Goal: Task Accomplishment & Management: Manage account settings

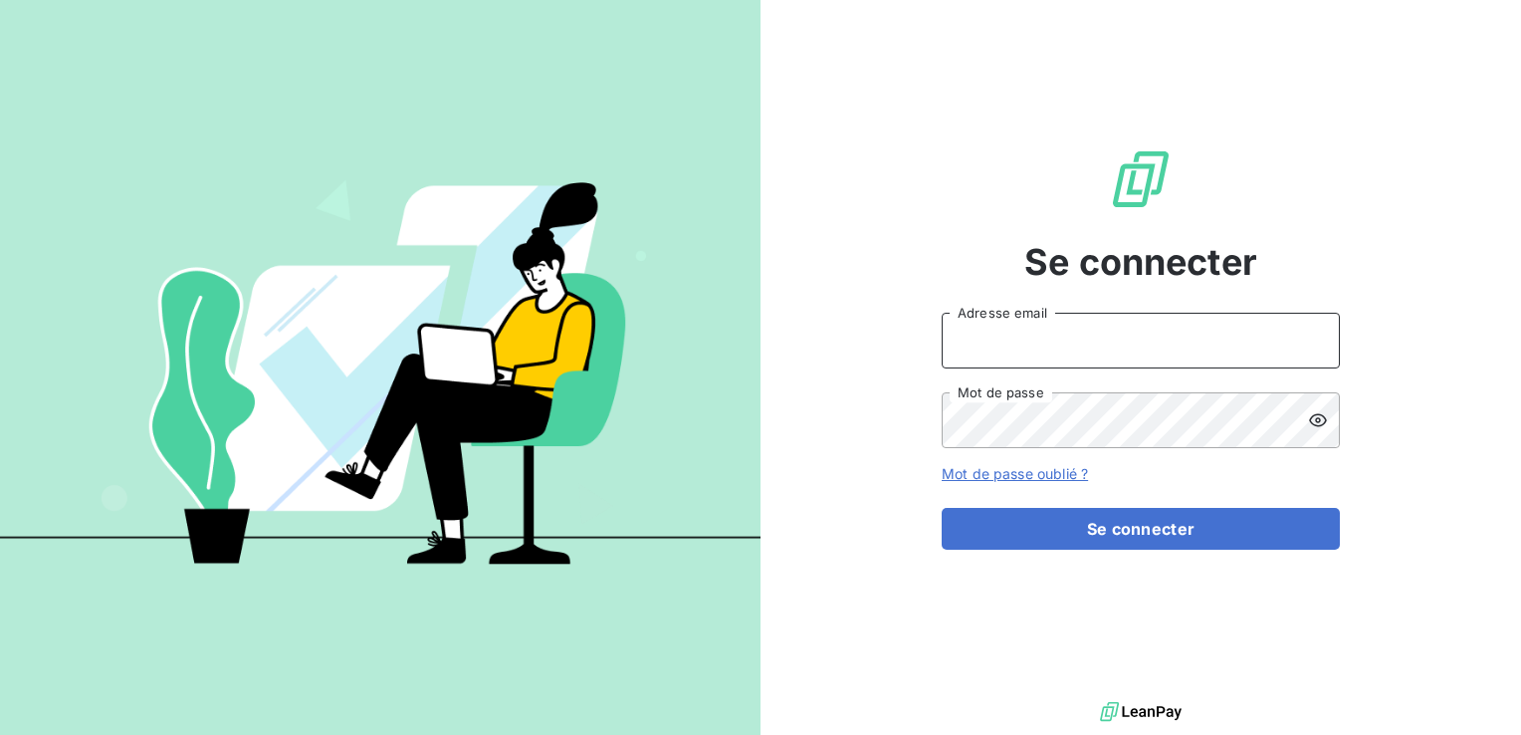
click at [1059, 333] on input "Adresse email" at bounding box center [1141, 341] width 398 height 56
type input "[EMAIL_ADDRESS][DOMAIN_NAME]"
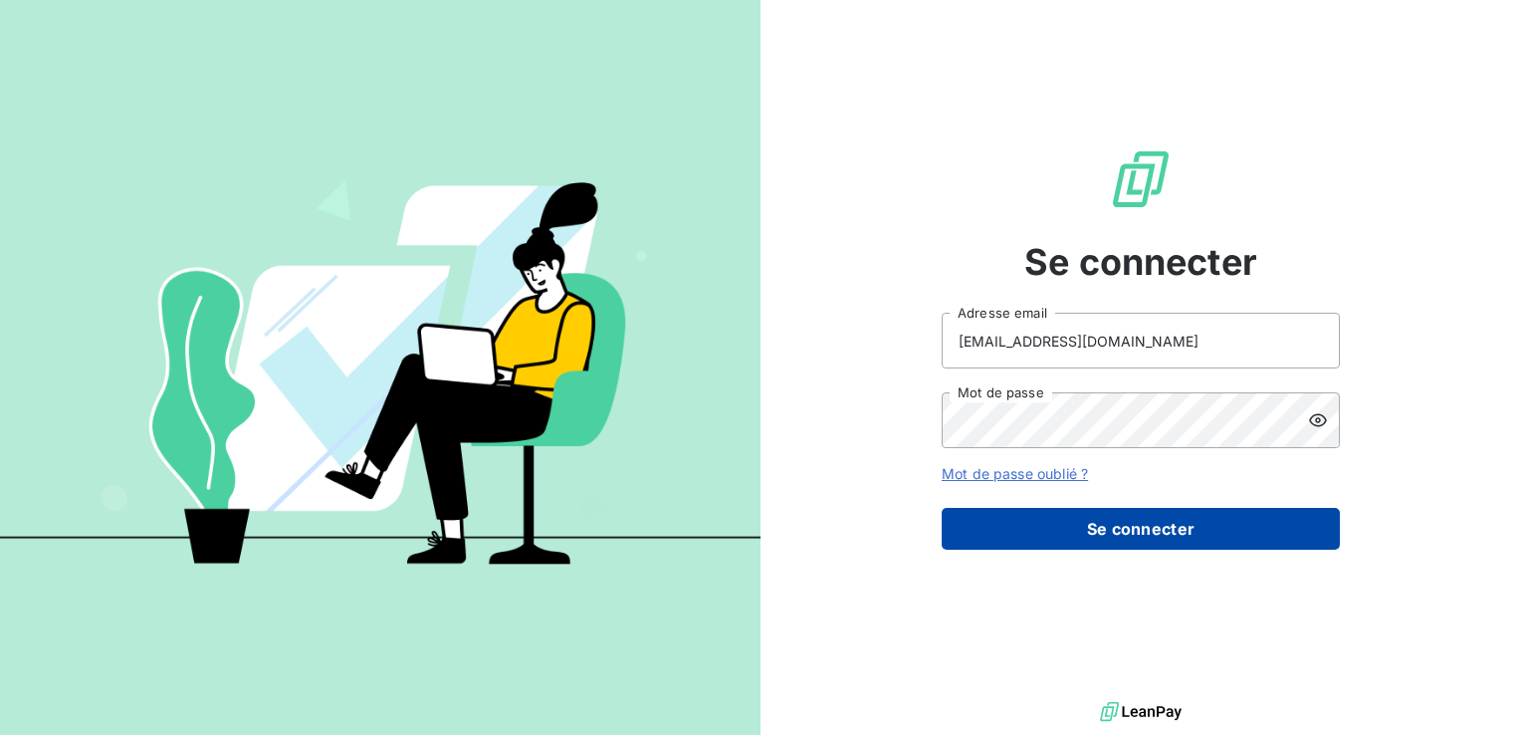
click at [1167, 528] on button "Se connecter" at bounding box center [1141, 529] width 398 height 42
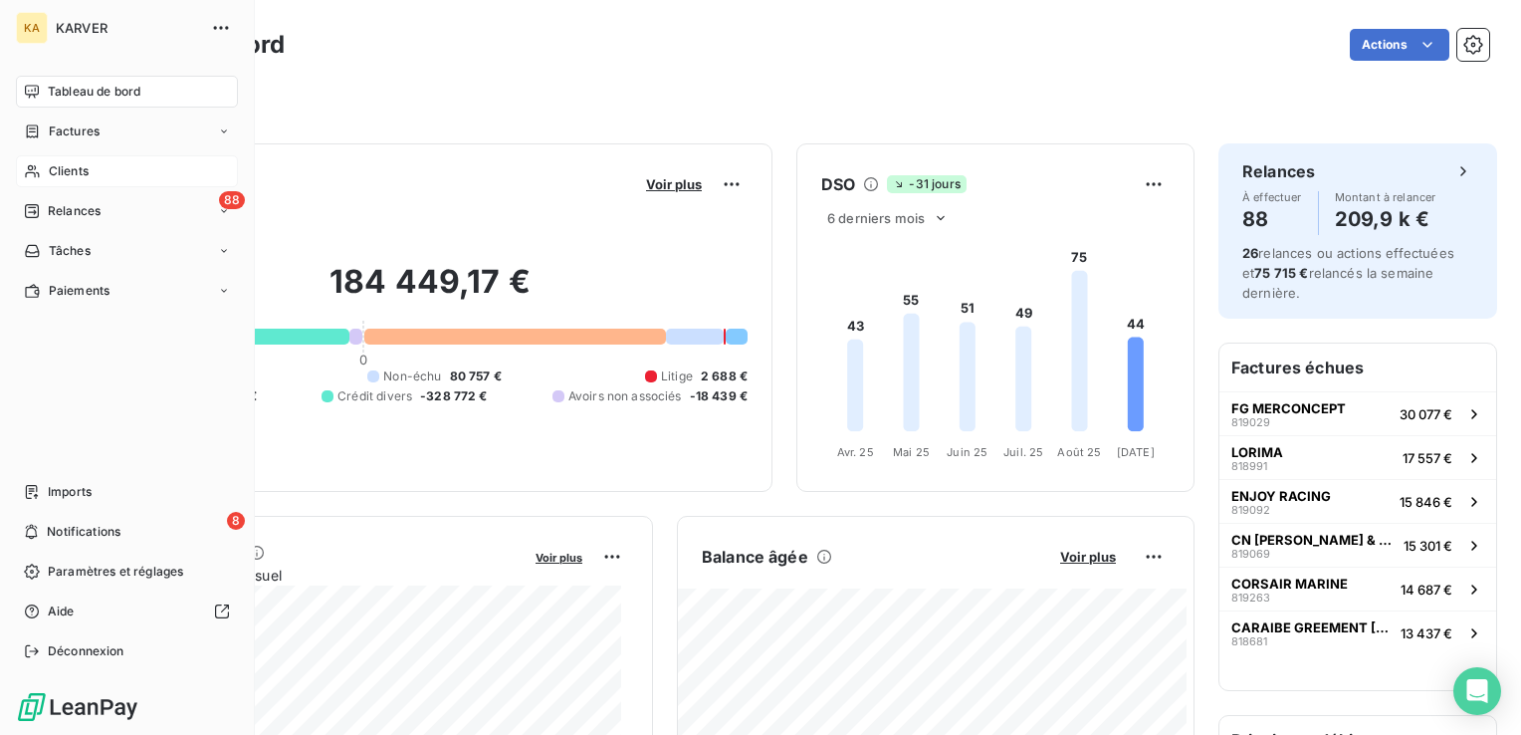
click at [59, 169] on span "Clients" at bounding box center [69, 171] width 40 height 18
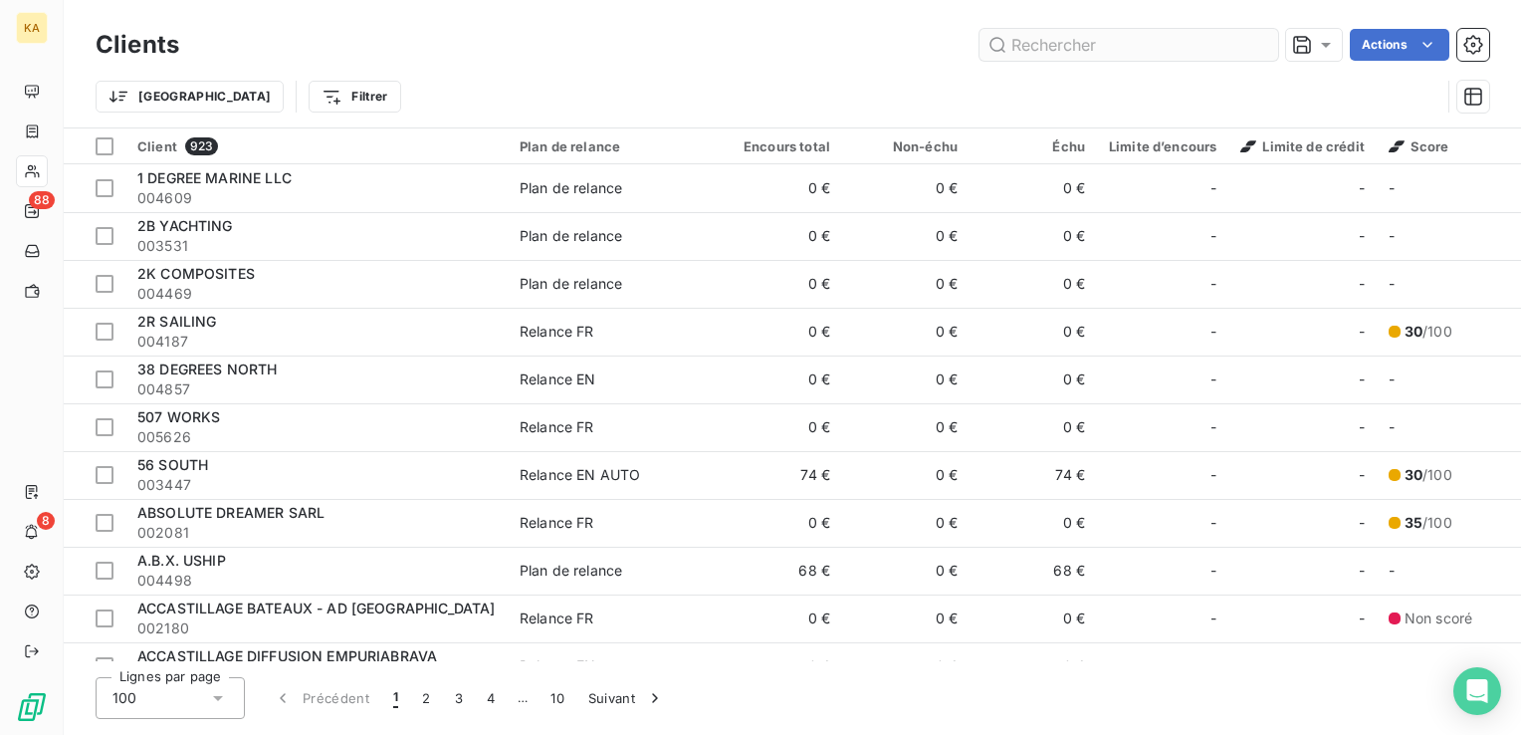
click at [1054, 43] on input "text" at bounding box center [1129, 45] width 299 height 32
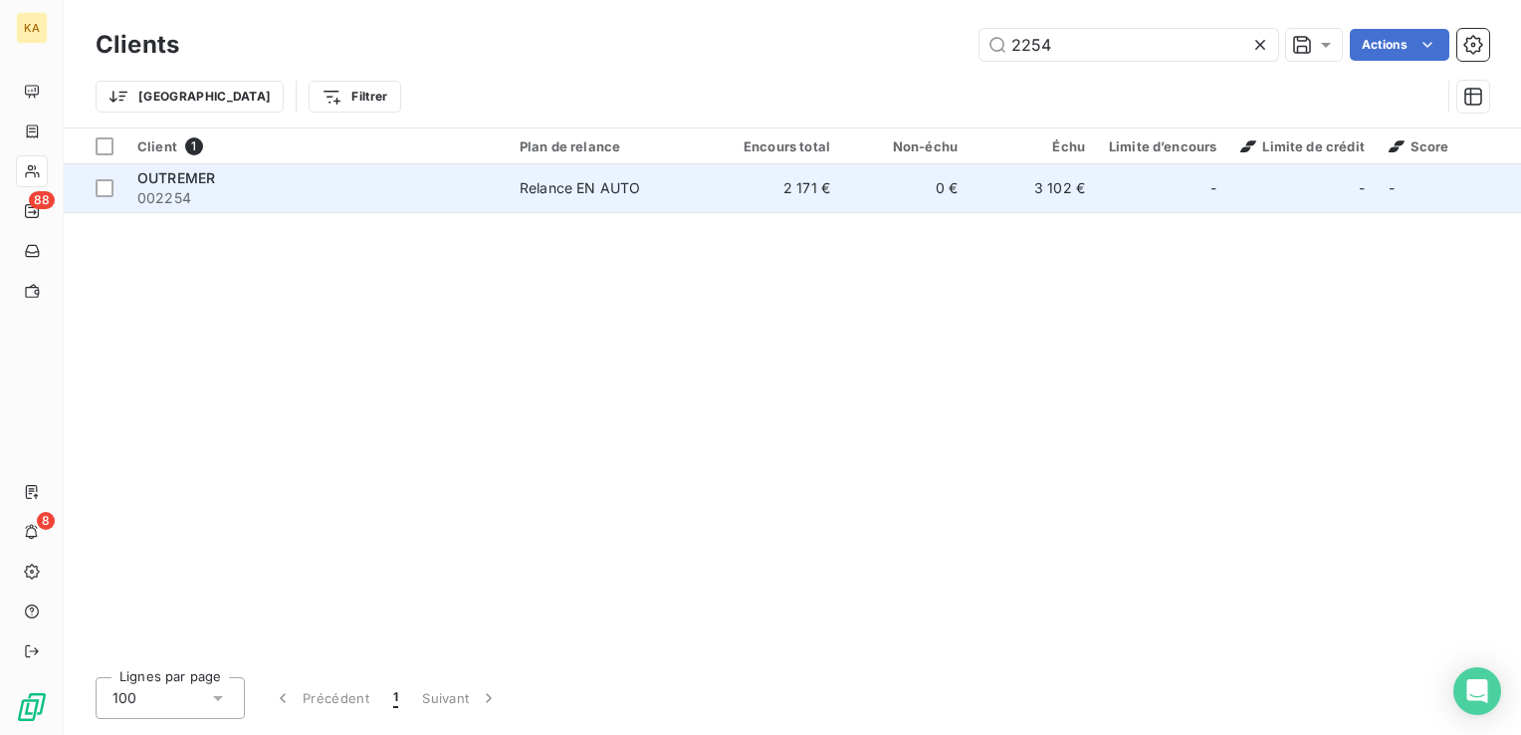
type input "2254"
click at [800, 181] on td "2 171 €" at bounding box center [778, 188] width 127 height 48
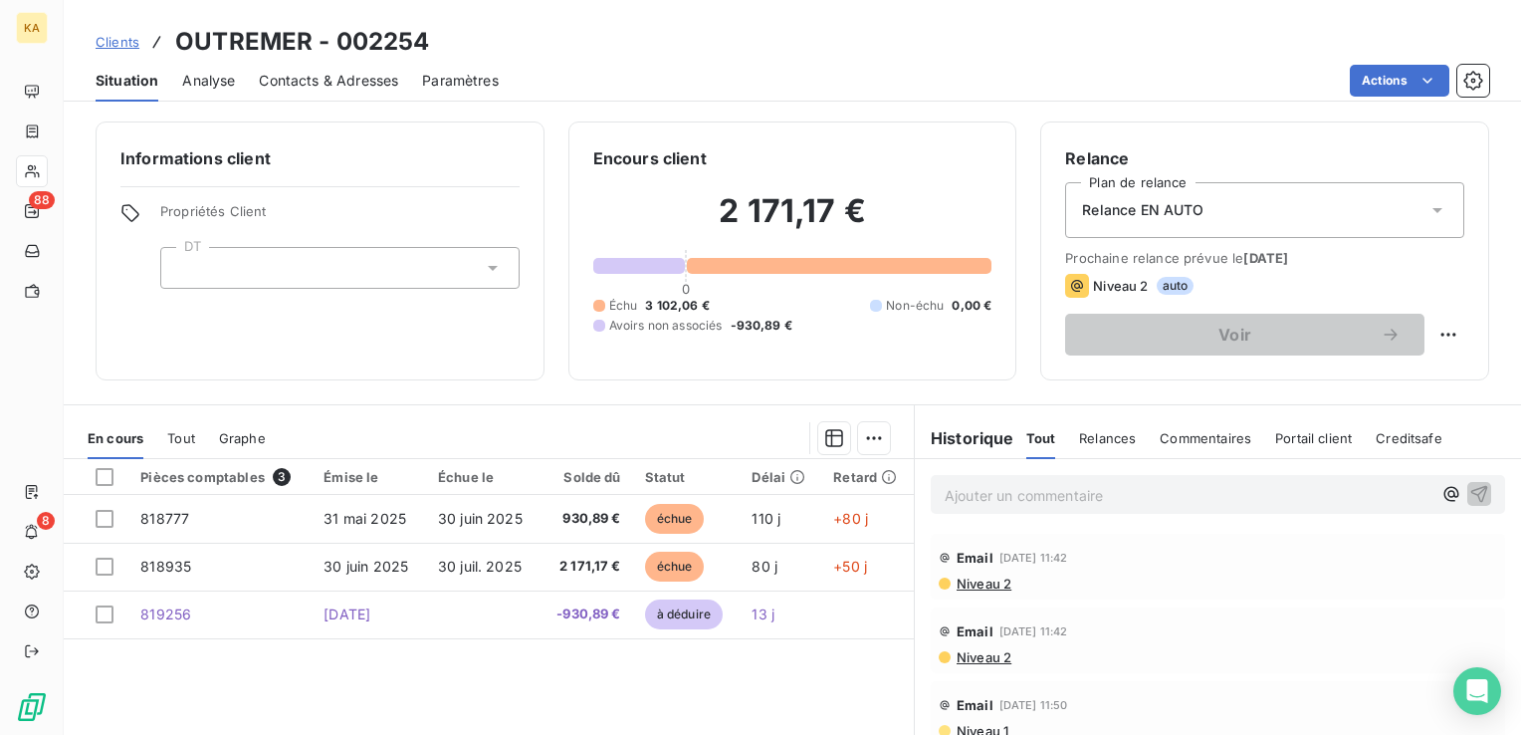
click at [354, 75] on span "Contacts & Adresses" at bounding box center [328, 81] width 139 height 20
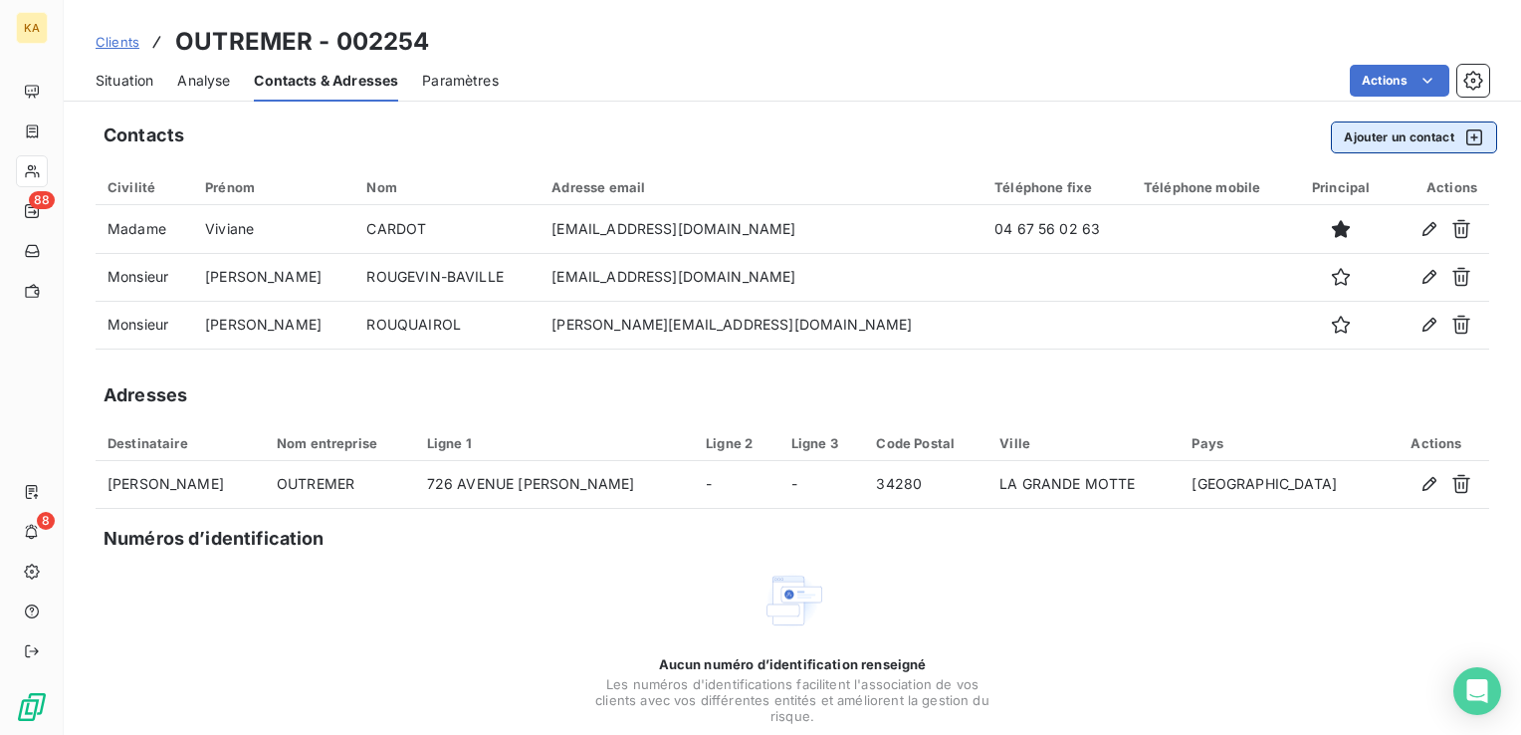
click at [1374, 137] on button "Ajouter un contact" at bounding box center [1414, 137] width 166 height 32
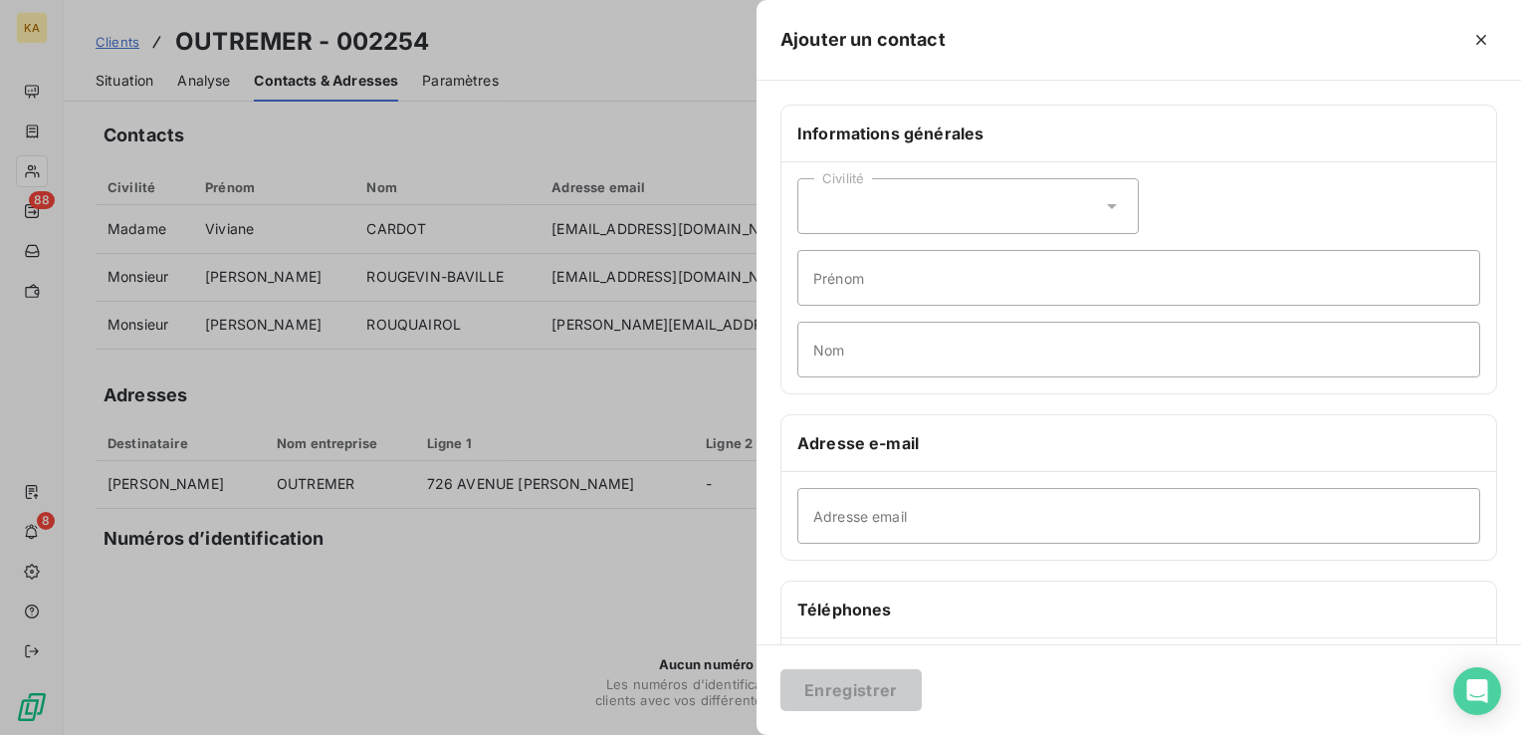
click at [1107, 205] on icon at bounding box center [1112, 206] width 20 height 20
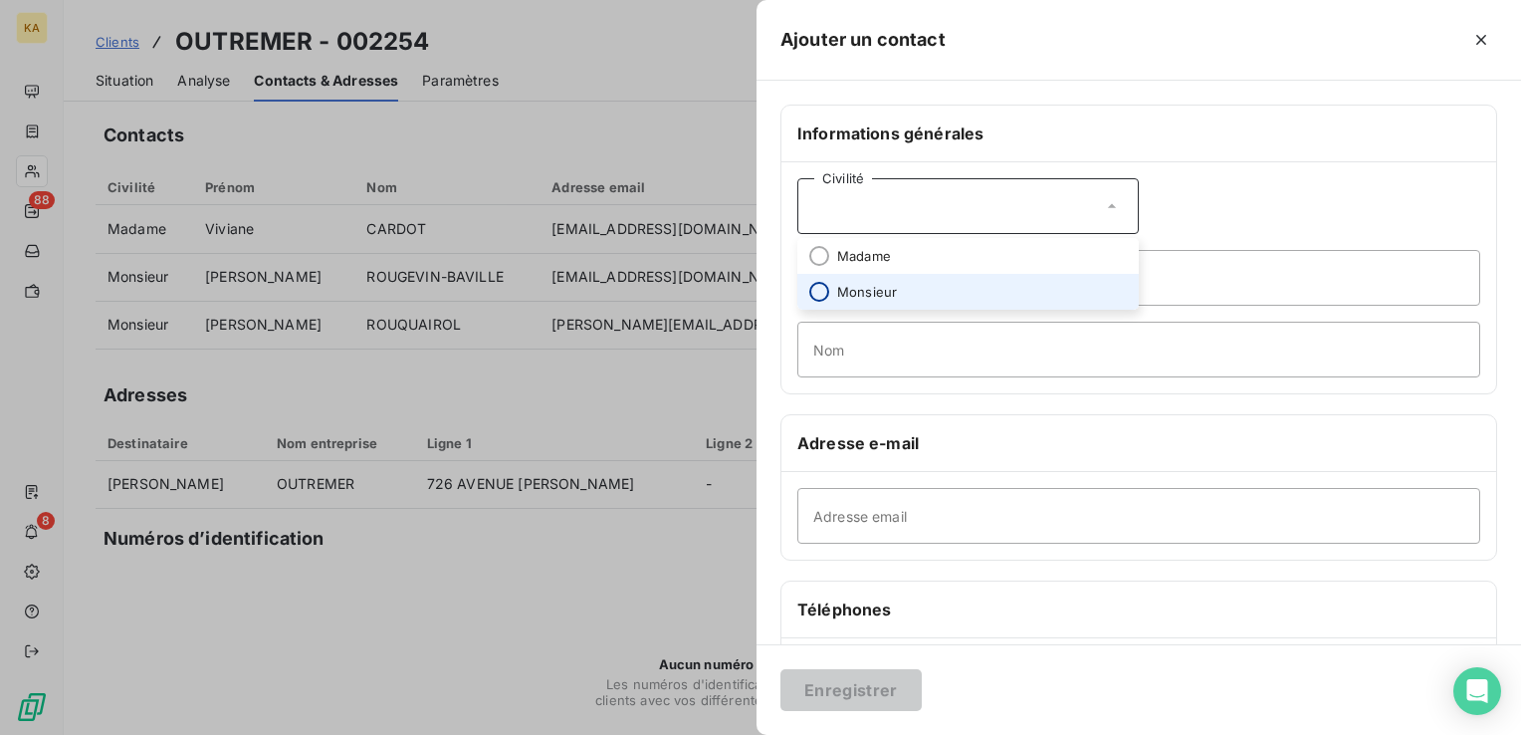
click at [818, 285] on input "radio" at bounding box center [820, 292] width 20 height 20
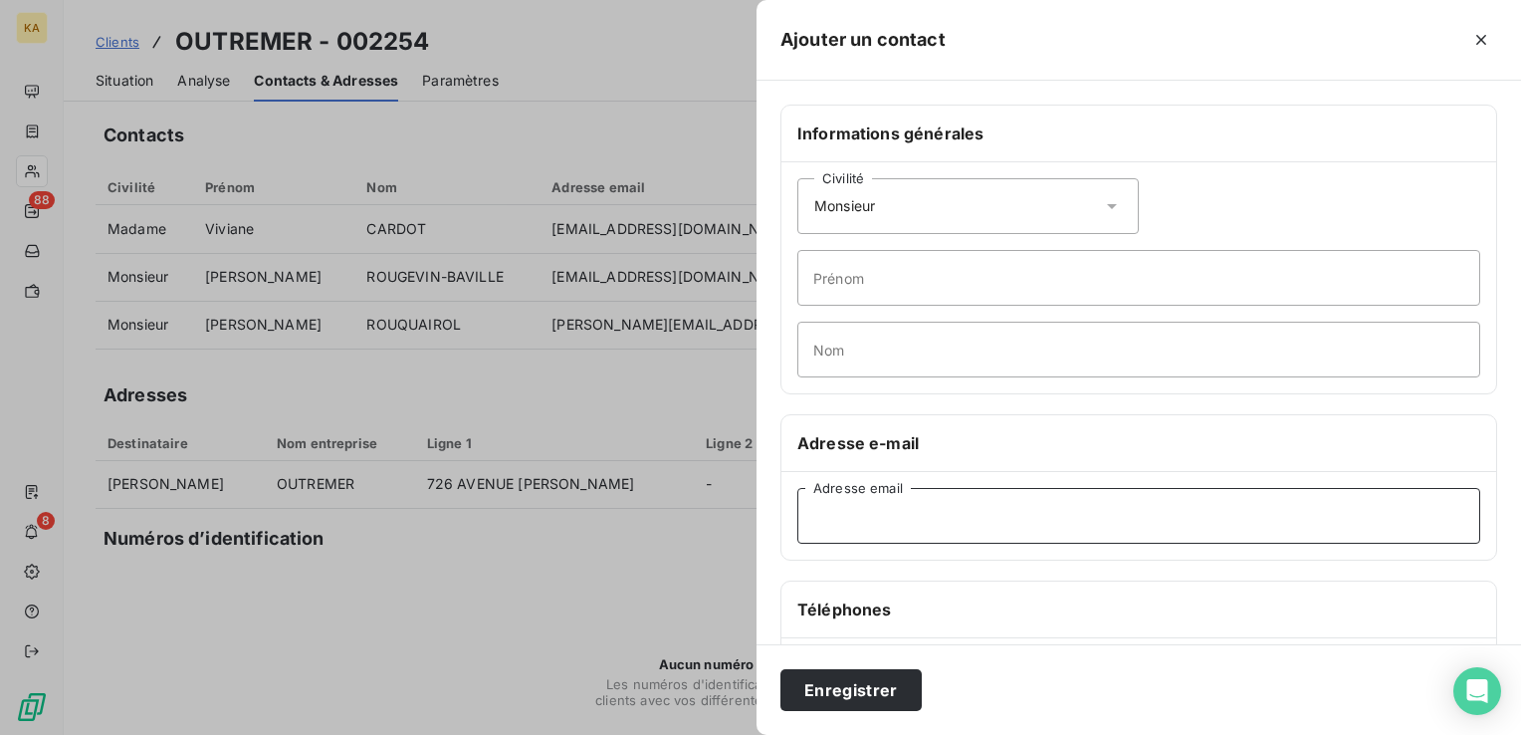
click at [840, 528] on input "Adresse email" at bounding box center [1139, 516] width 683 height 56
paste input "[EMAIL_ADDRESS][DOMAIN_NAME]"
type input "[EMAIL_ADDRESS][DOMAIN_NAME]"
click at [856, 281] on input "Prénom" at bounding box center [1139, 278] width 683 height 56
type input "[PERSON_NAME]"
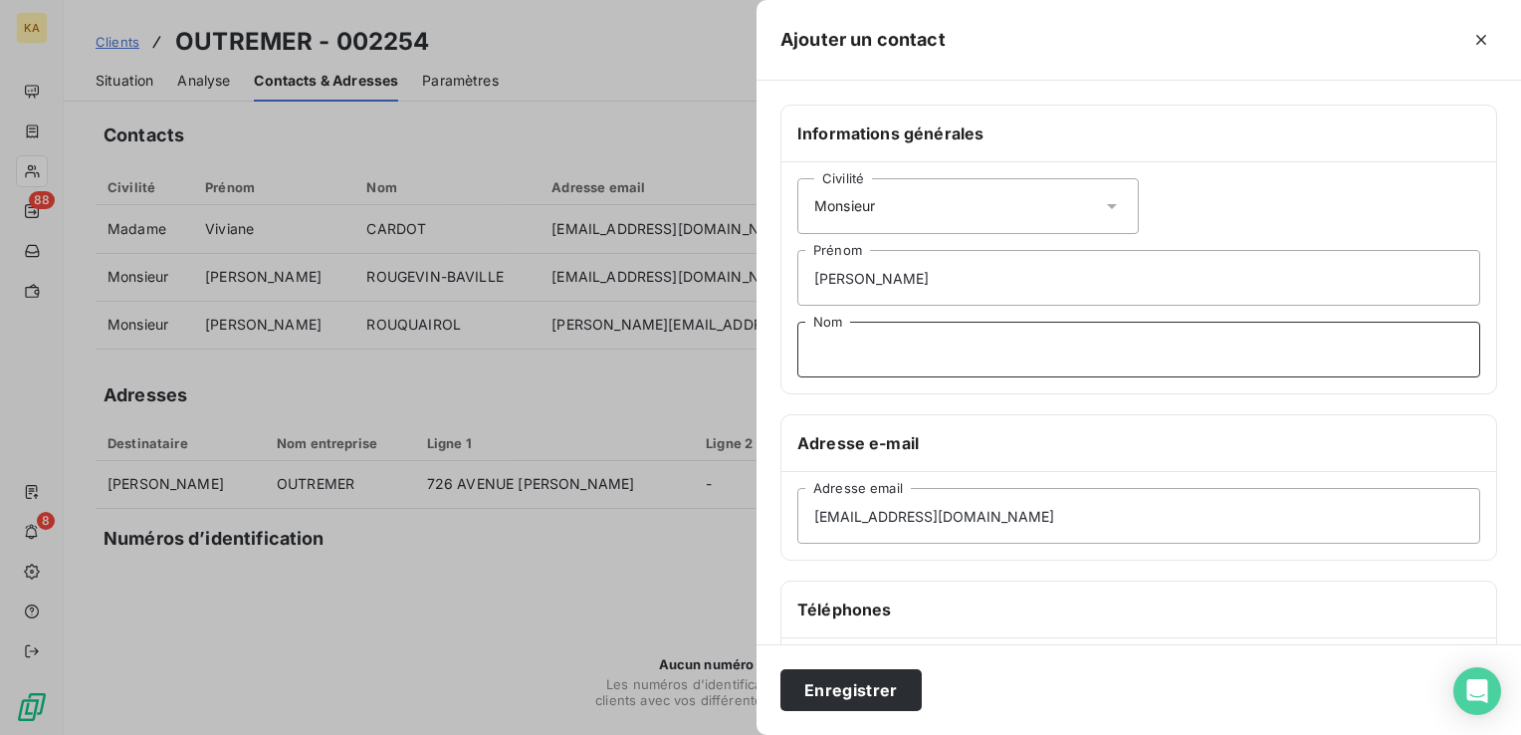
click at [839, 334] on input "Nom" at bounding box center [1139, 350] width 683 height 56
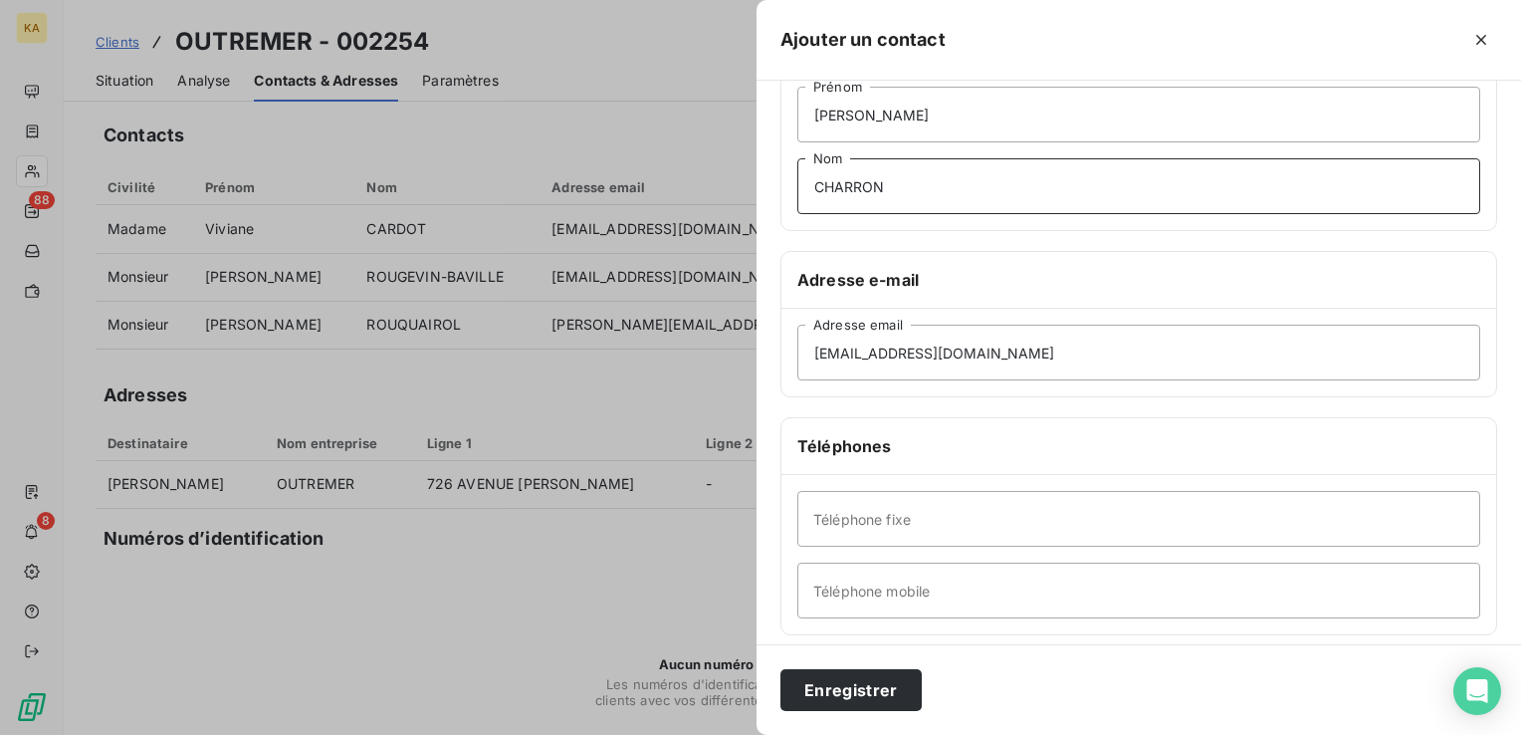
scroll to position [199, 0]
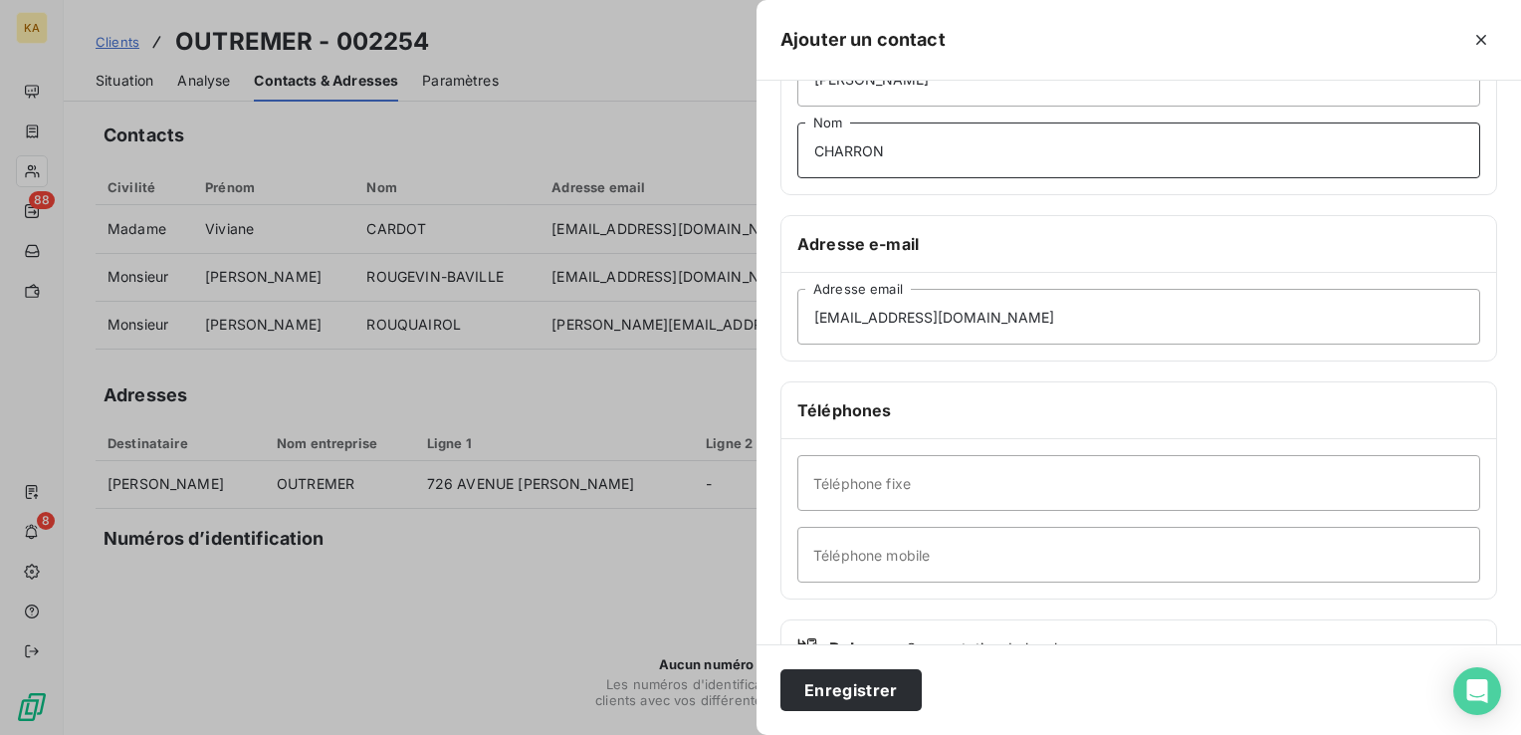
type input "CHARRON"
click at [864, 686] on button "Enregistrer" at bounding box center [851, 690] width 141 height 42
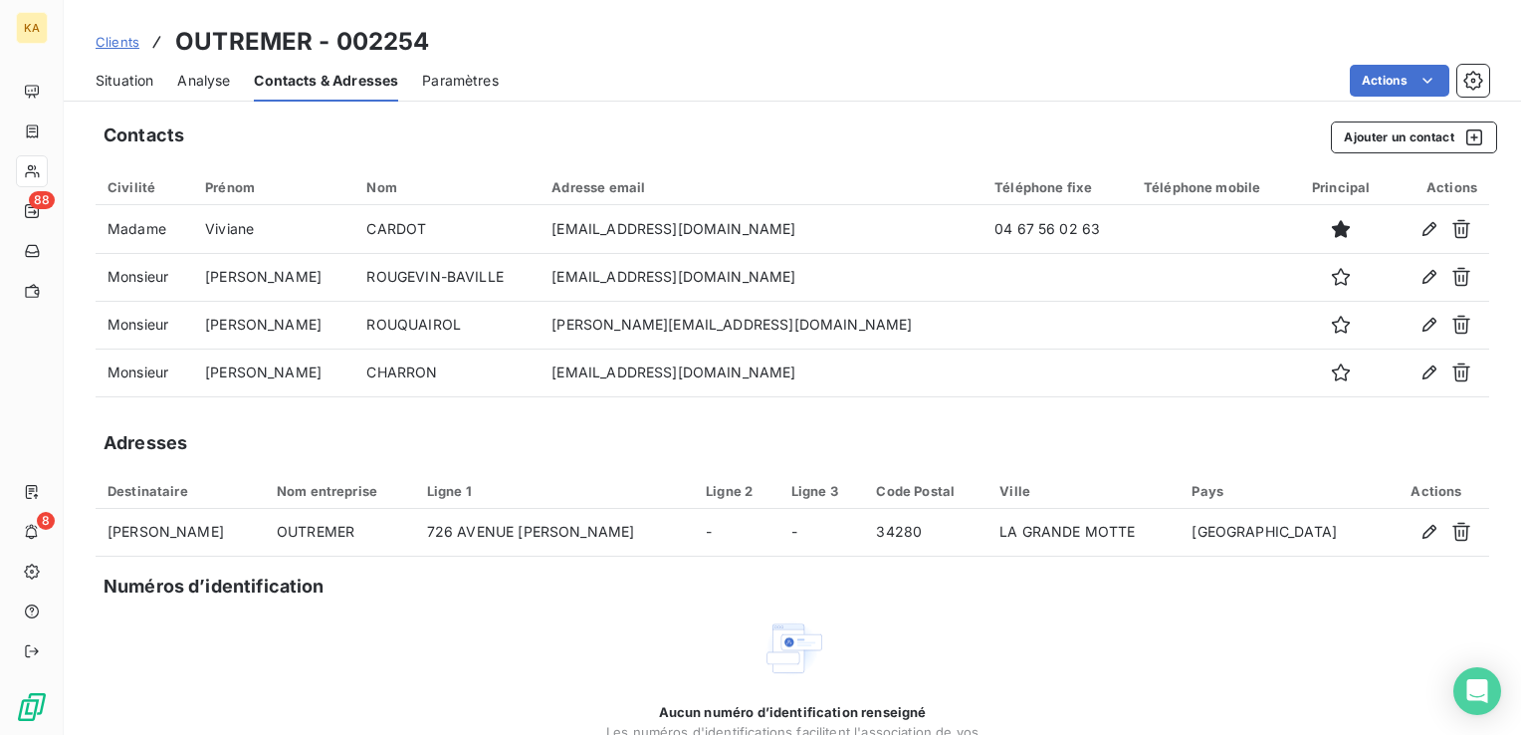
click at [108, 45] on span "Clients" at bounding box center [118, 42] width 44 height 16
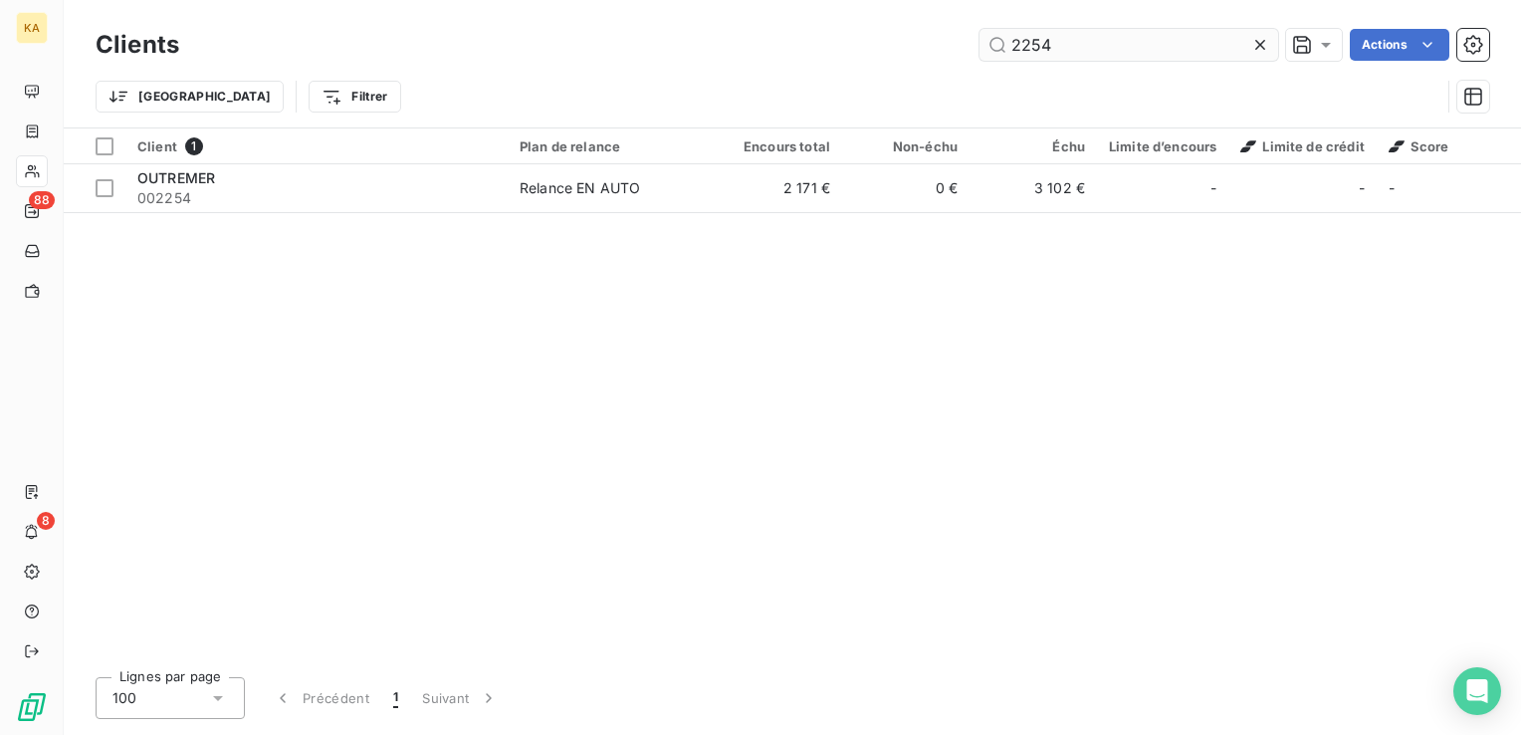
click at [1074, 50] on input "2254" at bounding box center [1129, 45] width 299 height 32
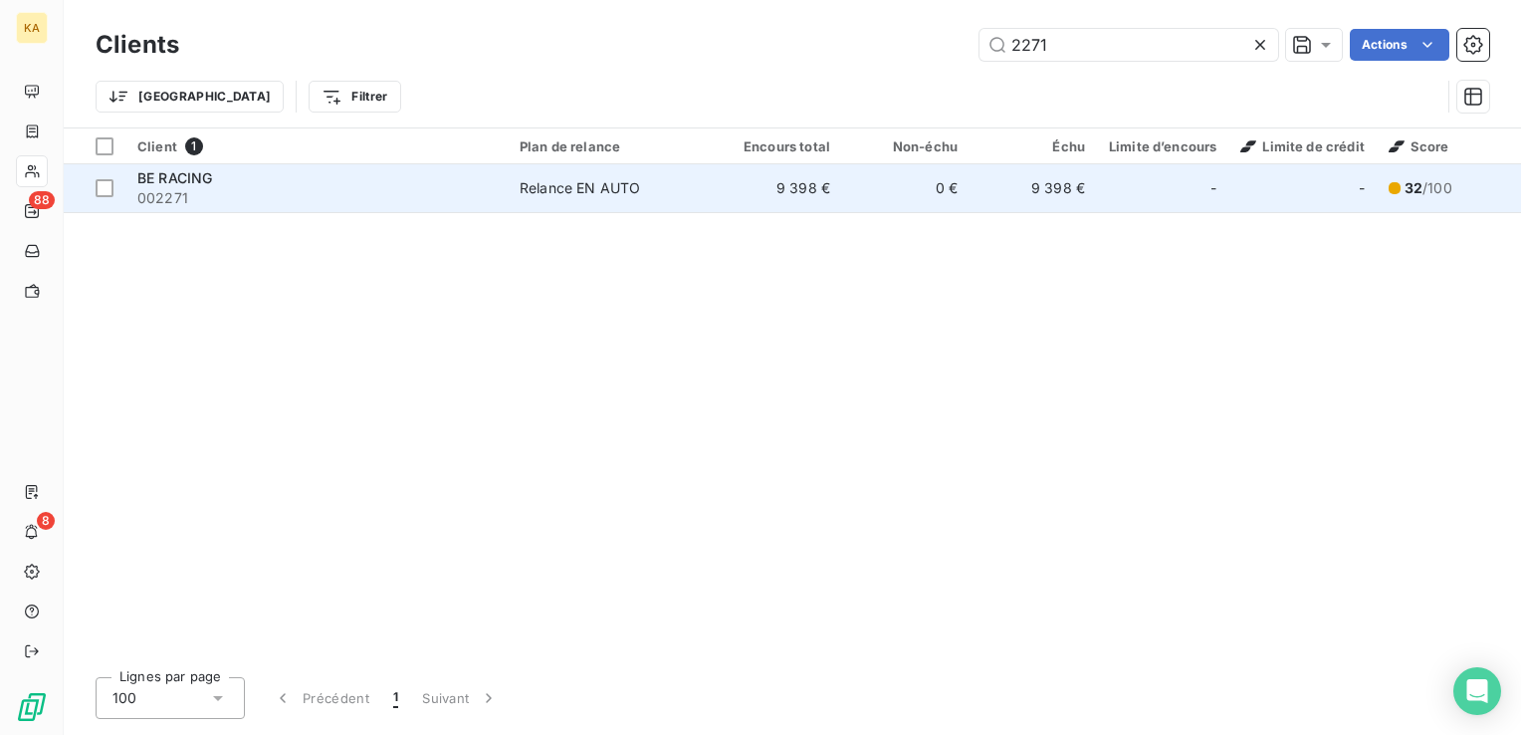
type input "2271"
click at [606, 191] on div "Relance EN AUTO" at bounding box center [580, 188] width 120 height 20
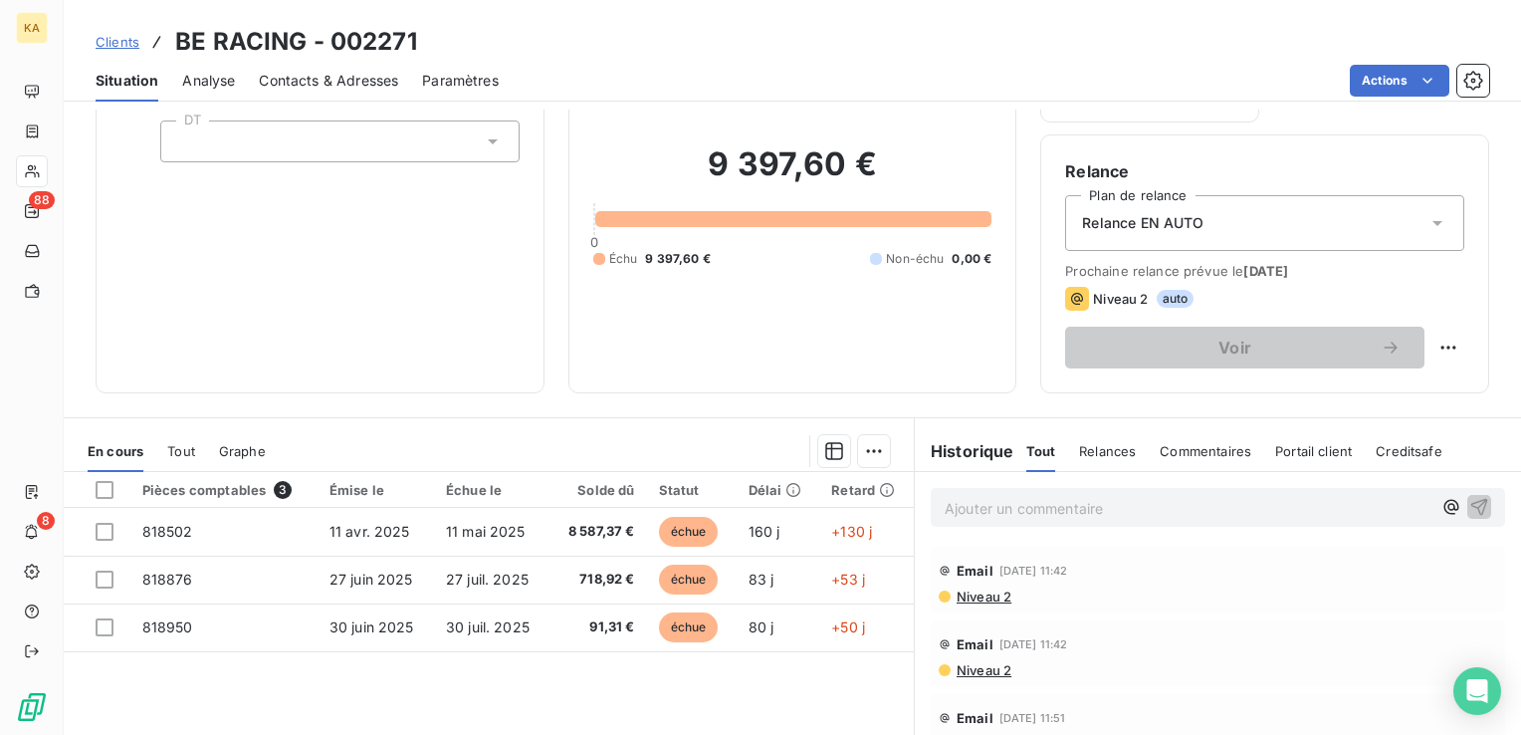
scroll to position [100, 0]
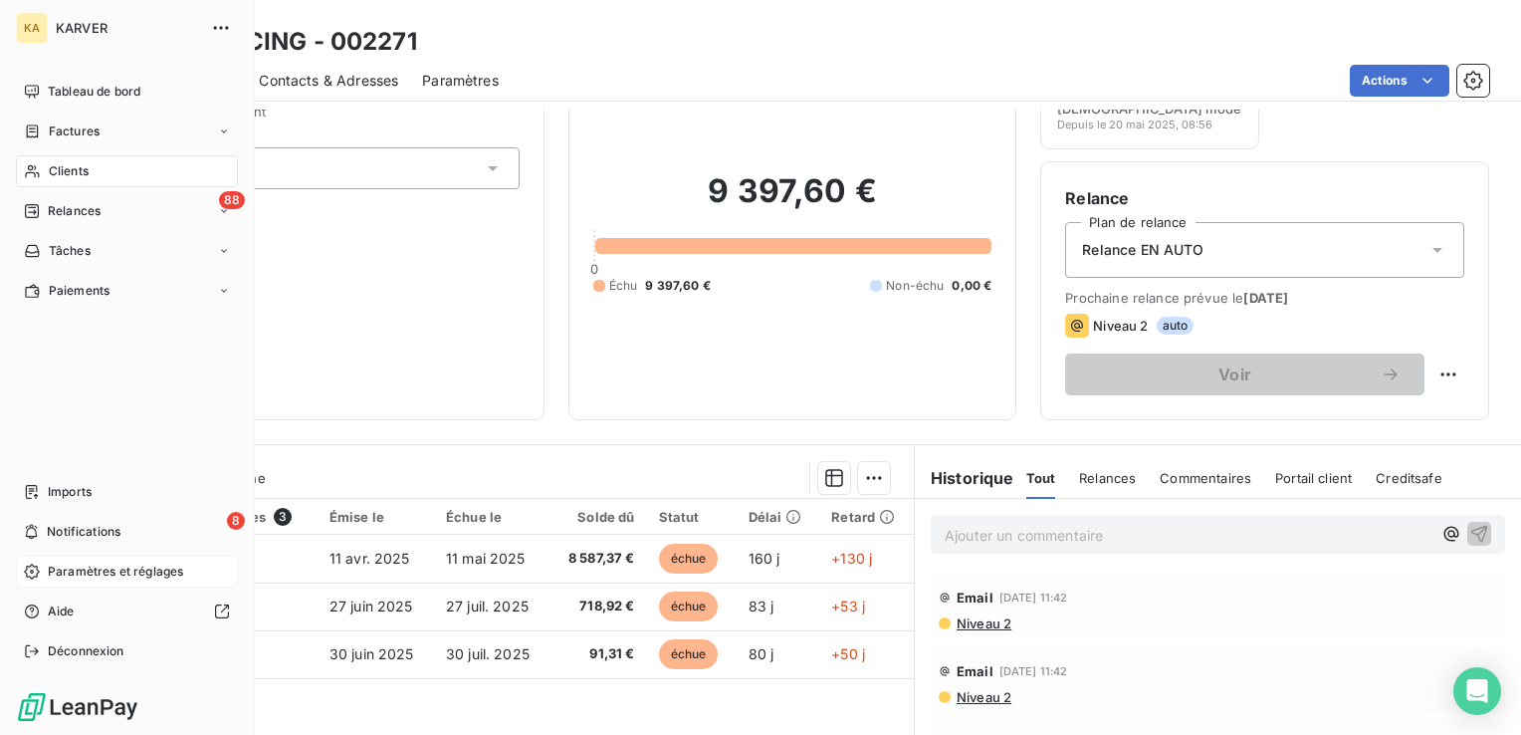
click at [84, 576] on span "Paramètres et réglages" at bounding box center [115, 572] width 135 height 18
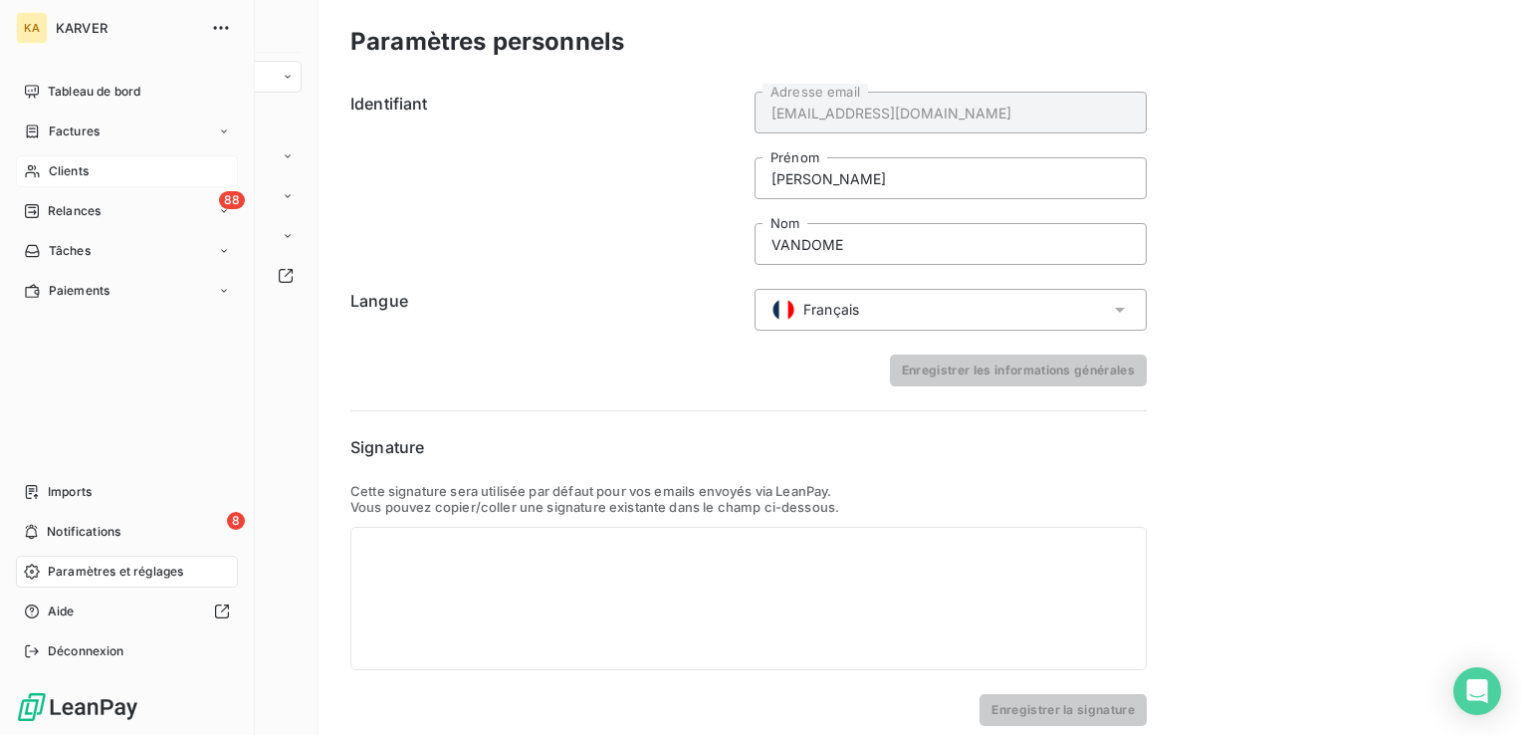
click at [65, 565] on span "Paramètres et réglages" at bounding box center [115, 572] width 135 height 18
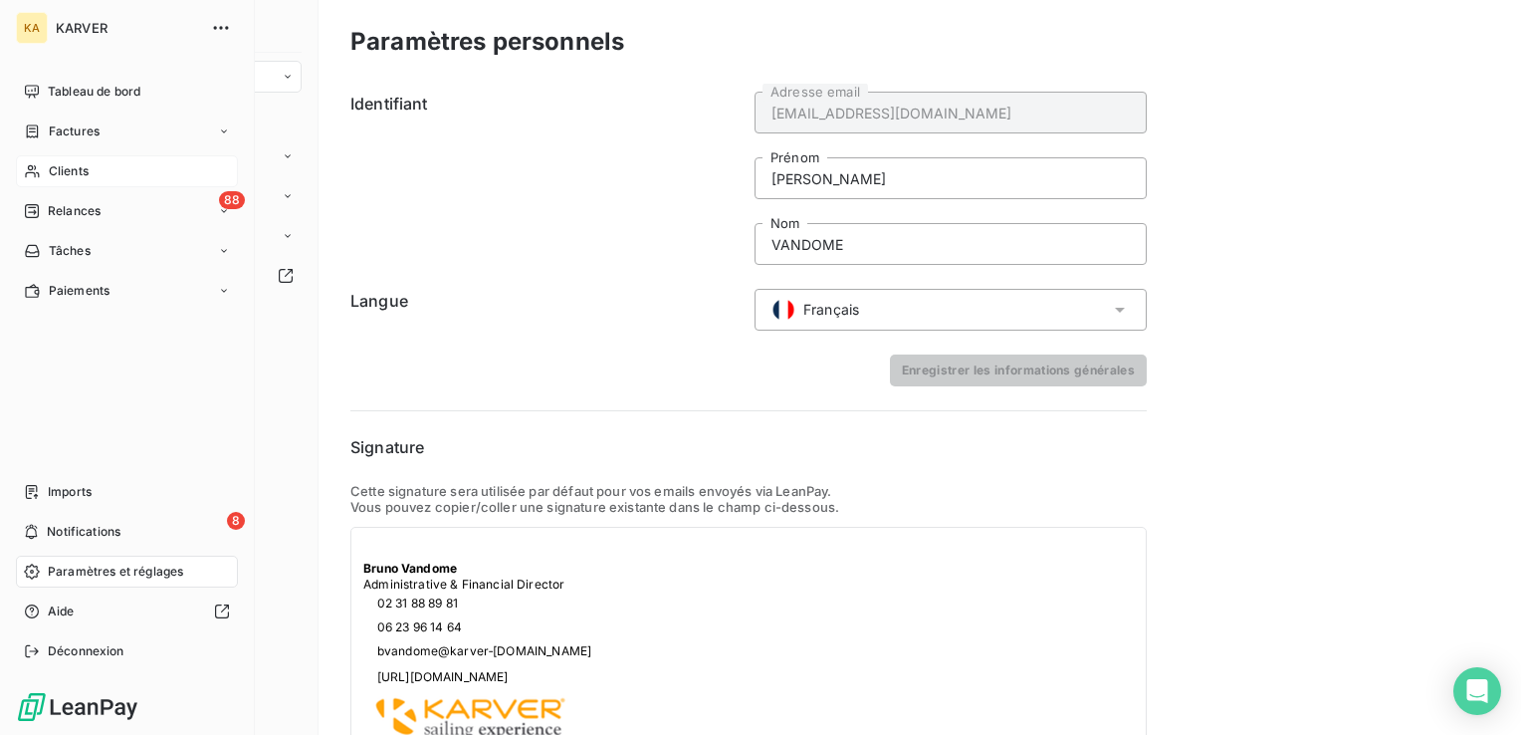
click at [48, 570] on span "Paramètres et réglages" at bounding box center [115, 572] width 135 height 18
click at [34, 568] on icon at bounding box center [31, 571] width 15 height 15
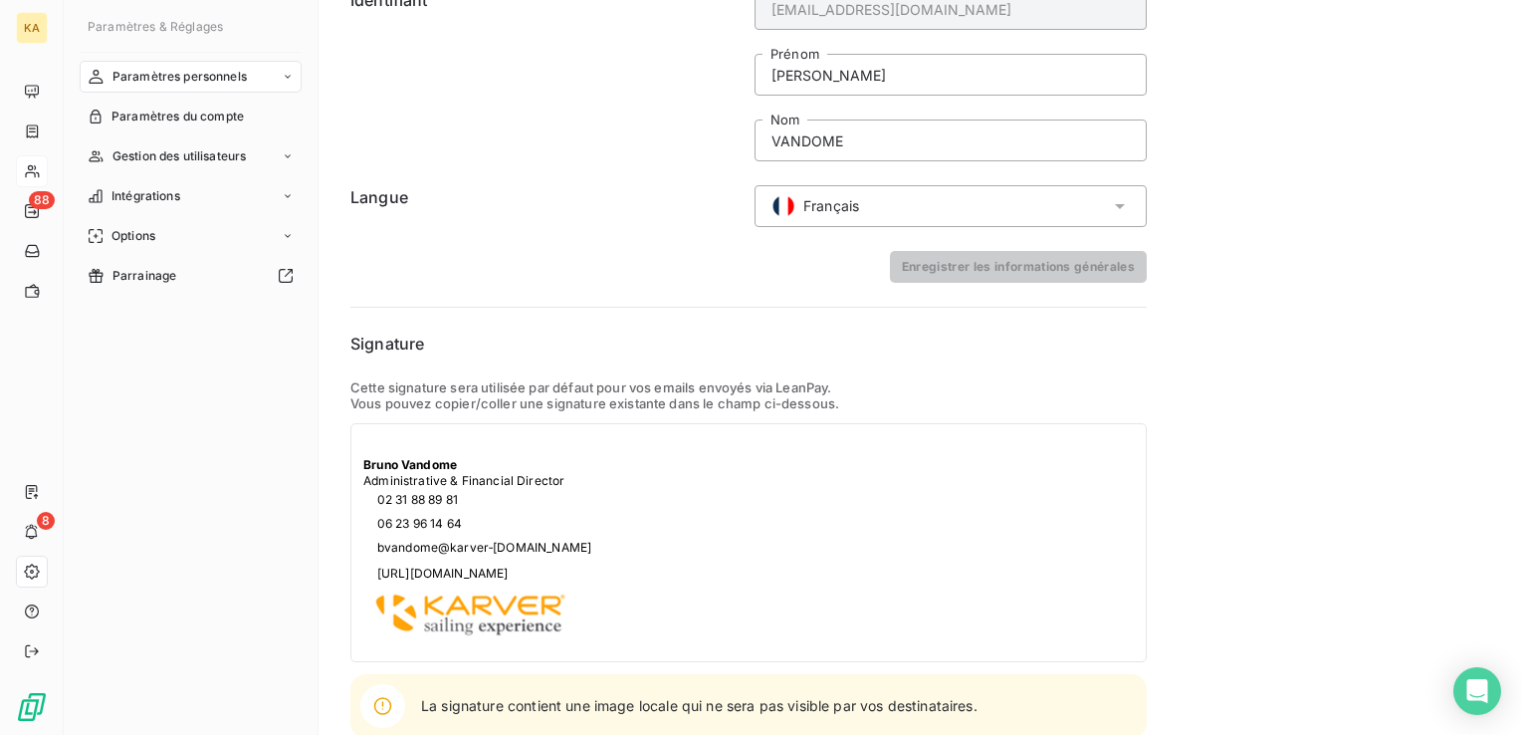
scroll to position [185, 0]
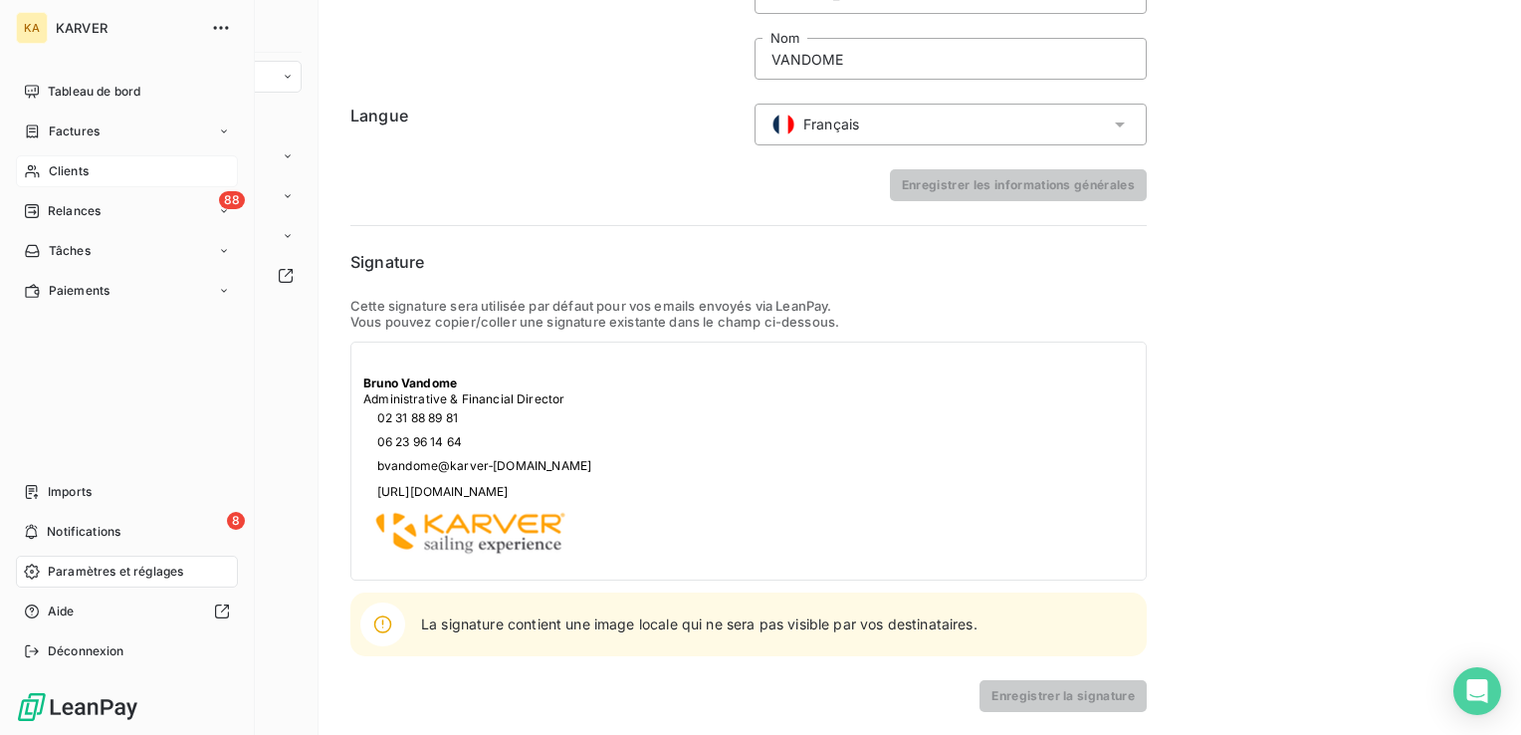
click at [30, 575] on icon at bounding box center [32, 572] width 16 height 16
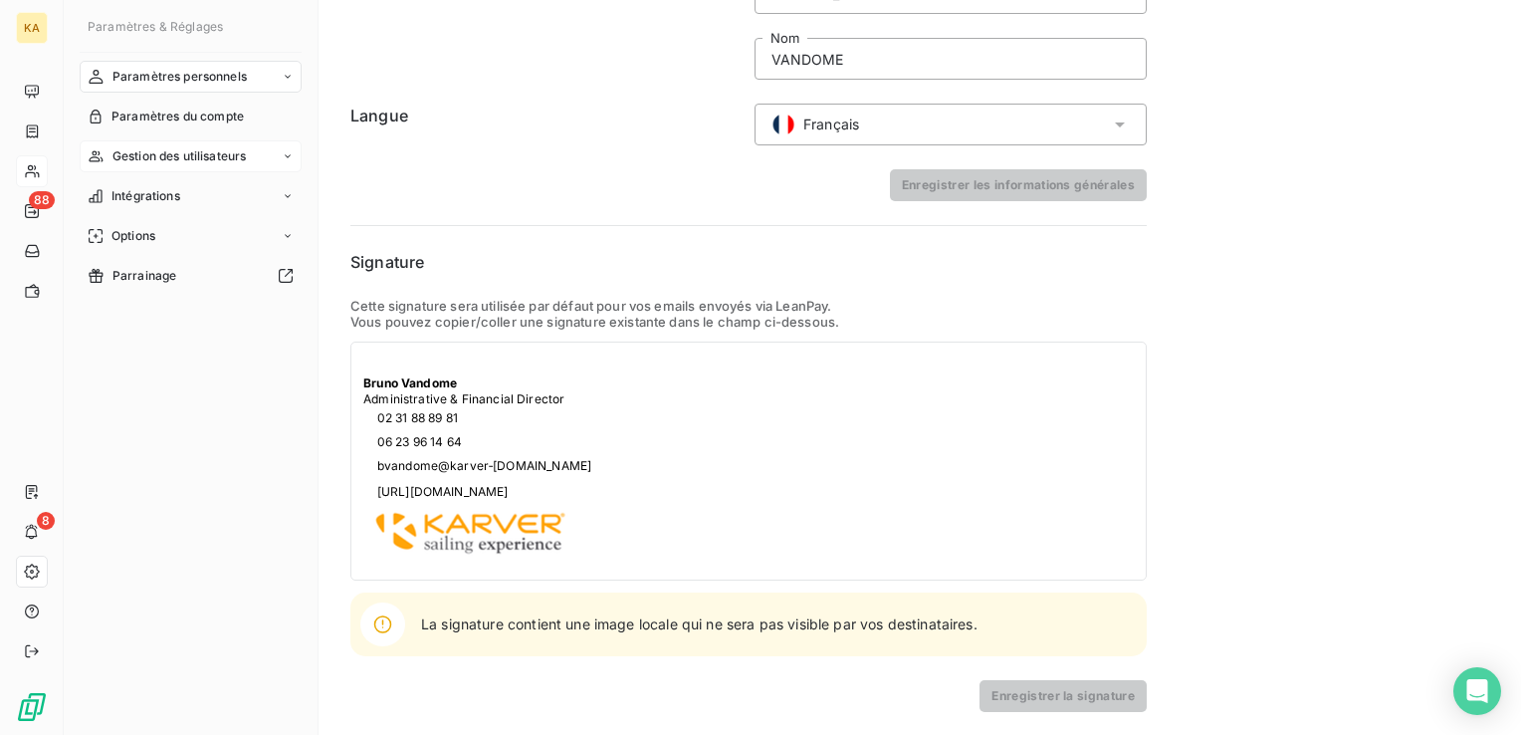
click at [171, 156] on span "Gestion des utilisateurs" at bounding box center [180, 156] width 134 height 18
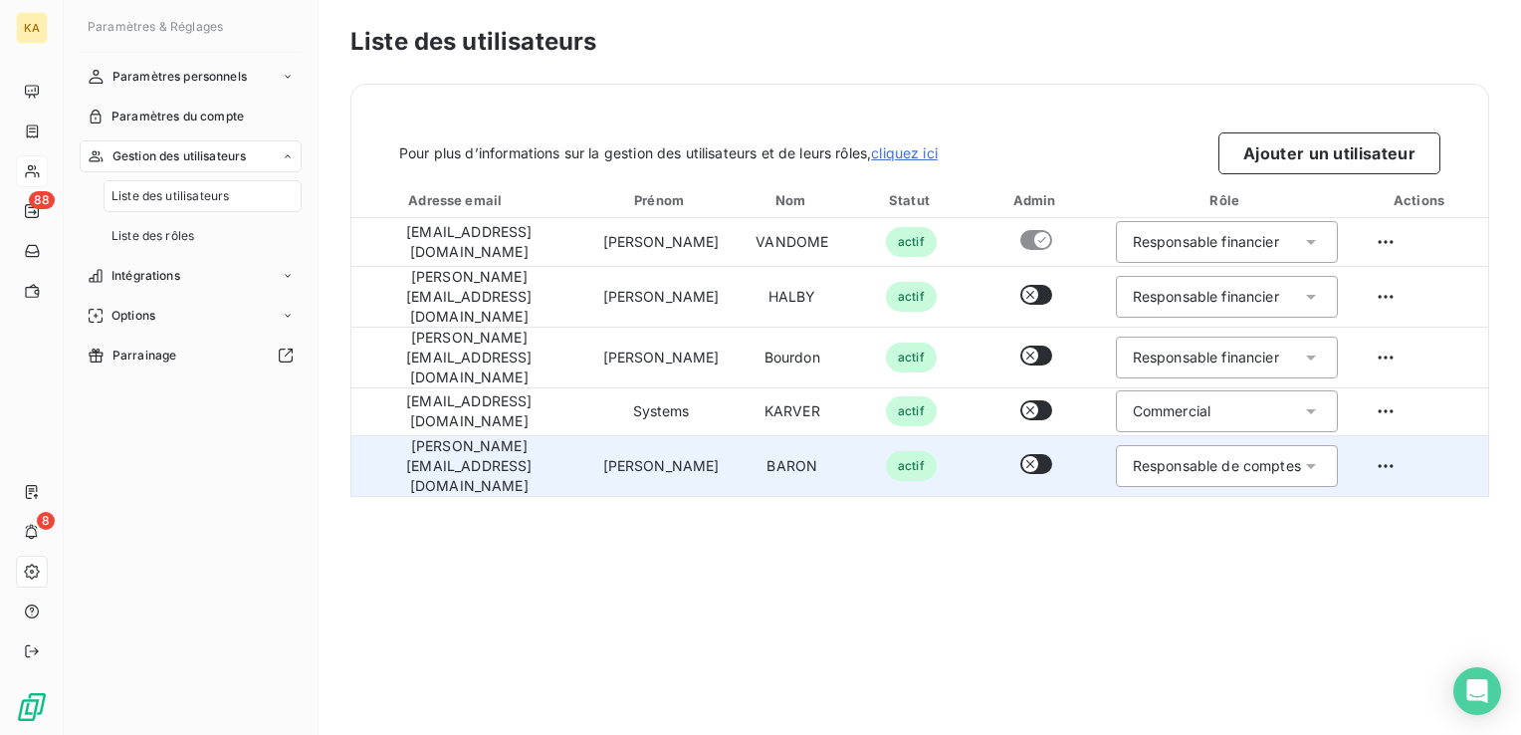
click at [1045, 454] on button "button" at bounding box center [1037, 464] width 32 height 20
click at [1384, 424] on html "KA 88 8 Paramètres & Réglages Paramètres personnels Paramètres du compte Gestio…" at bounding box center [760, 367] width 1521 height 735
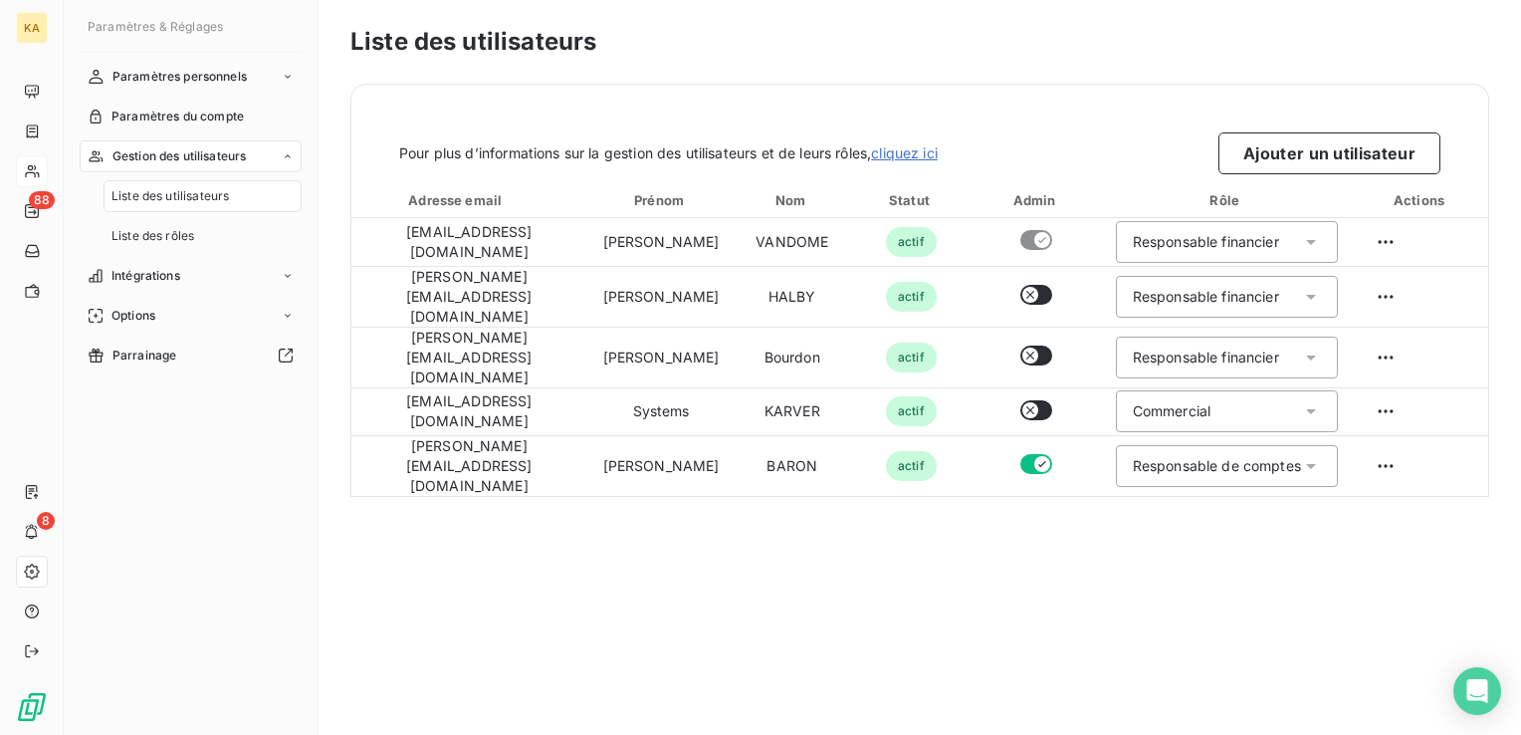
click at [1076, 553] on html "KA 88 8 Paramètres & Réglages Paramètres personnels Paramètres du compte Gestio…" at bounding box center [760, 367] width 1521 height 735
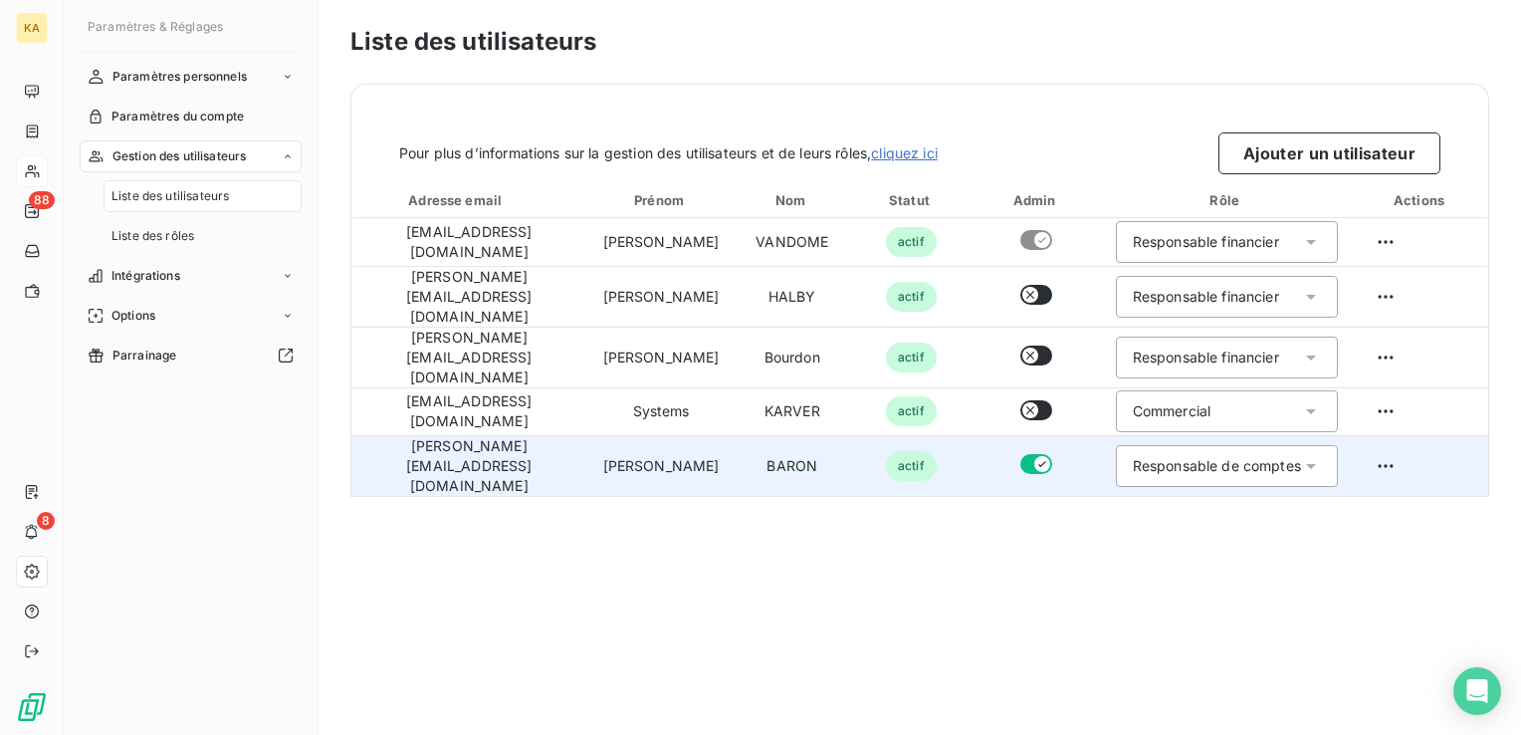
click at [1301, 456] on div "Responsable de comptes" at bounding box center [1217, 466] width 168 height 20
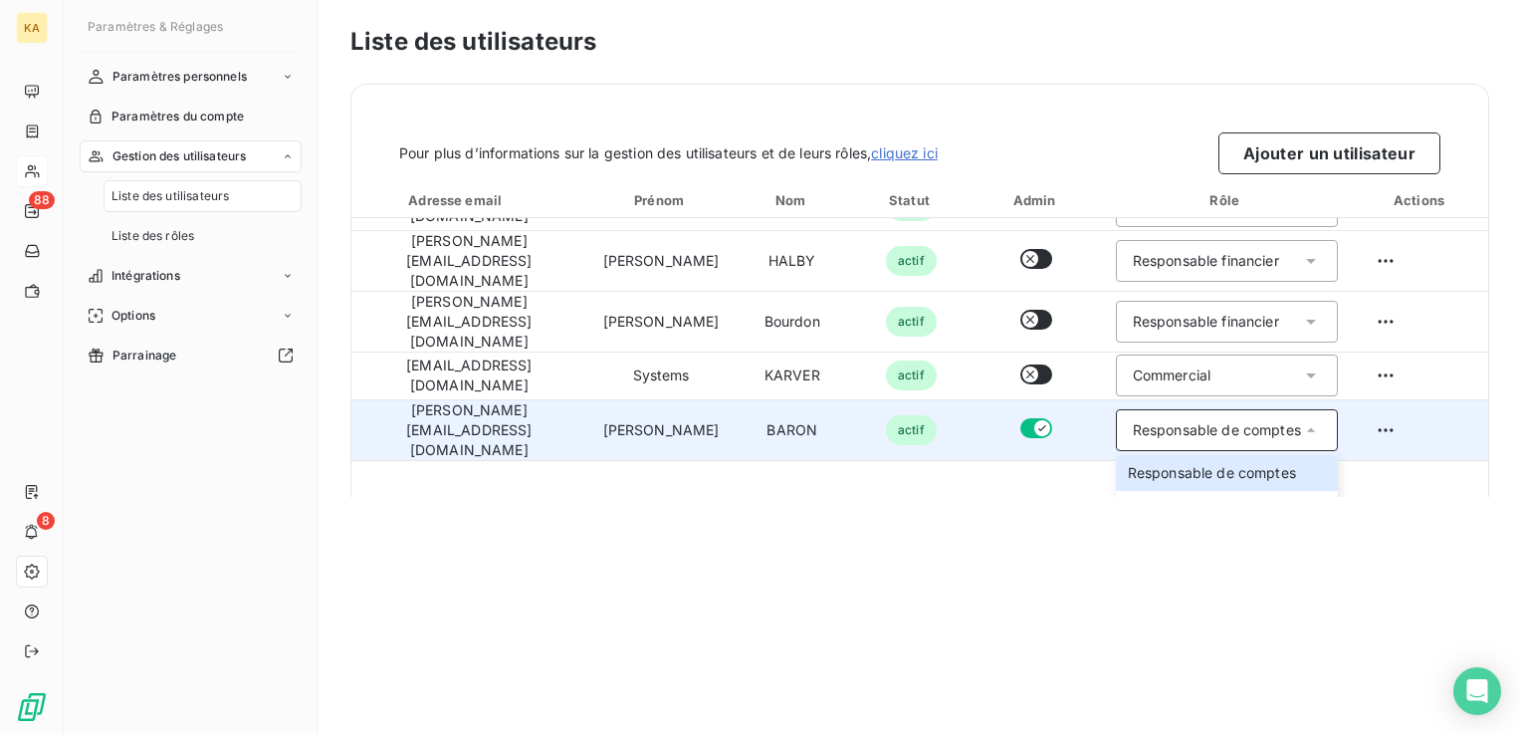
click at [1304, 420] on icon at bounding box center [1311, 430] width 20 height 20
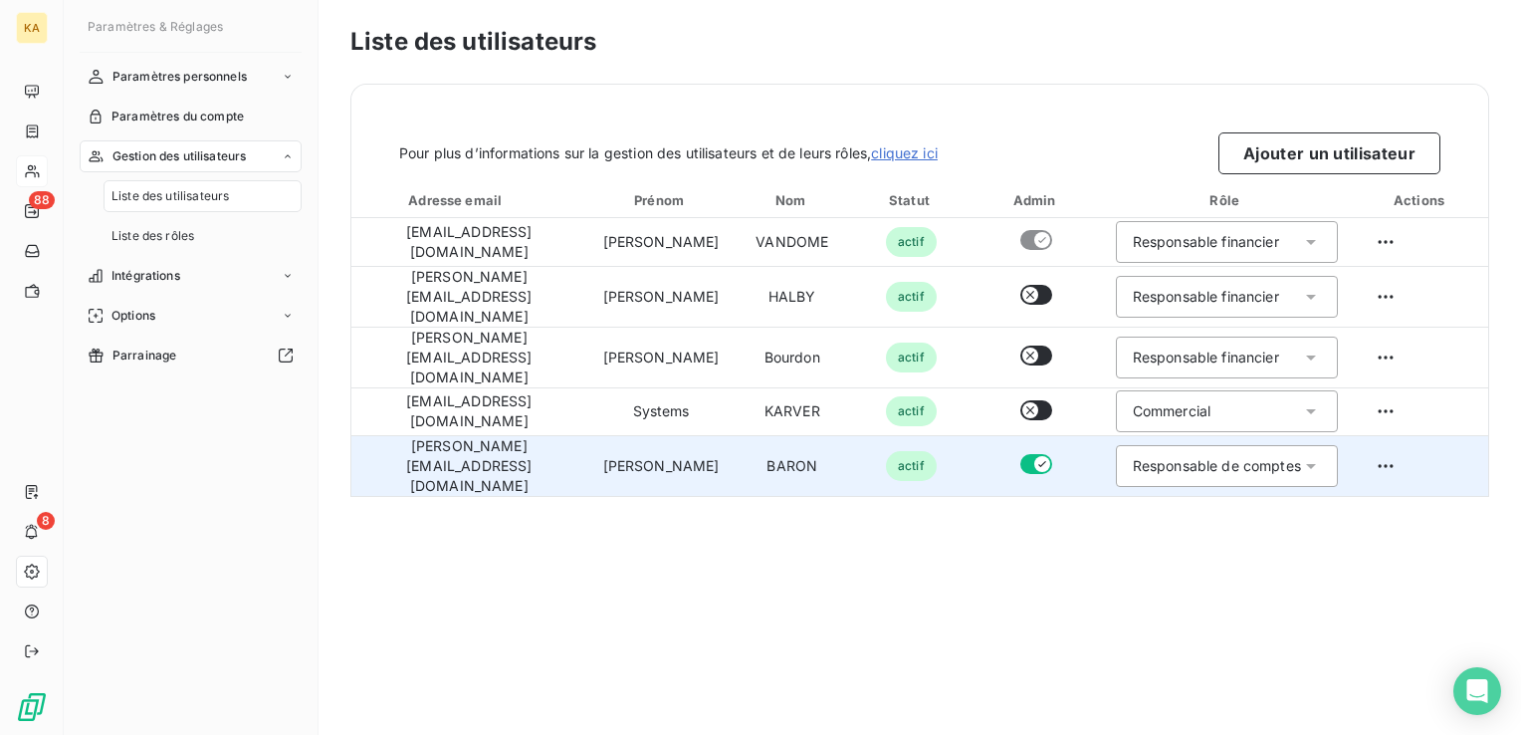
scroll to position [0, 0]
click at [1313, 464] on icon at bounding box center [1311, 466] width 10 height 5
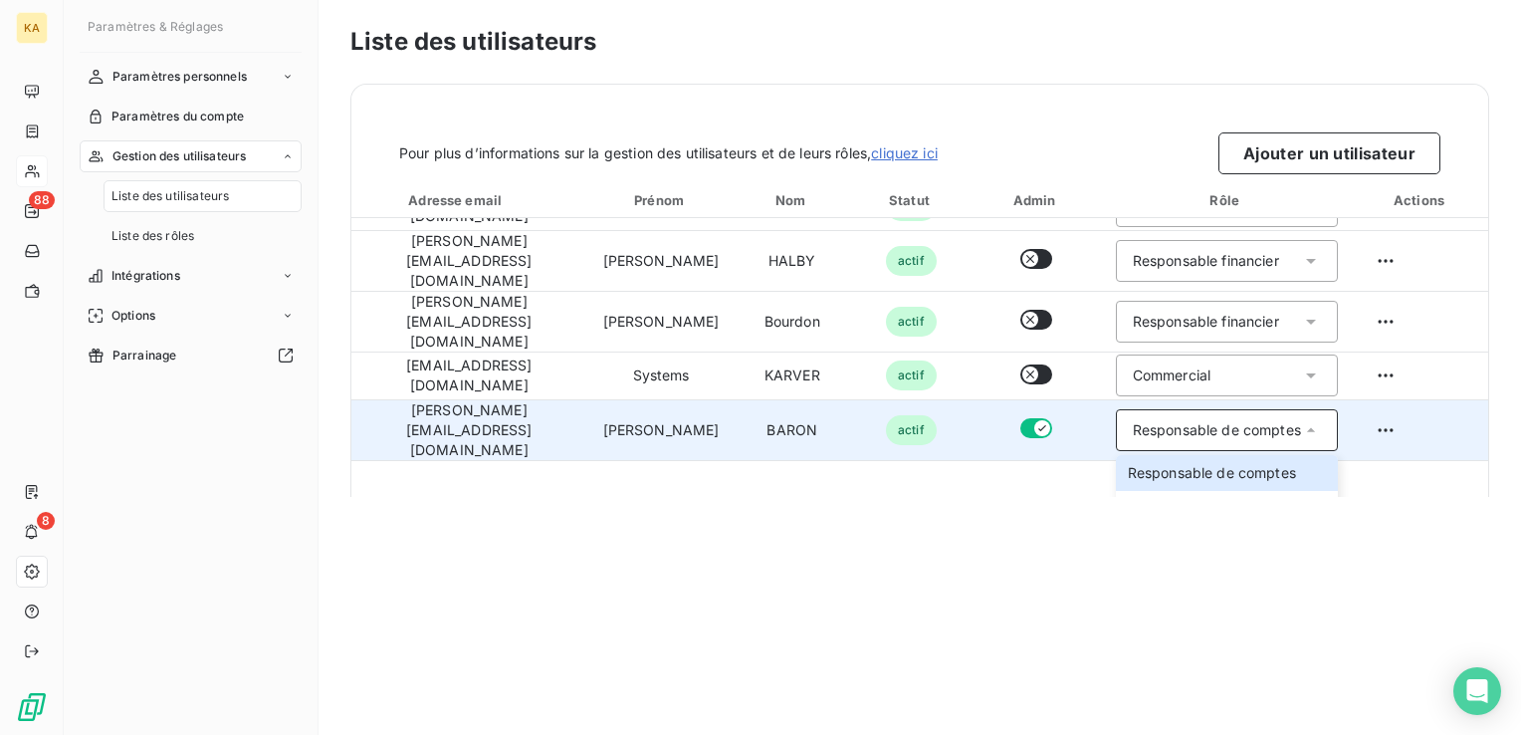
click at [1307, 427] on icon at bounding box center [1311, 429] width 8 height 4
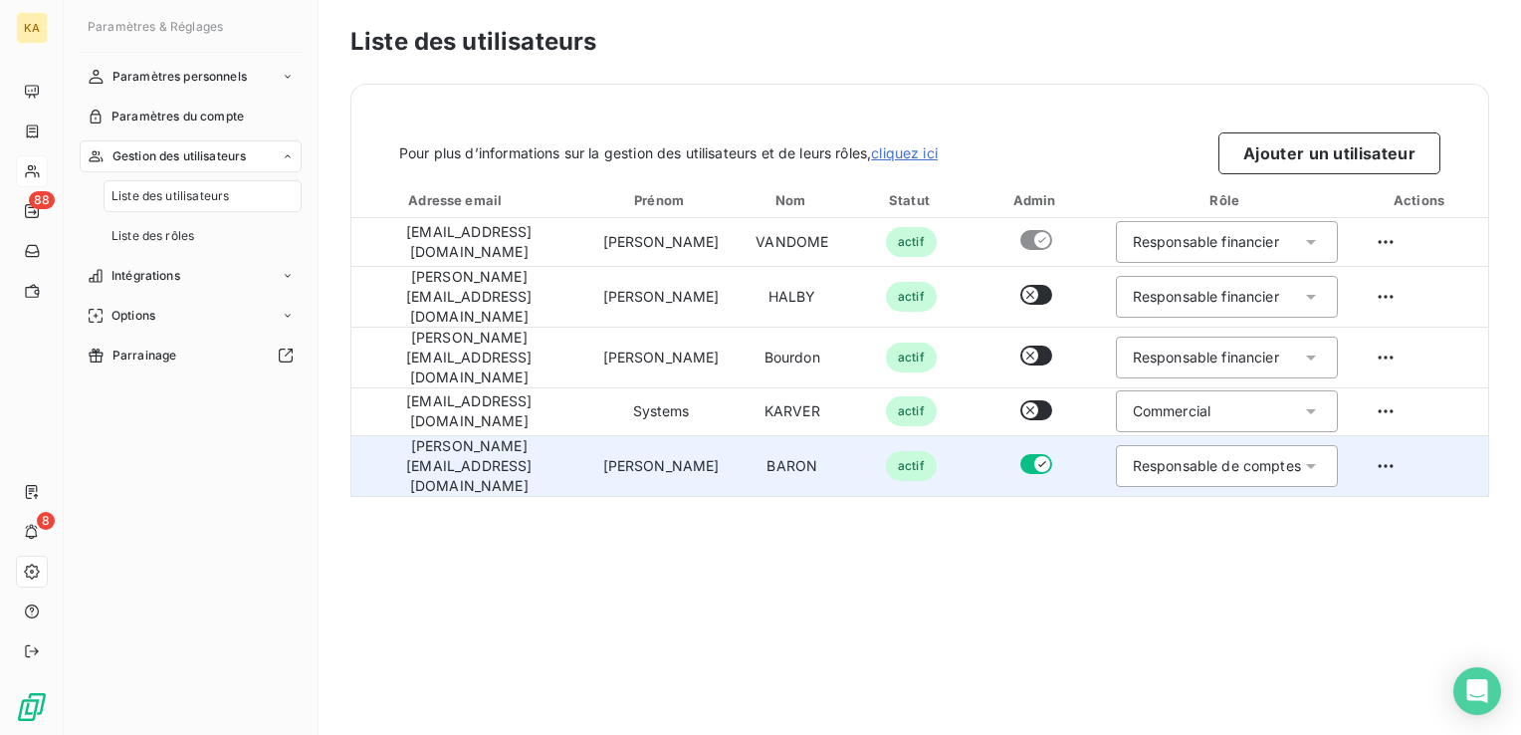
scroll to position [0, 0]
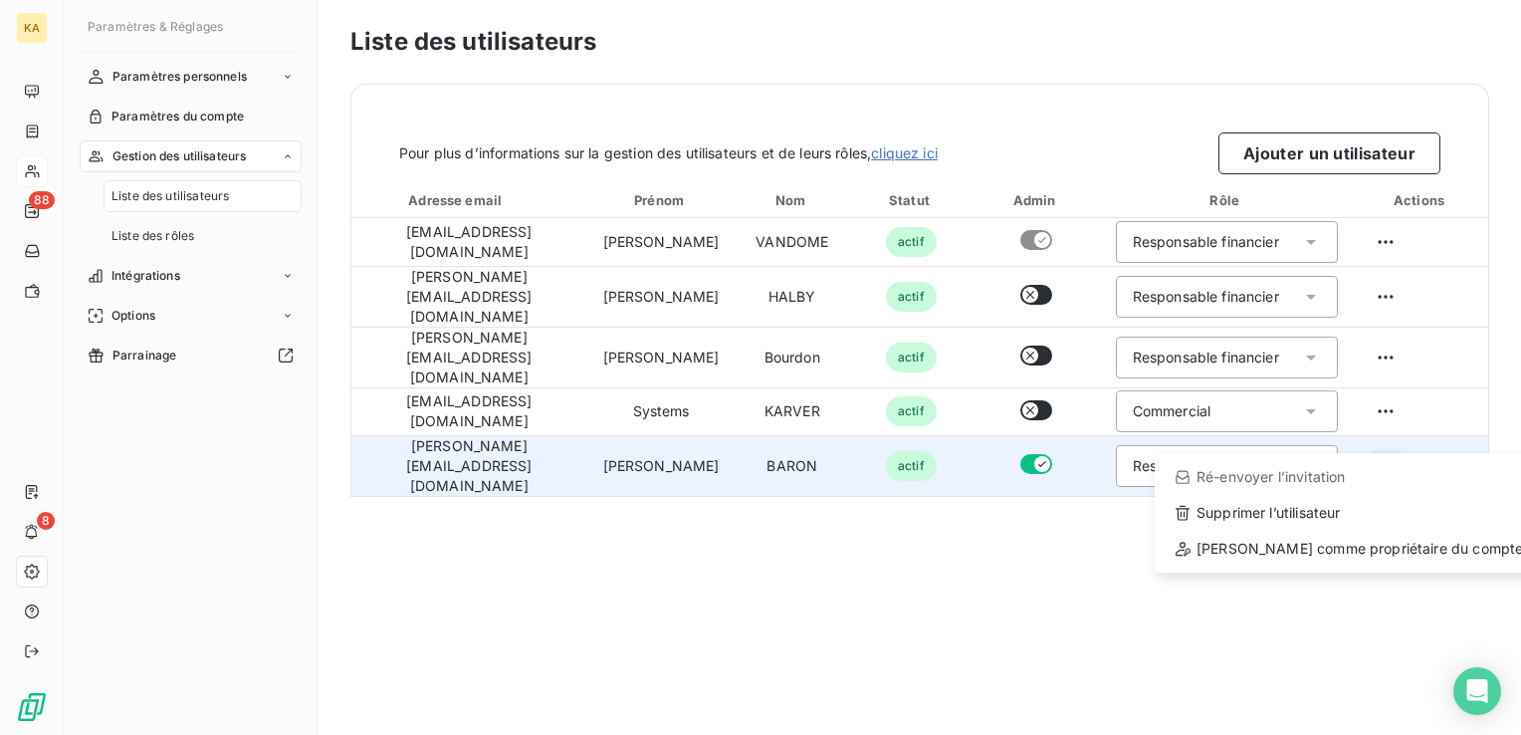
click at [1393, 432] on html "KA 88 8 Paramètres & Réglages Paramètres personnels Paramètres du compte Gestio…" at bounding box center [760, 367] width 1521 height 735
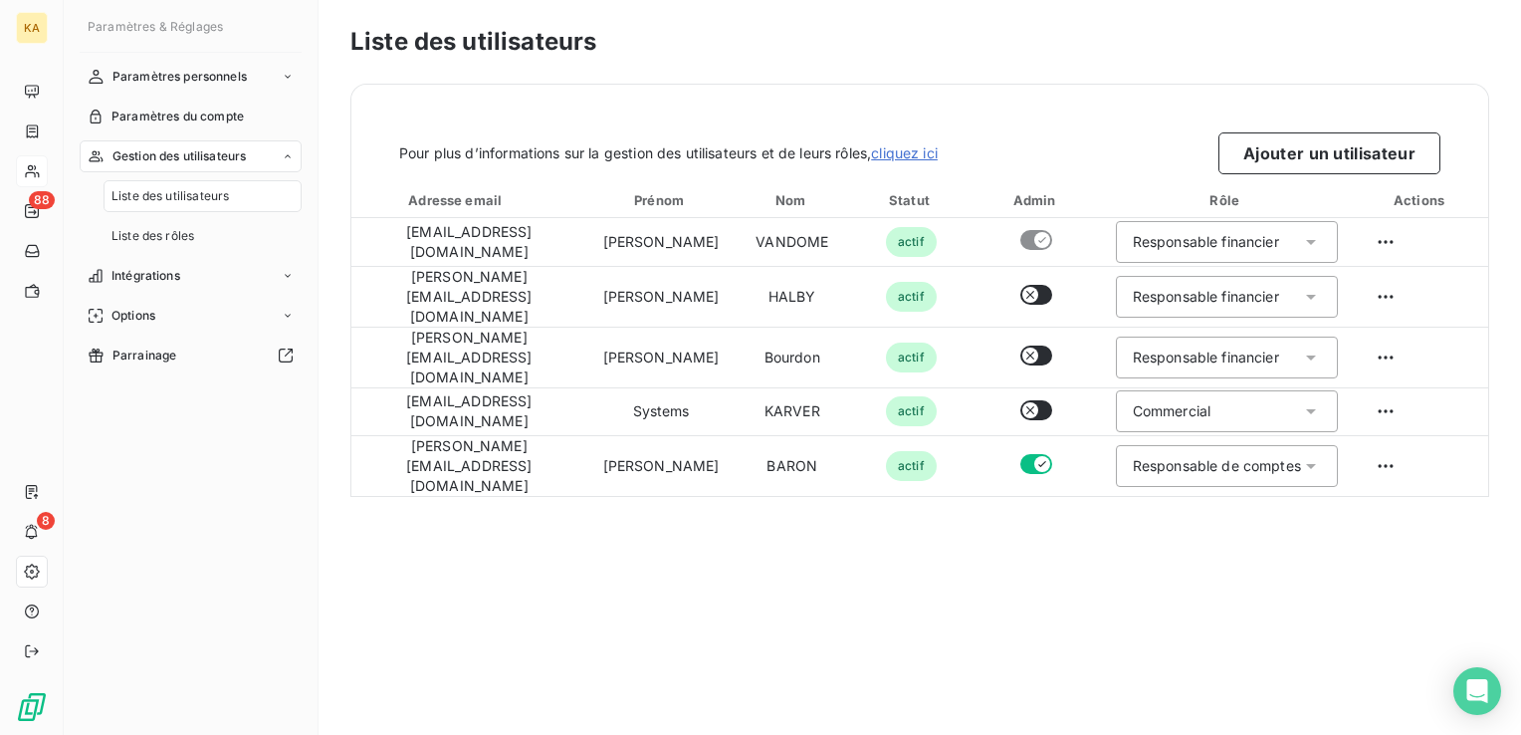
click at [1230, 440] on html "KA 88 8 Paramètres & Réglages Paramètres personnels Paramètres du compte Gestio…" at bounding box center [760, 367] width 1521 height 735
click at [1184, 456] on div "Responsable de comptes" at bounding box center [1217, 466] width 168 height 20
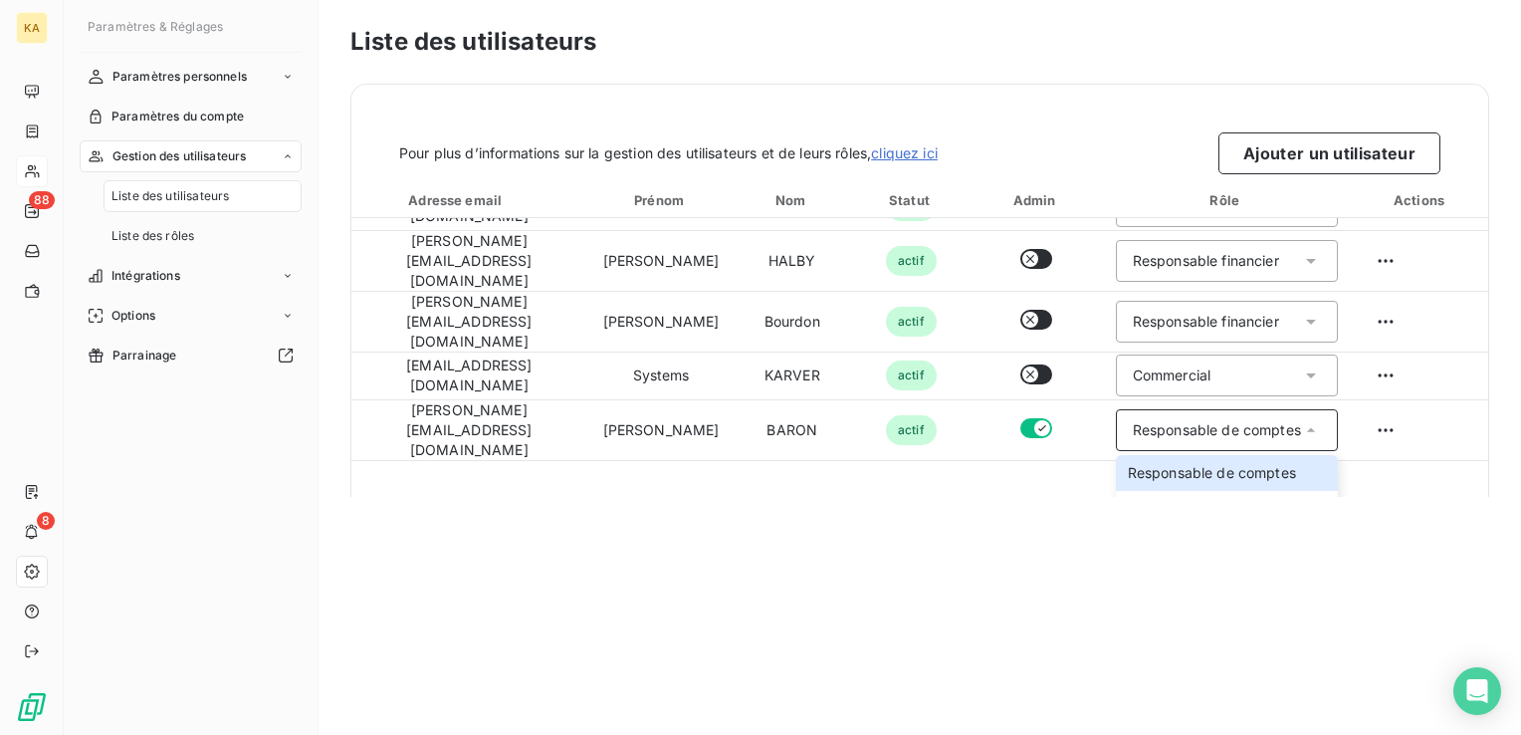
click at [1302, 420] on icon at bounding box center [1311, 430] width 20 height 20
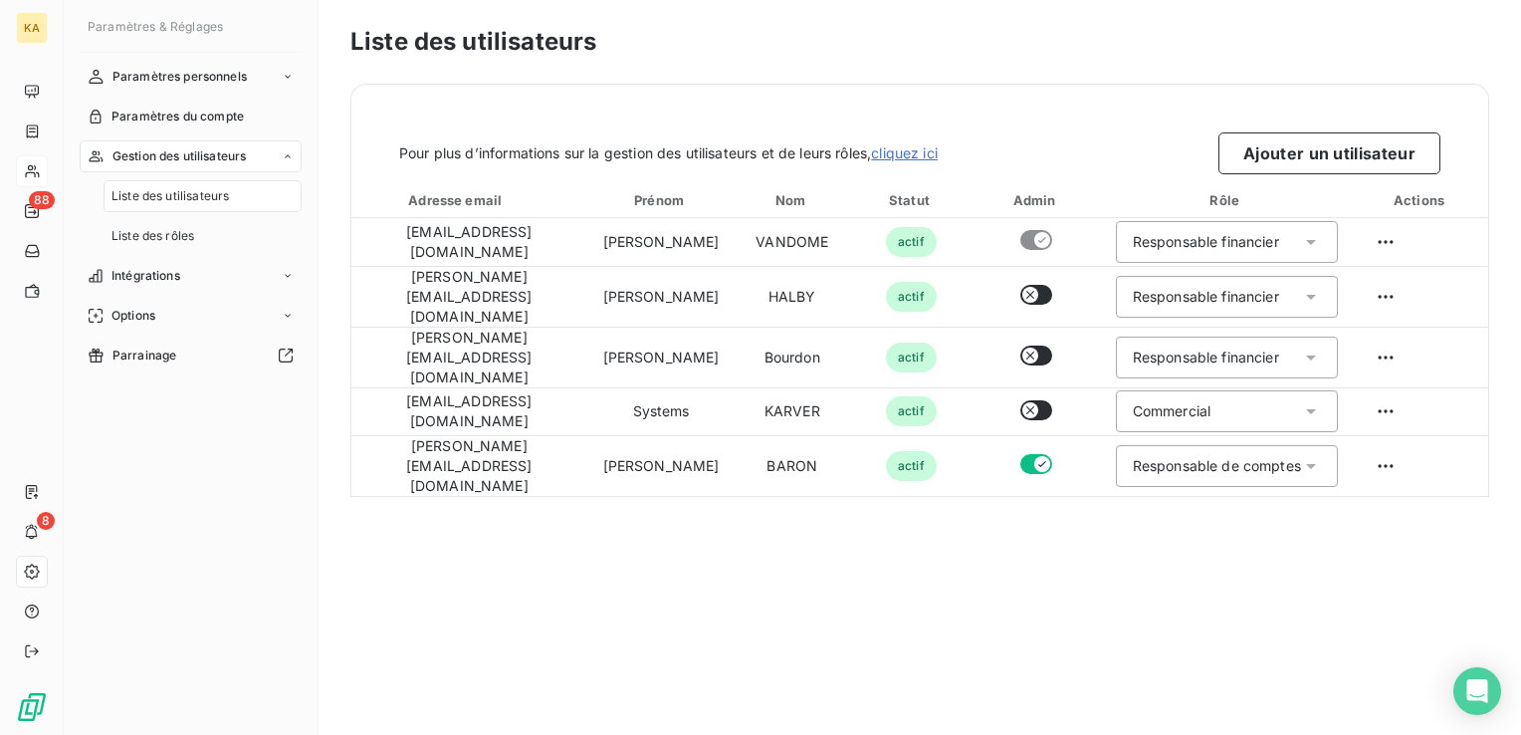
scroll to position [0, 0]
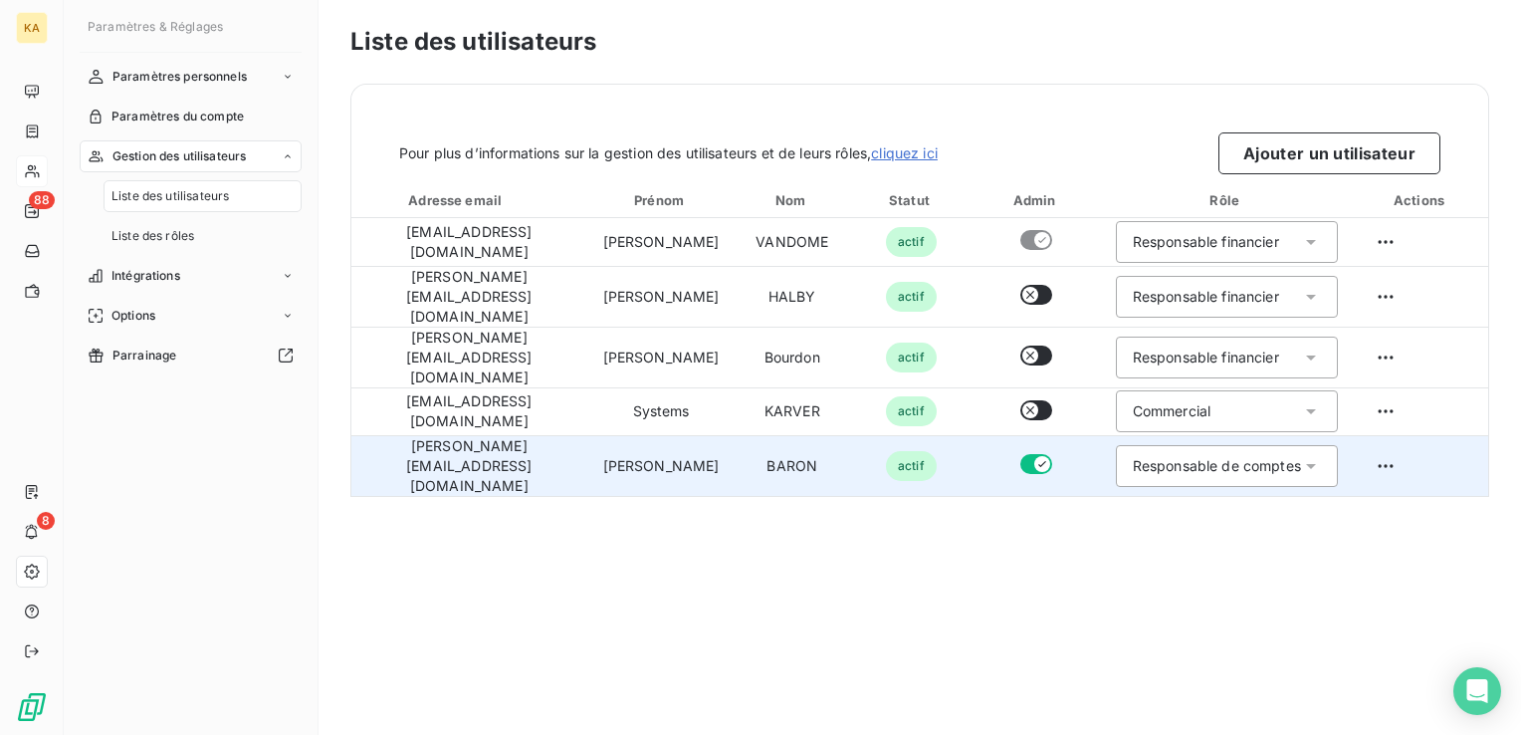
click at [1297, 456] on div "Responsable de comptes" at bounding box center [1217, 466] width 168 height 20
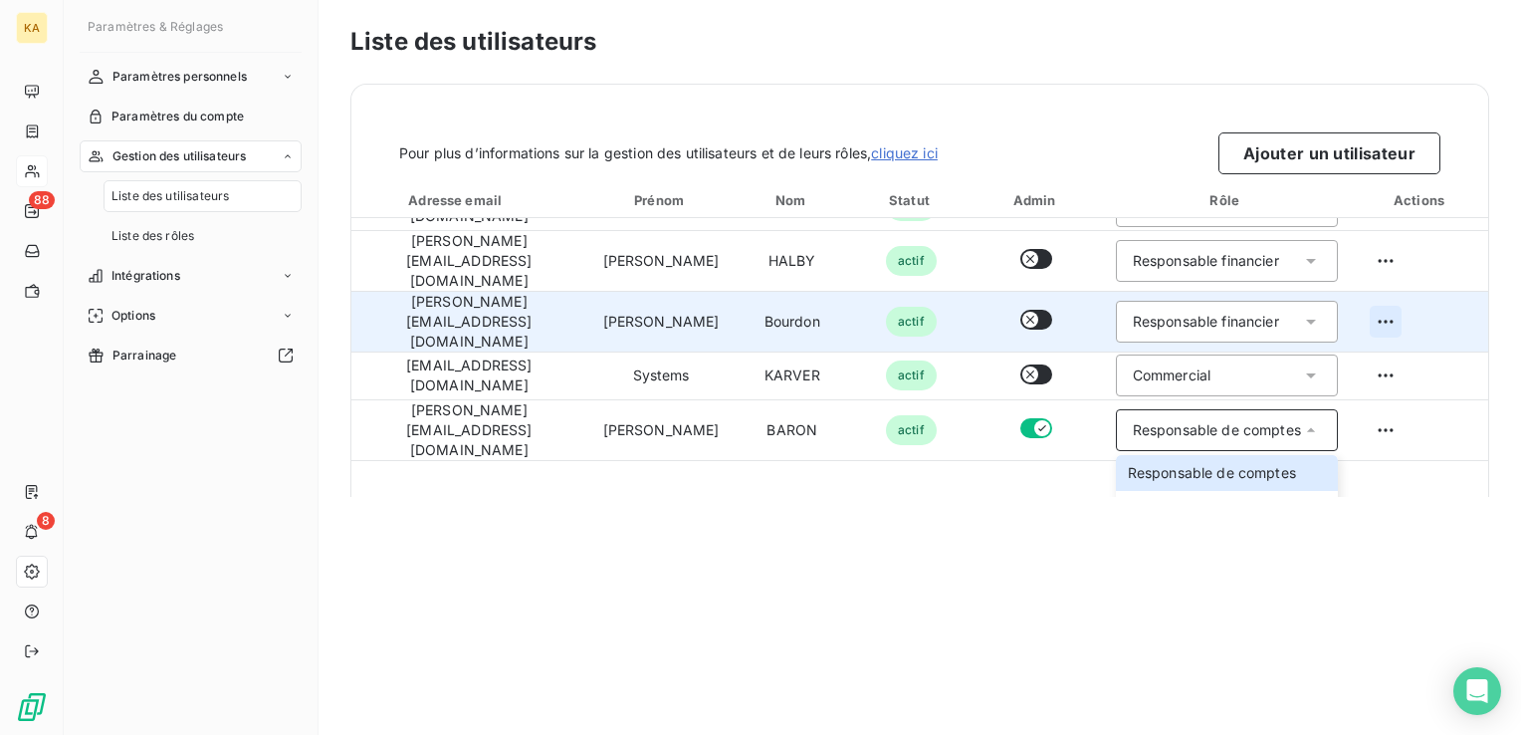
click at [1381, 305] on html "KA 88 8 Paramètres & Réglages Paramètres personnels Paramètres du compte Gestio…" at bounding box center [760, 367] width 1521 height 735
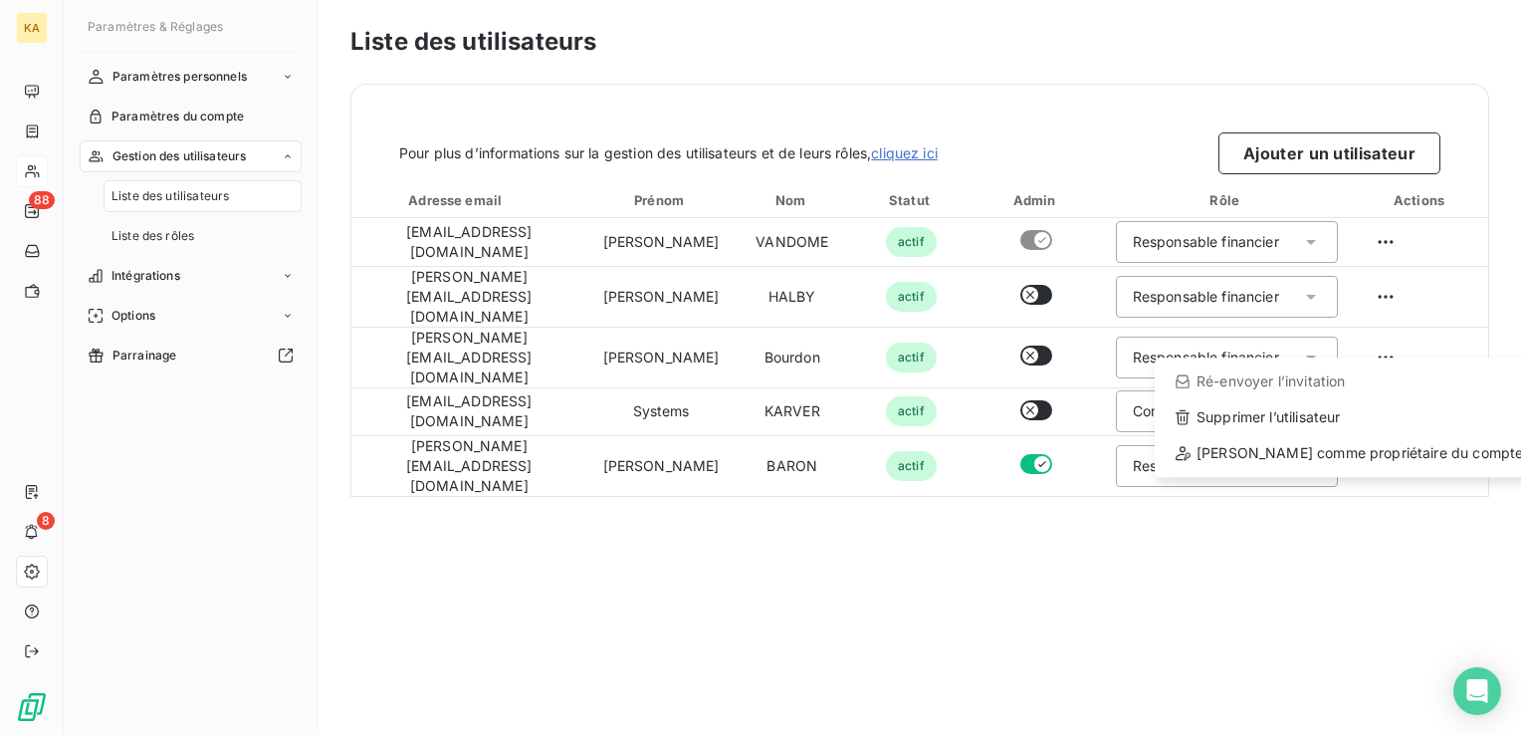
scroll to position [0, 0]
click at [1118, 454] on html "KA 88 8 Paramètres & Réglages Paramètres personnels Paramètres du compte Gestio…" at bounding box center [760, 367] width 1521 height 735
click at [1309, 464] on icon at bounding box center [1311, 466] width 10 height 5
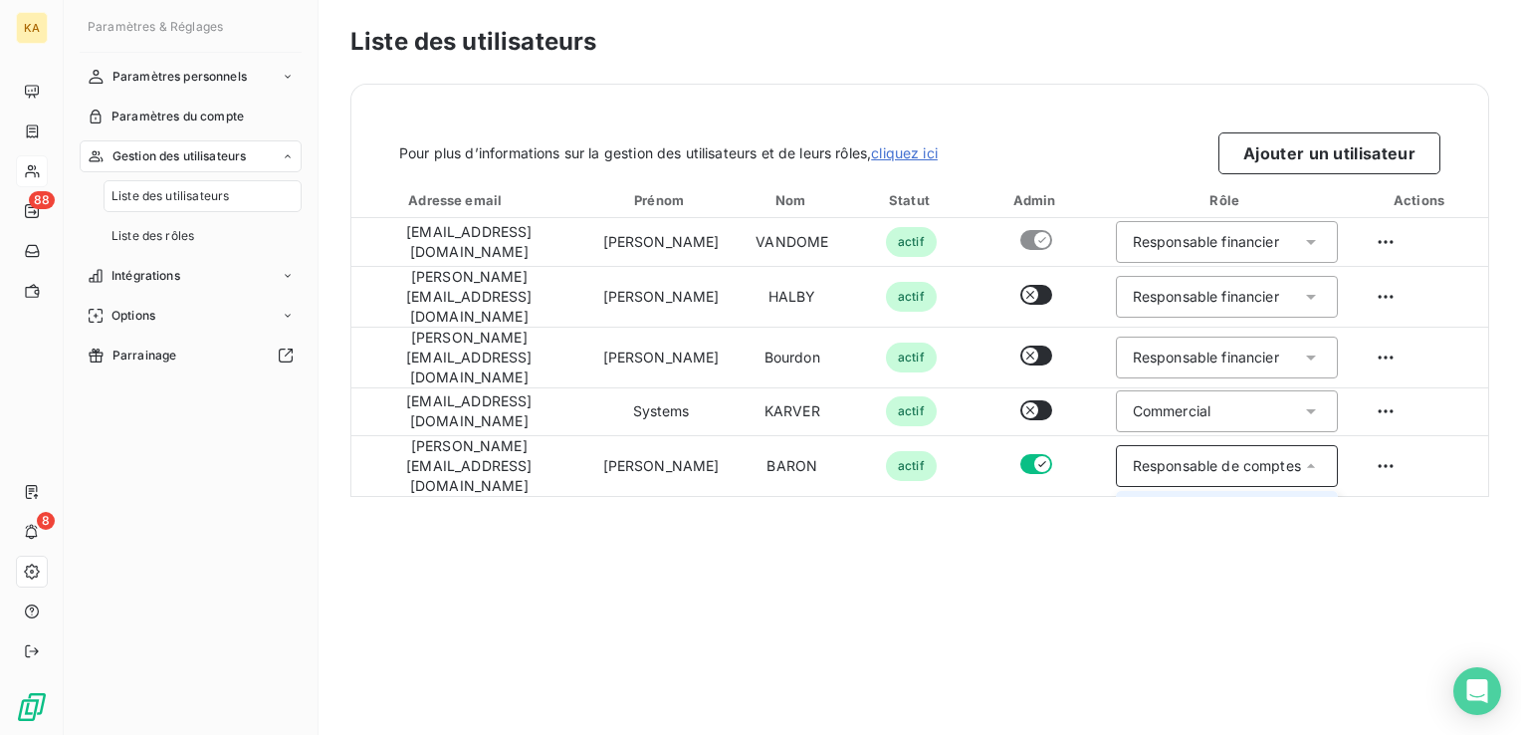
scroll to position [36, 0]
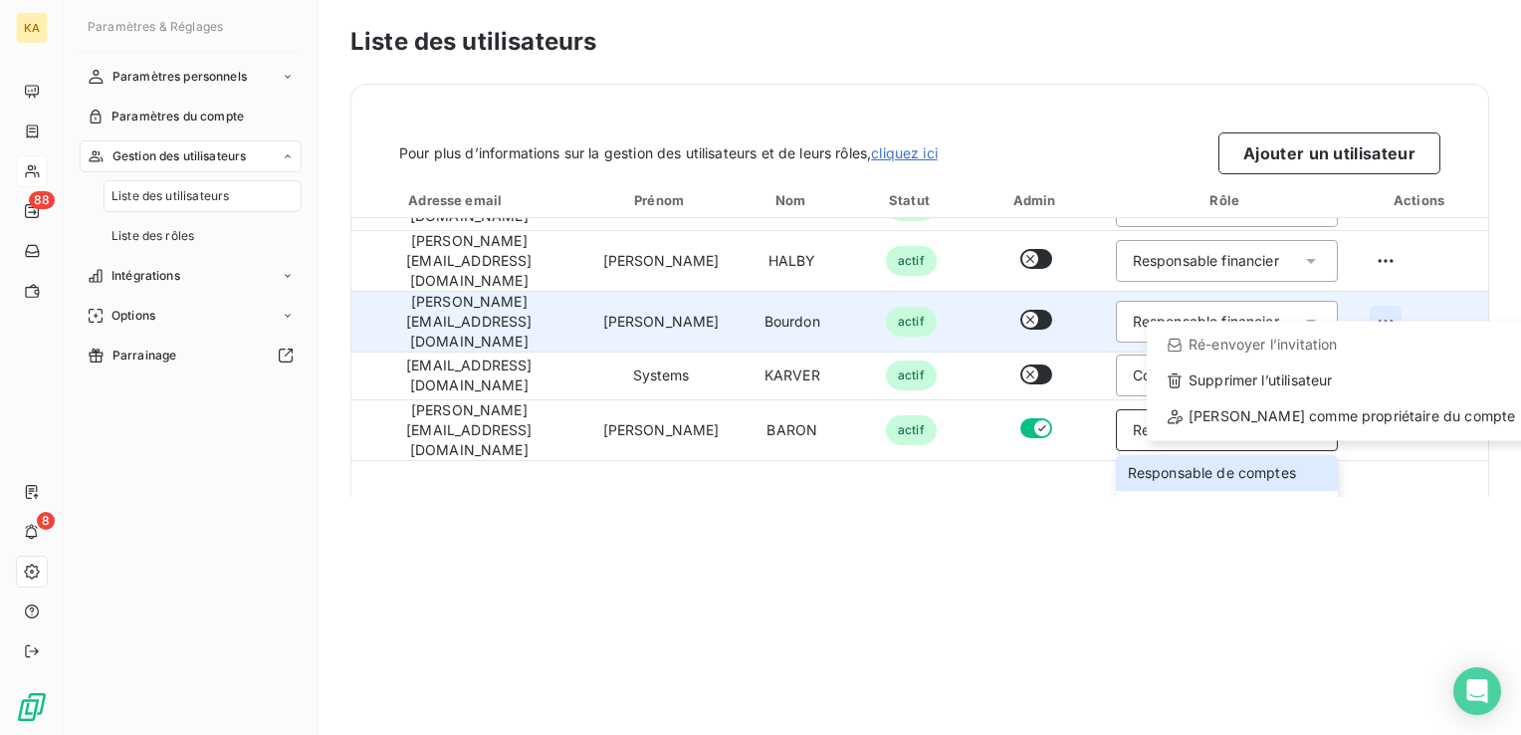
click at [1374, 296] on html "KA 88 8 Paramètres & Réglages Paramètres personnels Paramètres du compte Gestio…" at bounding box center [760, 367] width 1521 height 735
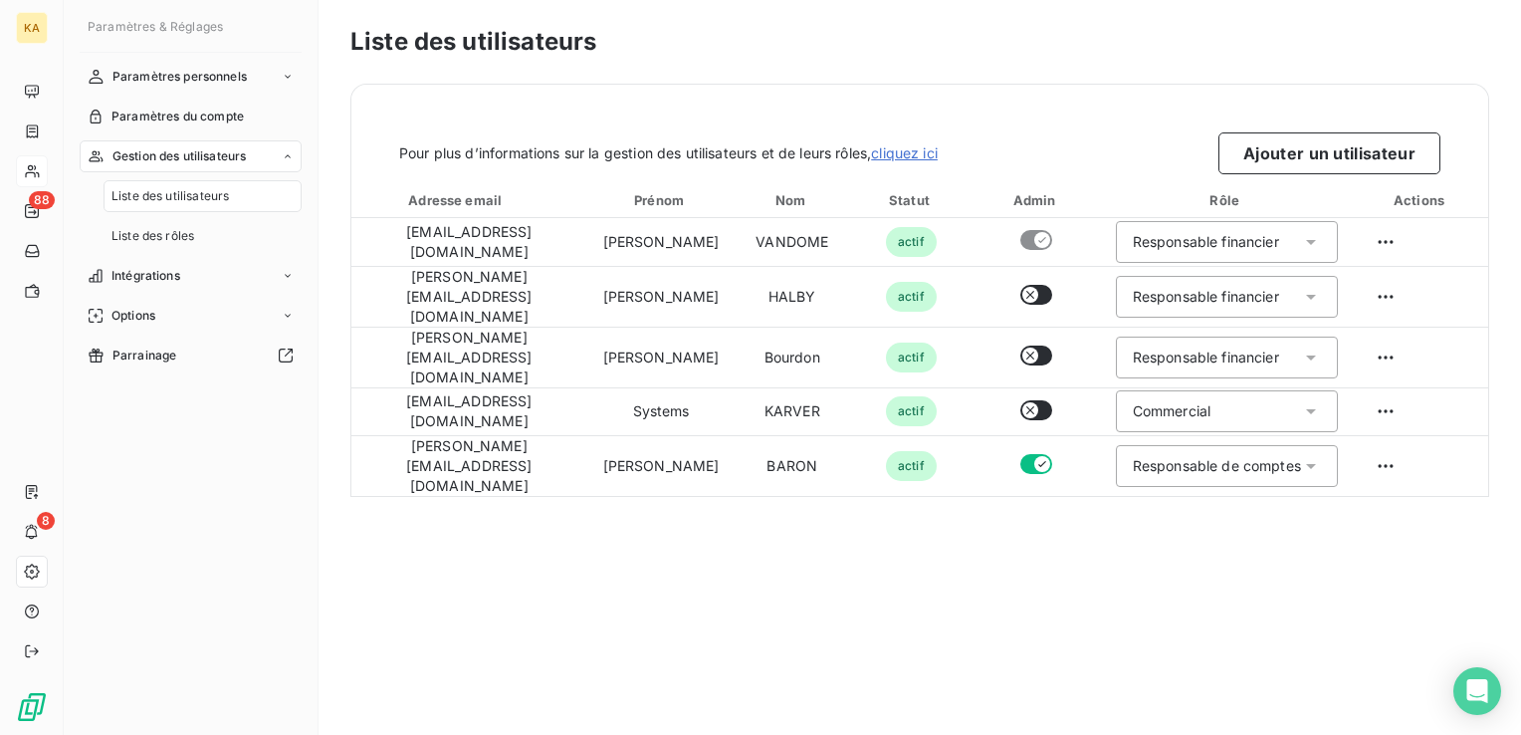
click at [1171, 507] on html "KA 88 8 Paramètres & Réglages Paramètres personnels Paramètres du compte Gestio…" at bounding box center [760, 367] width 1521 height 735
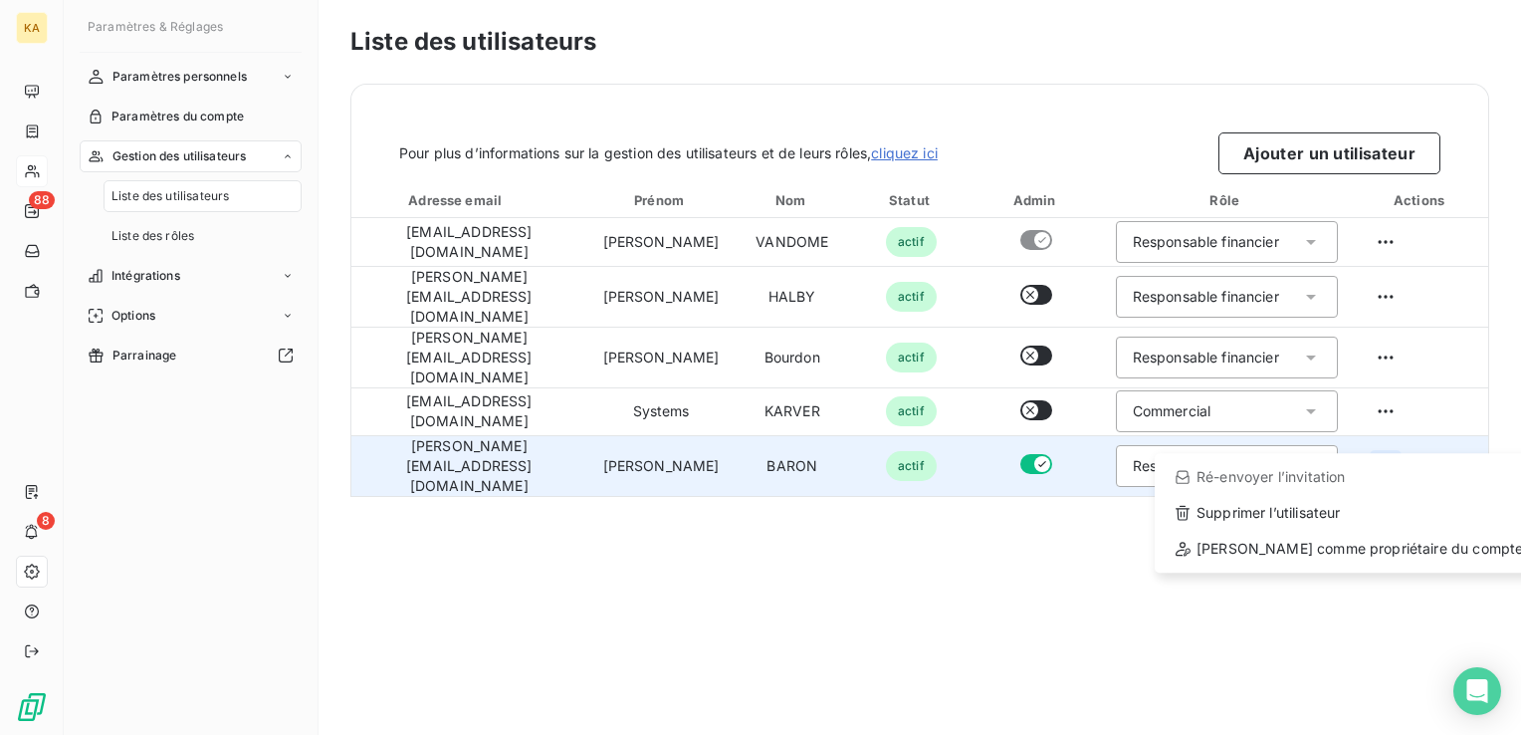
click at [1395, 437] on html "KA 88 8 Paramètres & Réglages Paramètres personnels Paramètres du compte Gestio…" at bounding box center [760, 367] width 1521 height 735
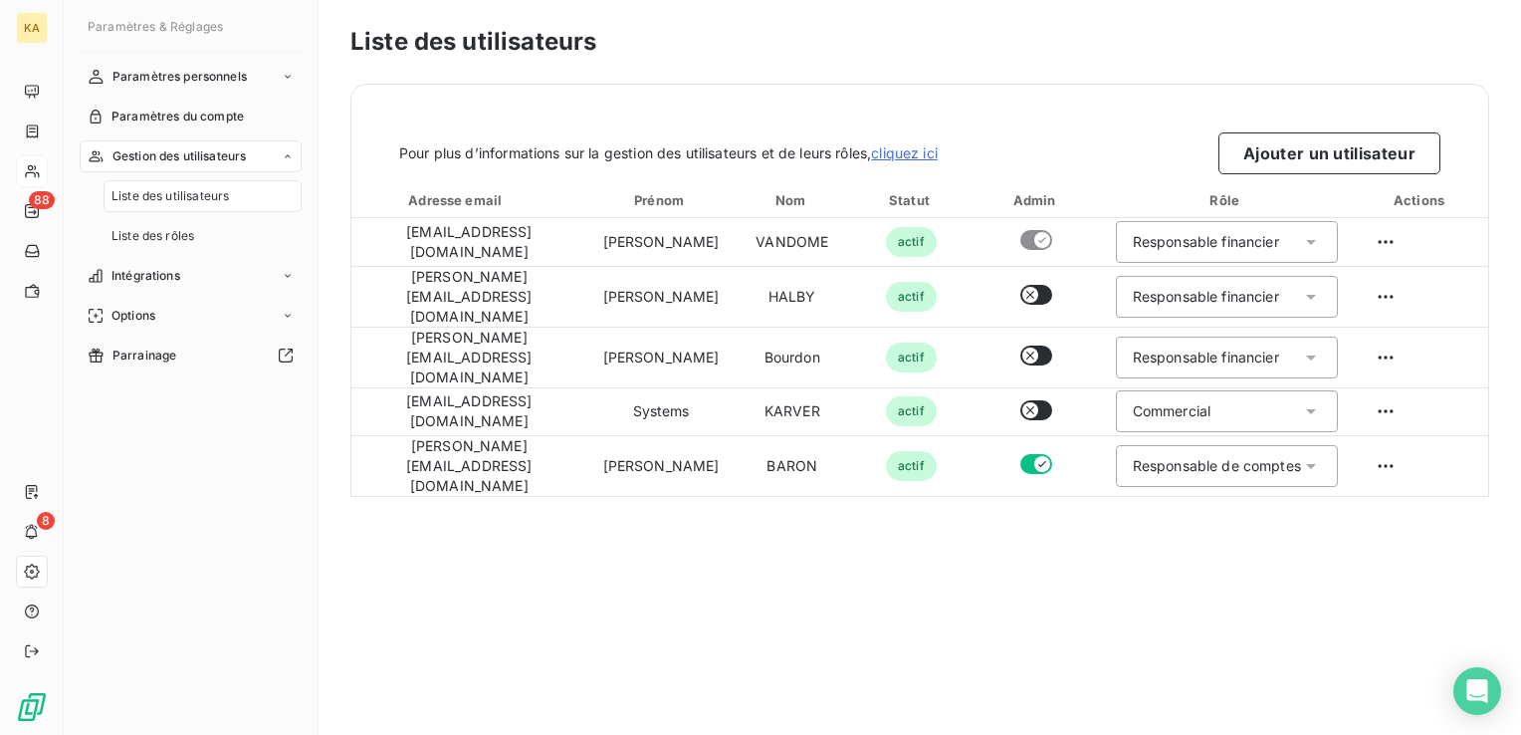
click at [951, 571] on html "KA 88 8 Paramètres & Réglages Paramètres personnels Paramètres du compte Gestio…" at bounding box center [760, 367] width 1521 height 735
click at [1318, 456] on icon at bounding box center [1311, 466] width 20 height 20
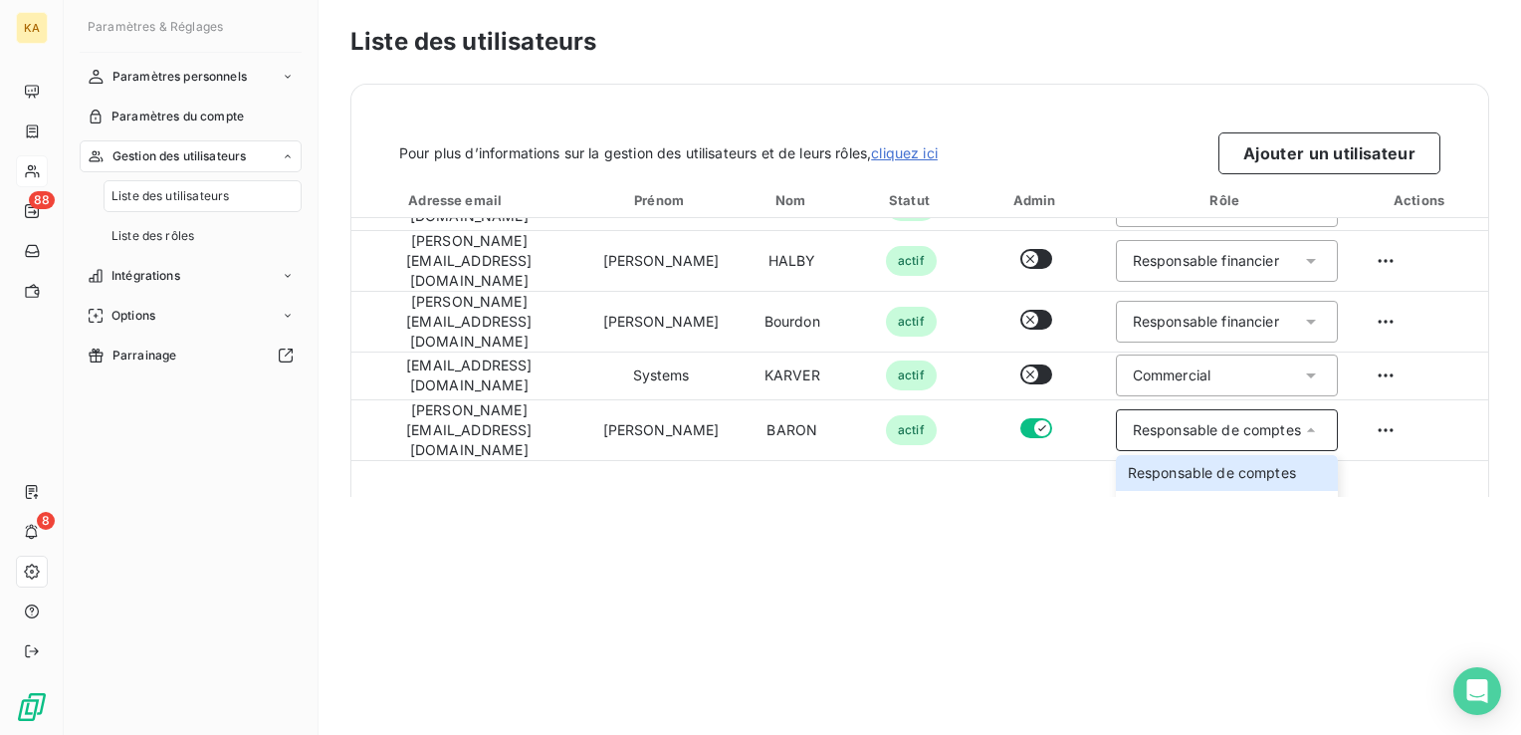
click at [1303, 420] on icon at bounding box center [1311, 430] width 20 height 20
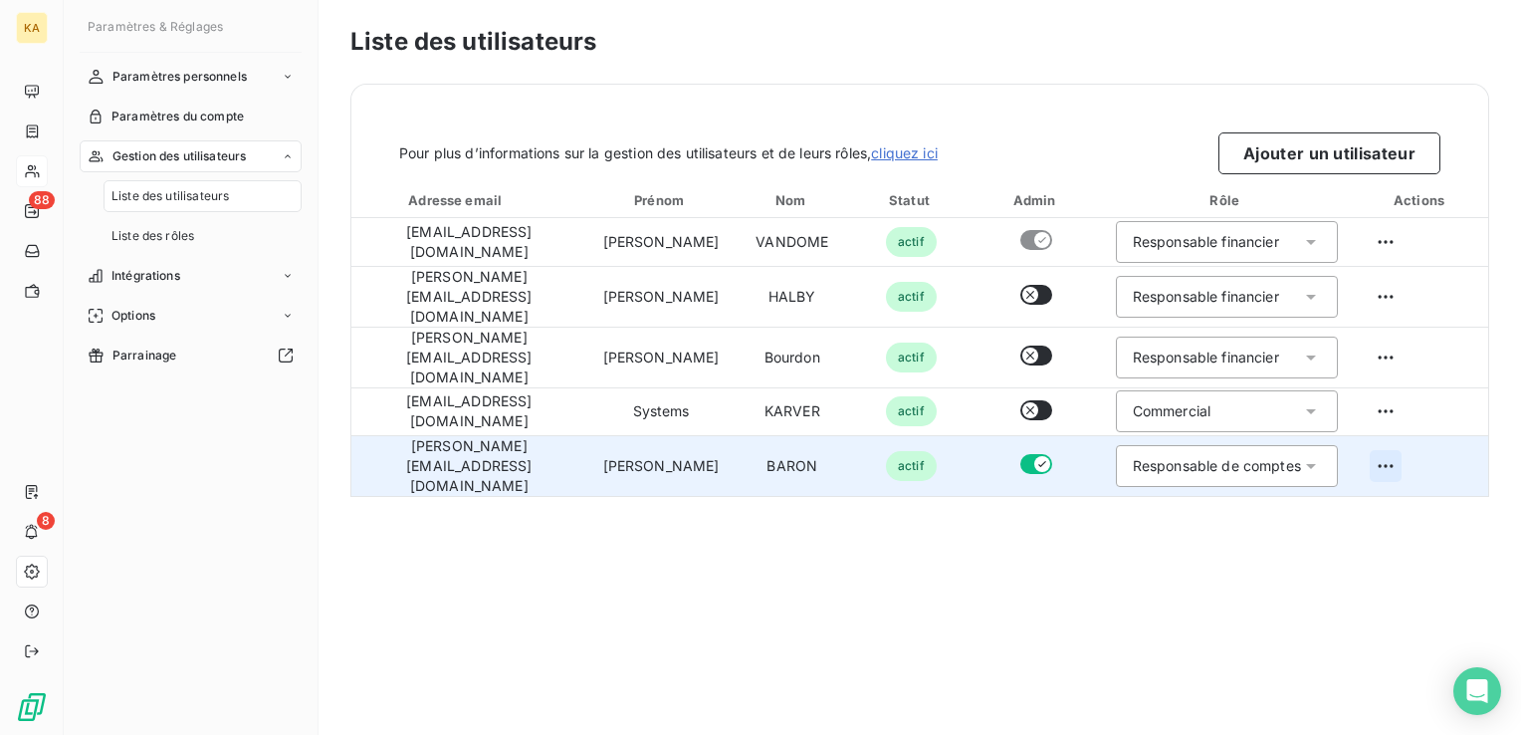
click at [1383, 429] on html "KA 88 8 Paramètres & Réglages Paramètres personnels Paramètres du compte Gestio…" at bounding box center [760, 367] width 1521 height 735
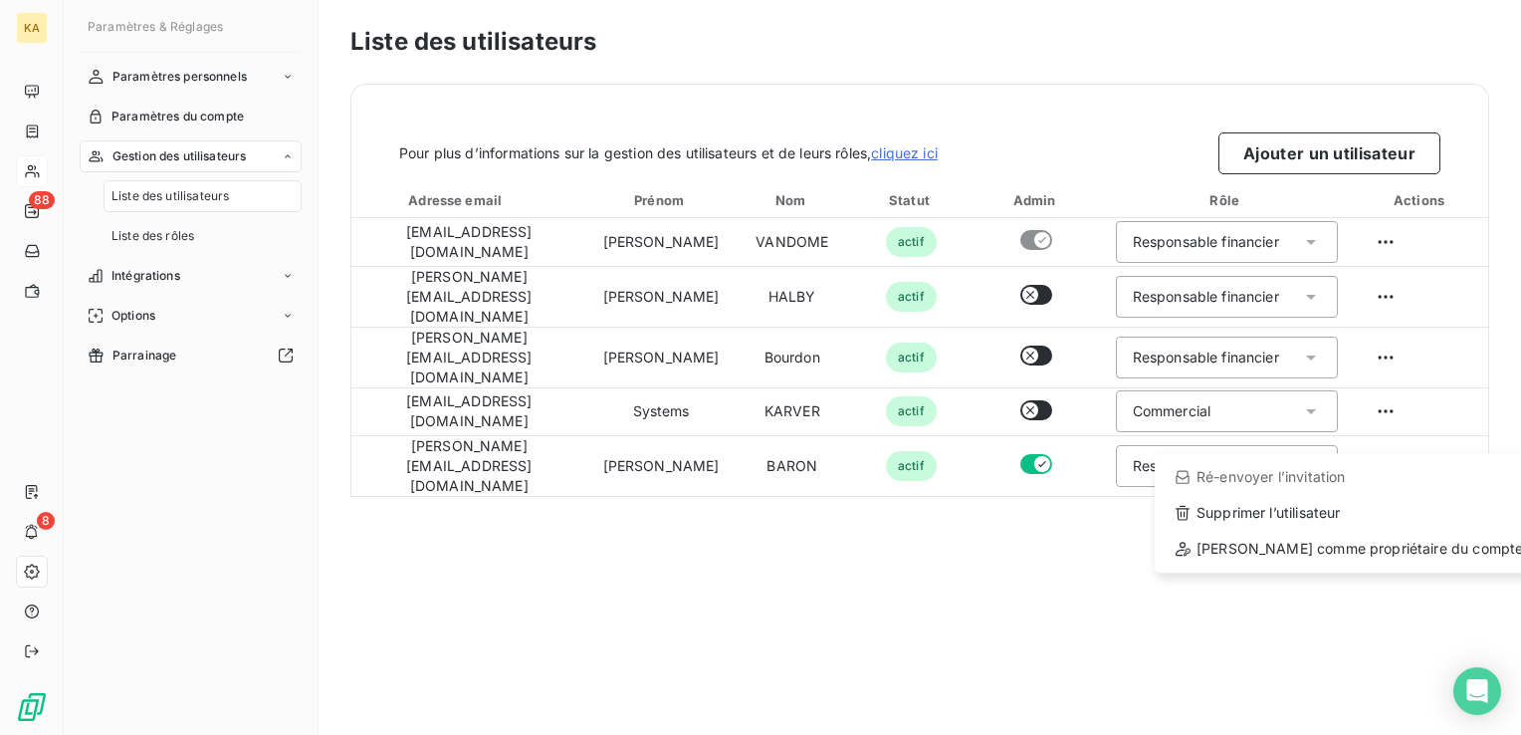
click at [39, 165] on html "KA 88 8 Paramètres & Réglages Paramètres personnels Paramètres du compte Gestio…" at bounding box center [760, 367] width 1521 height 735
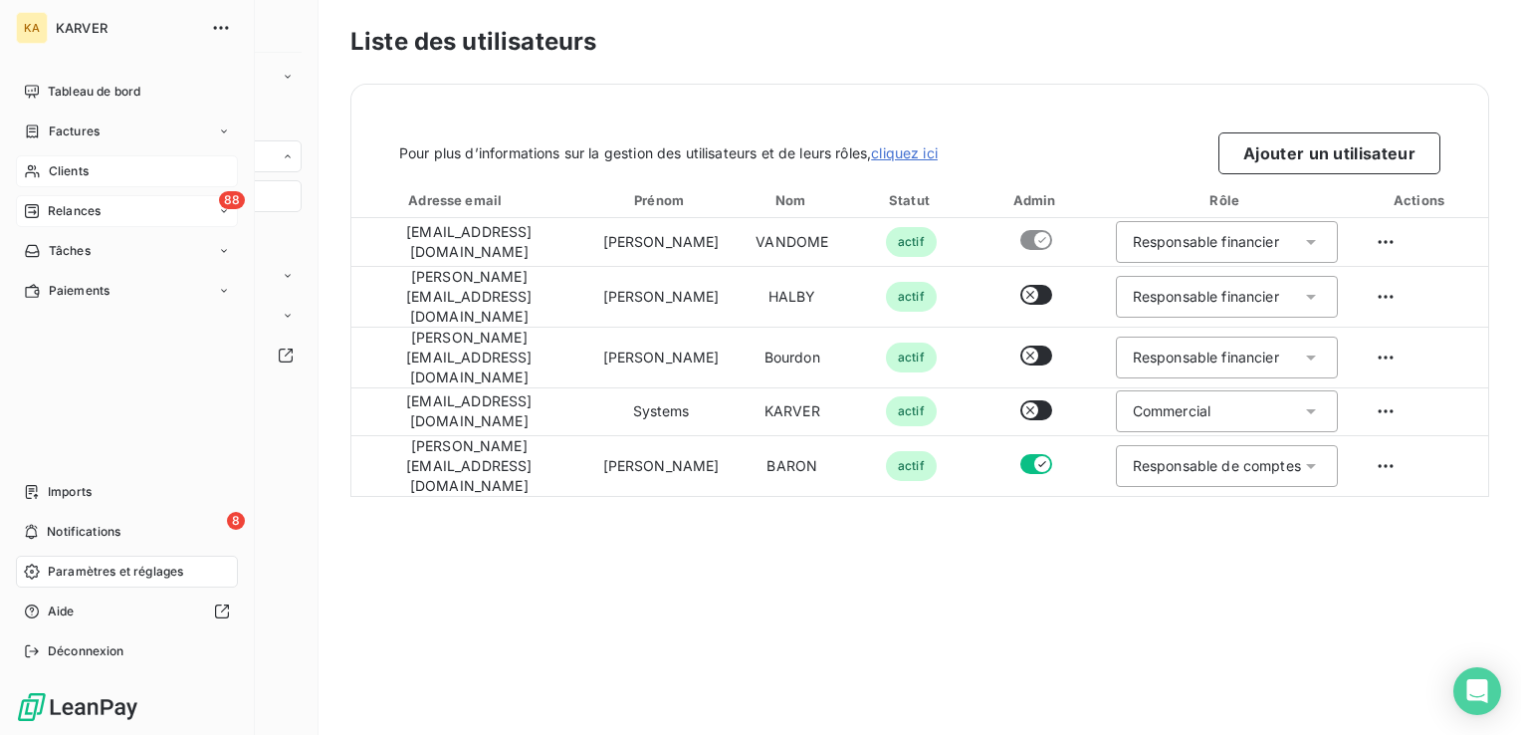
click at [60, 209] on span "Relances" at bounding box center [74, 211] width 53 height 18
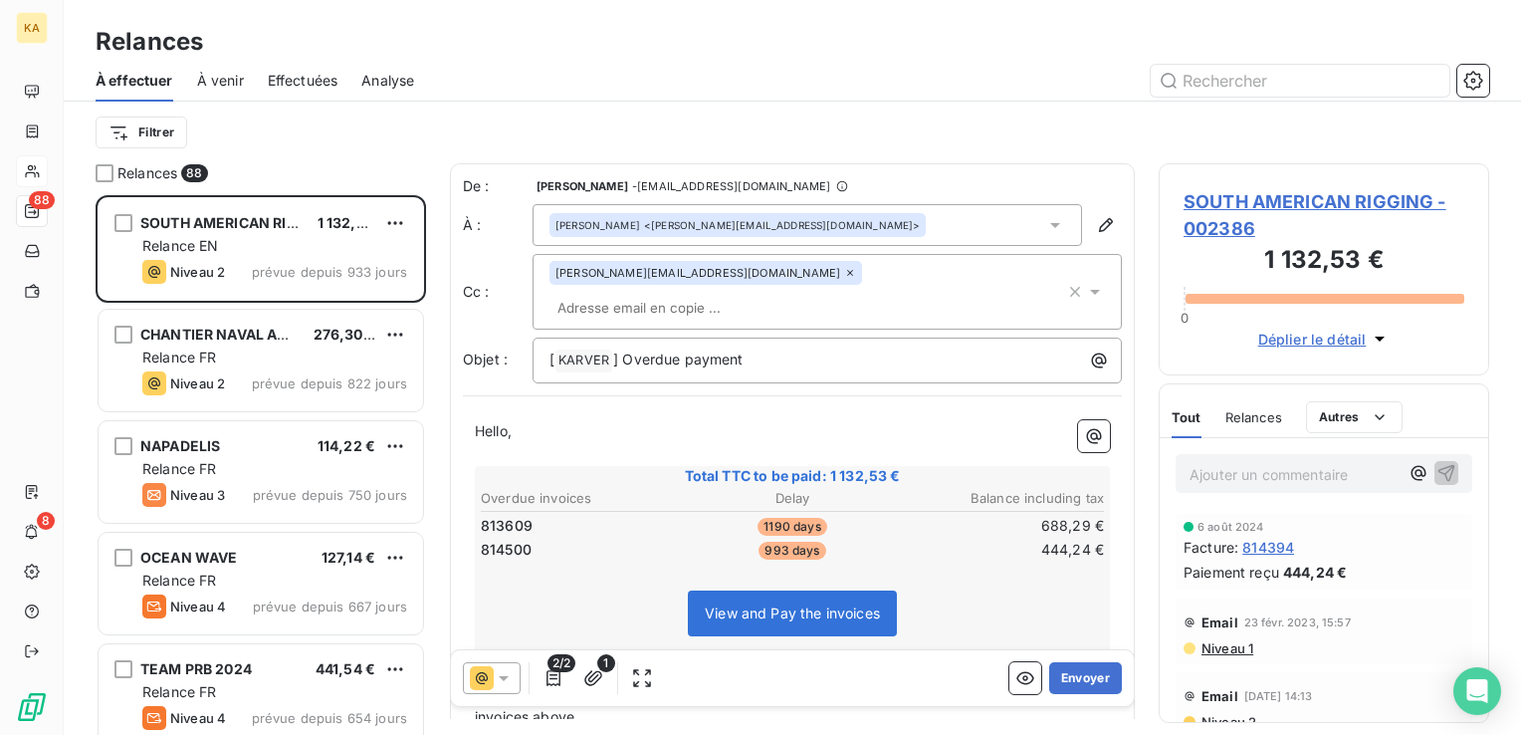
scroll to position [525, 315]
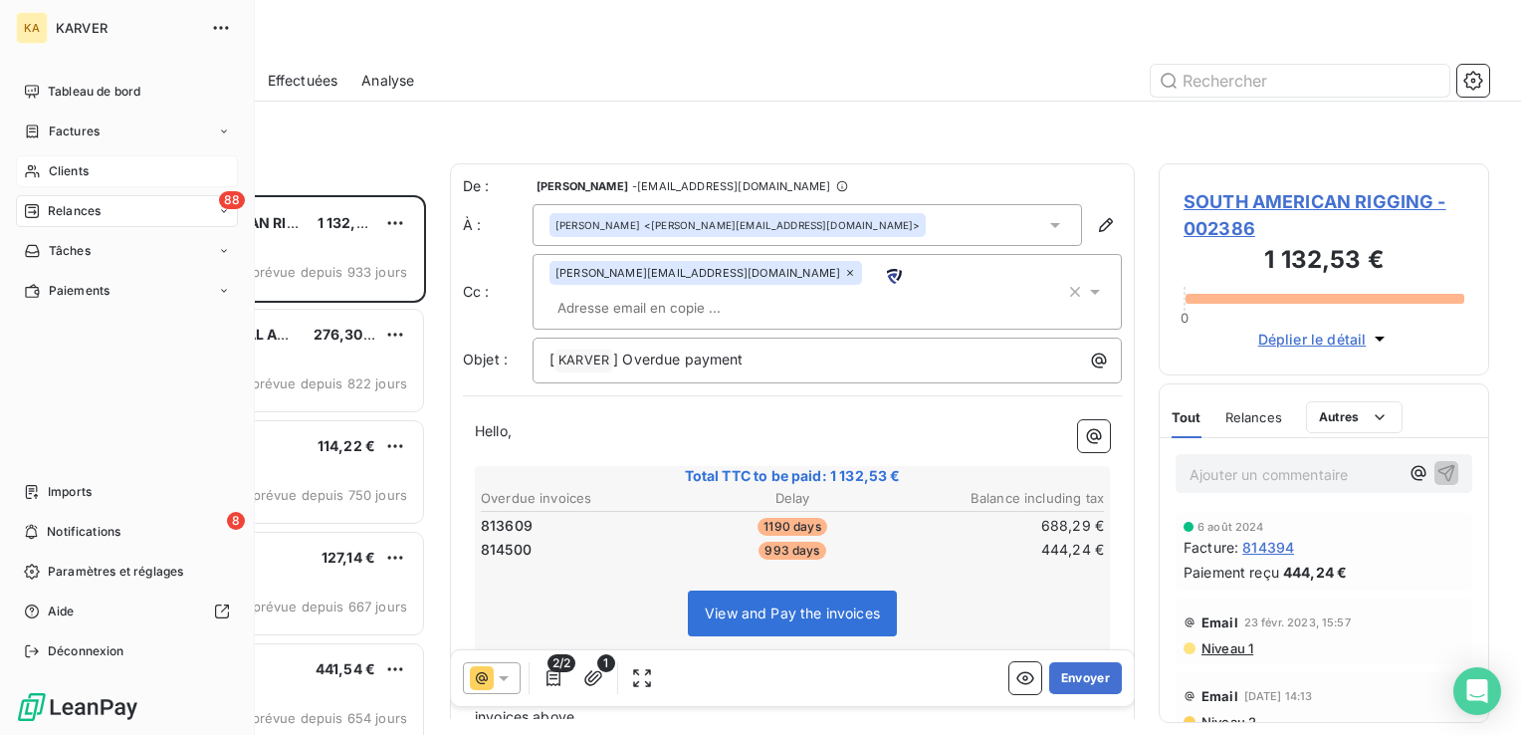
click at [86, 206] on span "Relances" at bounding box center [74, 211] width 53 height 18
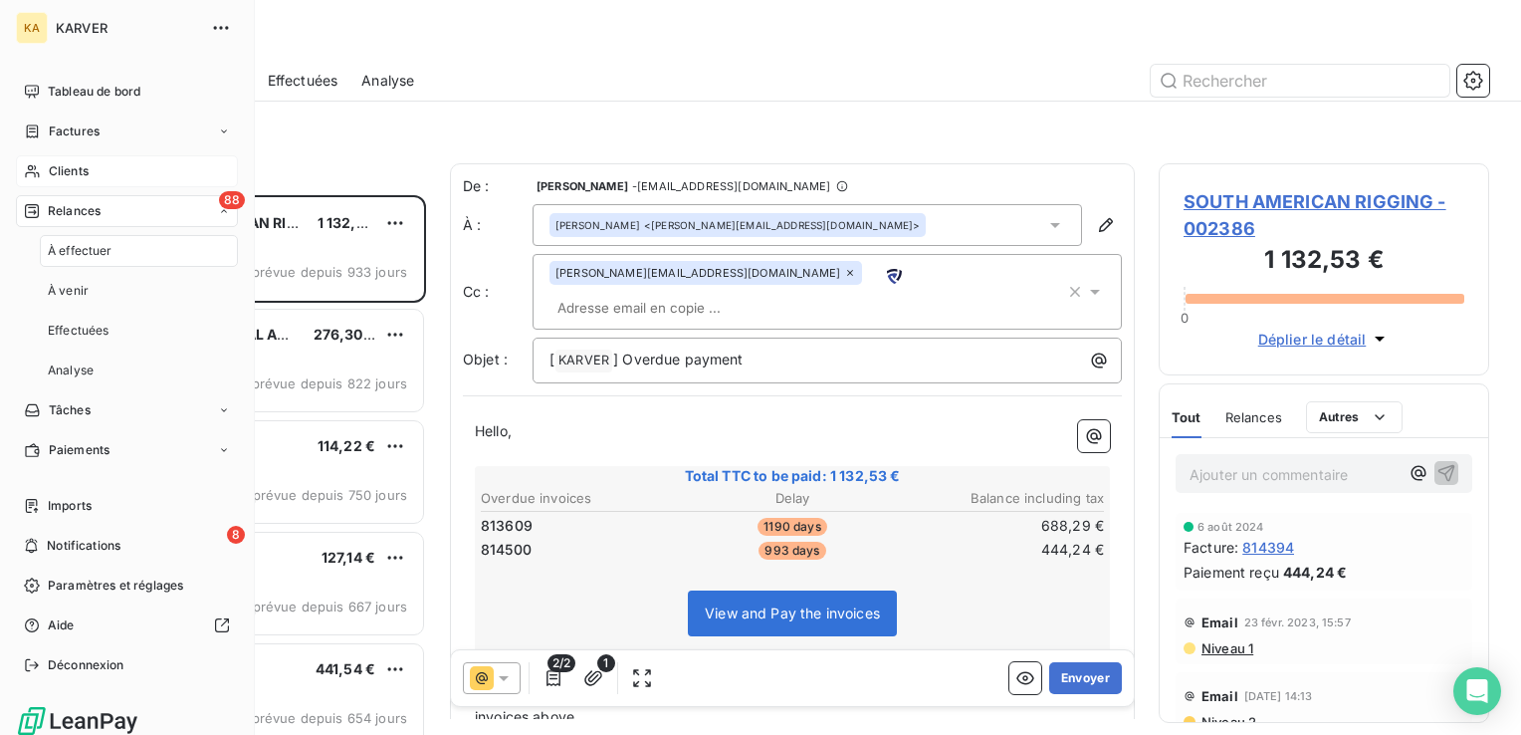
click at [78, 252] on span "À effectuer" at bounding box center [80, 251] width 65 height 18
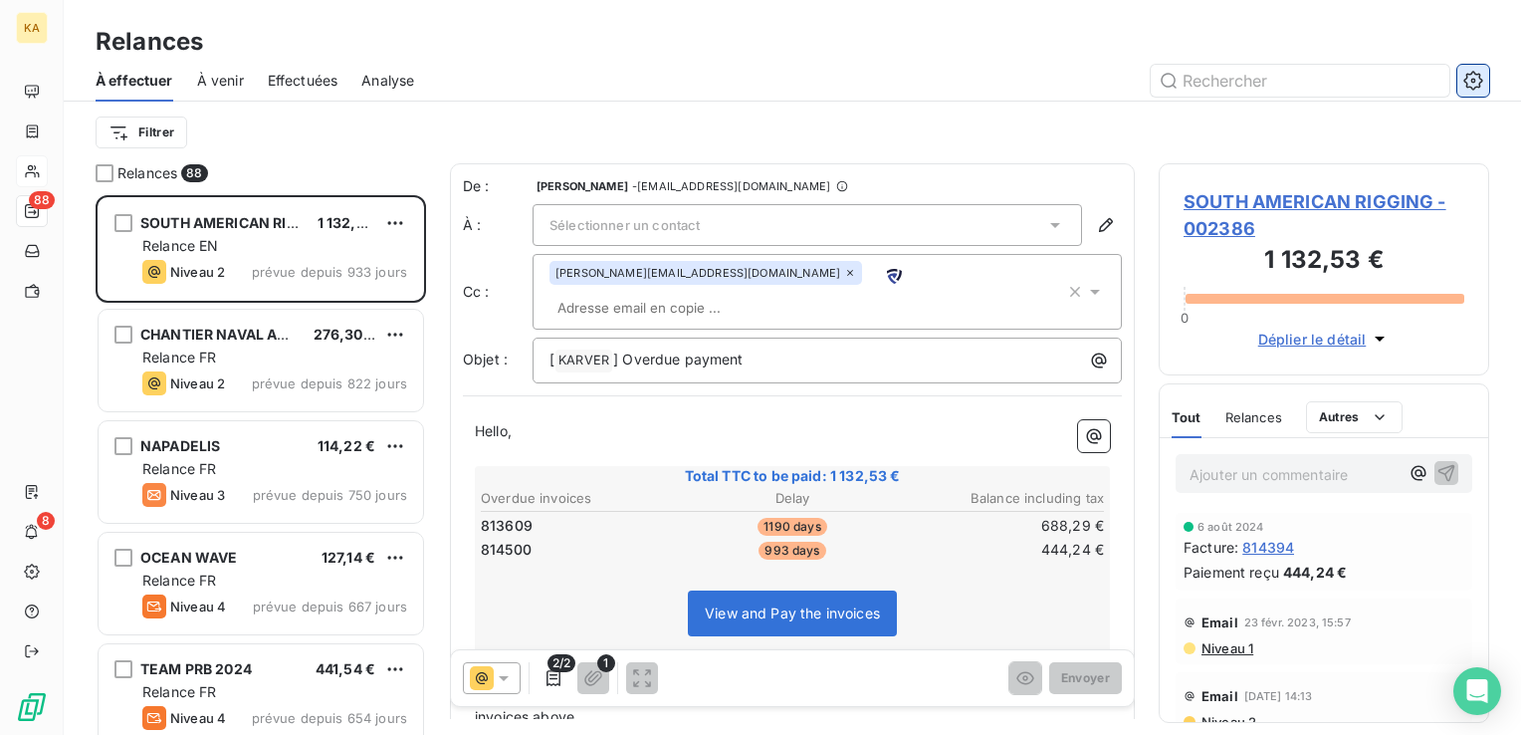
click at [1476, 76] on icon "button" at bounding box center [1474, 81] width 20 height 20
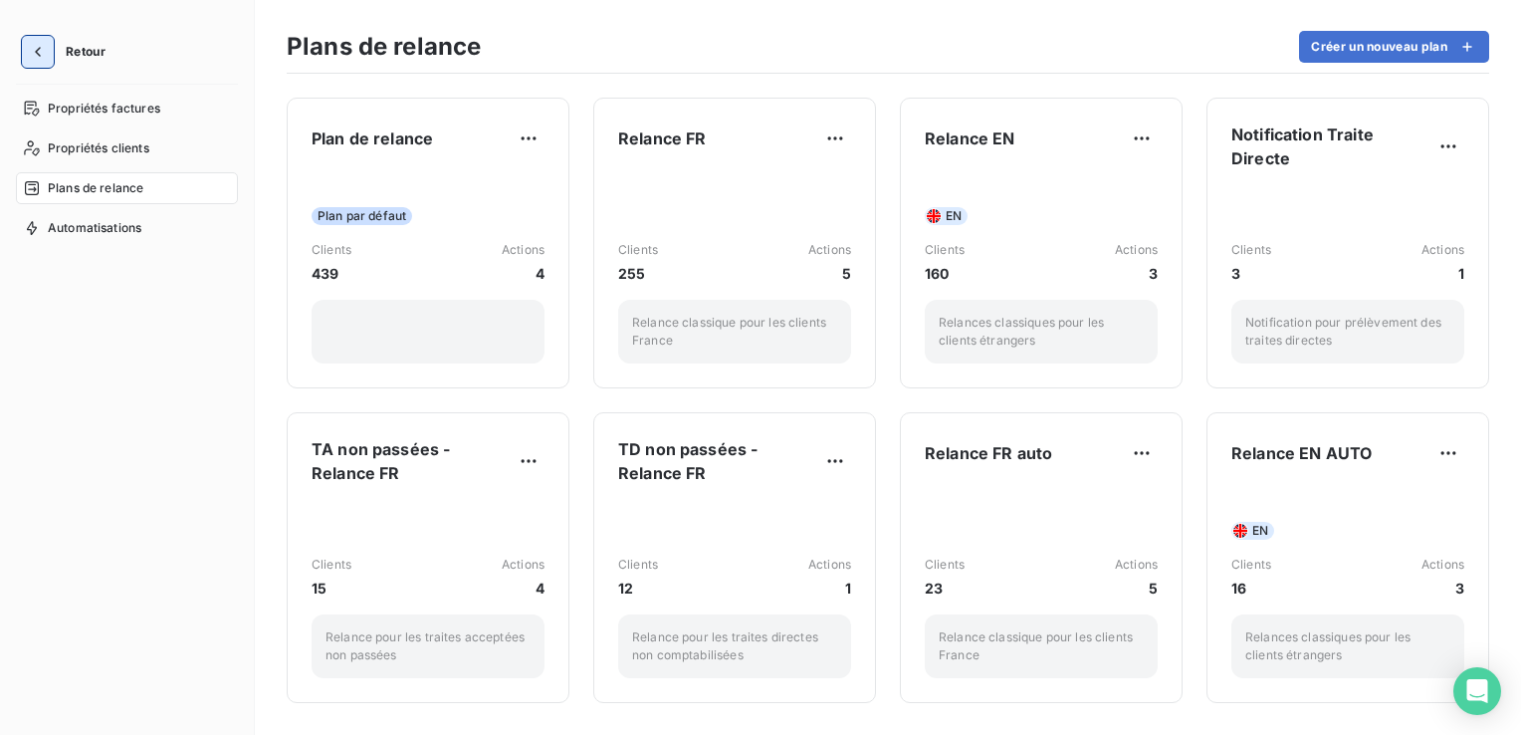
click at [46, 53] on icon "button" at bounding box center [38, 52] width 20 height 20
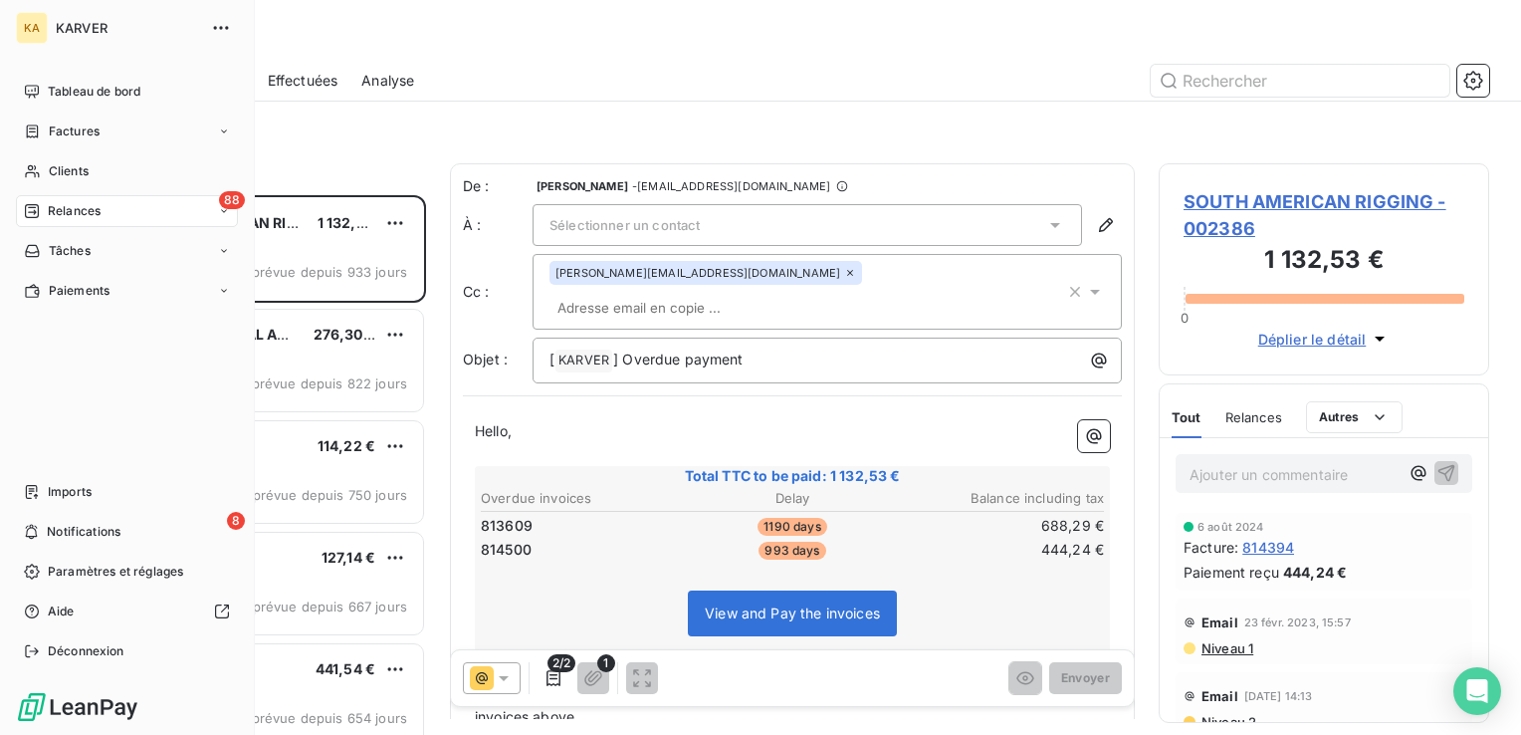
scroll to position [525, 315]
click at [227, 207] on span "88" at bounding box center [232, 200] width 26 height 18
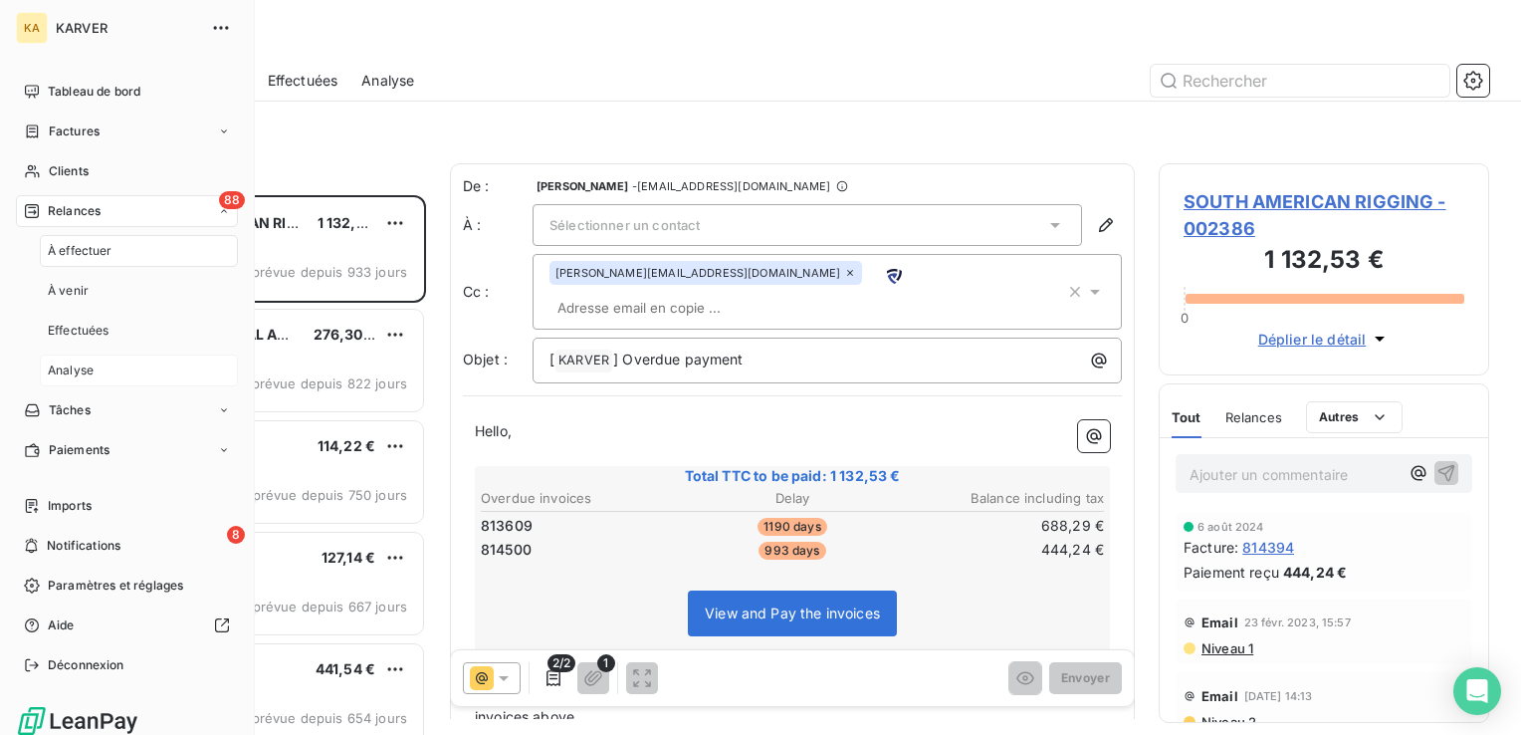
click at [81, 367] on span "Analyse" at bounding box center [71, 370] width 46 height 18
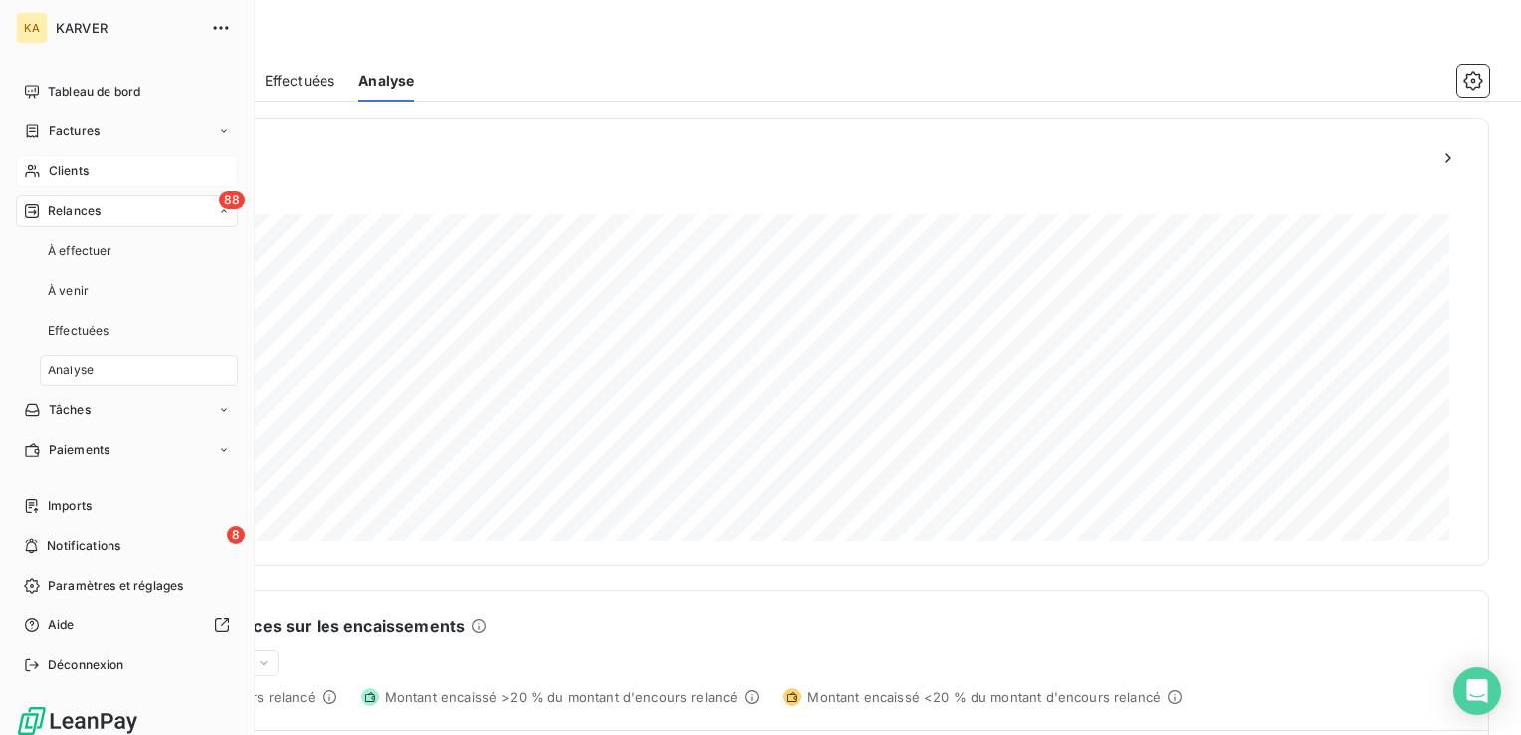
click at [76, 171] on span "Clients" at bounding box center [69, 171] width 40 height 18
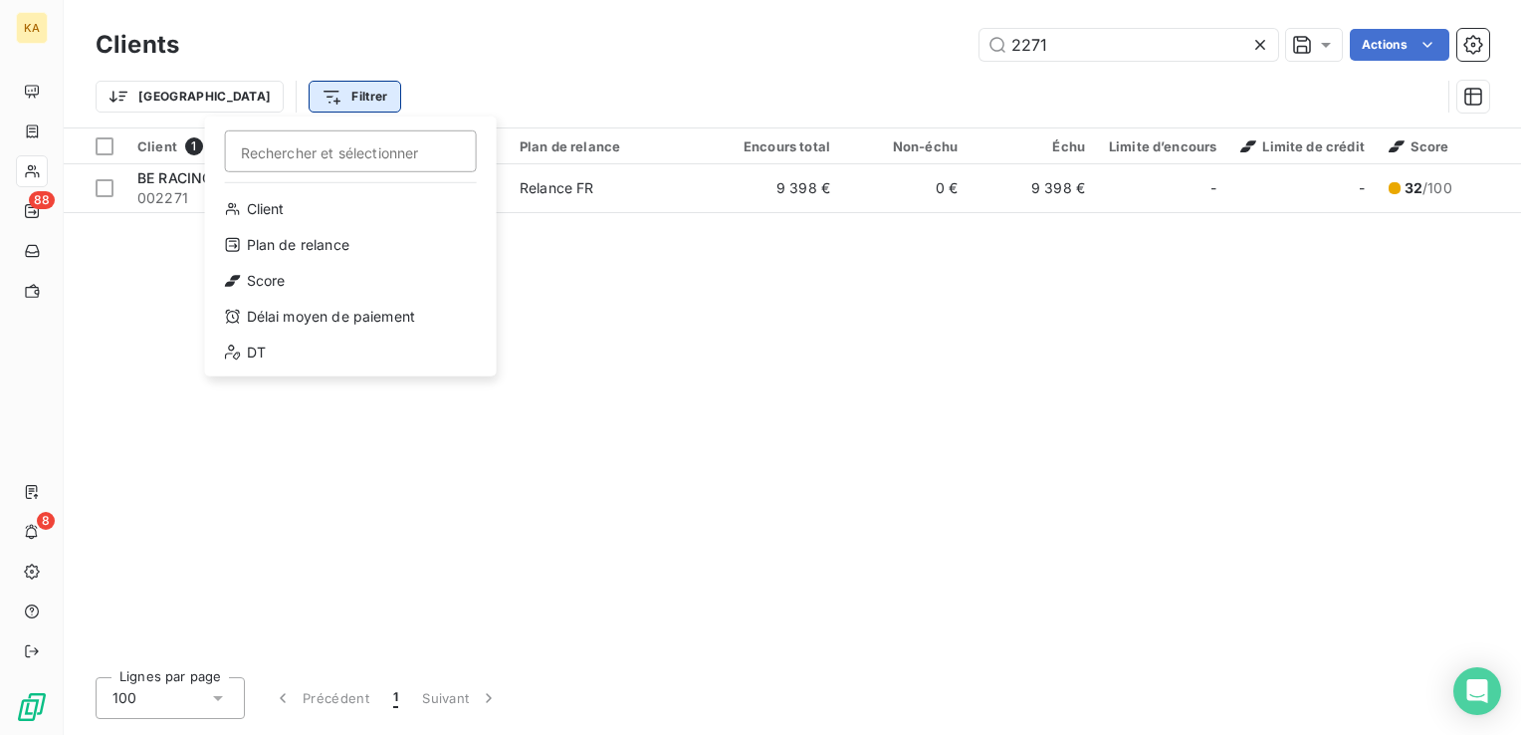
click at [251, 96] on html "KA 88 8 Clients 2271 Actions Trier Filtrer Rechercher et sélectionner Client Pl…" at bounding box center [760, 367] width 1521 height 735
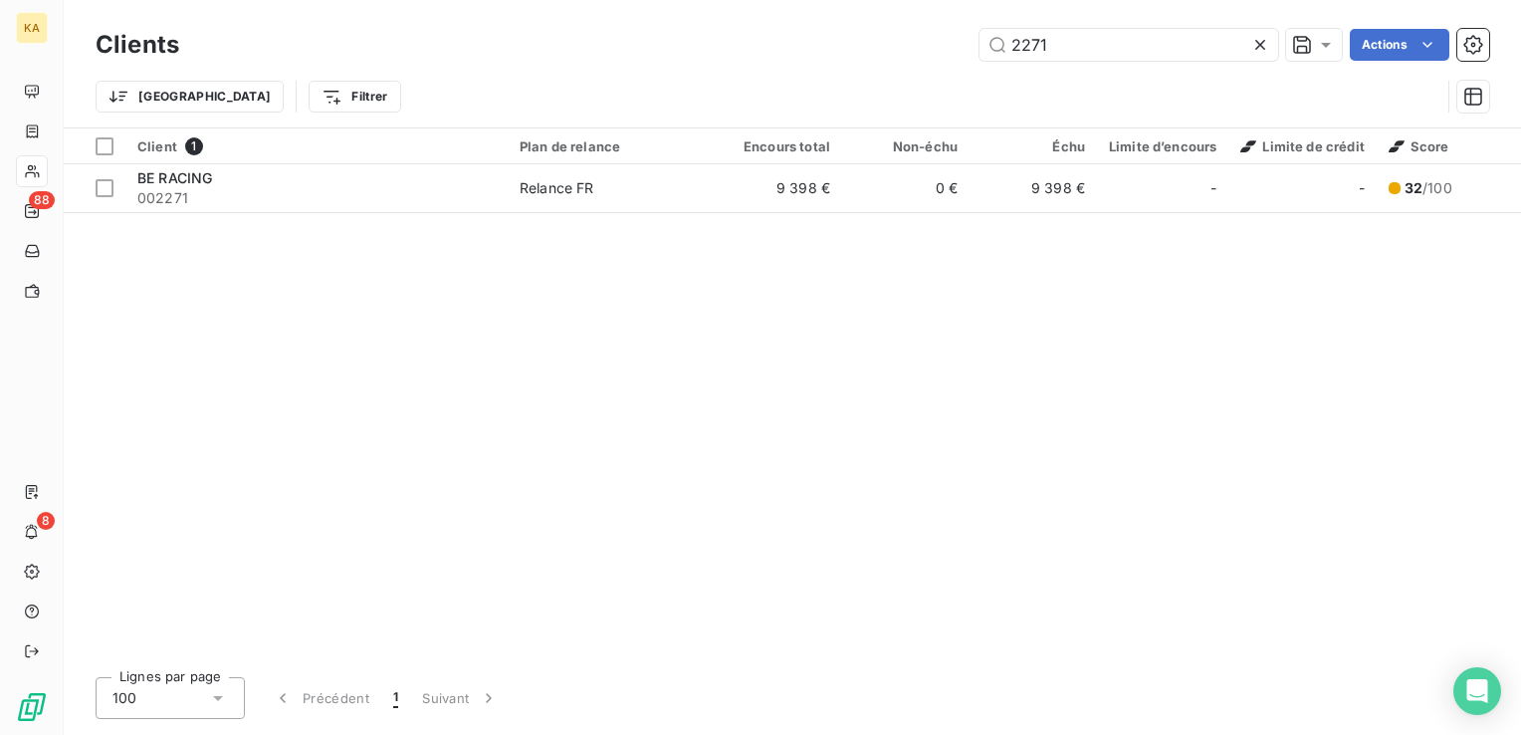
click at [112, 99] on html "KA 88 8 Clients 2271 Actions Trier Filtrer Client 1 Plan de relance Encours tot…" at bounding box center [760, 367] width 1521 height 735
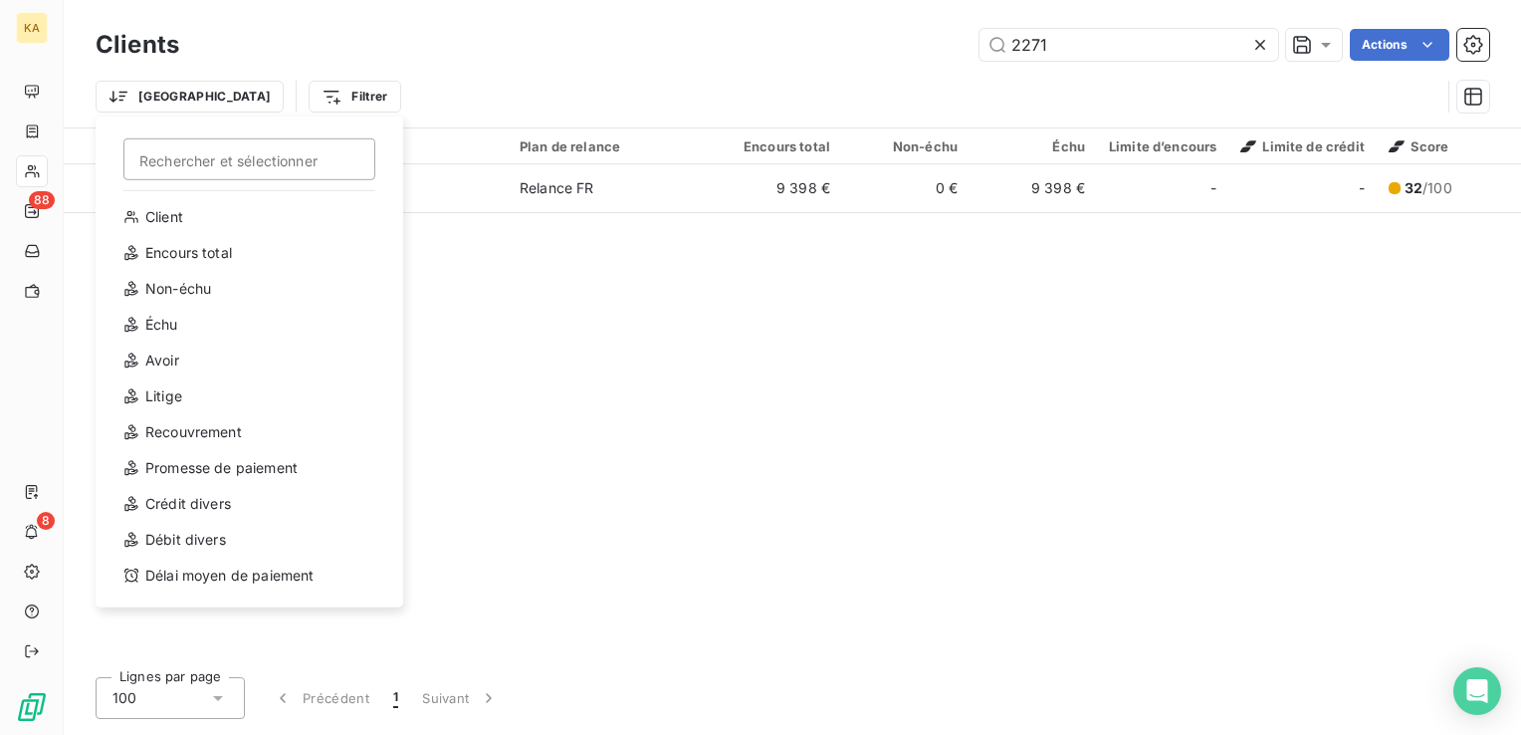
click at [112, 99] on html "KA 88 8 Clients 2271 Actions Trier Rechercher et sélectionner Client Encours to…" at bounding box center [760, 367] width 1521 height 735
click at [468, 347] on html "KA 88 8 Clients 2271 Actions Trier Rechercher et sélectionner Client Encours to…" at bounding box center [760, 367] width 1521 height 735
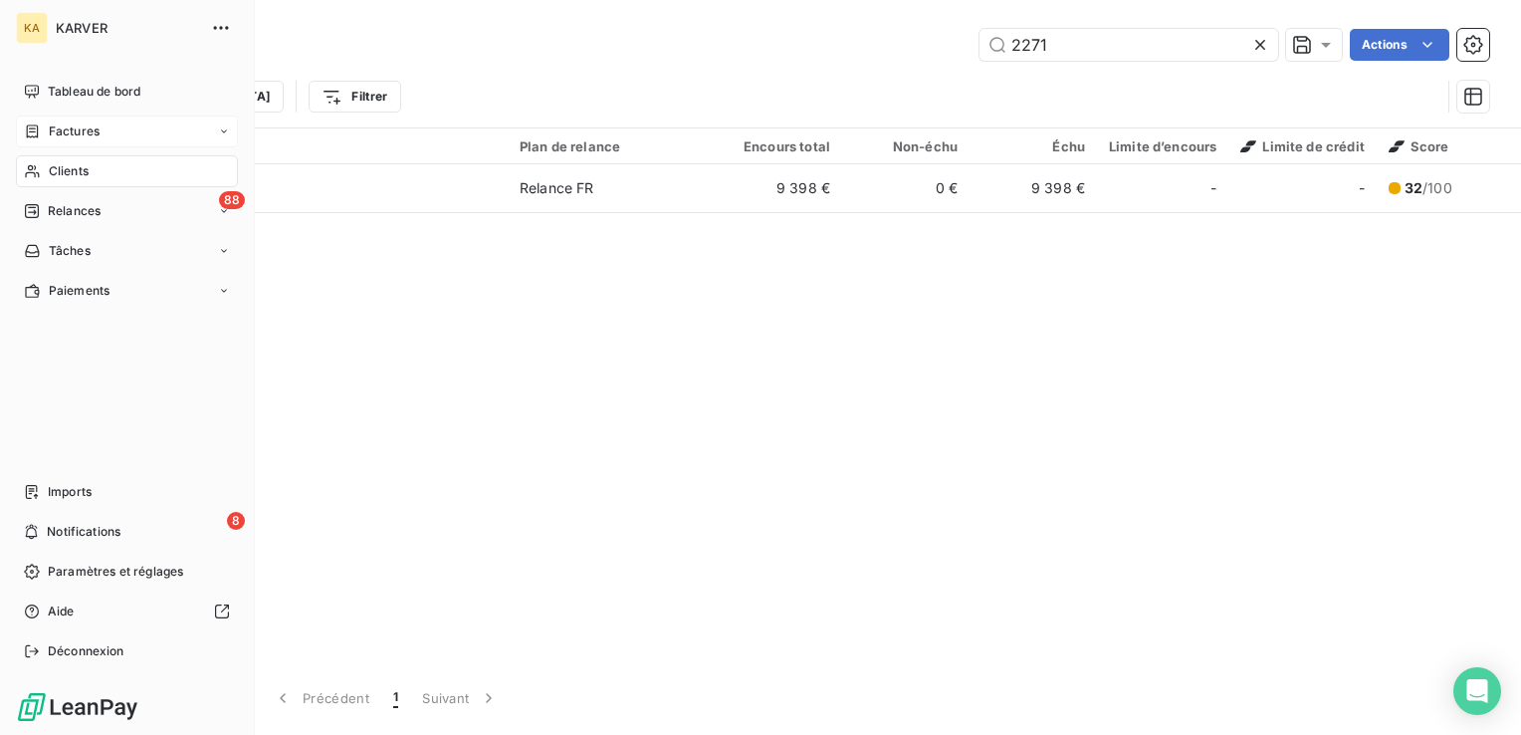
click at [94, 129] on span "Factures" at bounding box center [74, 131] width 51 height 18
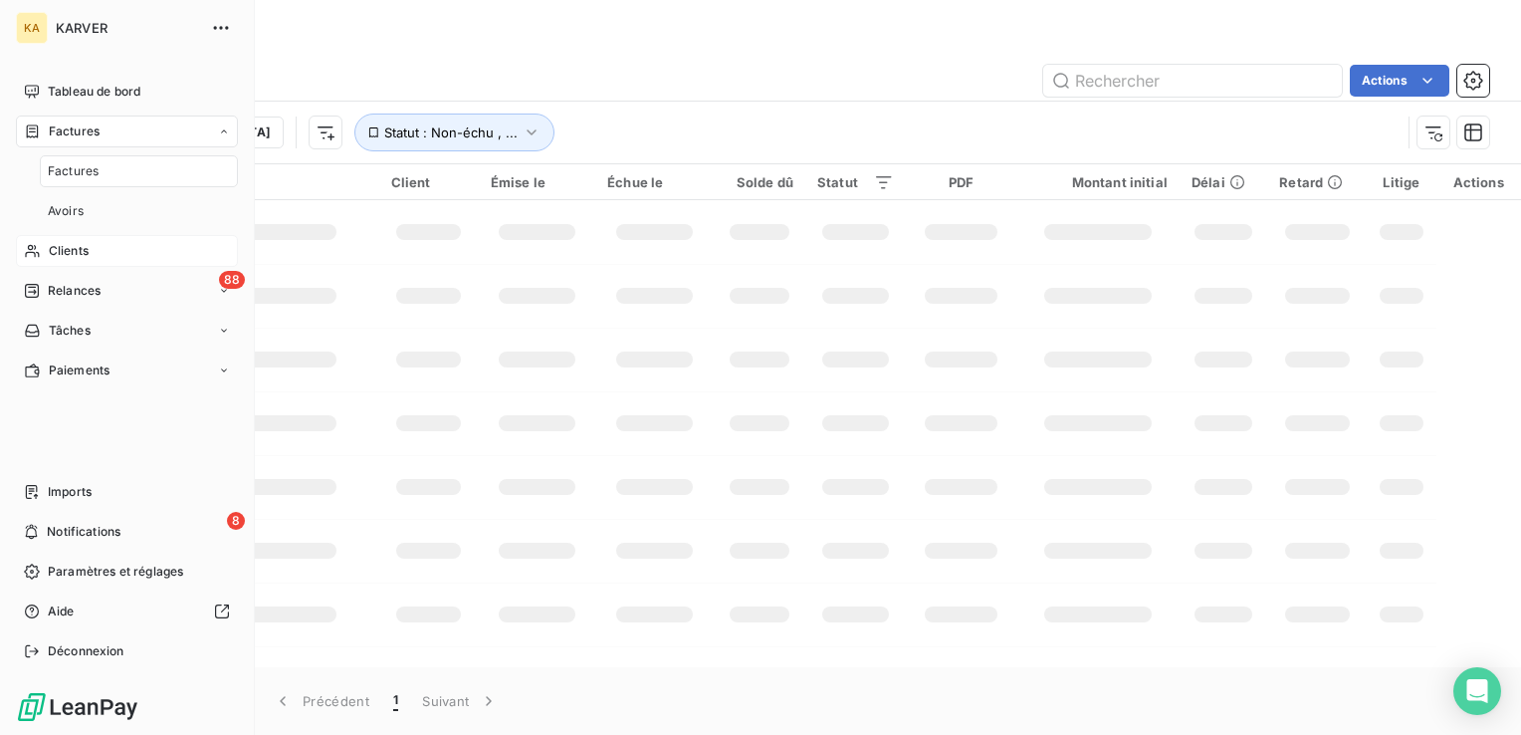
click at [75, 173] on span "Factures" at bounding box center [73, 171] width 51 height 18
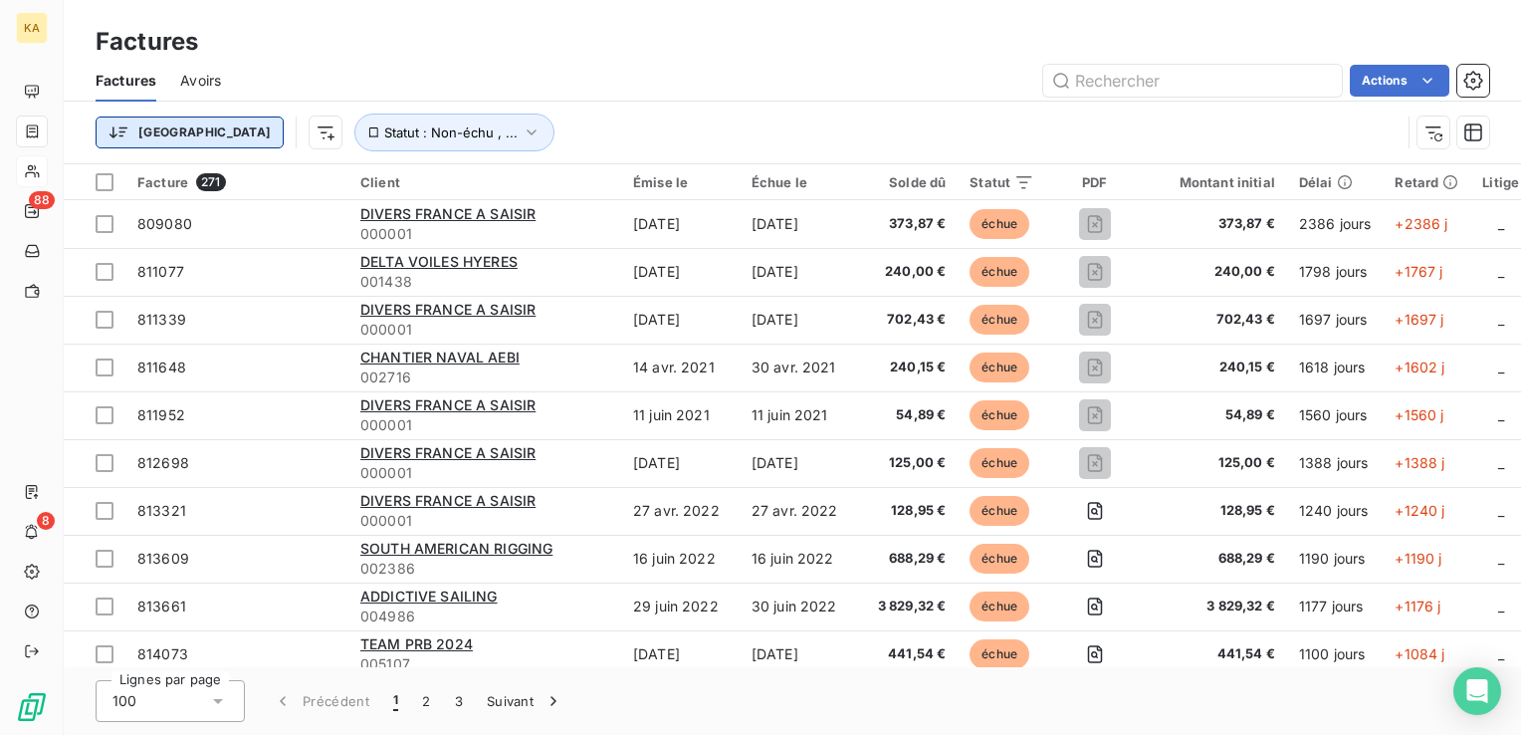
click at [114, 134] on html "KA 88 8 Factures Factures Avoirs Actions Trier Statut : Non-échu , ... Facture …" at bounding box center [760, 367] width 1521 height 735
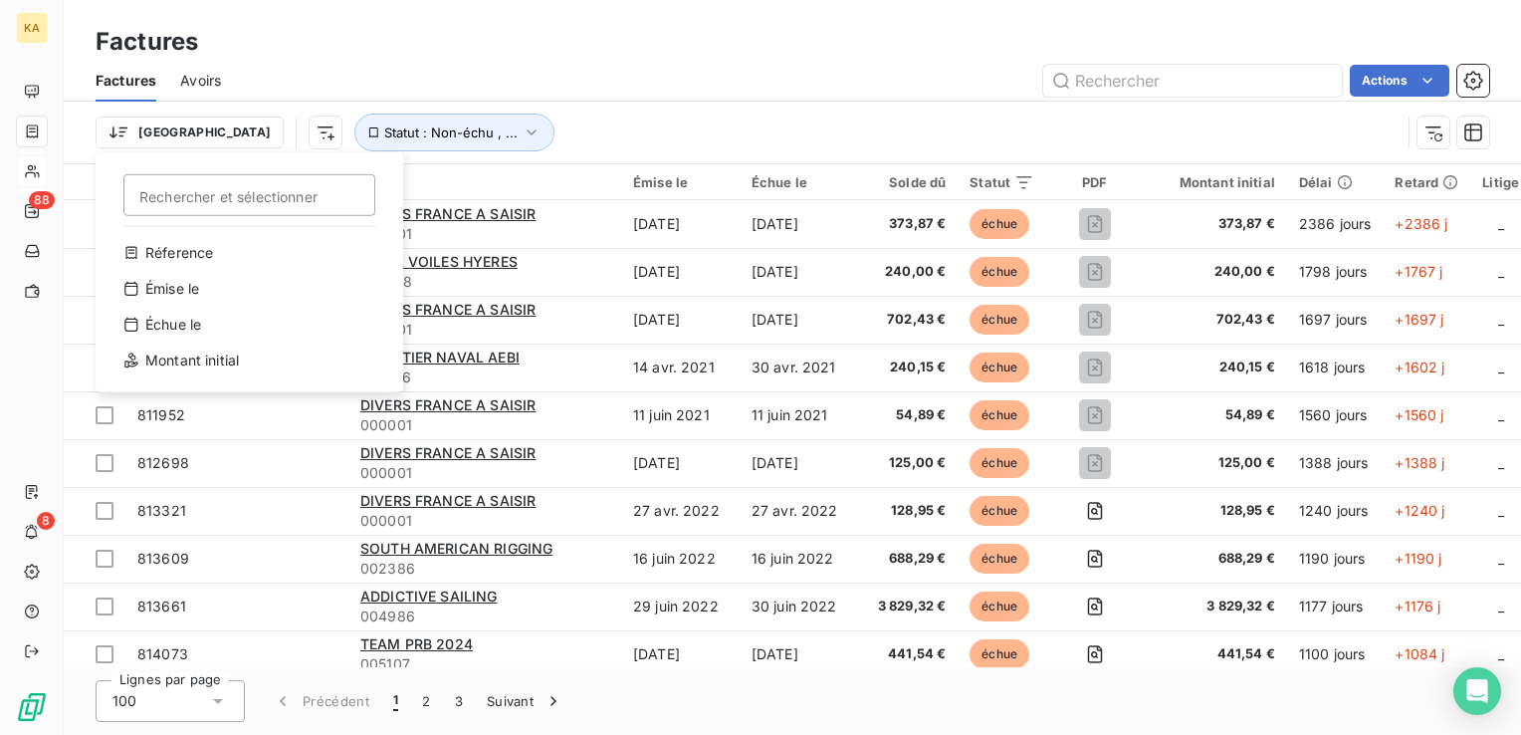
click at [227, 130] on html "KA 88 8 Factures Factures Avoirs Actions Trier Rechercher et sélectionner Réfer…" at bounding box center [760, 367] width 1521 height 735
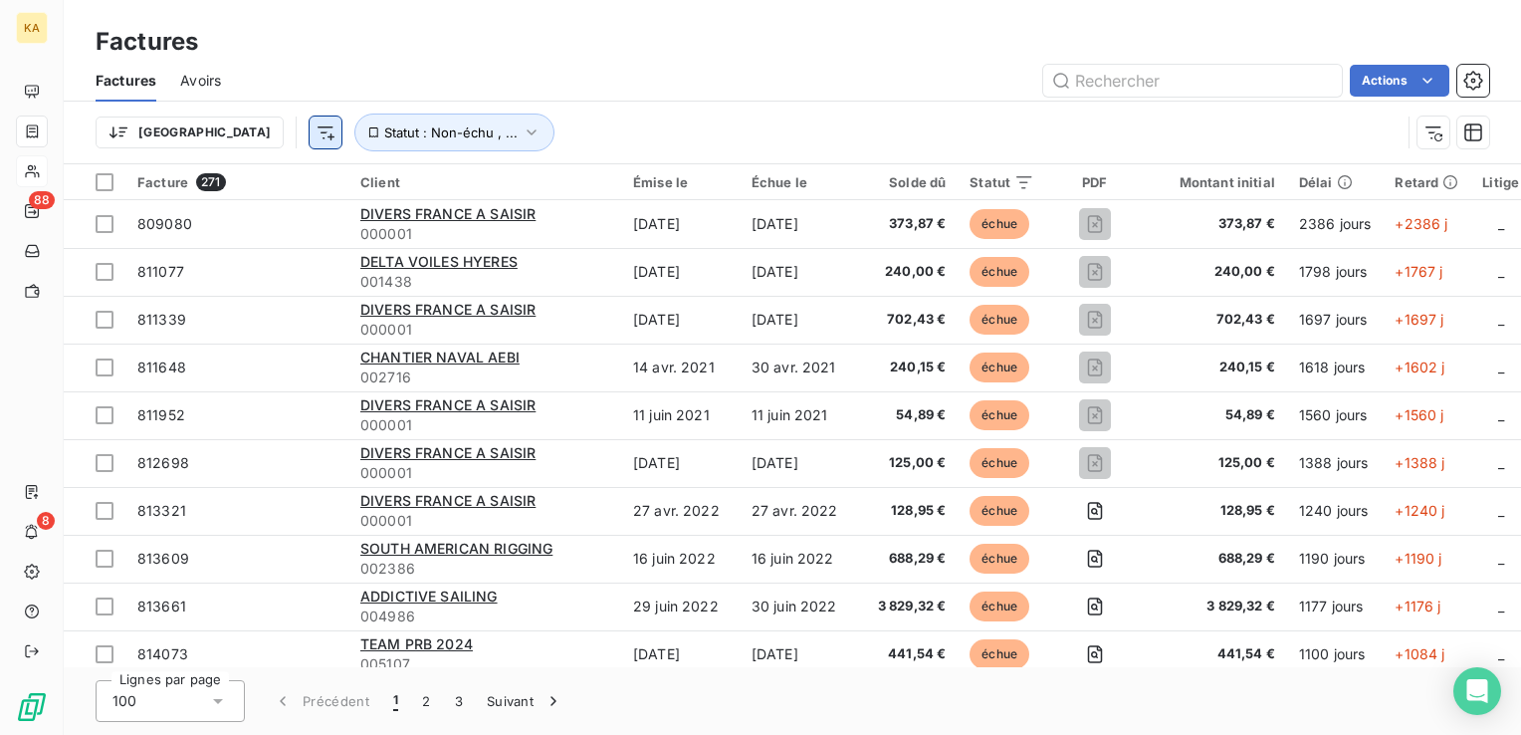
click at [216, 136] on html "KA 88 8 Factures Factures Avoirs Actions Trier Statut : Non-échu , ... Facture …" at bounding box center [760, 367] width 1521 height 735
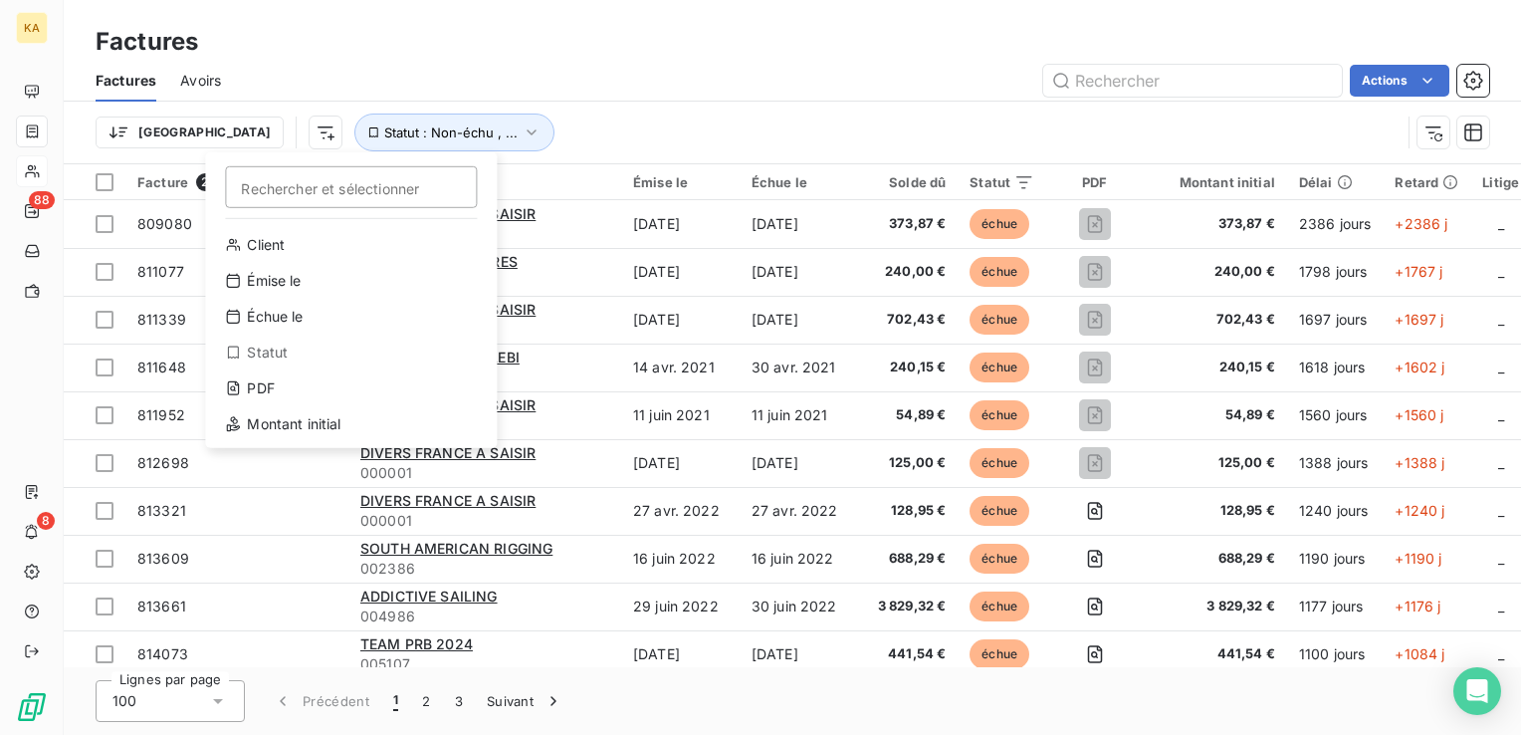
click at [425, 125] on html "KA 88 8 Factures Factures Avoirs Actions Trier Rechercher et sélectionner Clien…" at bounding box center [760, 367] width 1521 height 735
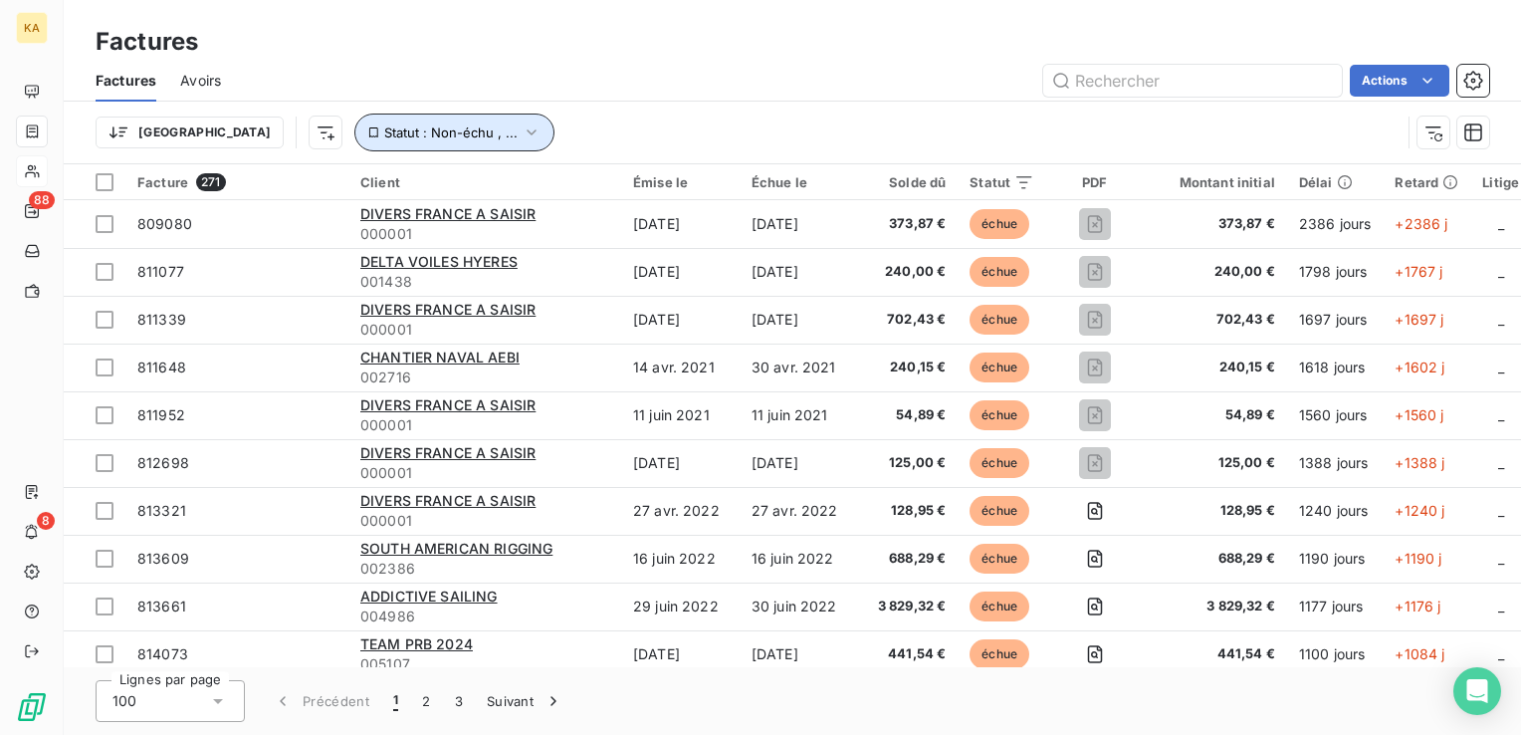
click at [522, 125] on icon "button" at bounding box center [532, 132] width 20 height 20
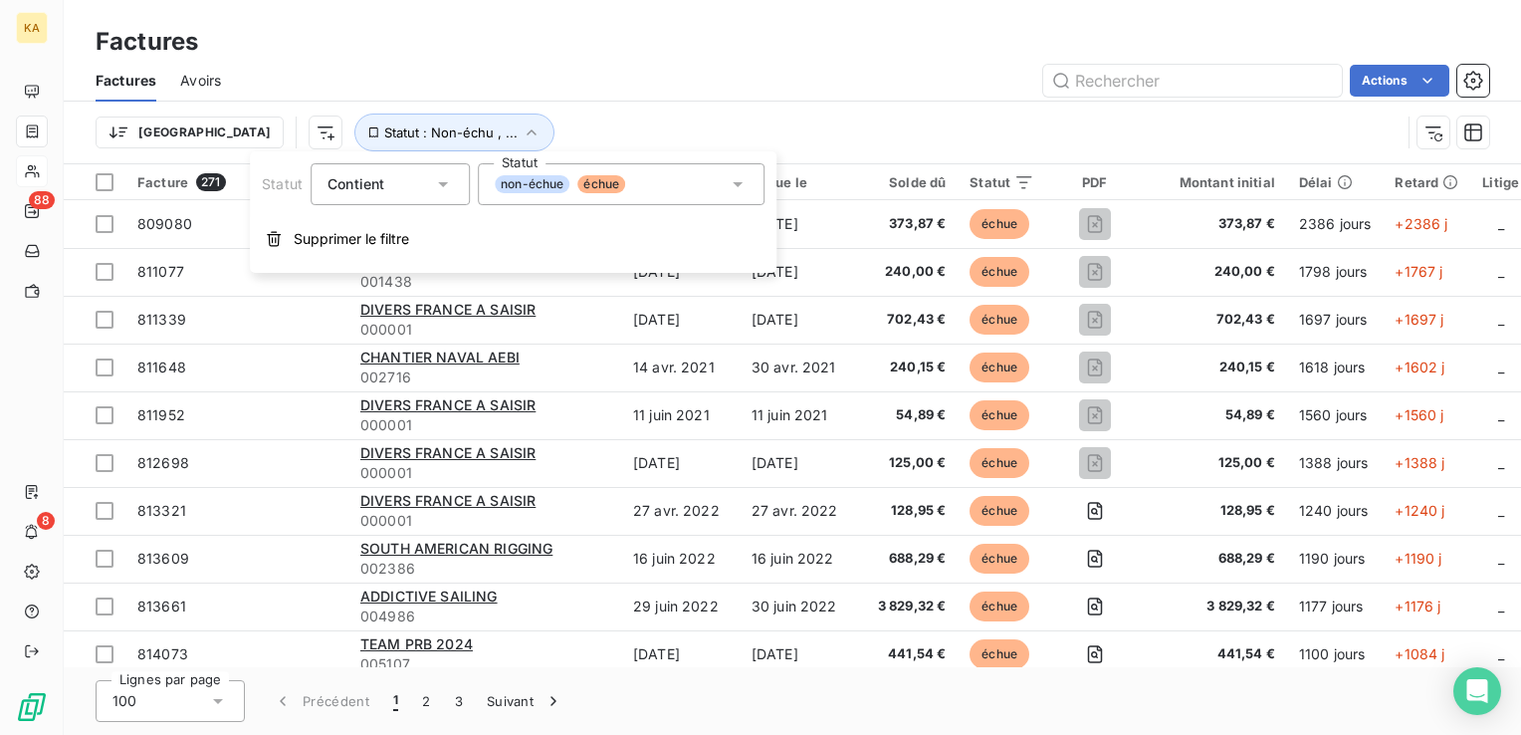
click at [734, 182] on icon at bounding box center [738, 184] width 10 height 5
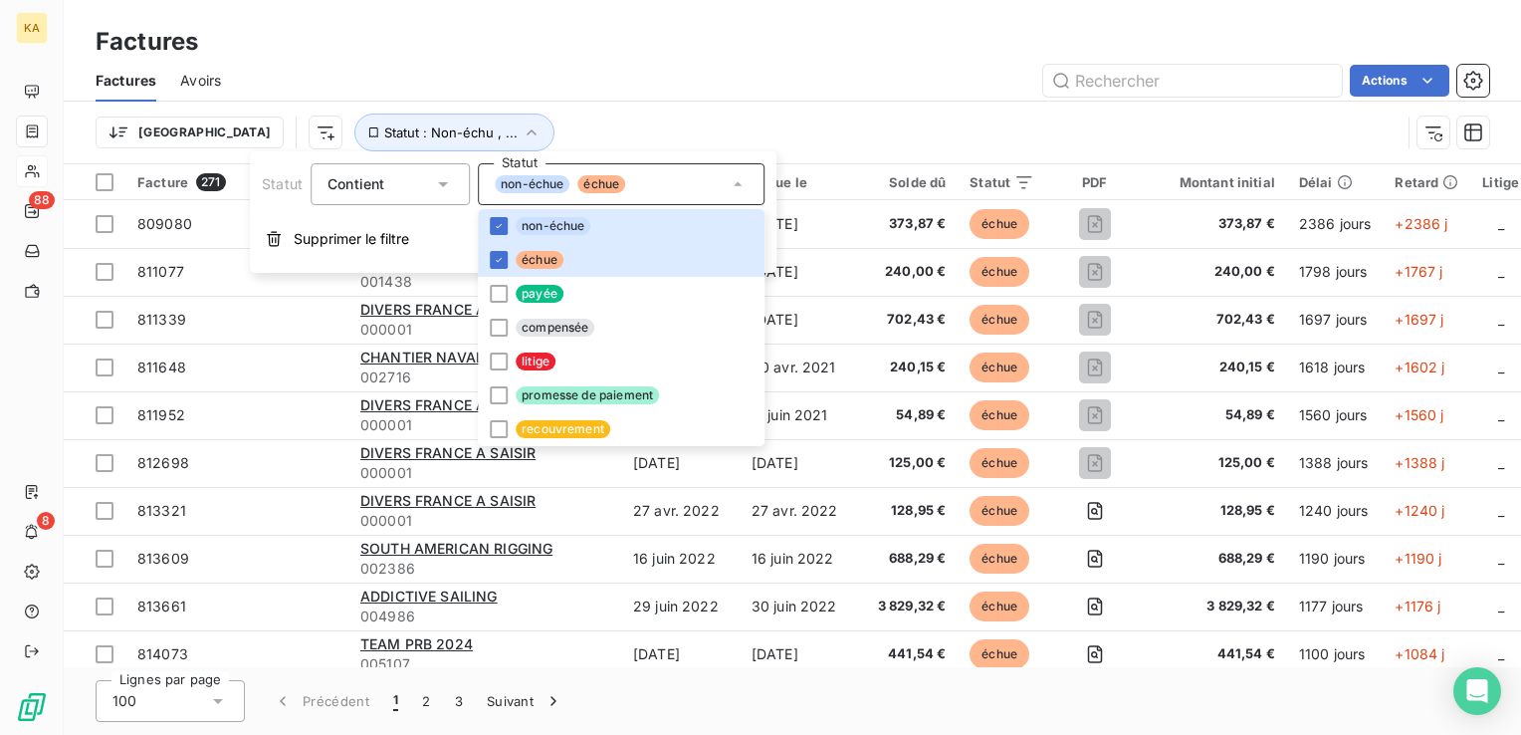
click at [693, 107] on div "Trier Statut : Non-échu , ..." at bounding box center [793, 133] width 1394 height 62
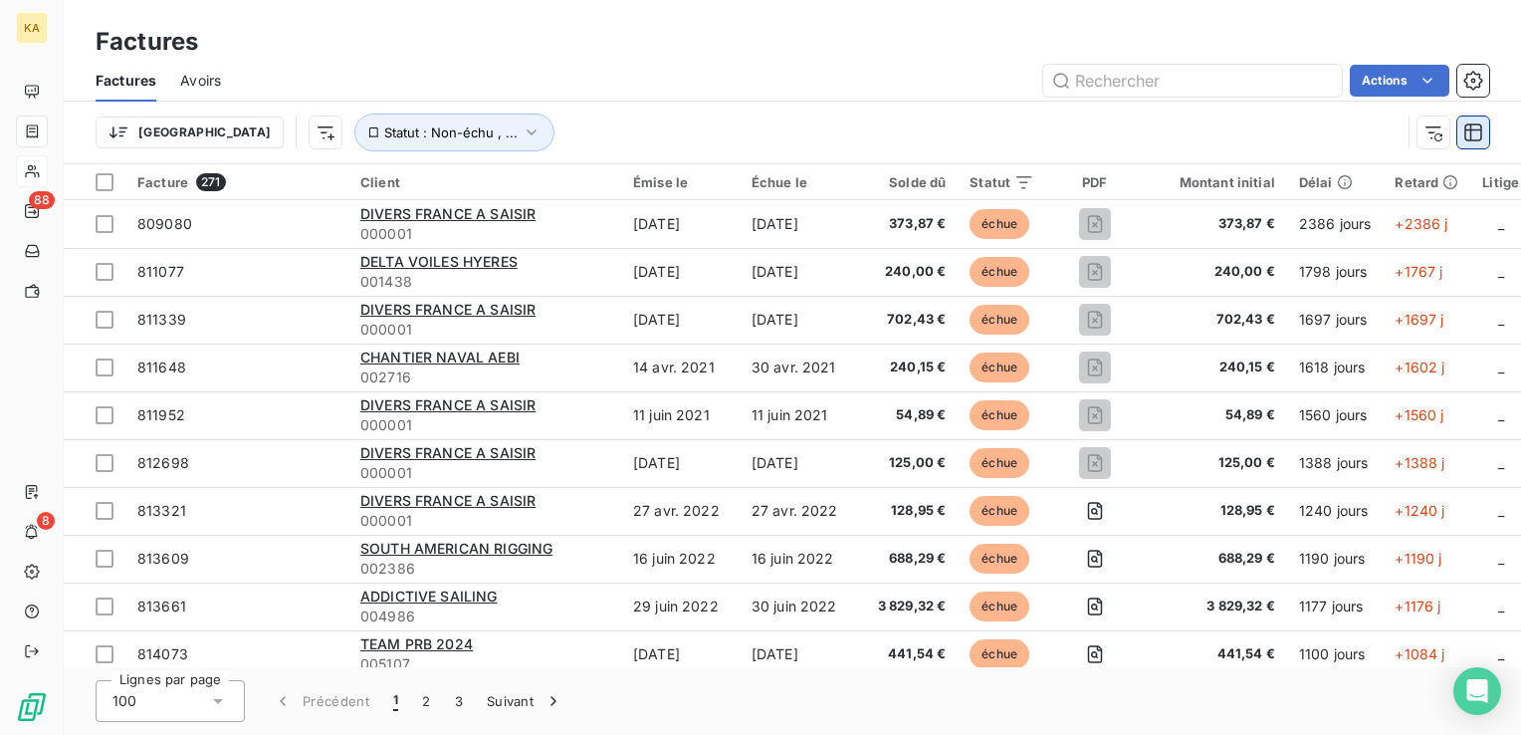
click at [1478, 122] on icon "button" at bounding box center [1474, 132] width 20 height 20
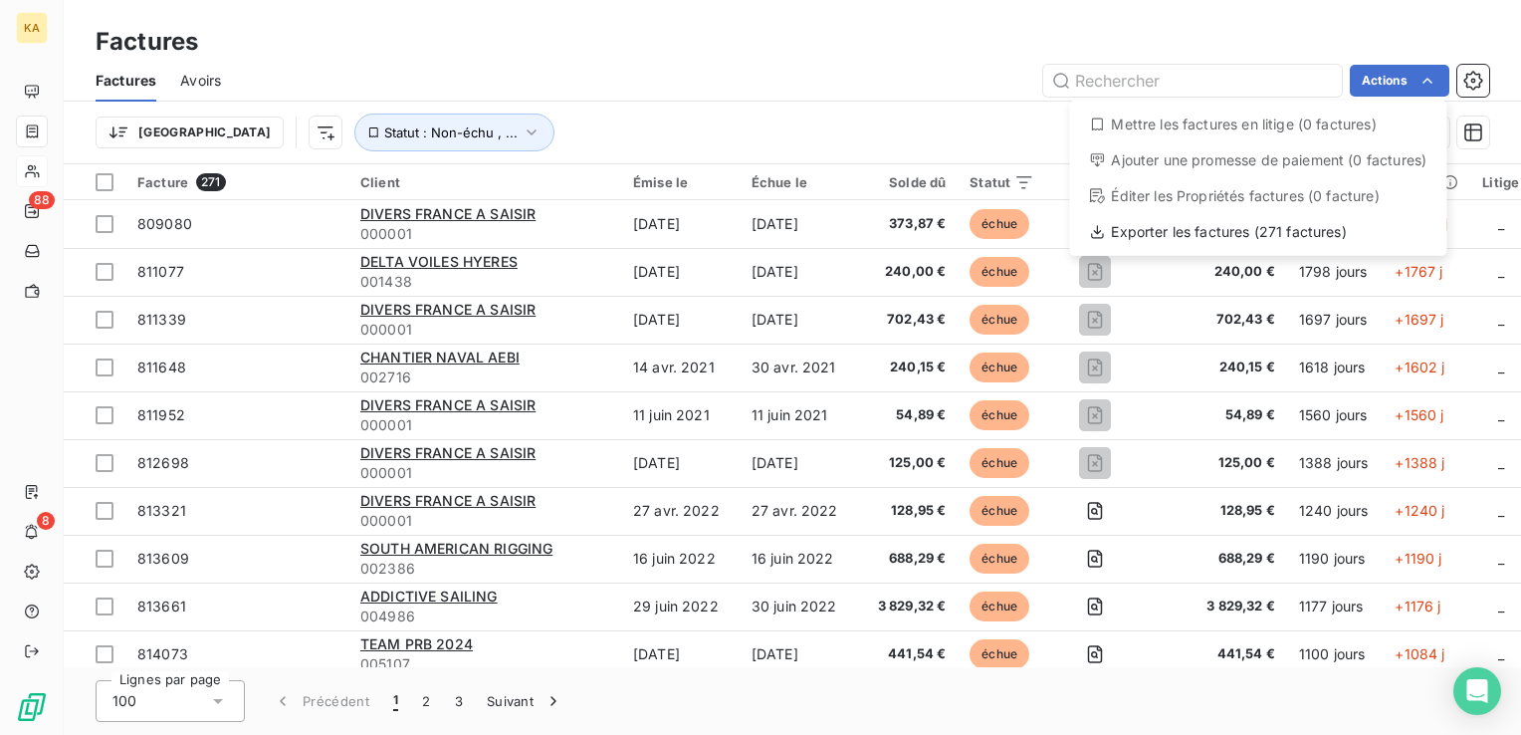
click at [1470, 80] on html "KA 88 8 Factures Factures Avoirs Actions Mettre les factures en litige (0 factu…" at bounding box center [760, 367] width 1521 height 735
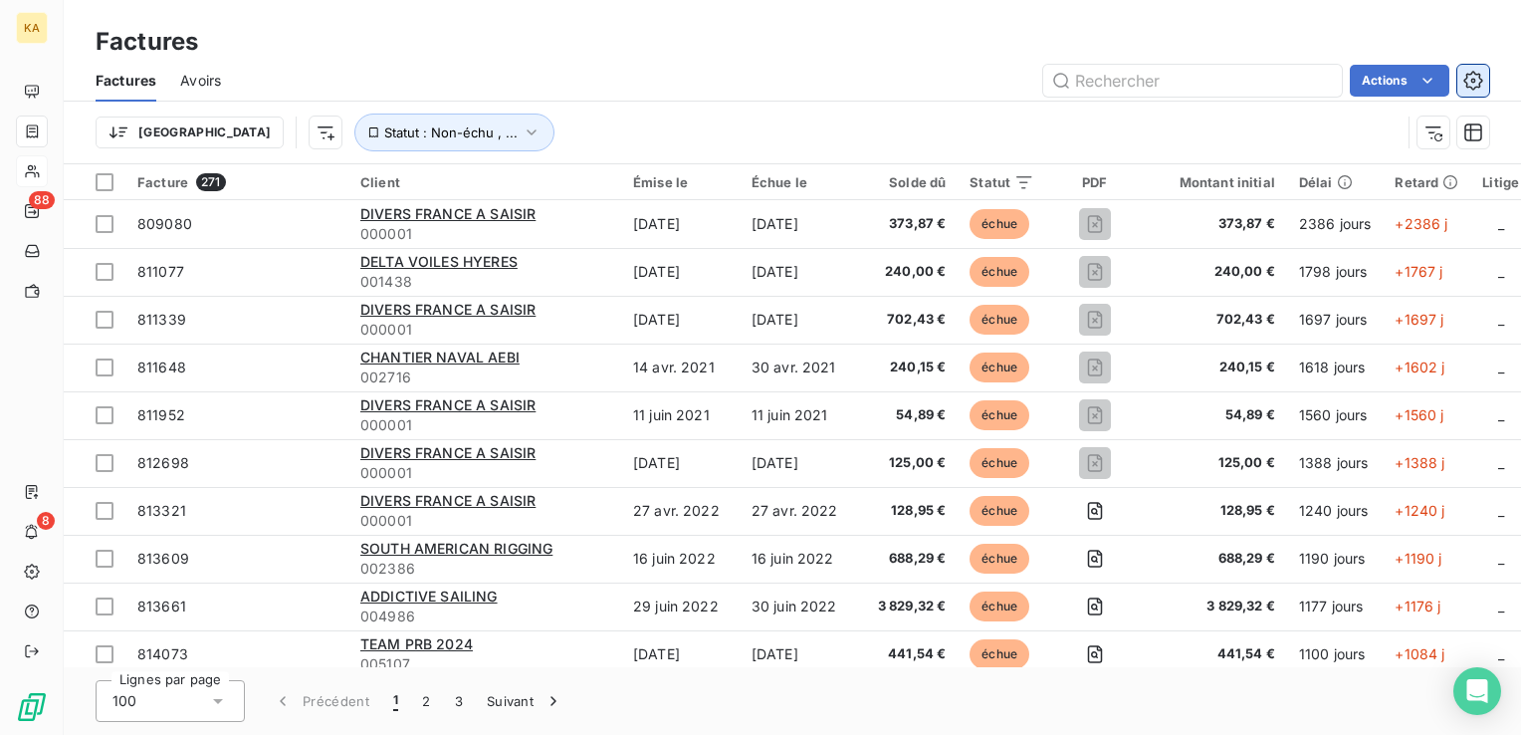
click at [1470, 79] on icon "button" at bounding box center [1474, 81] width 20 height 20
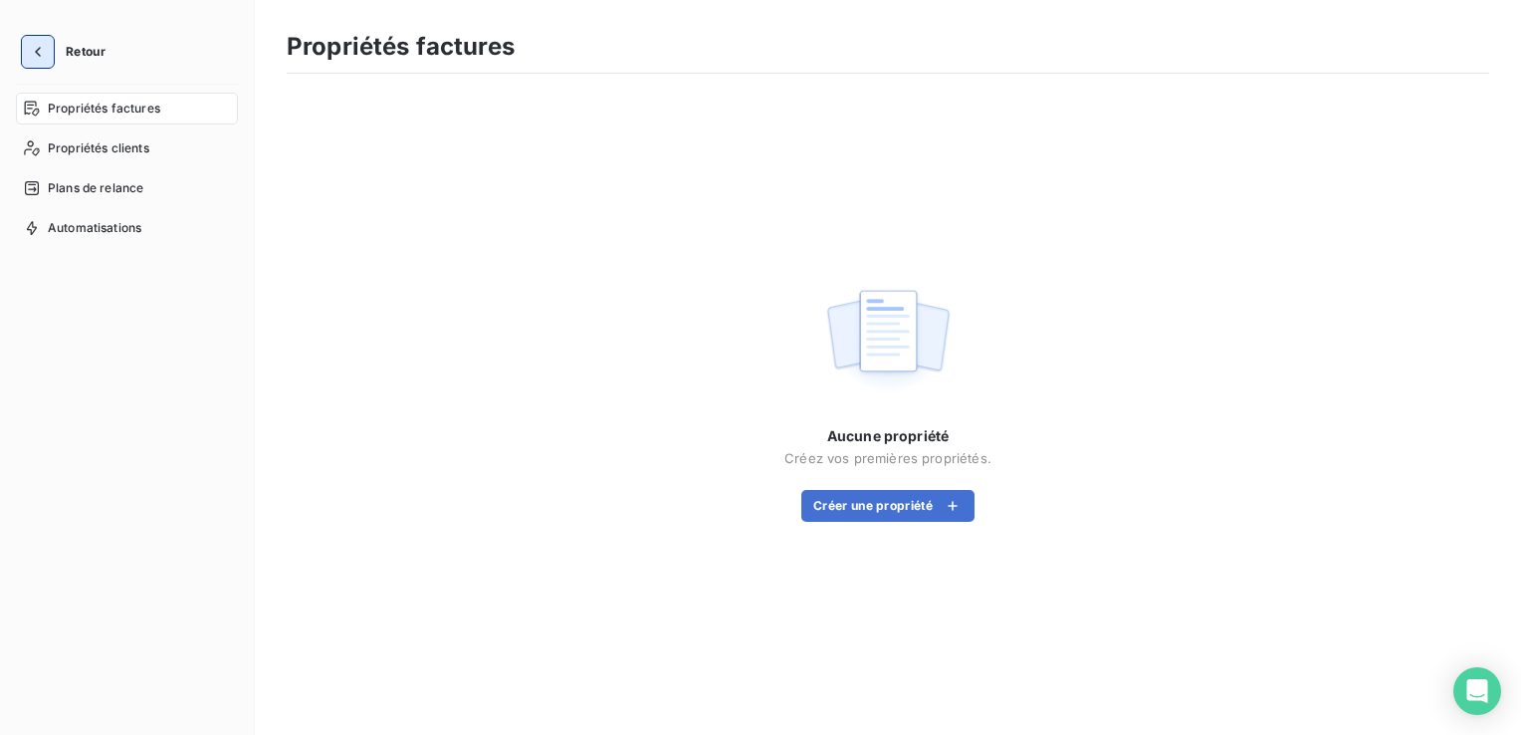
click at [50, 40] on button "button" at bounding box center [38, 52] width 32 height 32
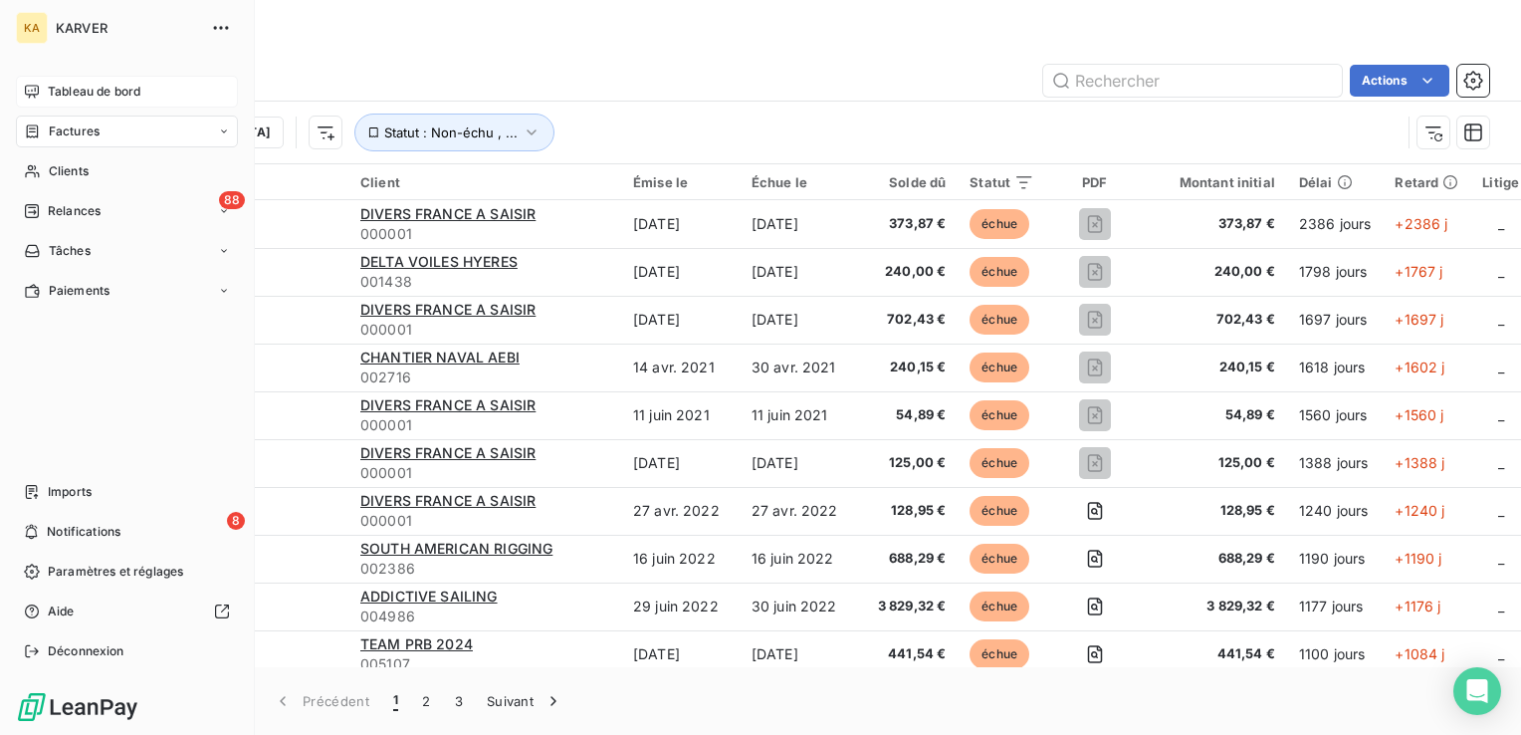
click at [87, 94] on span "Tableau de bord" at bounding box center [94, 92] width 93 height 18
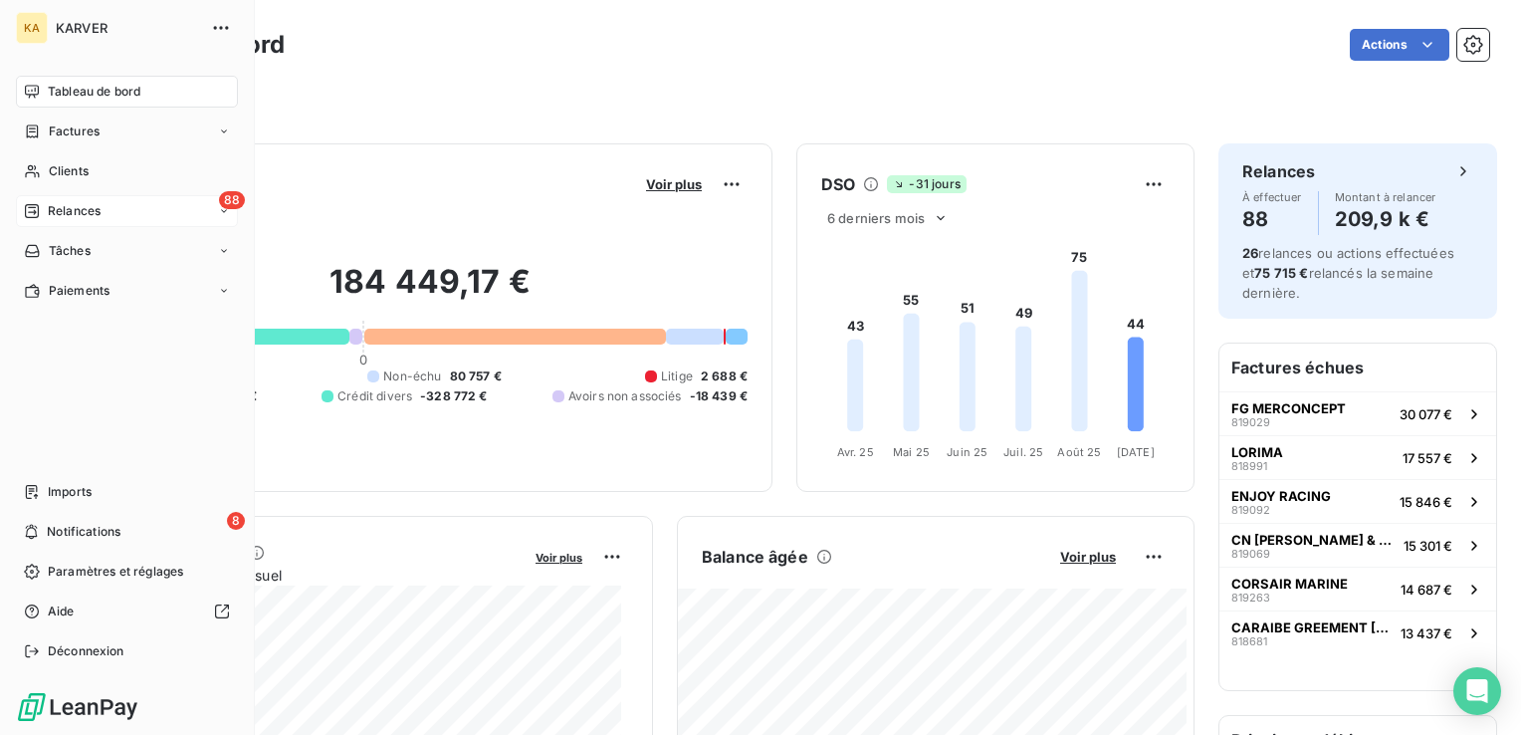
click at [45, 213] on div "Relances" at bounding box center [62, 211] width 77 height 18
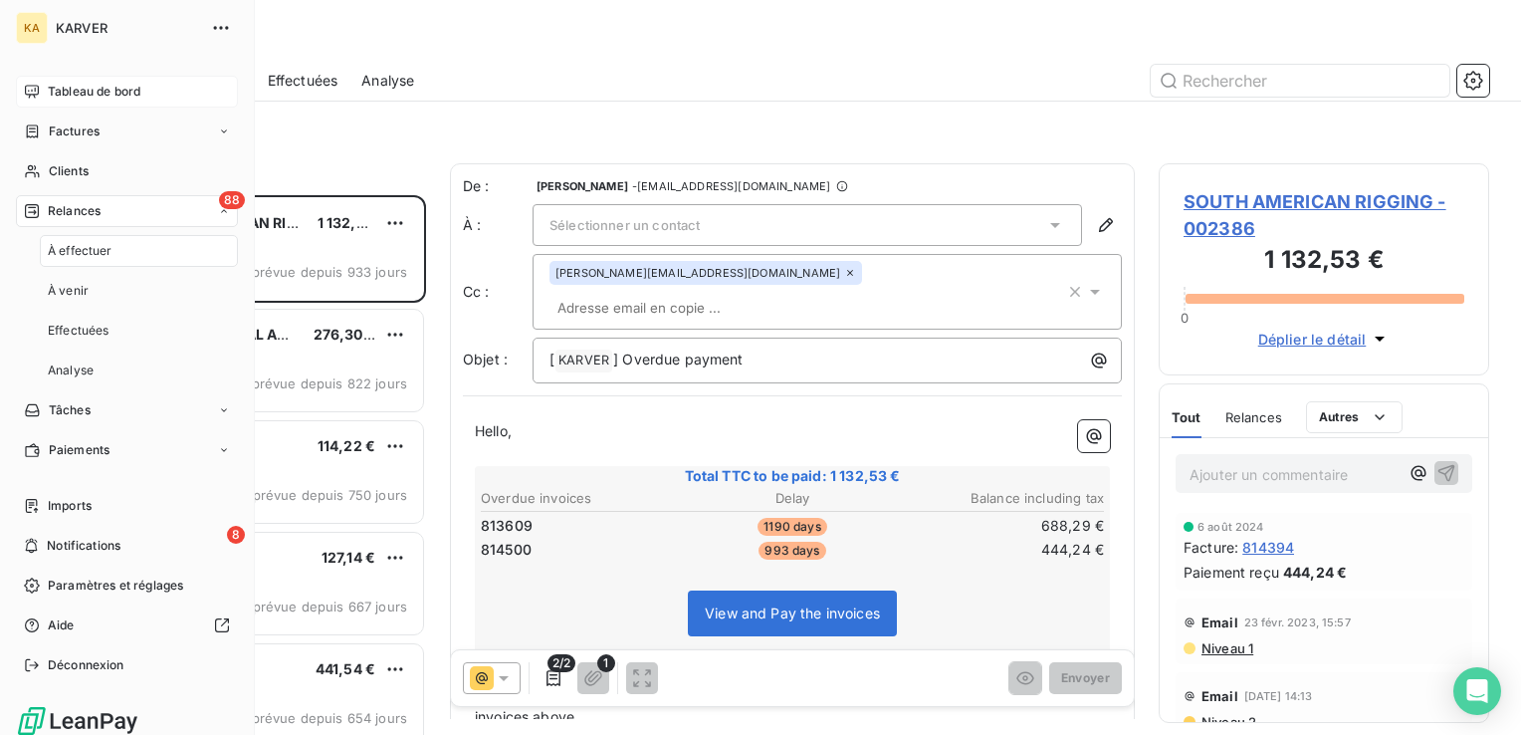
scroll to position [525, 315]
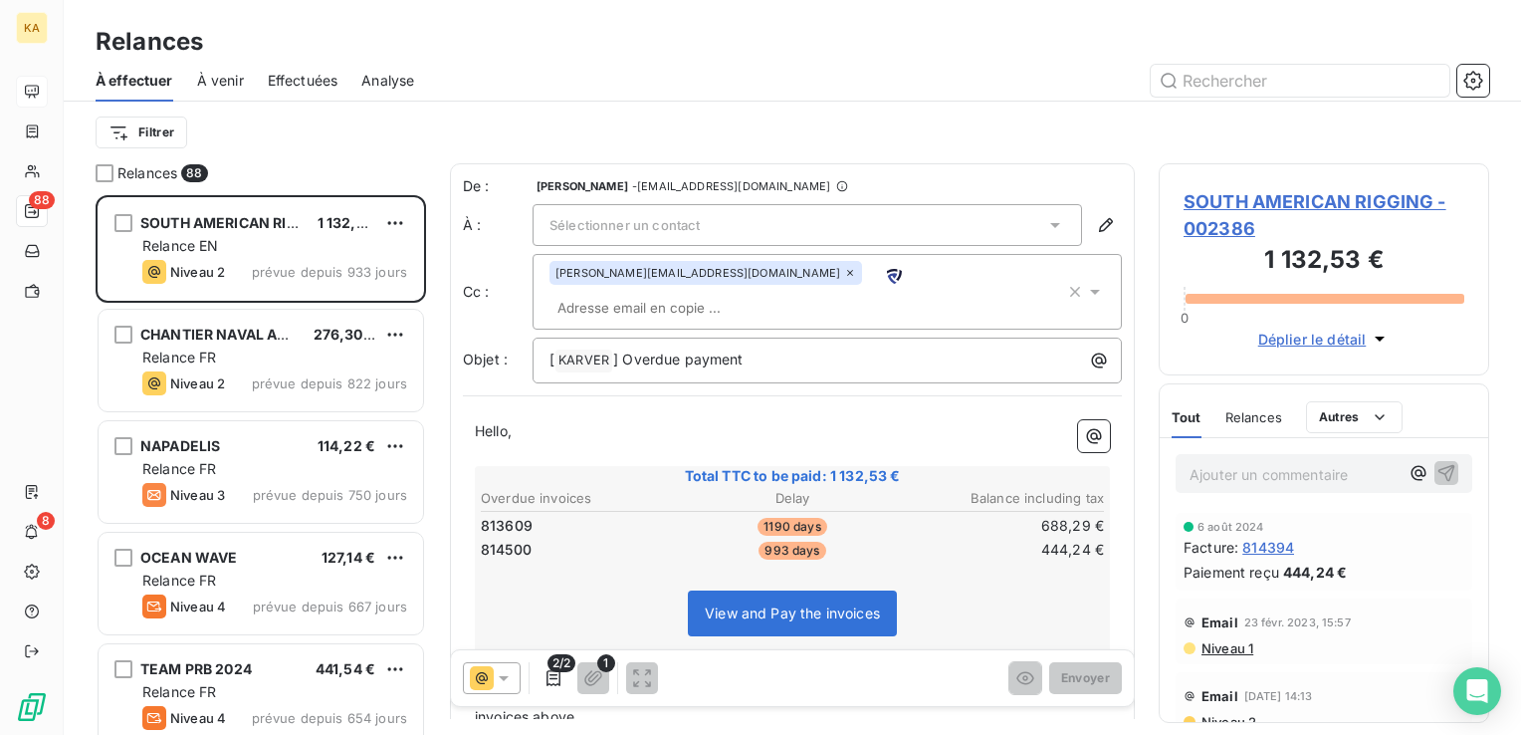
click at [307, 84] on span "Effectuées" at bounding box center [303, 81] width 71 height 20
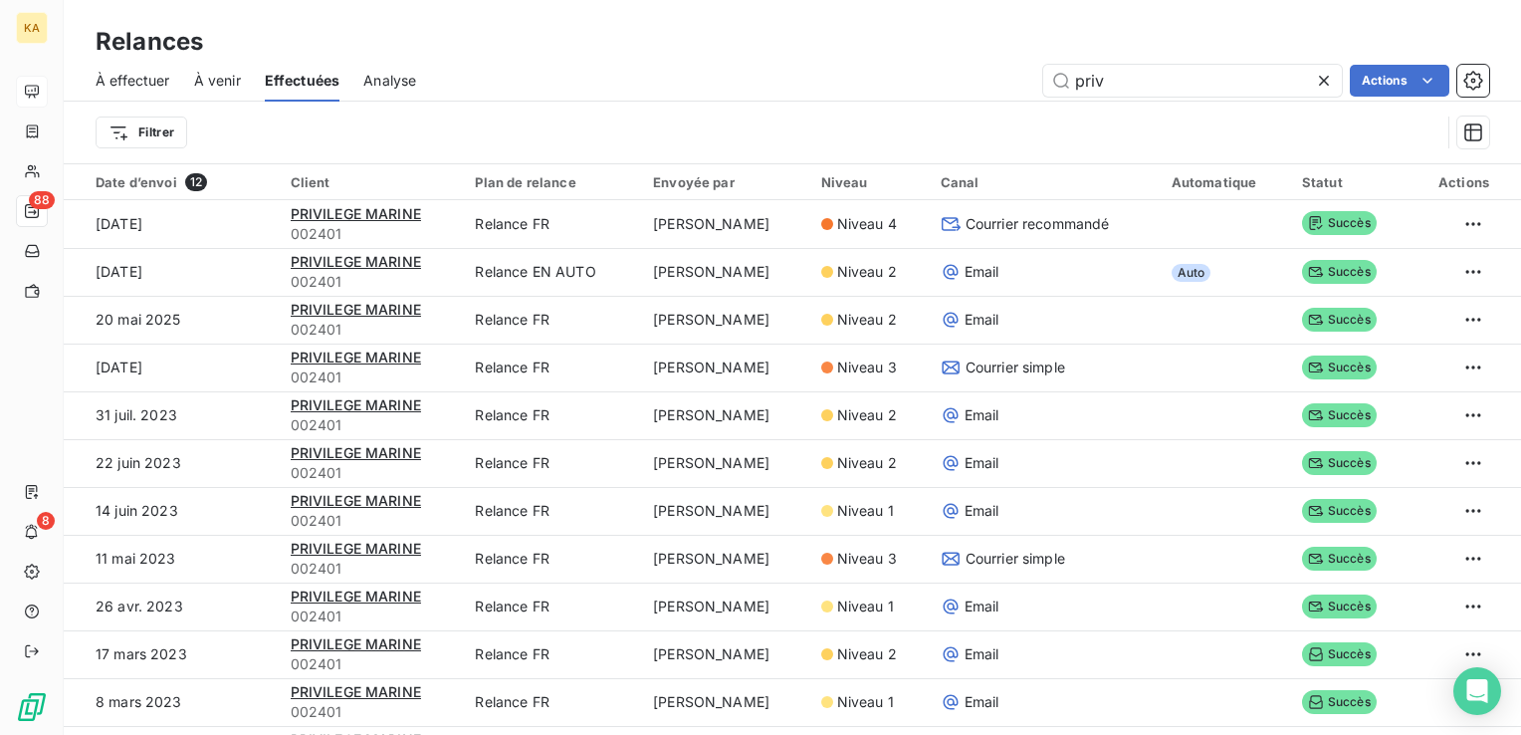
click at [145, 82] on span "À effectuer" at bounding box center [133, 81] width 75 height 20
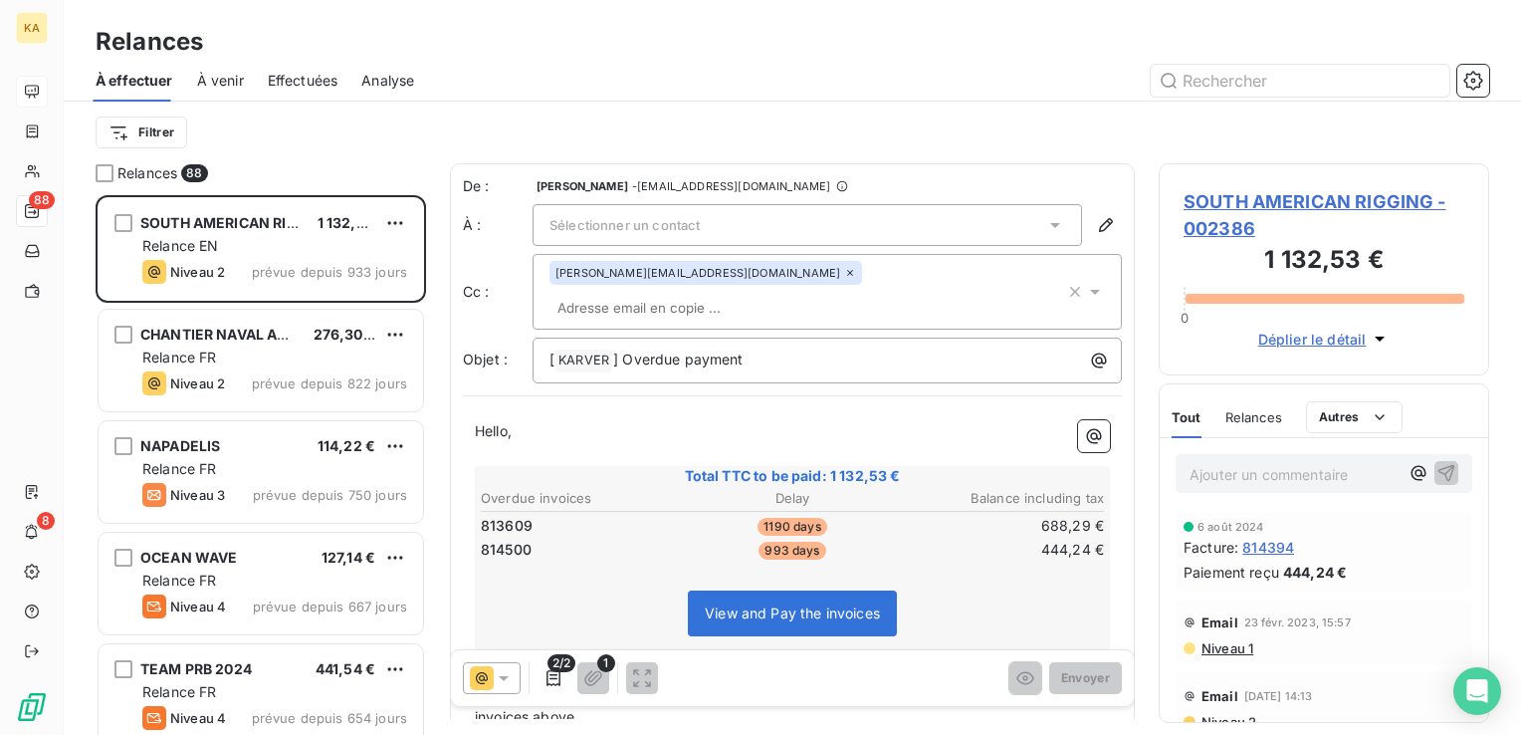
scroll to position [525, 315]
click at [1478, 77] on icon "button" at bounding box center [1474, 81] width 20 height 20
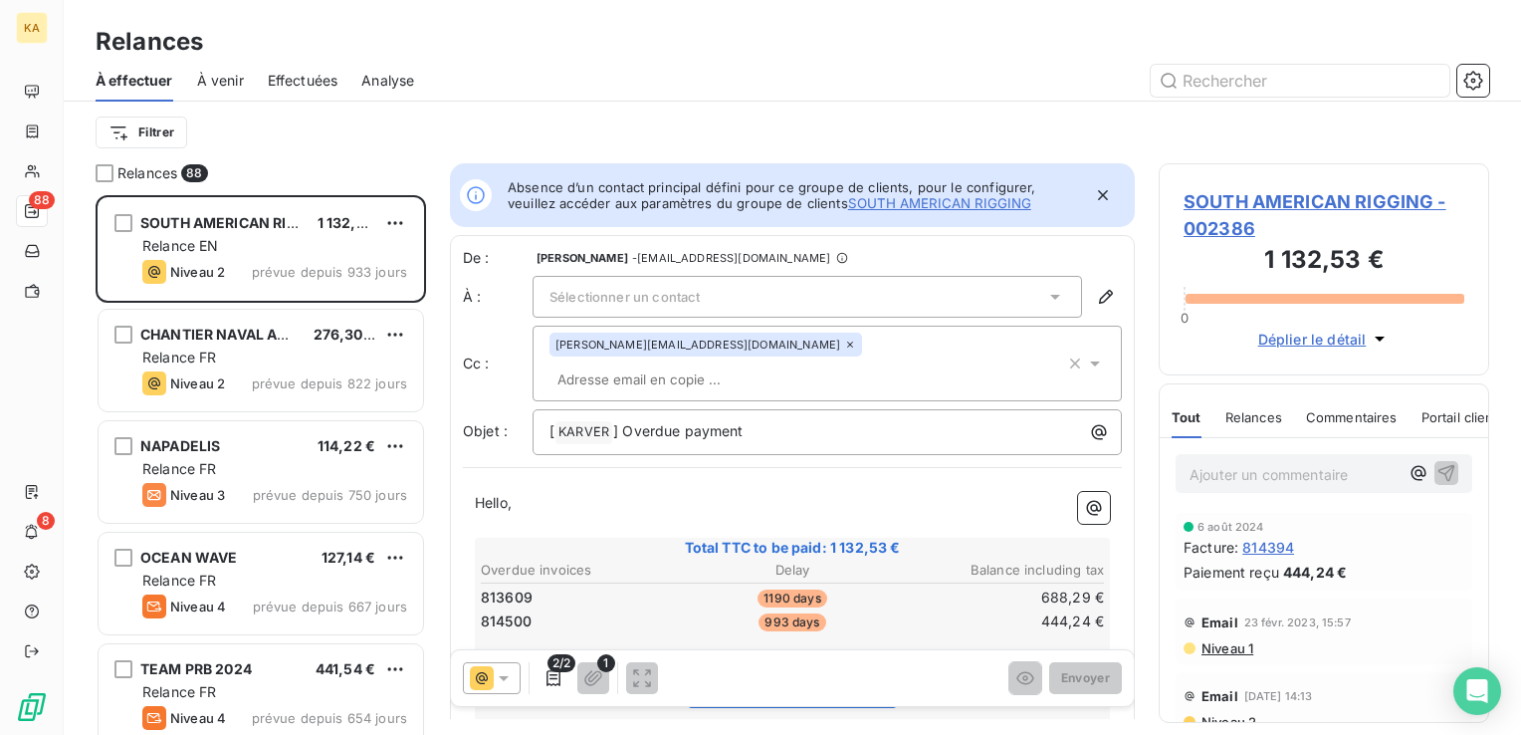
scroll to position [16, 16]
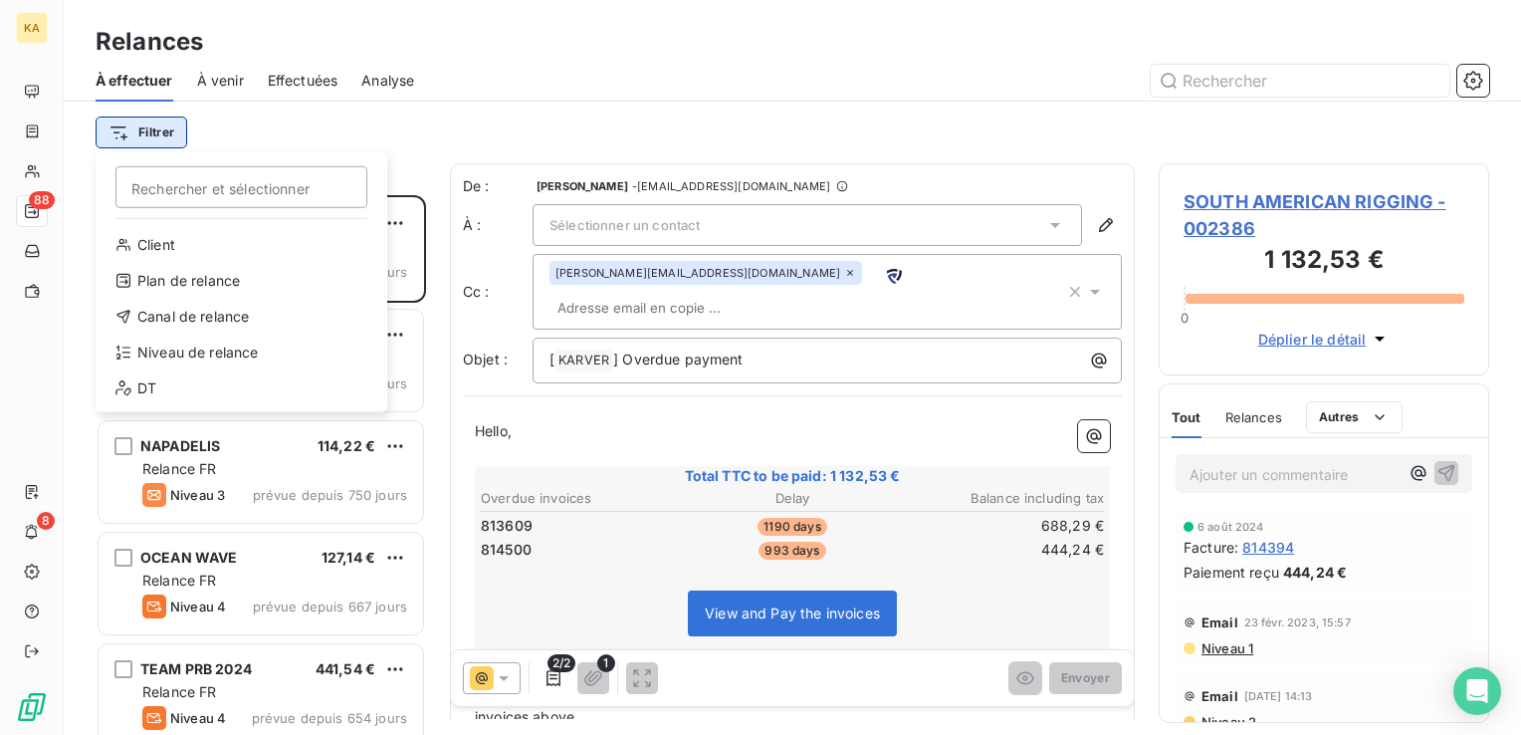
click at [118, 135] on html "KA 88 8 Relances À effectuer À venir Effectuées Analyse Filtrer Rechercher et s…" at bounding box center [760, 367] width 1521 height 735
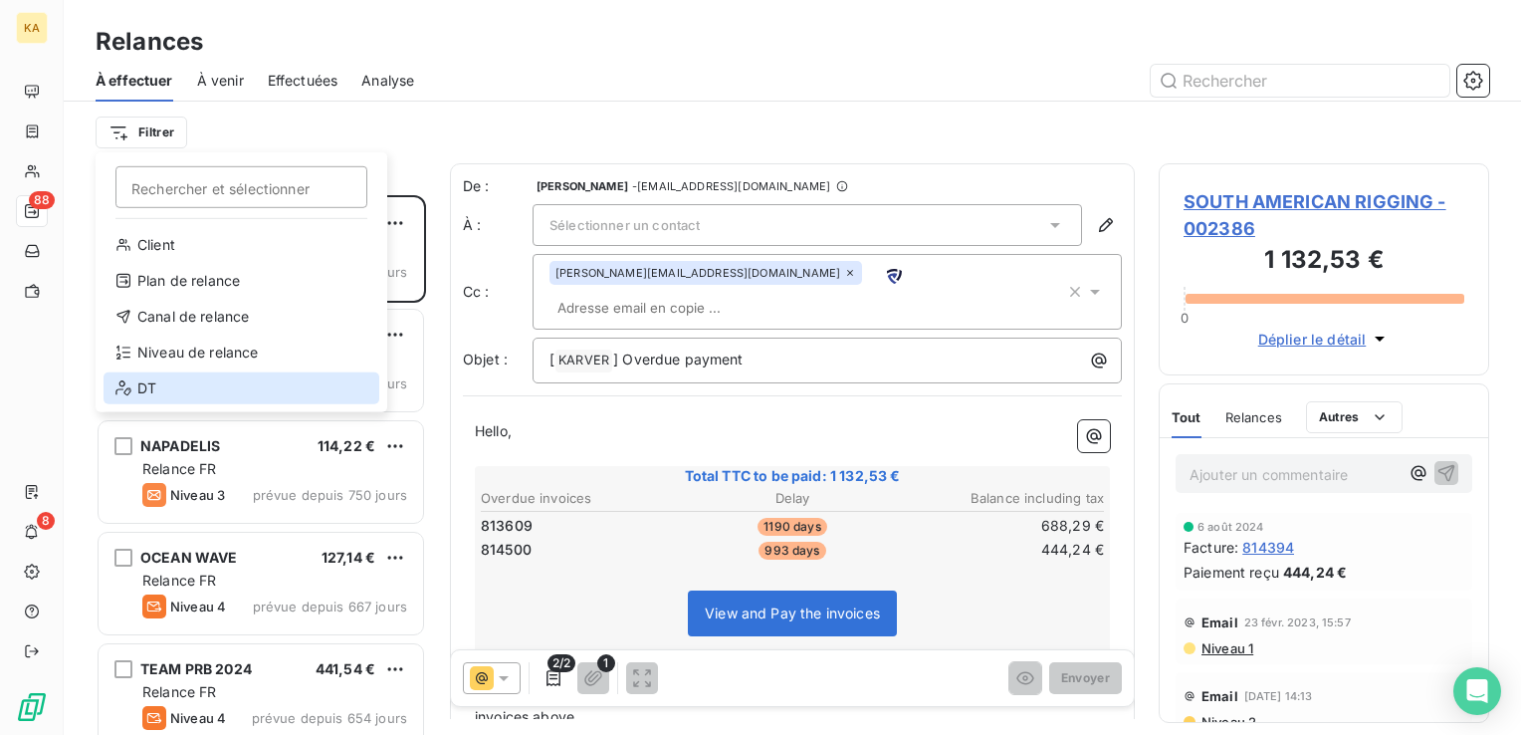
click at [146, 380] on div "DT" at bounding box center [242, 388] width 276 height 32
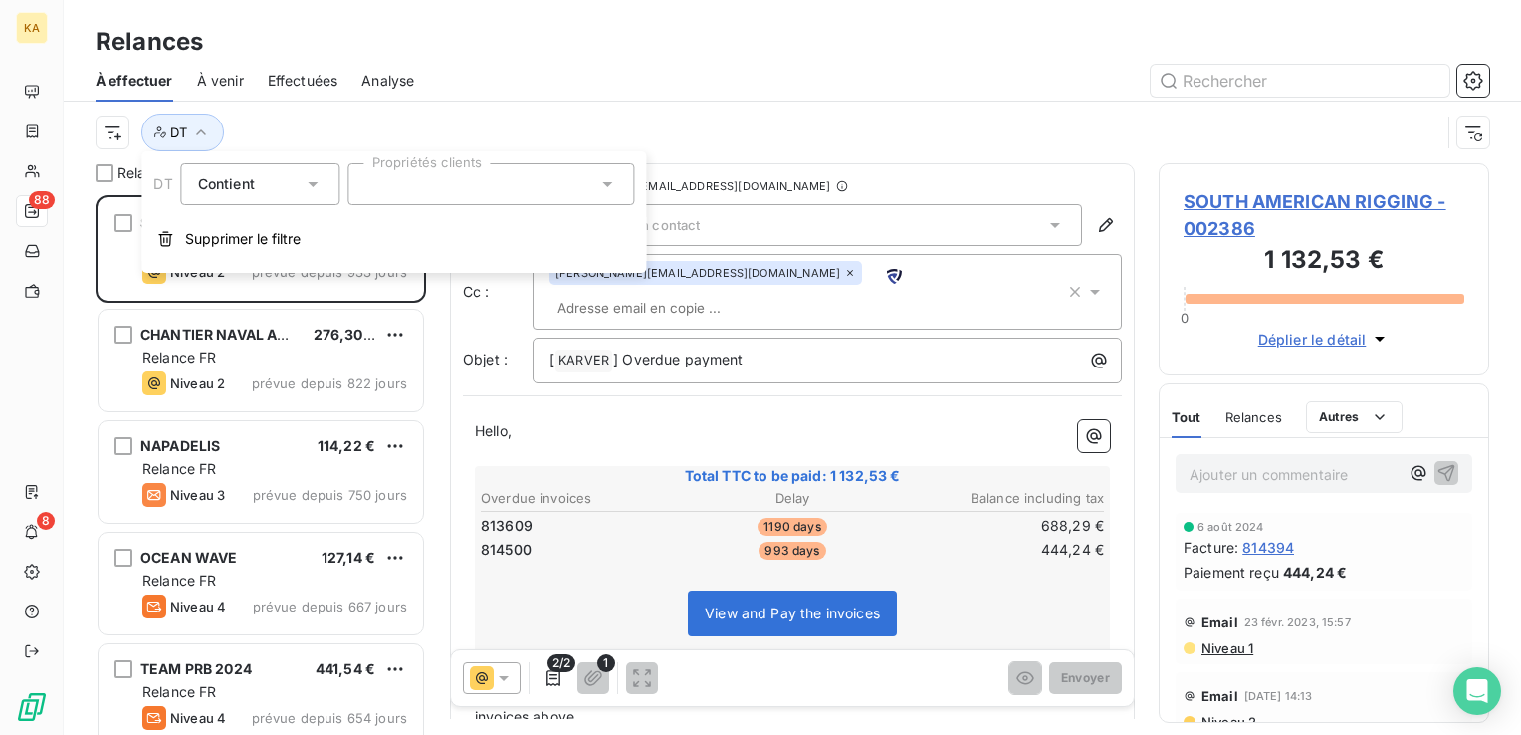
click at [601, 187] on icon at bounding box center [608, 184] width 20 height 20
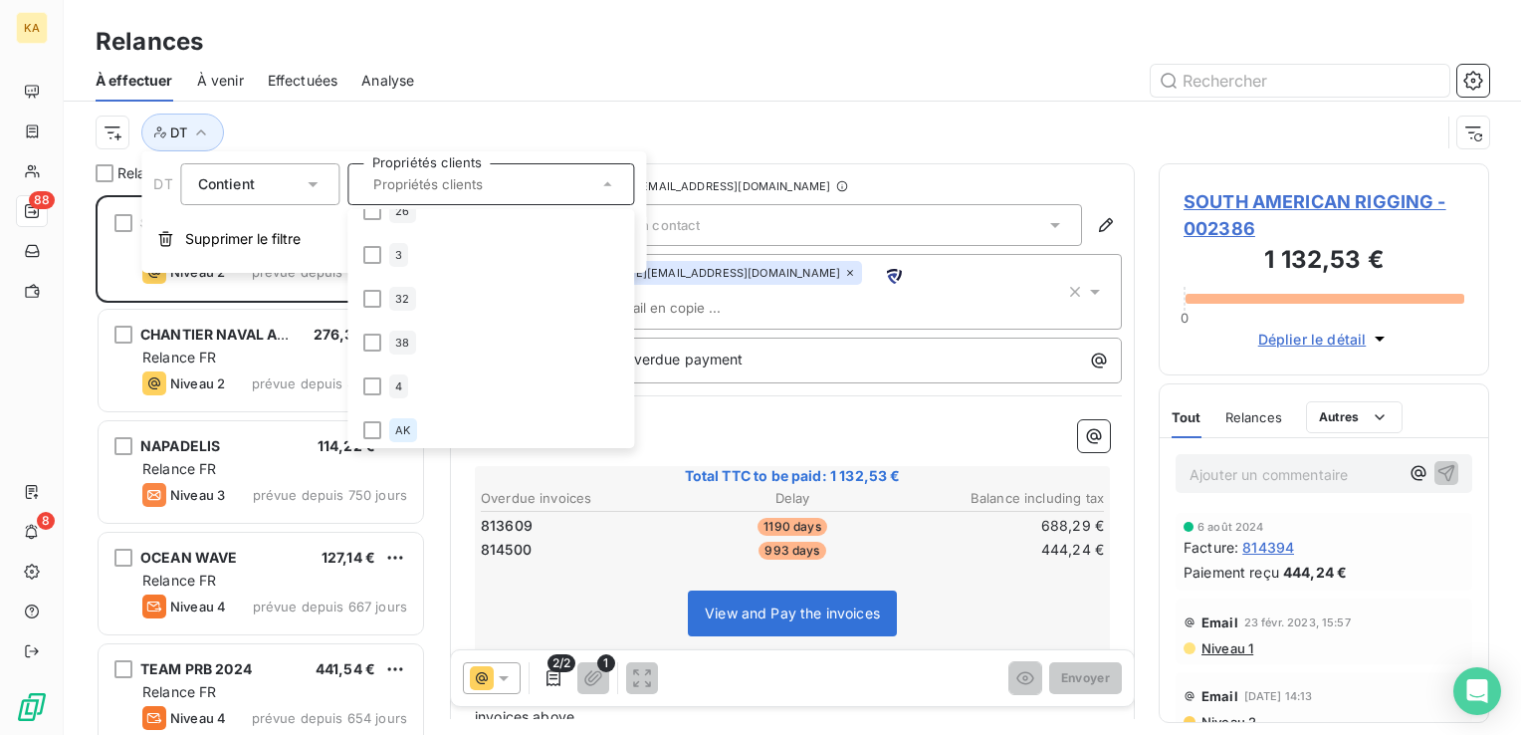
scroll to position [299, 0]
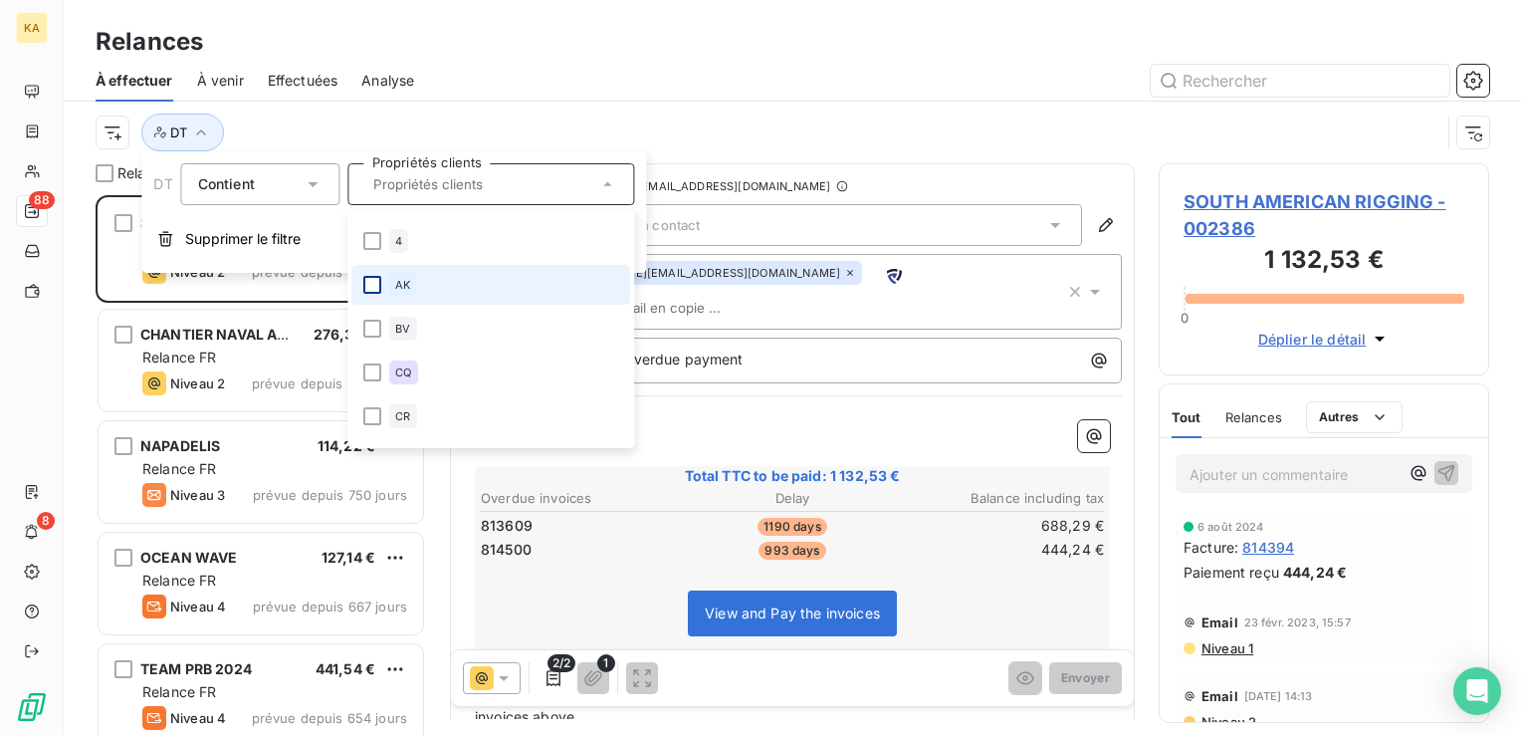
click at [373, 287] on div at bounding box center [373, 285] width 18 height 18
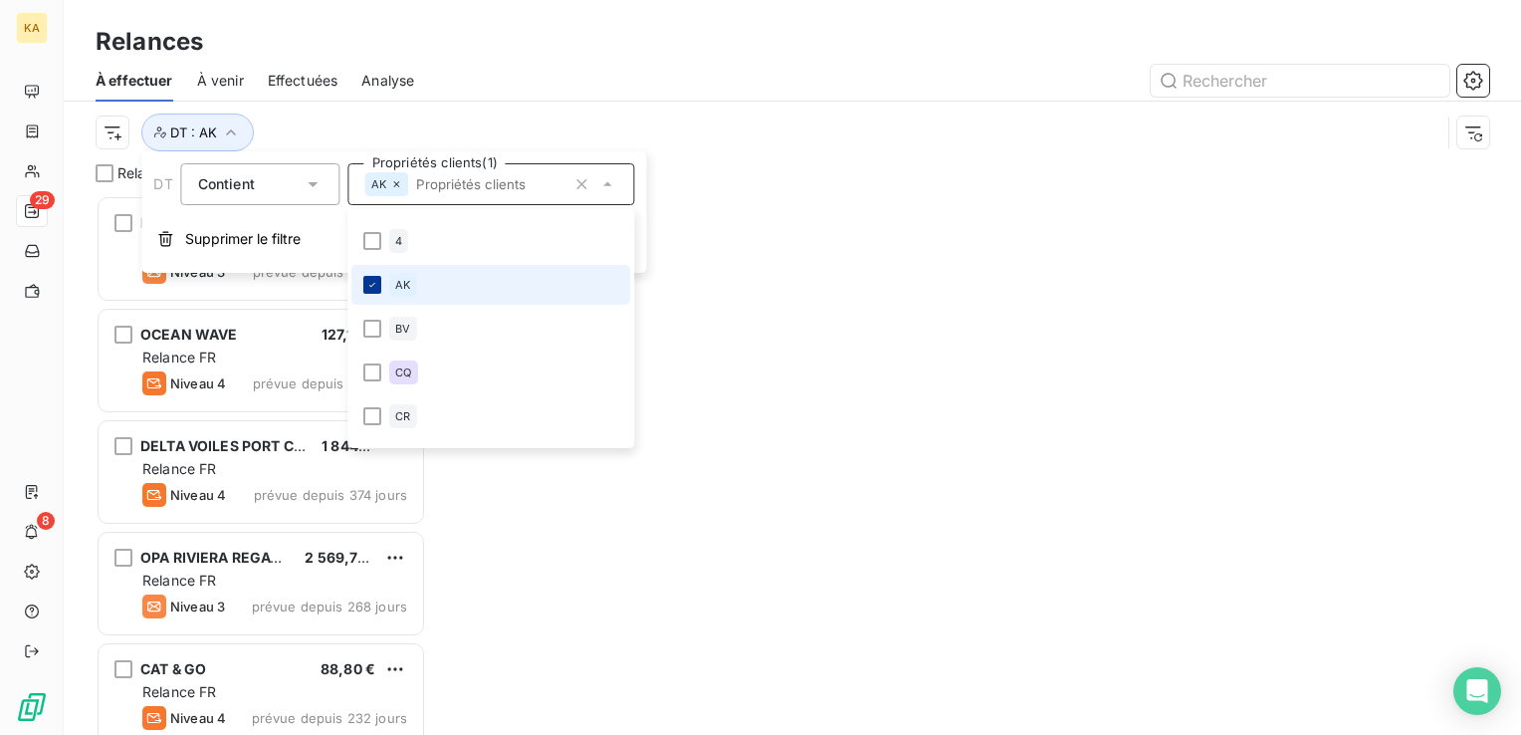
scroll to position [525, 315]
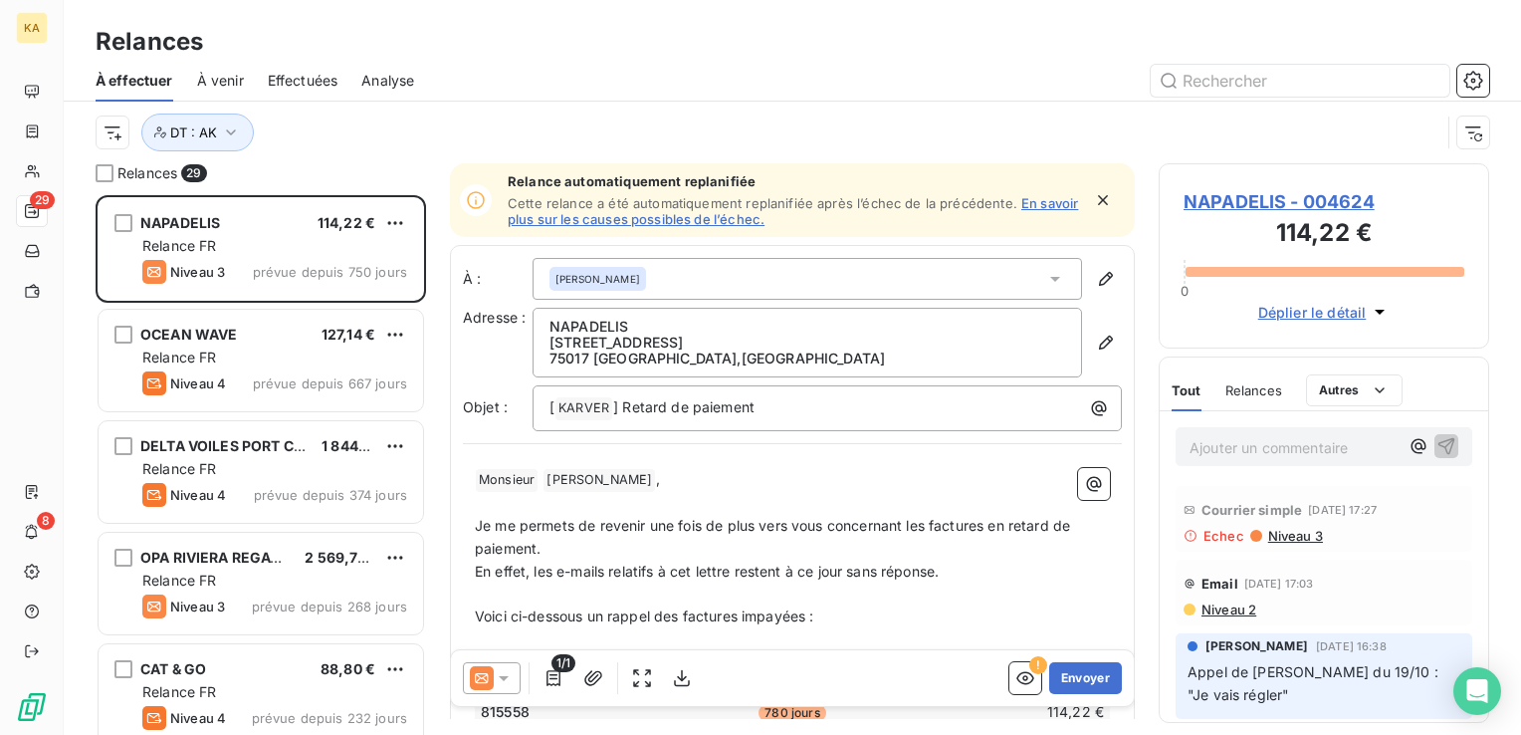
click at [780, 63] on div "À effectuer À venir Effectuées Analyse" at bounding box center [793, 81] width 1458 height 42
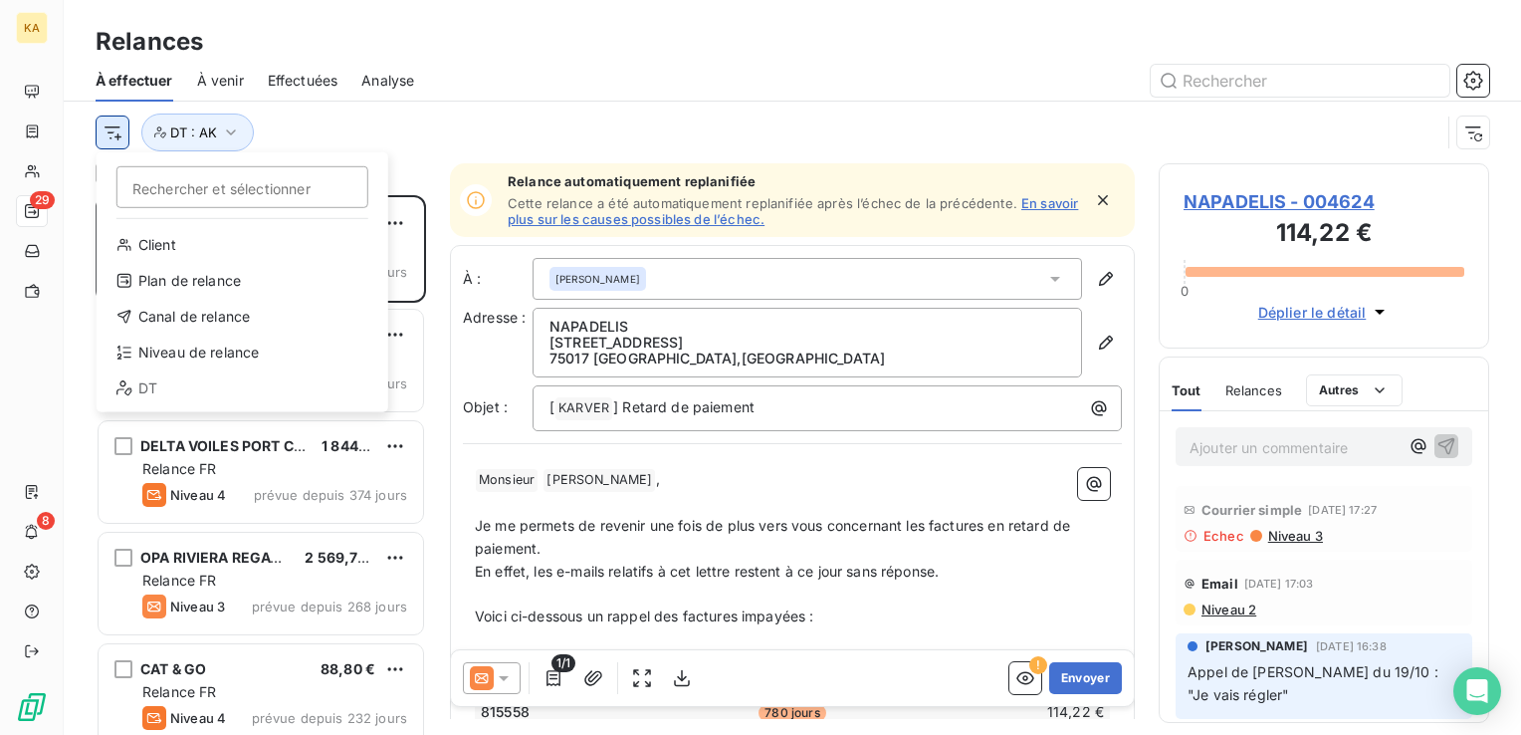
click at [114, 143] on html "KA 29 8 Relances À effectuer À venir Effectuées Analyse Rechercher et sélection…" at bounding box center [760, 367] width 1521 height 735
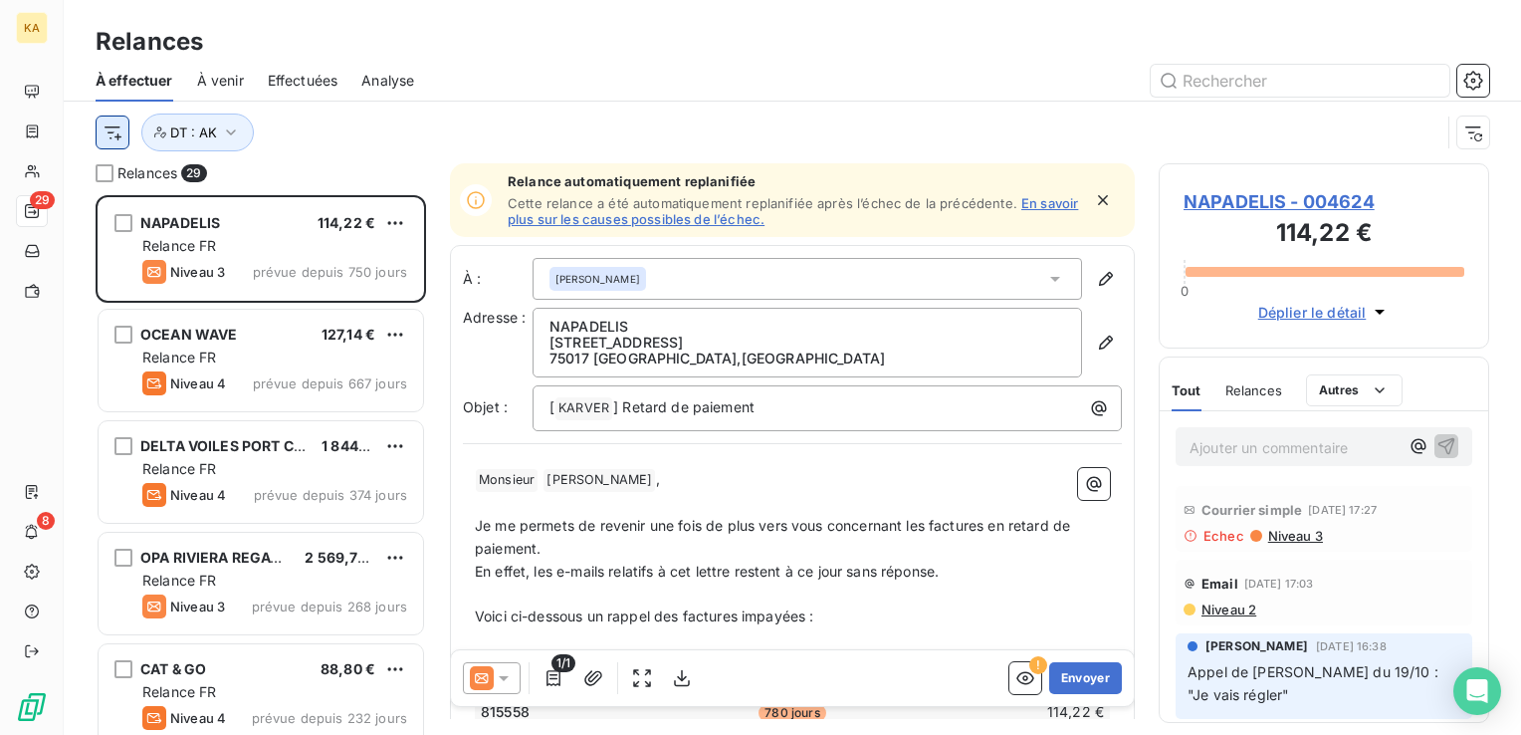
click at [114, 143] on html "KA 29 8 Relances À effectuer À venir Effectuées Analyse DT : AK Relances 29 NAP…" at bounding box center [760, 367] width 1521 height 735
click at [229, 82] on span "À venir" at bounding box center [220, 81] width 47 height 20
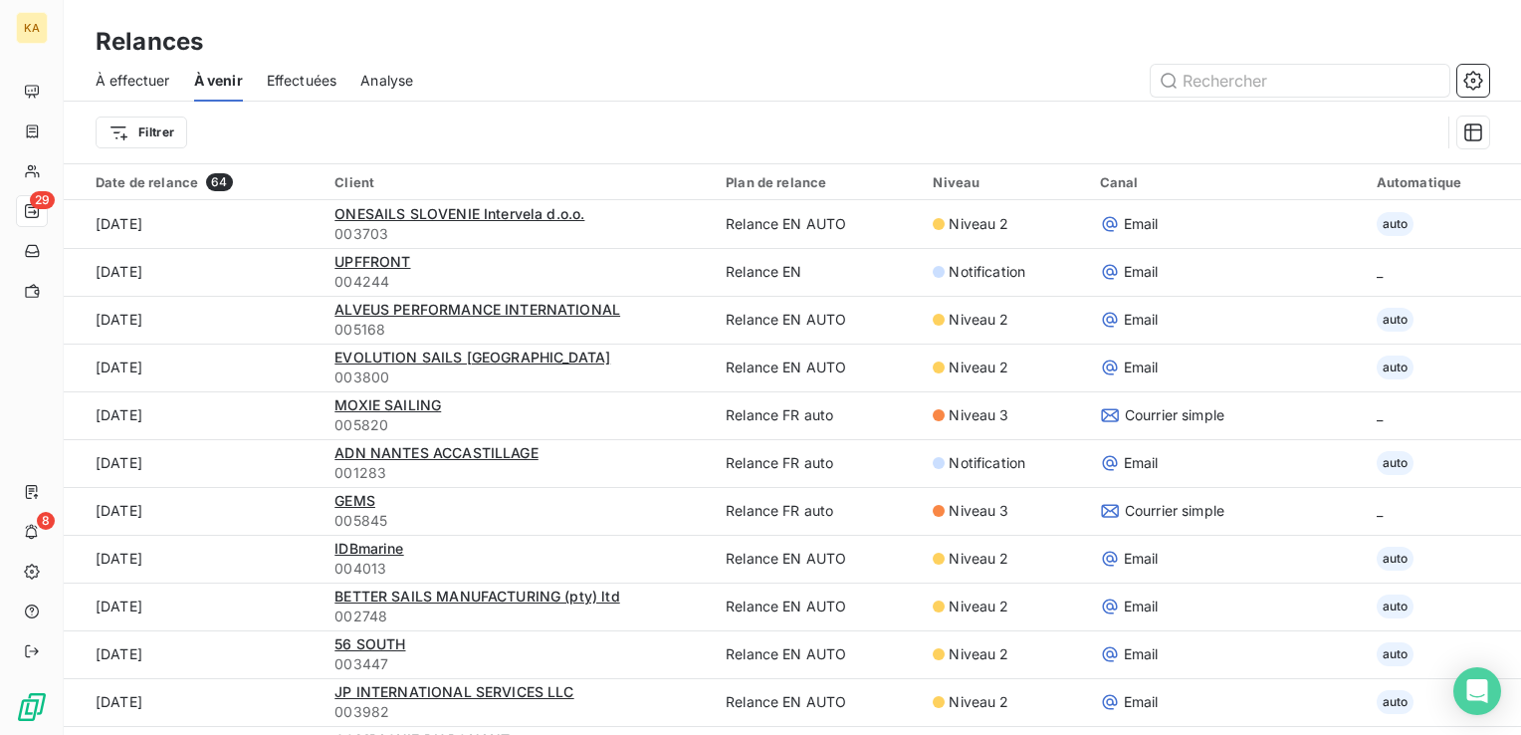
click at [162, 78] on span "À effectuer" at bounding box center [133, 81] width 75 height 20
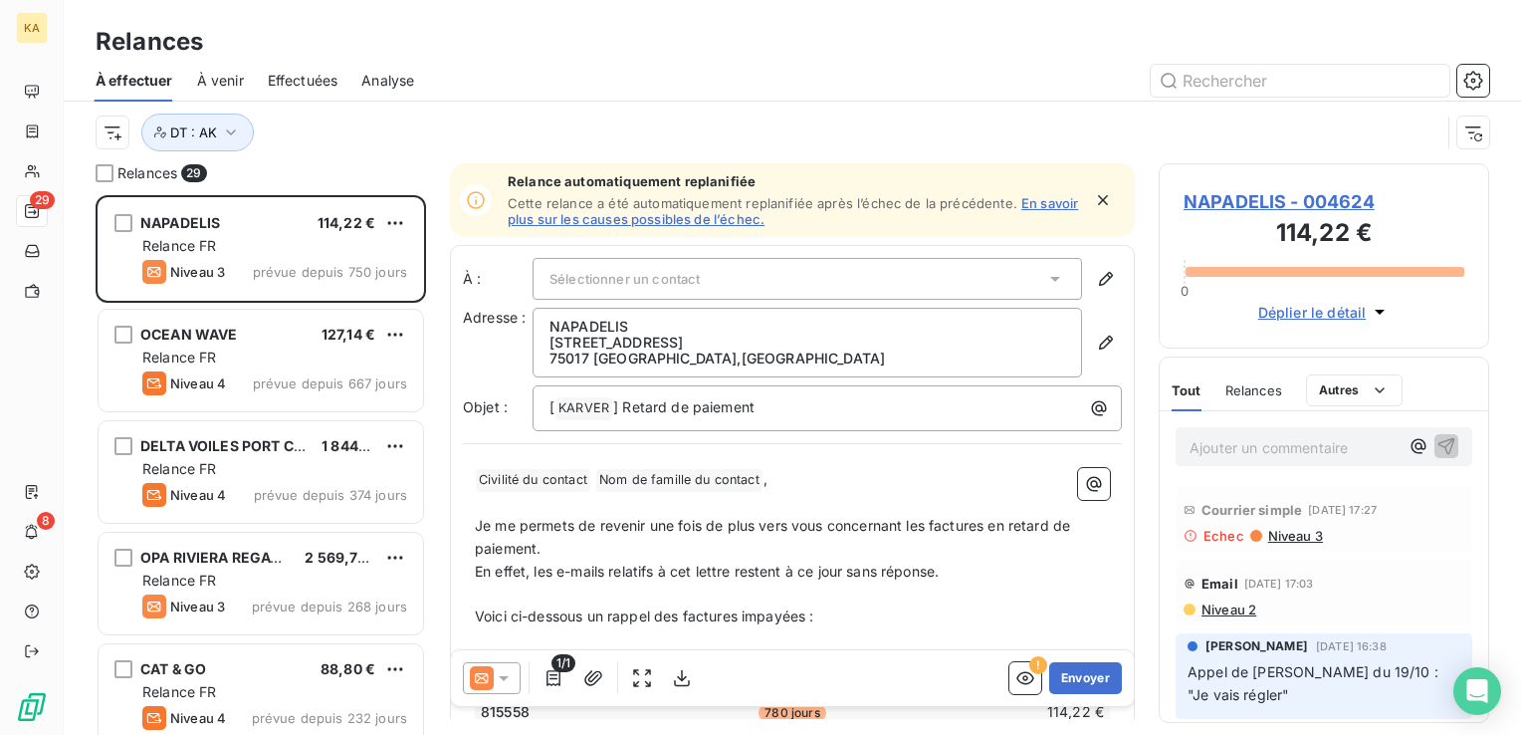
scroll to position [525, 315]
click at [225, 129] on icon "button" at bounding box center [231, 132] width 20 height 20
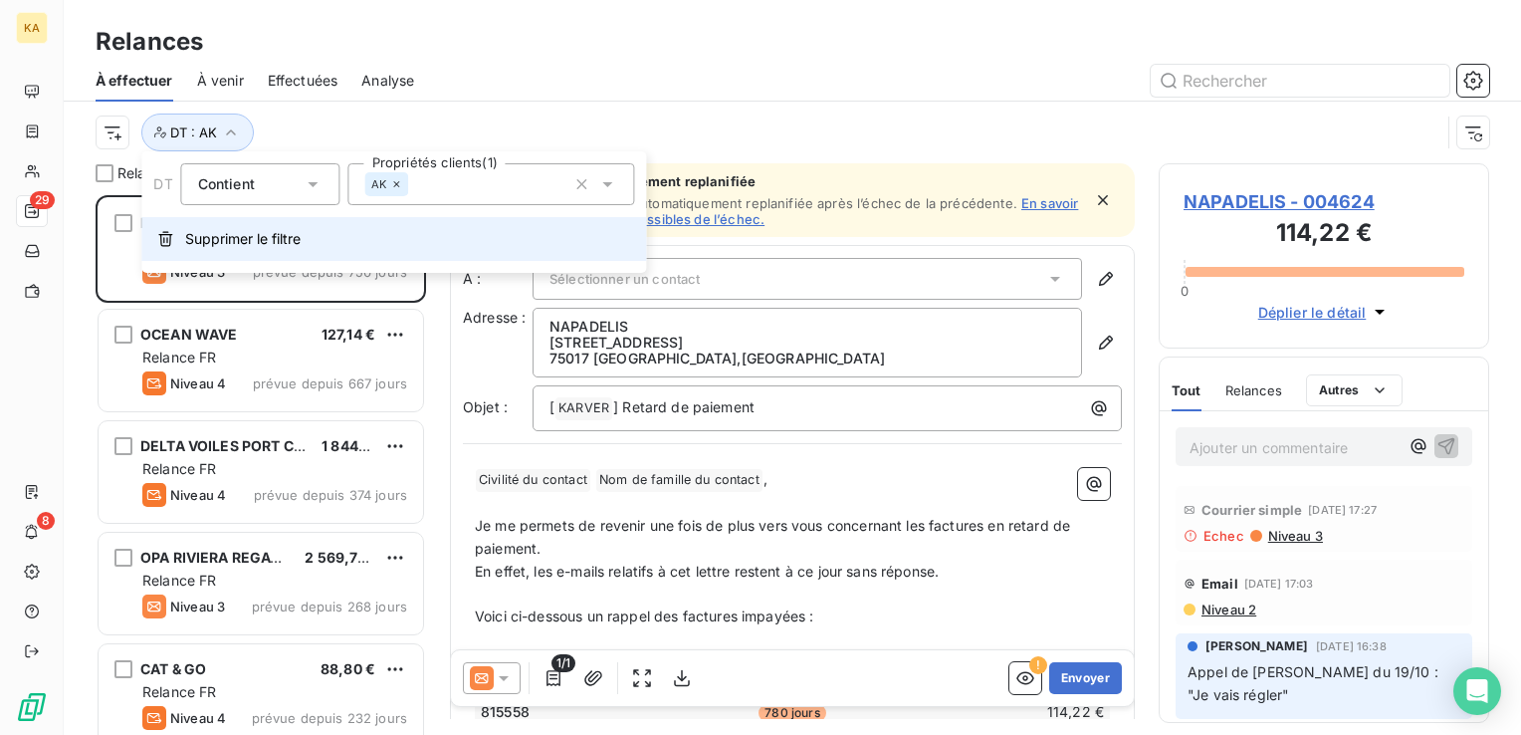
click at [170, 237] on icon "button" at bounding box center [165, 239] width 14 height 15
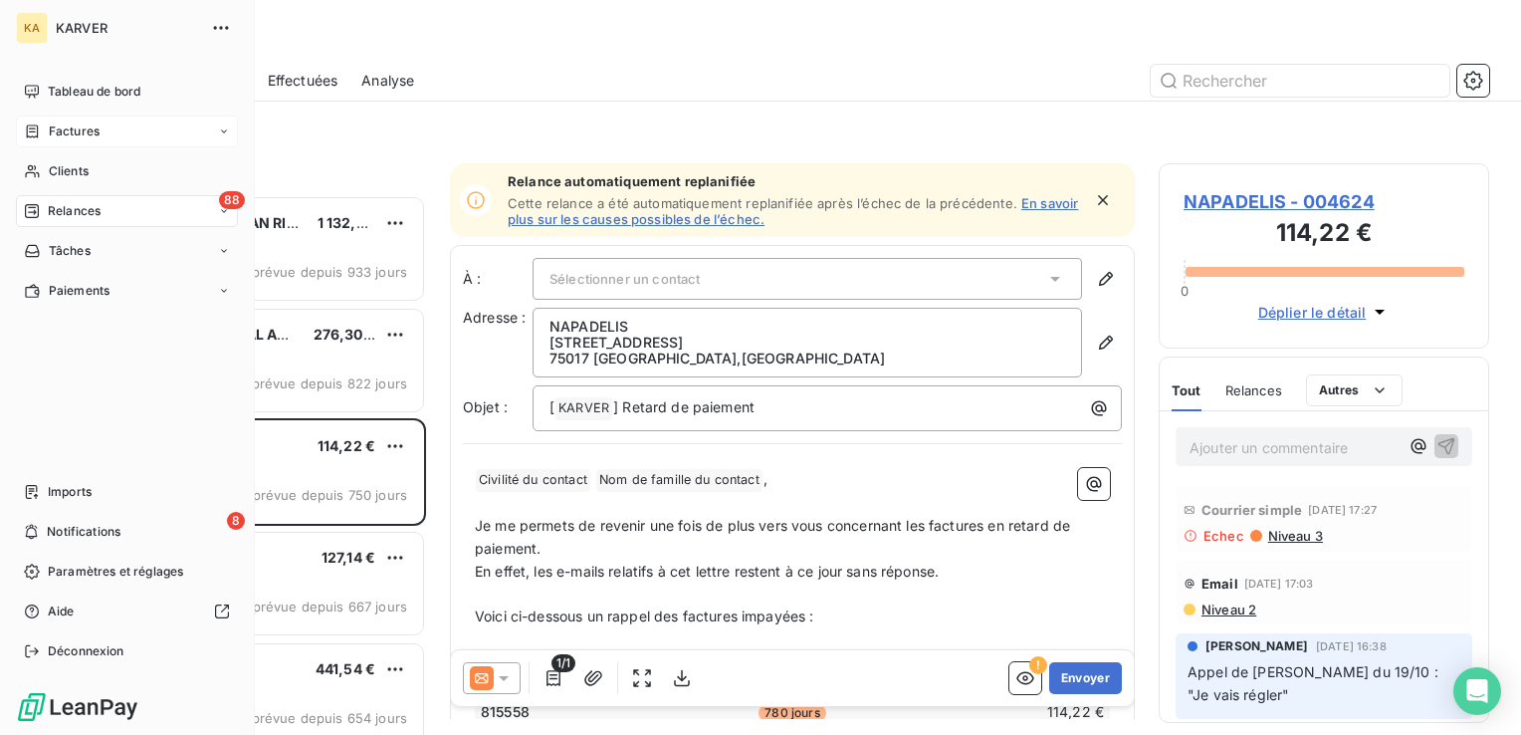
click at [74, 129] on span "Factures" at bounding box center [74, 131] width 51 height 18
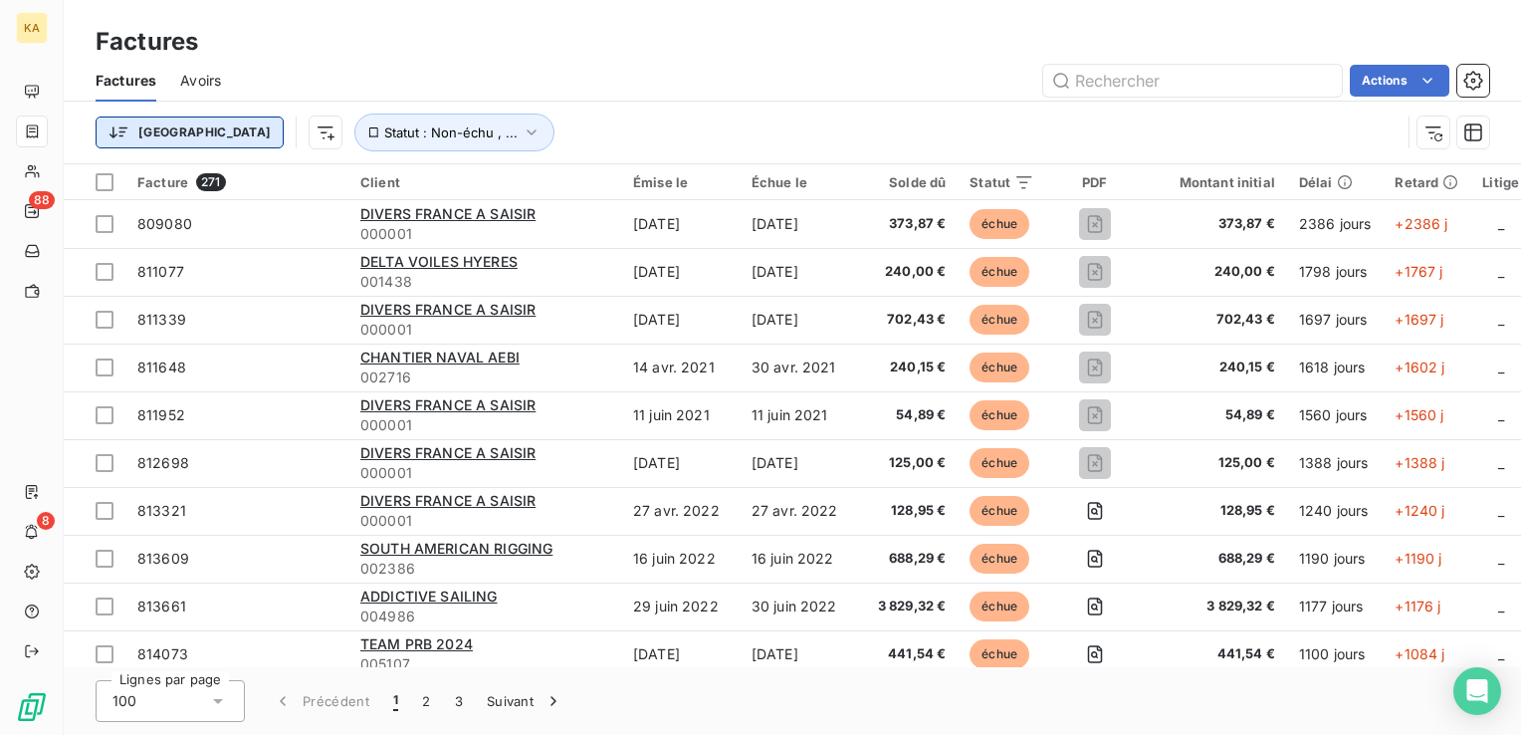
click at [117, 137] on html "KA 88 8 Factures Factures Avoirs Actions Trier Statut : Non-échu , ... Facture …" at bounding box center [760, 367] width 1521 height 735
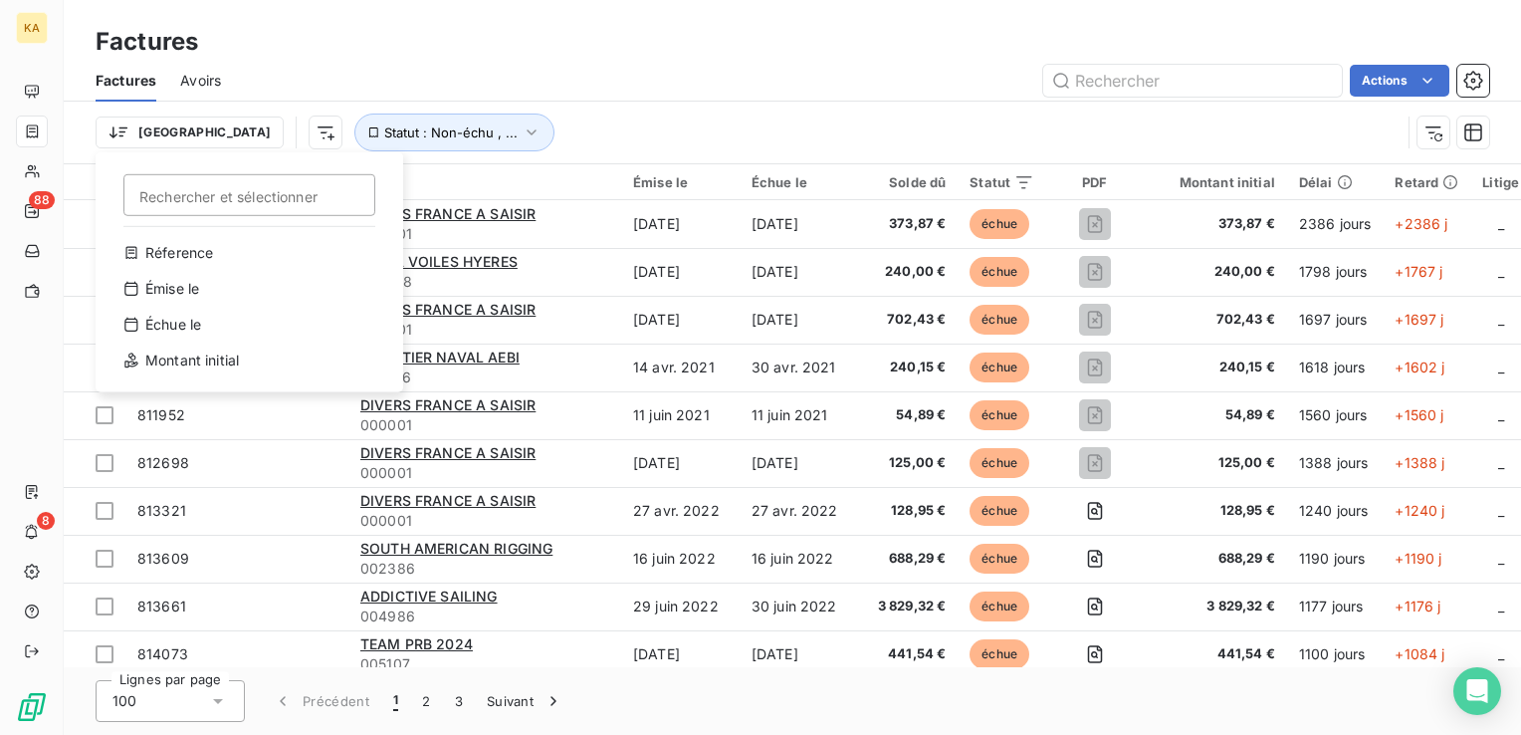
click at [219, 137] on html "KA 88 8 Factures Factures Avoirs Actions Trier Rechercher et sélectionner Réfer…" at bounding box center [760, 367] width 1521 height 735
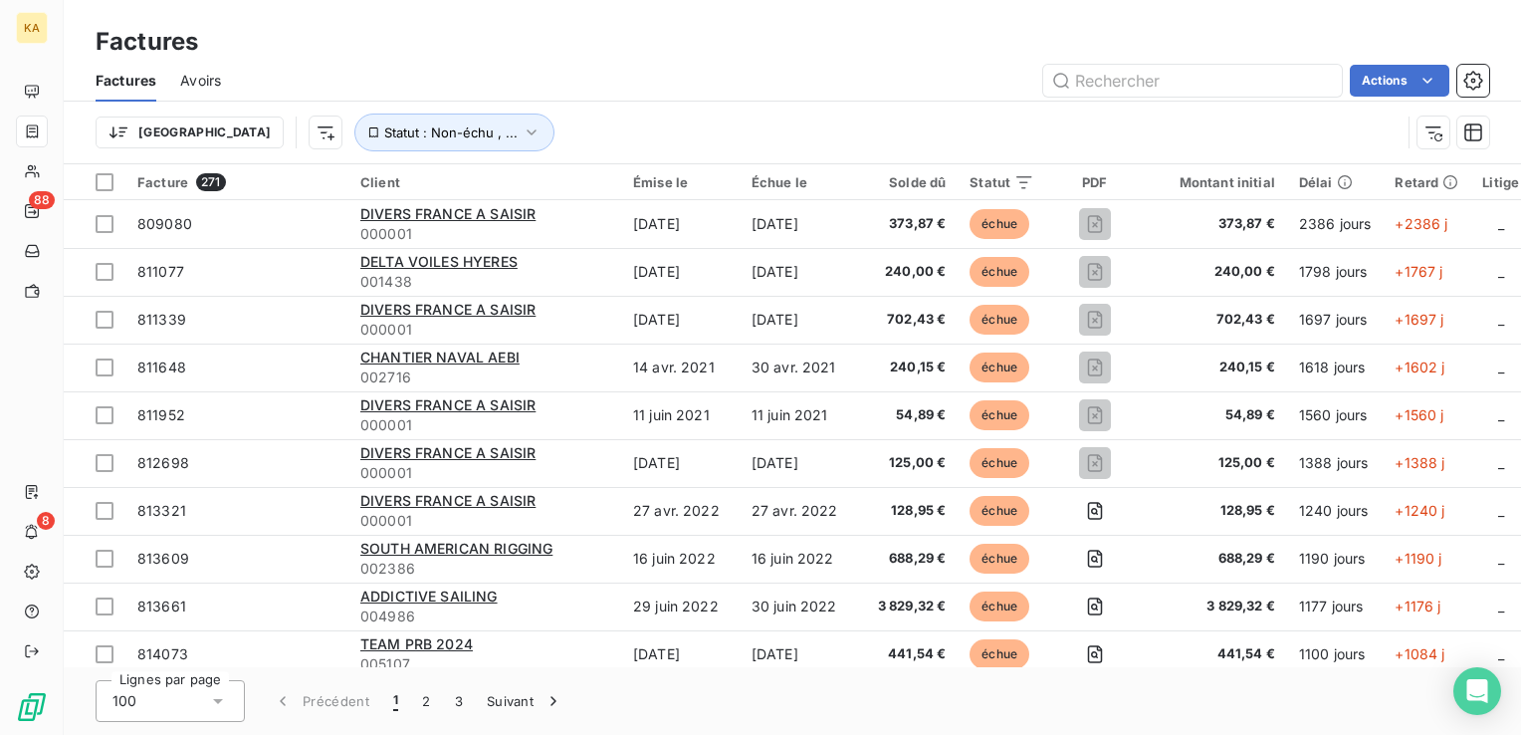
click at [219, 137] on html "KA 88 8 Factures Factures Avoirs Actions Trier Statut : Non-échu , ... Facture …" at bounding box center [760, 367] width 1521 height 735
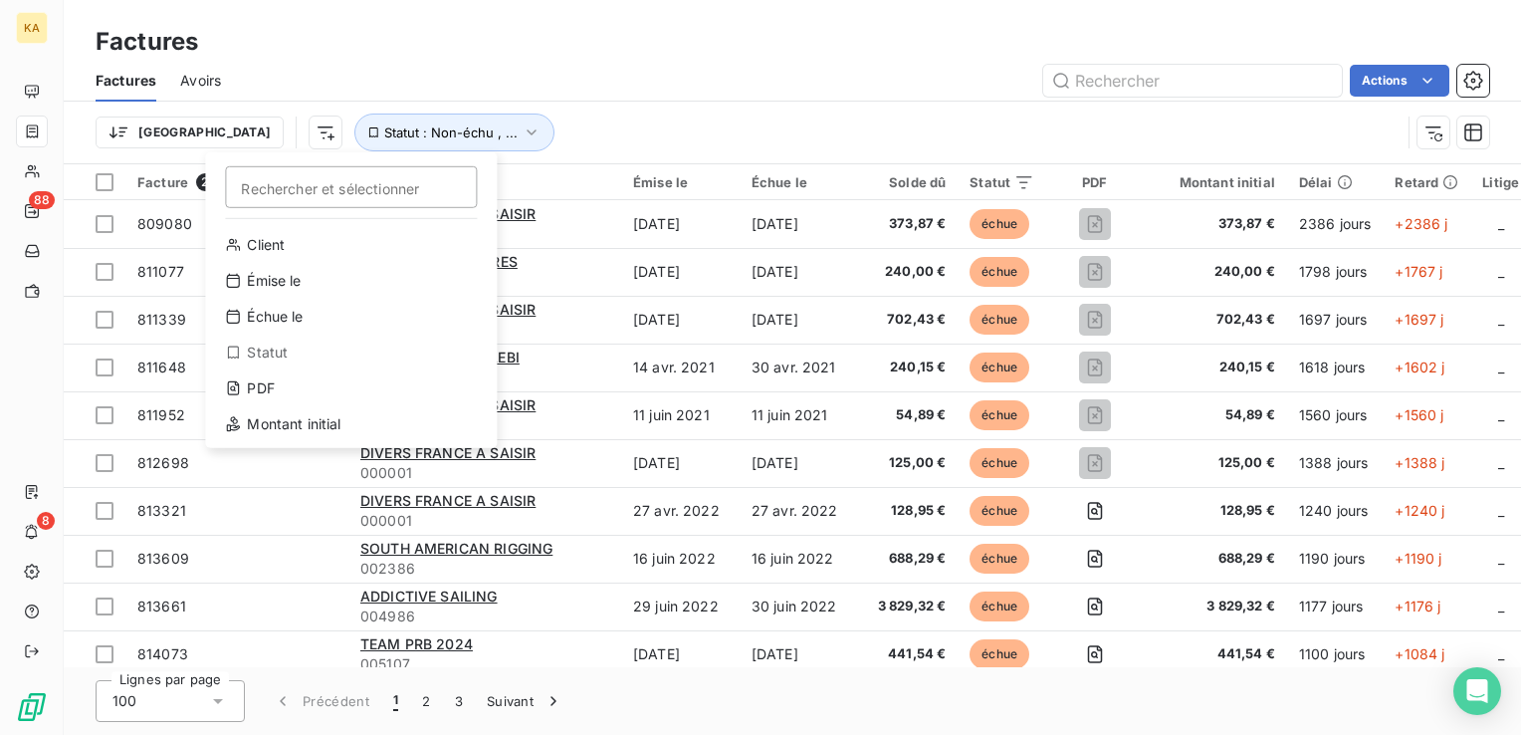
click at [426, 133] on html "KA 88 8 Factures Factures Avoirs Actions Trier Rechercher et sélectionner Clien…" at bounding box center [760, 367] width 1521 height 735
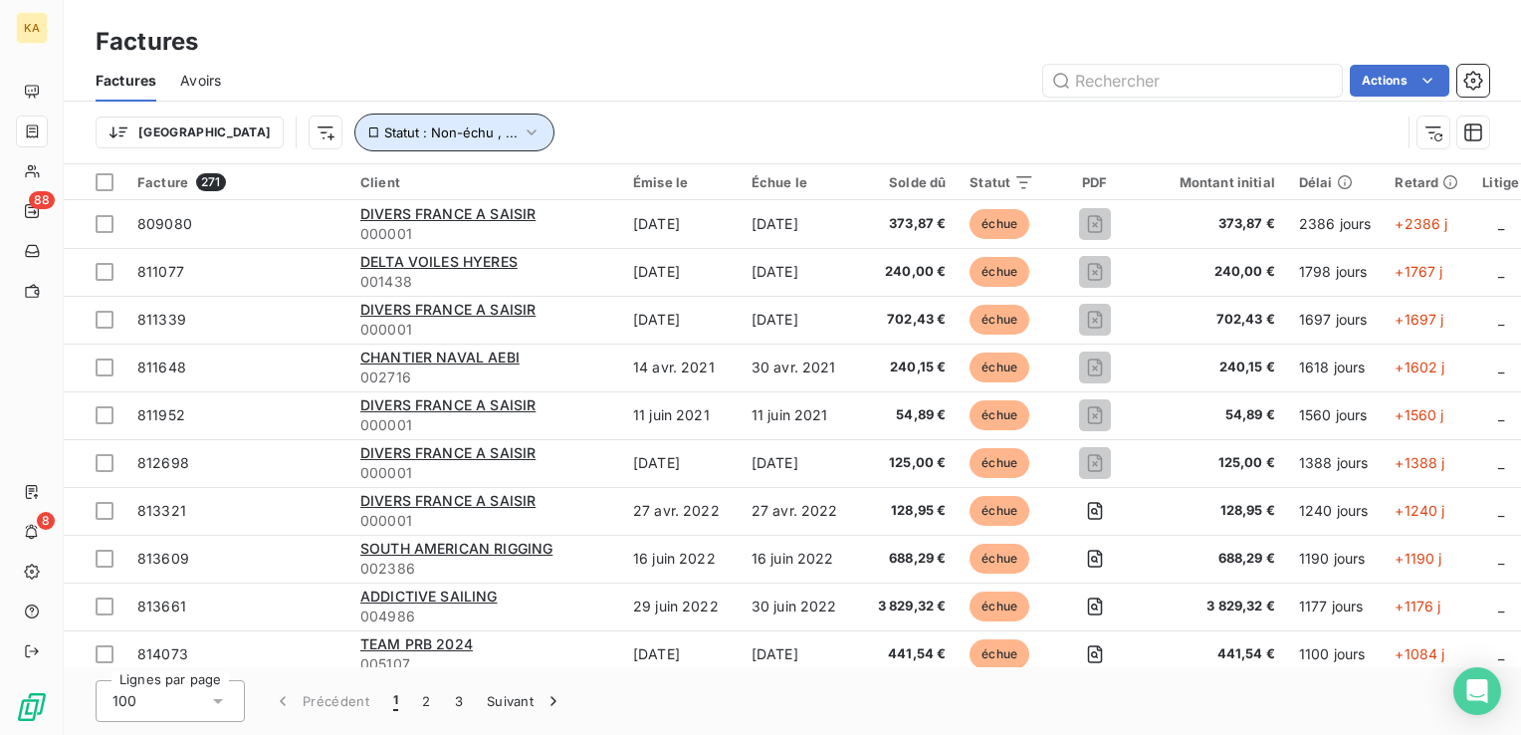
click at [522, 133] on icon "button" at bounding box center [532, 132] width 20 height 20
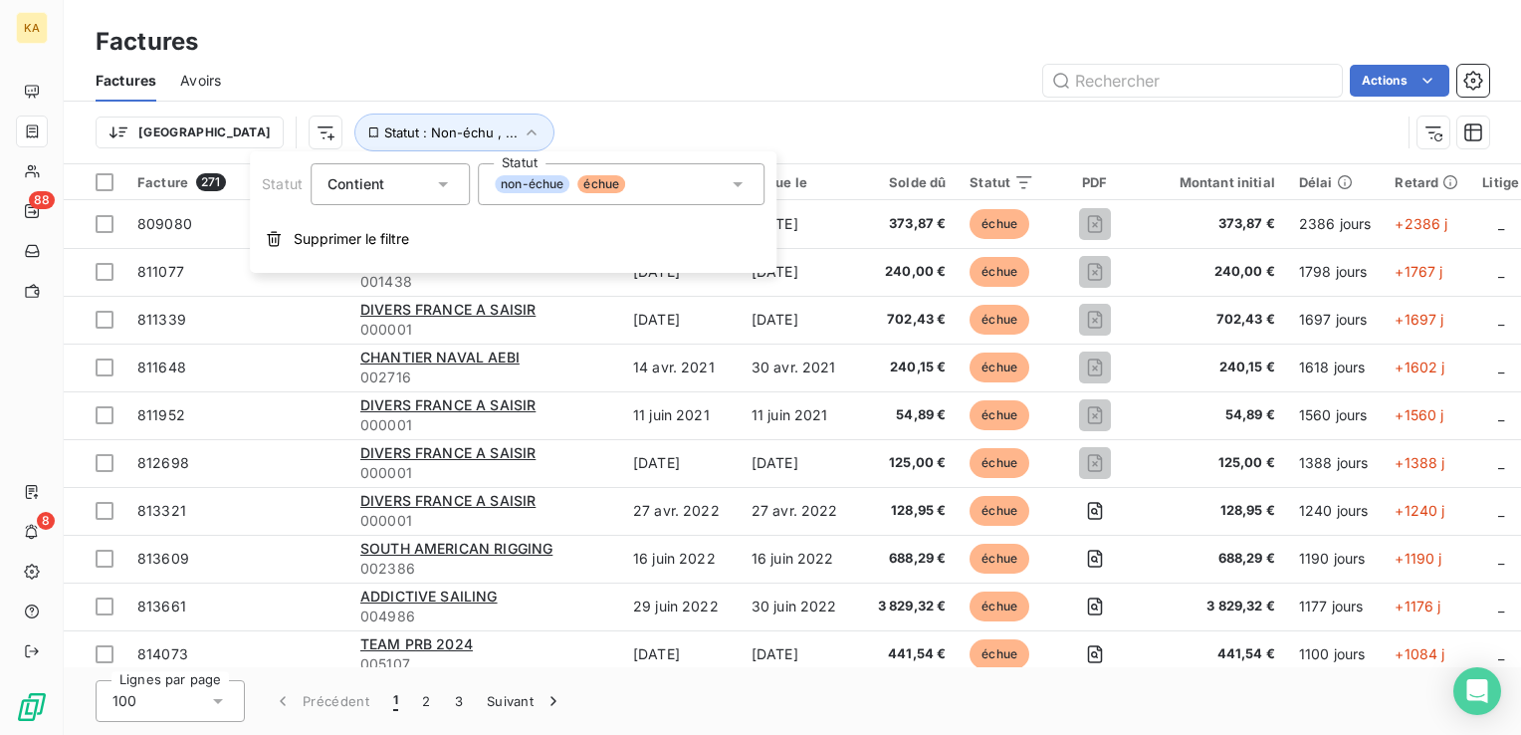
click at [729, 184] on icon at bounding box center [738, 184] width 20 height 20
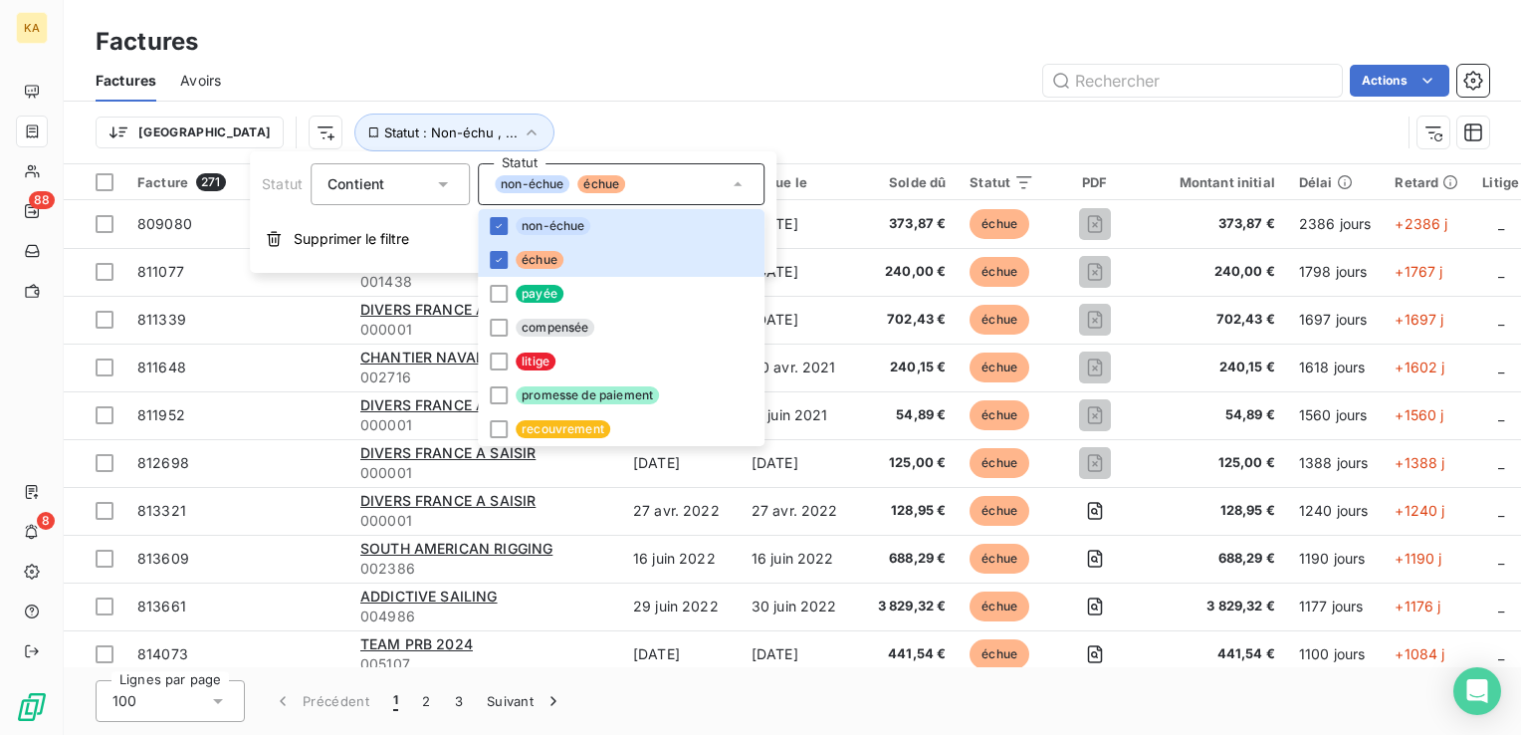
click at [625, 82] on div "Actions" at bounding box center [867, 81] width 1245 height 32
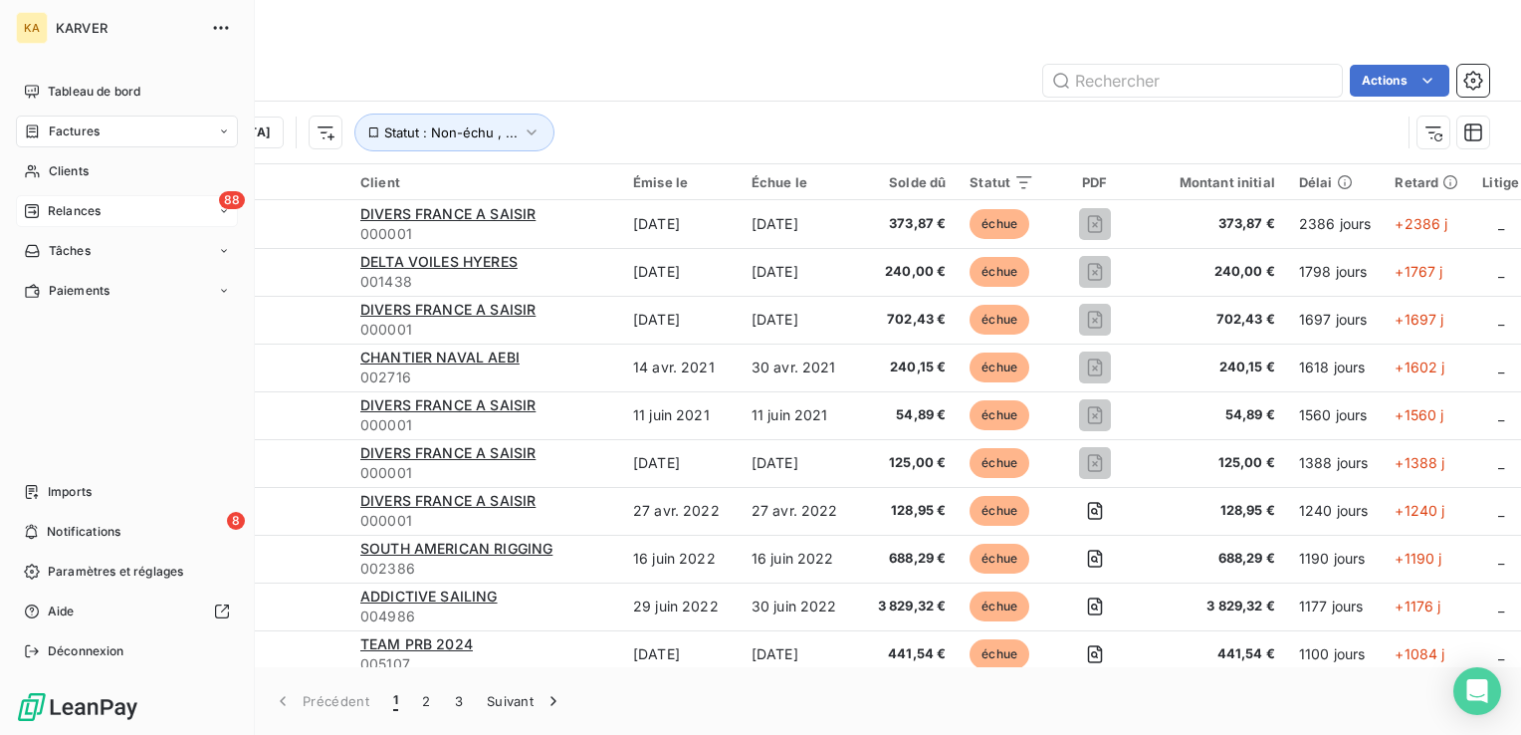
click at [63, 205] on span "Relances" at bounding box center [74, 211] width 53 height 18
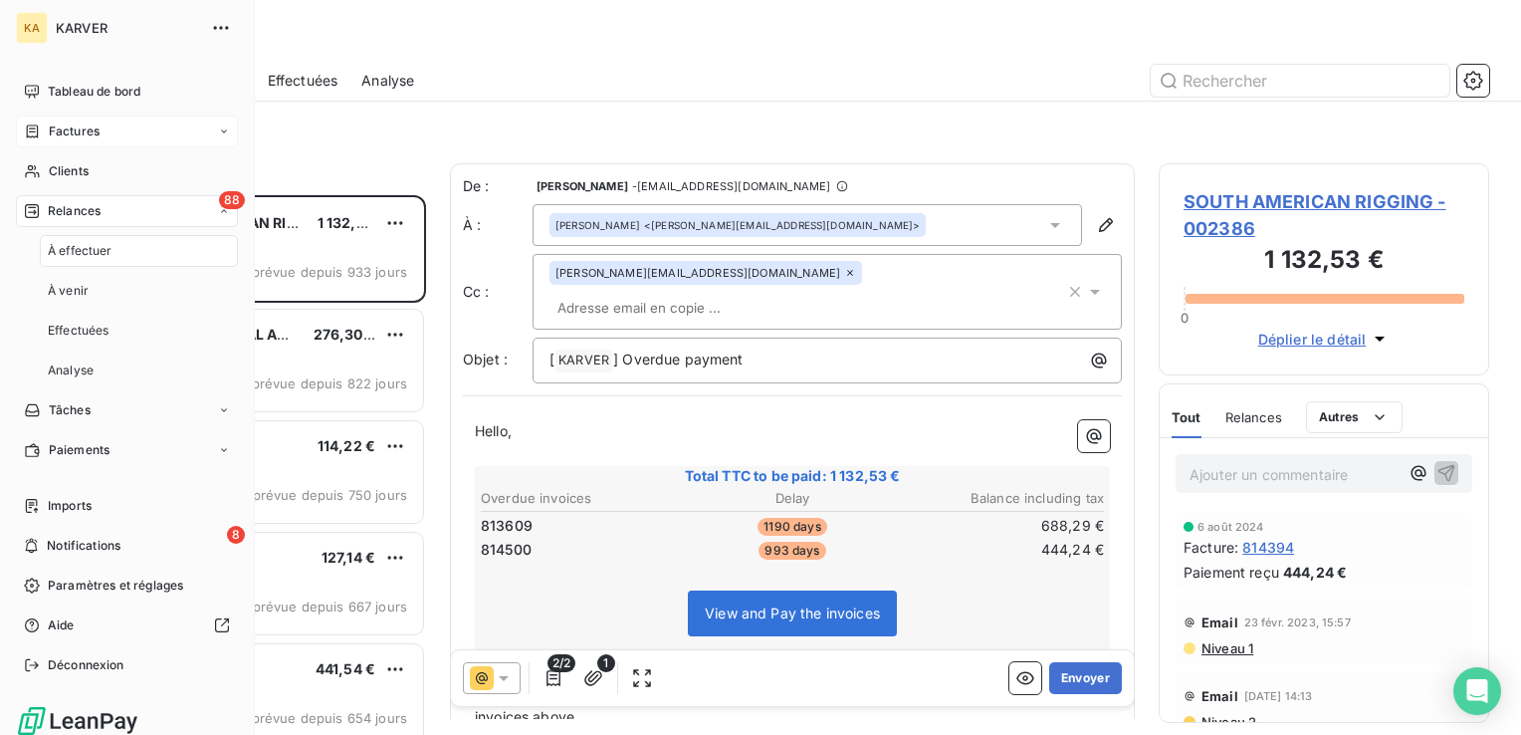
scroll to position [525, 315]
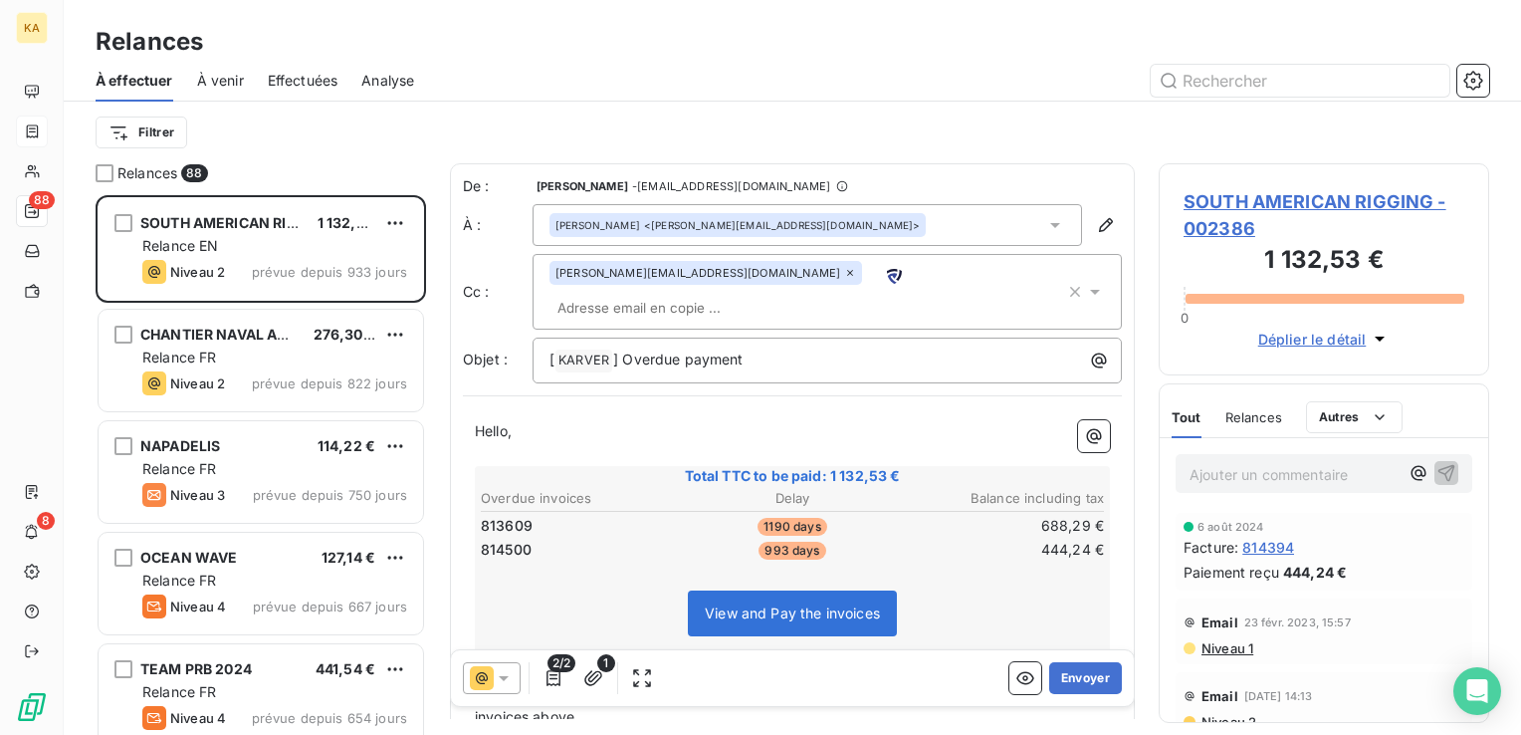
click at [296, 76] on span "Effectuées" at bounding box center [303, 81] width 71 height 20
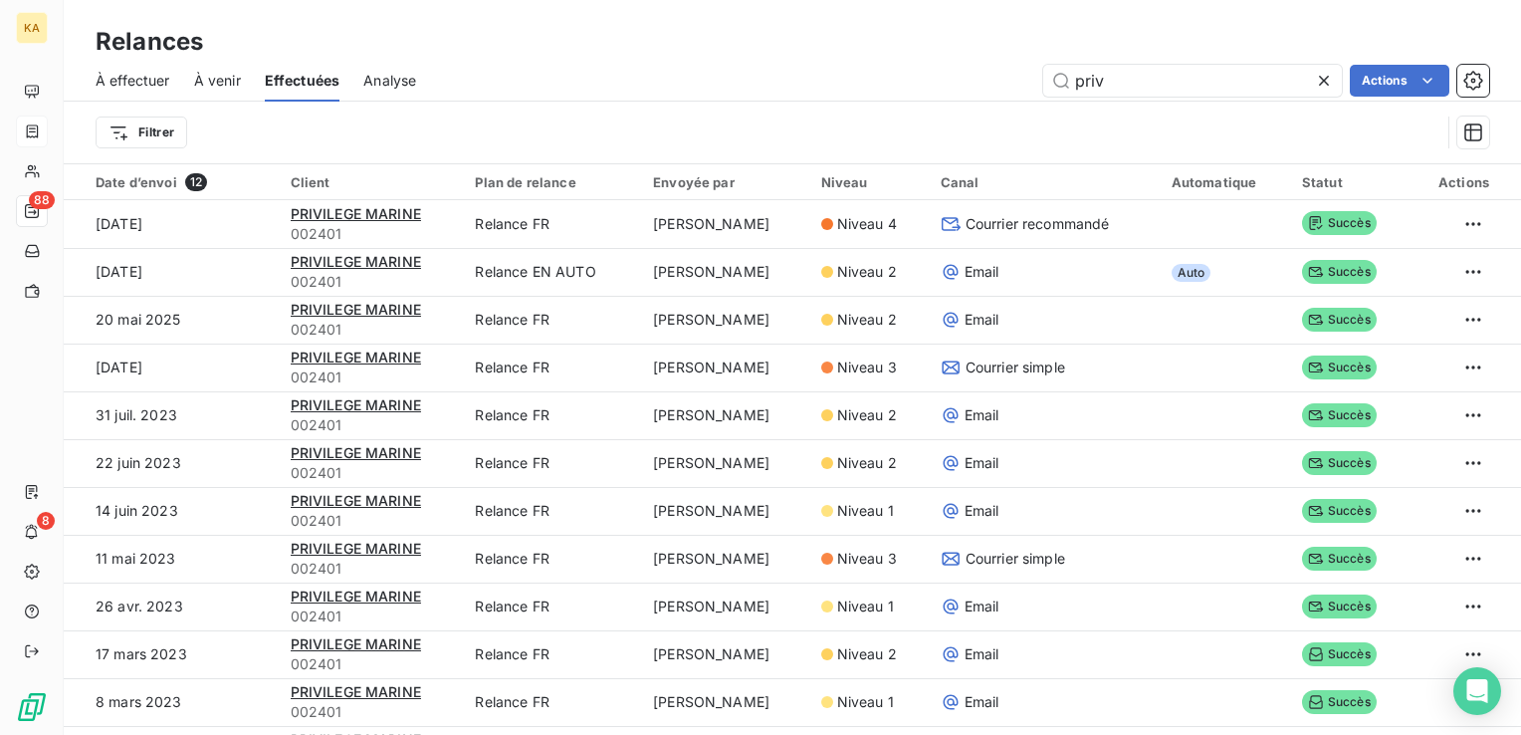
click at [225, 91] on div "À venir" at bounding box center [217, 81] width 47 height 42
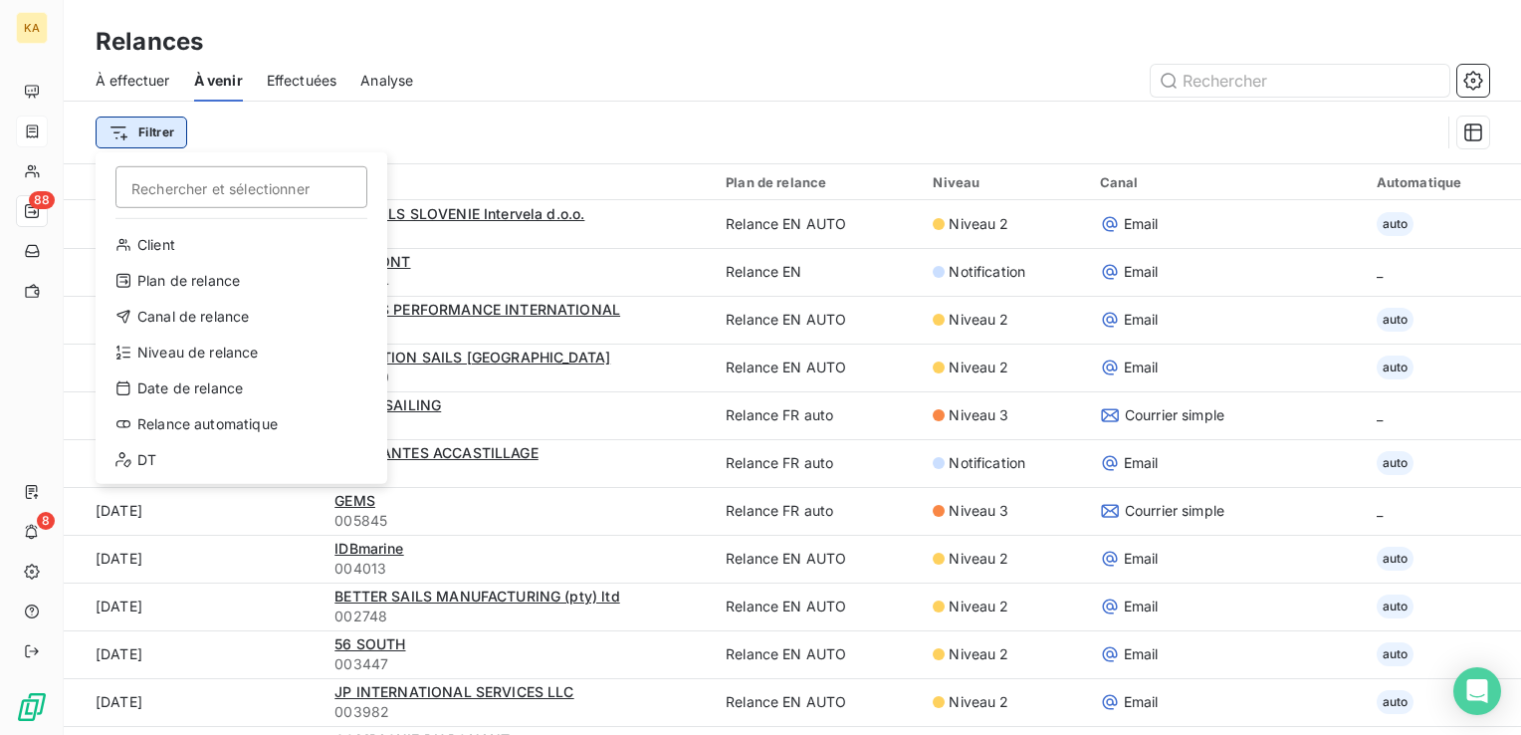
click at [127, 134] on html "KA 88 8 Relances À effectuer À venir Effectuées Analyse Filtrer Rechercher et s…" at bounding box center [760, 367] width 1521 height 735
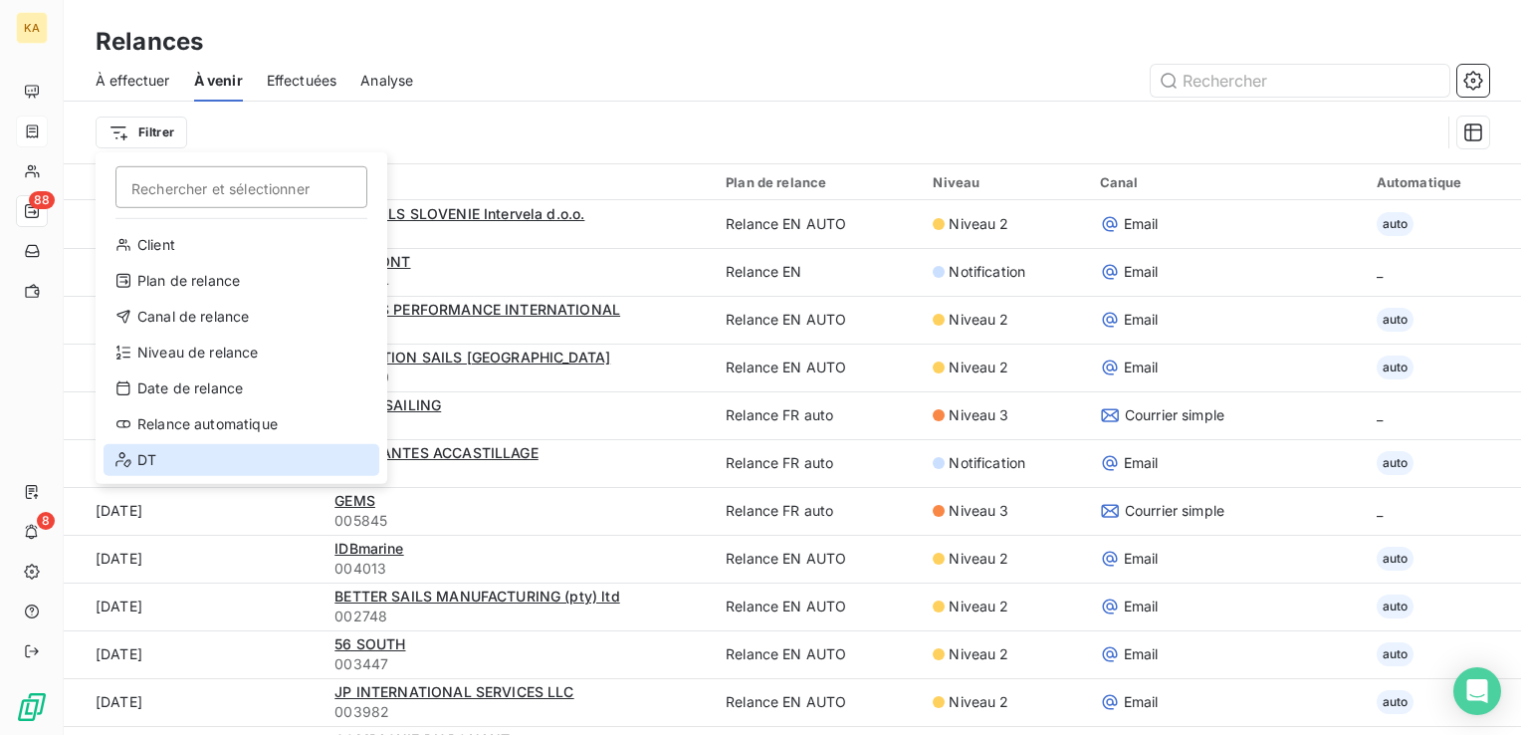
click at [127, 462] on icon at bounding box center [124, 460] width 16 height 16
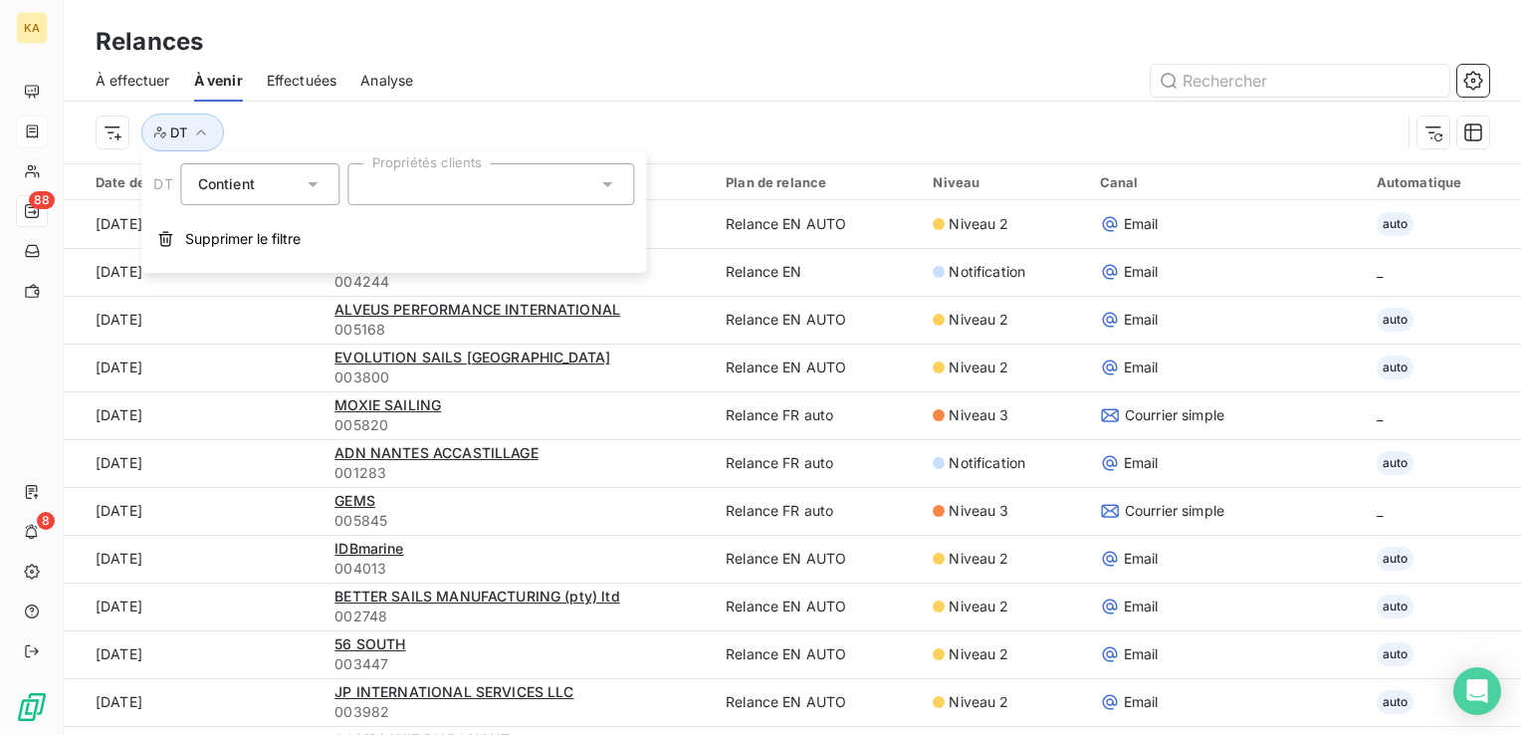
click at [314, 183] on icon at bounding box center [314, 184] width 10 height 5
click at [307, 181] on icon at bounding box center [314, 184] width 20 height 20
click at [598, 177] on icon at bounding box center [608, 184] width 20 height 20
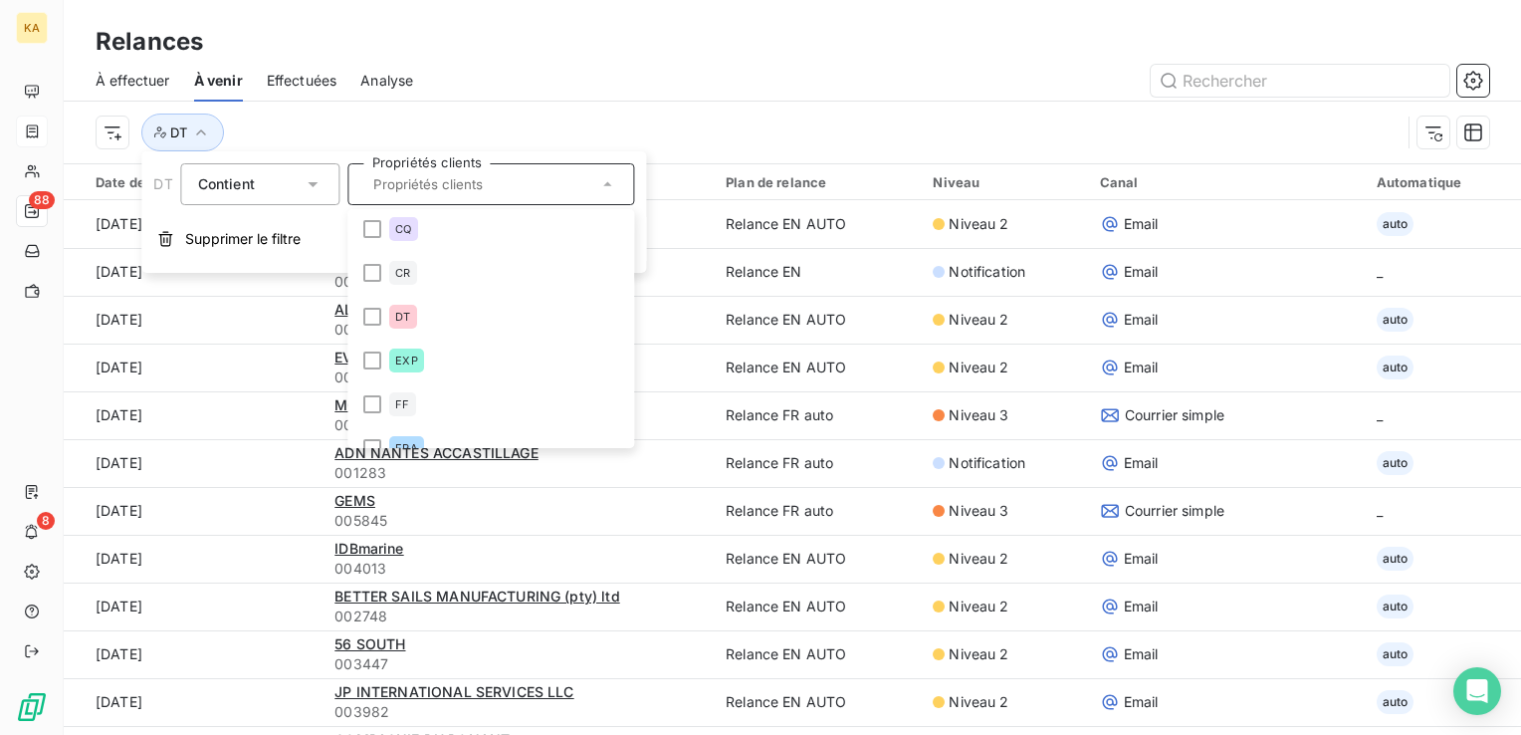
scroll to position [343, 0]
click at [370, 244] on div at bounding box center [373, 241] width 18 height 18
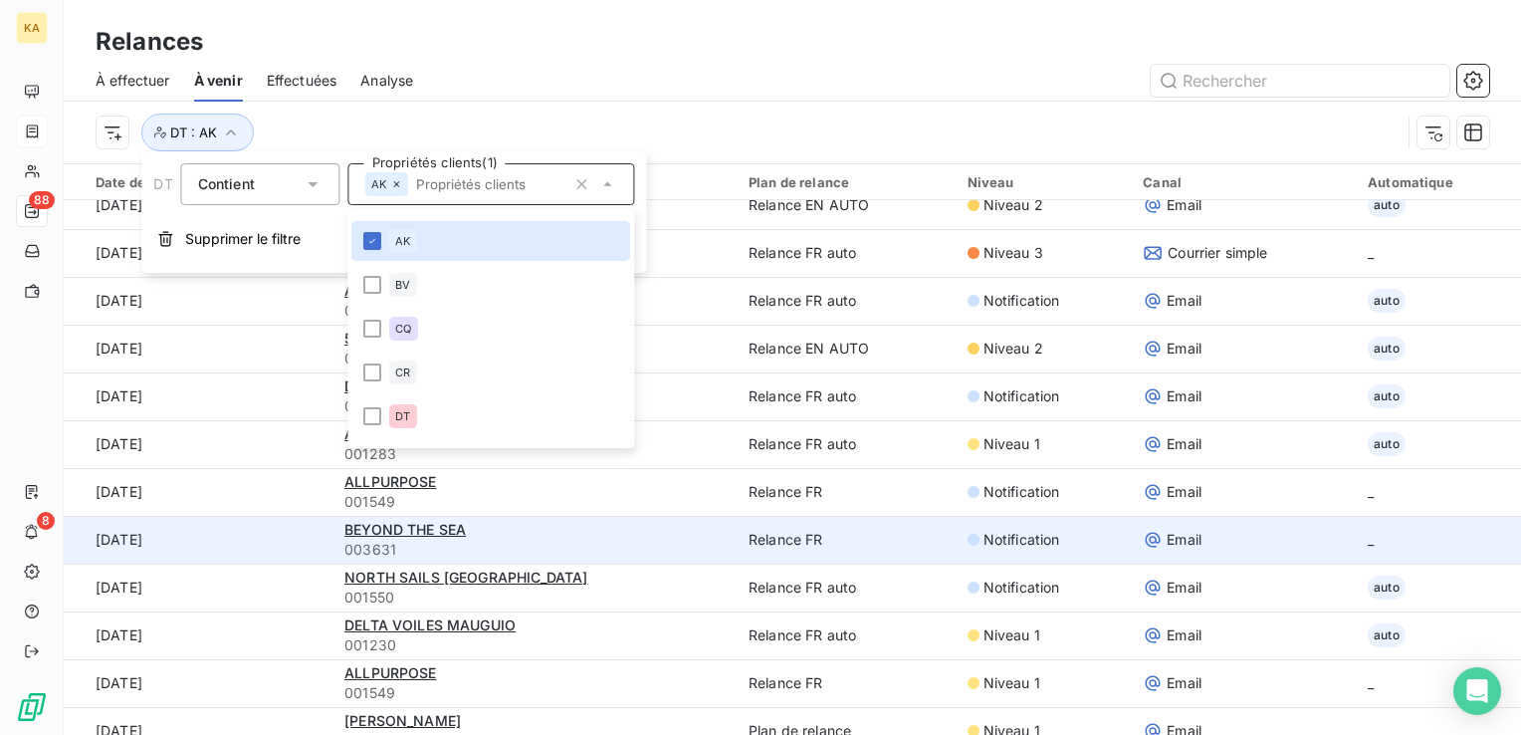
scroll to position [0, 0]
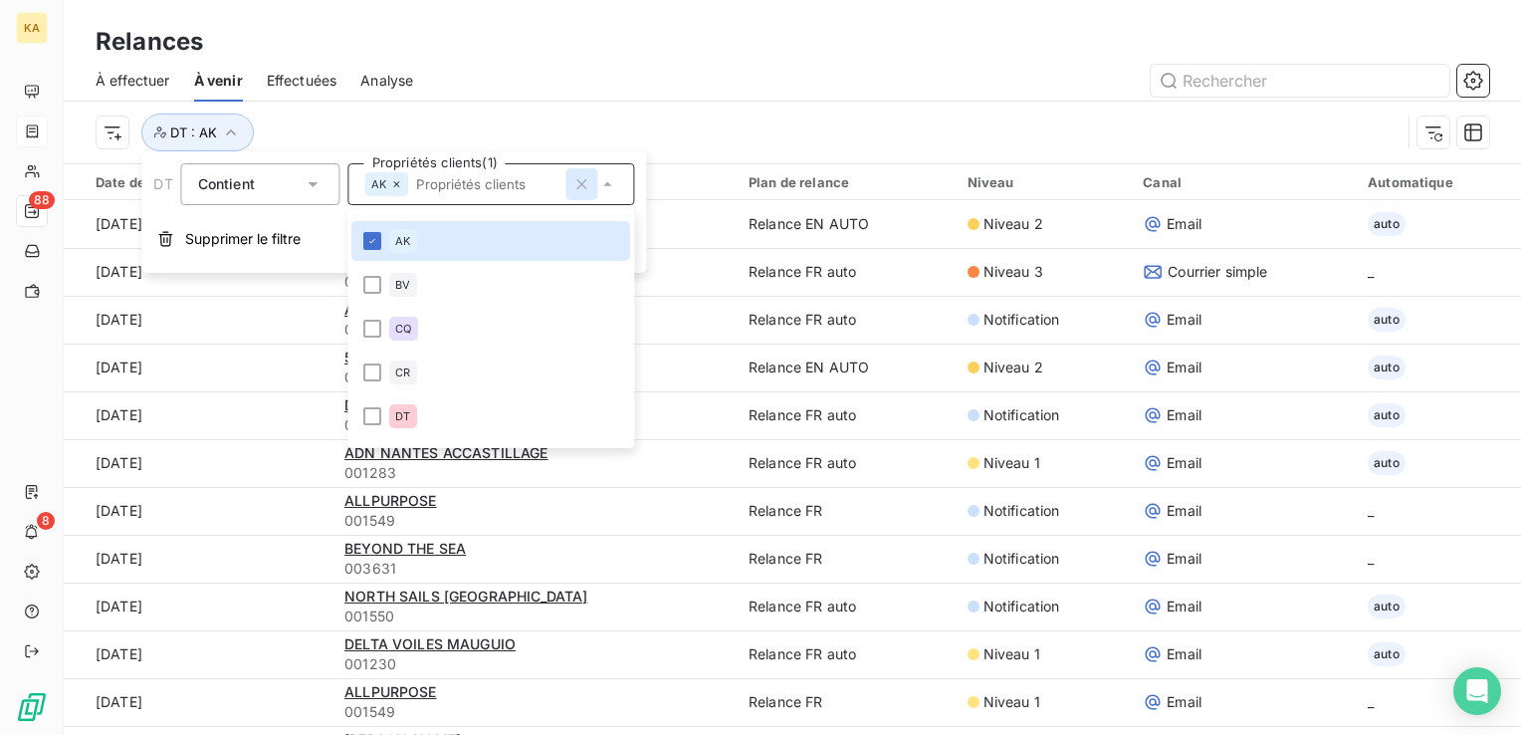
click at [580, 184] on icon "button" at bounding box center [583, 184] width 20 height 20
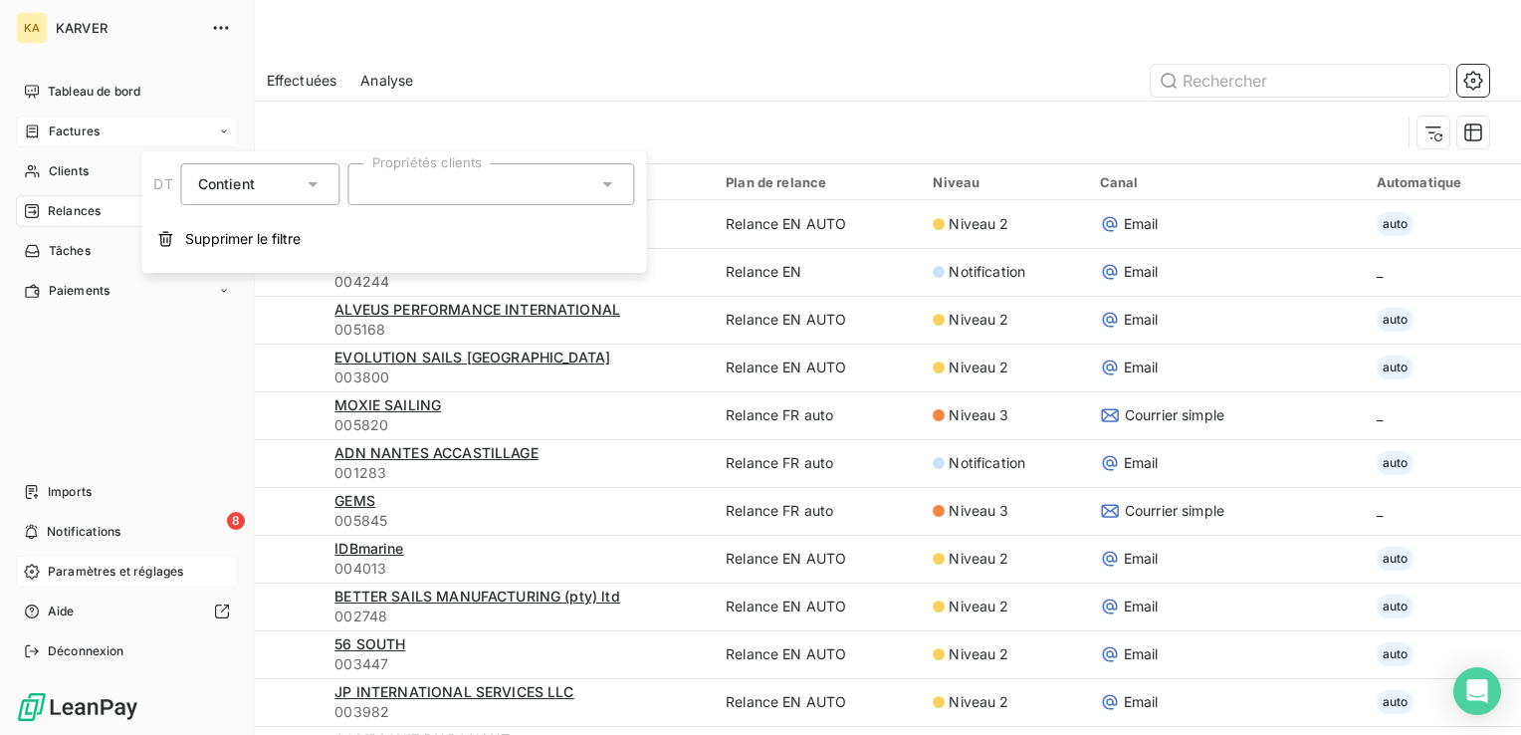
click at [82, 576] on span "Paramètres et réglages" at bounding box center [115, 572] width 135 height 18
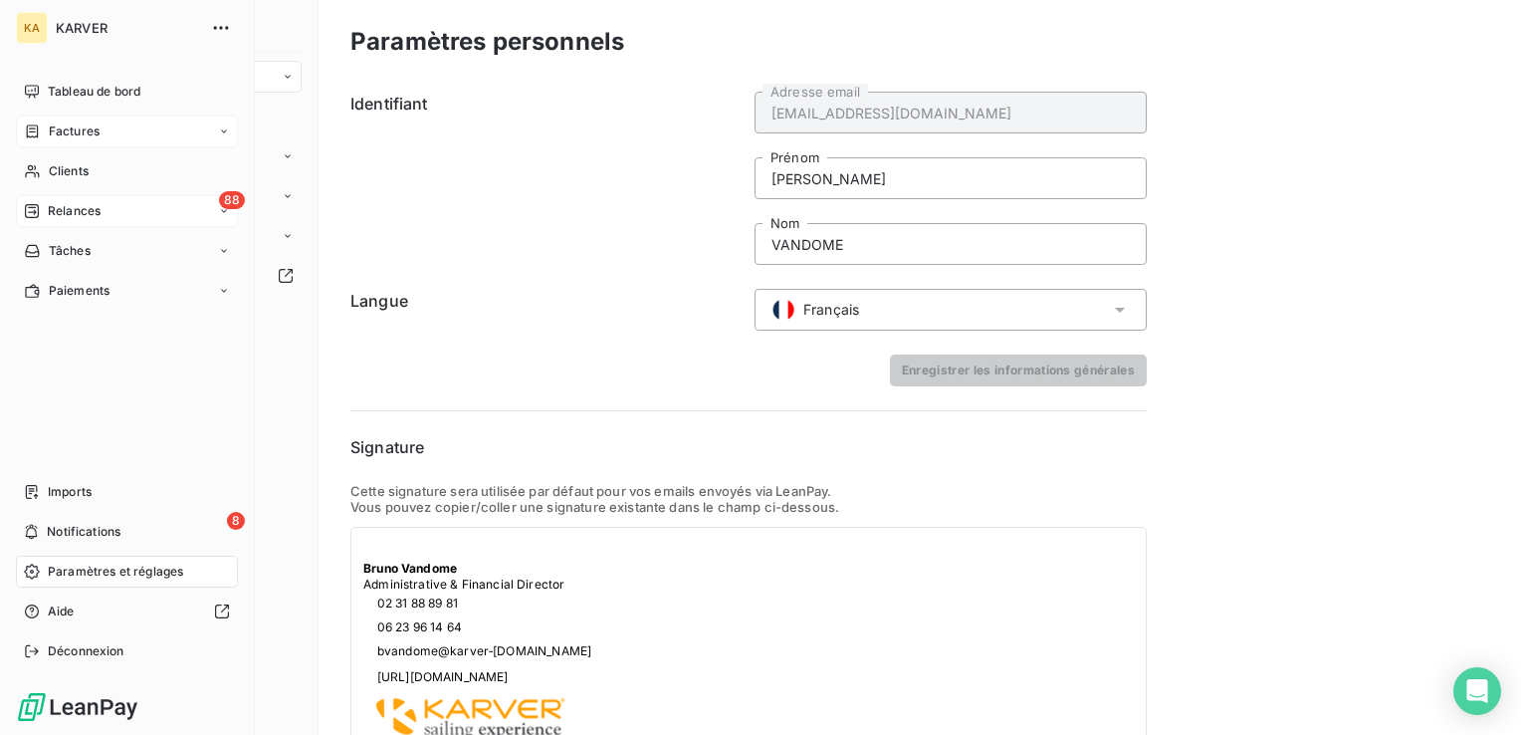
click at [38, 571] on icon at bounding box center [31, 571] width 15 height 15
click at [46, 562] on div "Paramètres et réglages" at bounding box center [127, 572] width 222 height 32
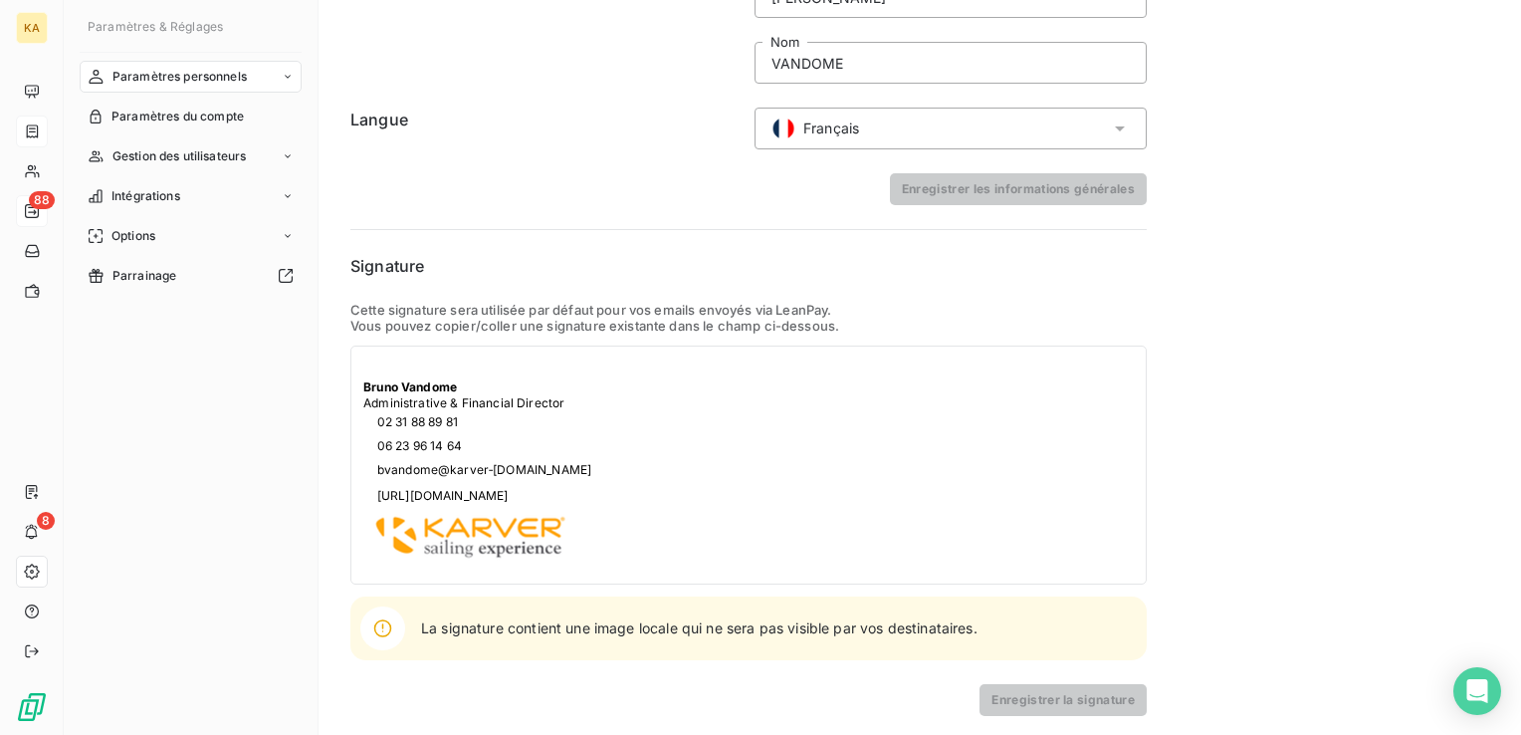
scroll to position [185, 0]
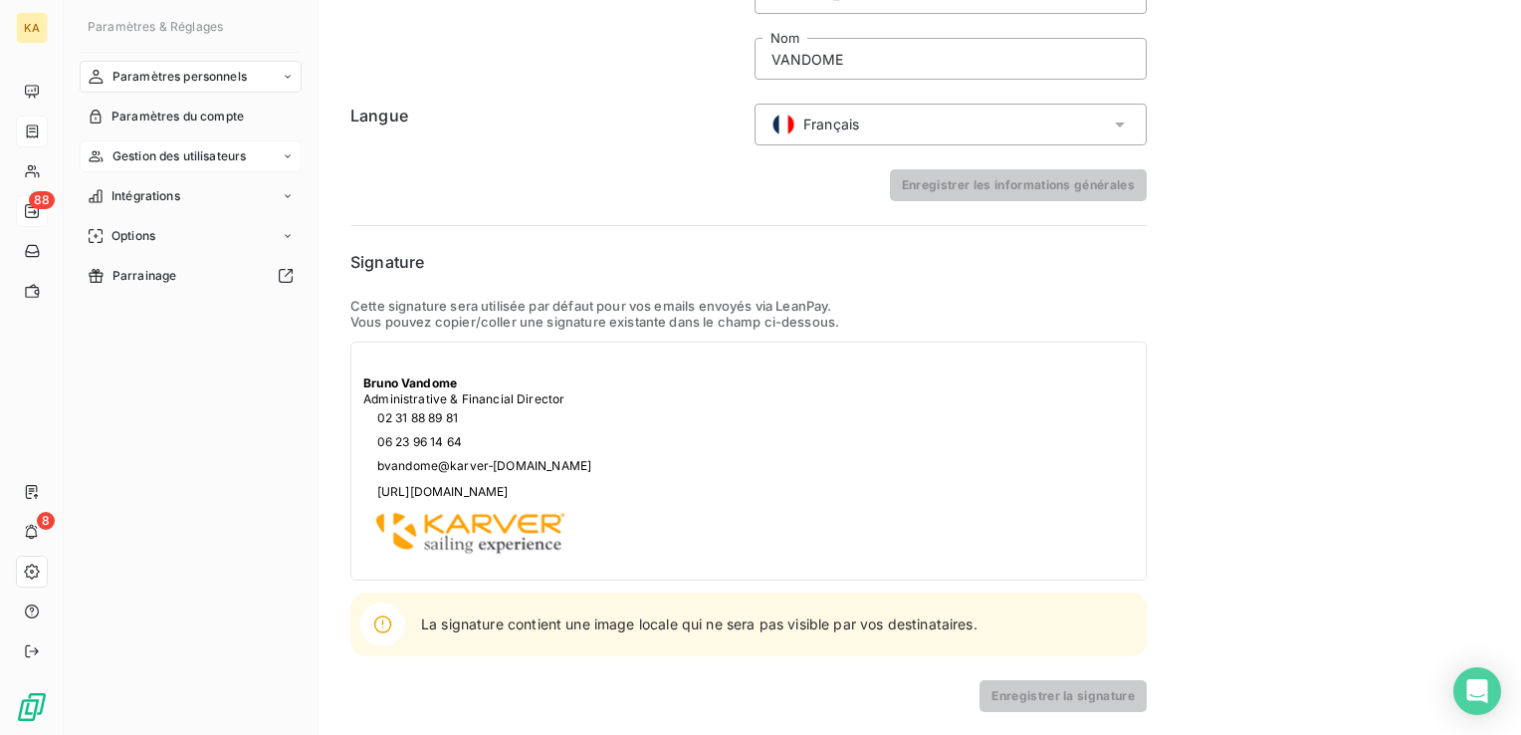
click at [247, 149] on span "Gestion des utilisateurs" at bounding box center [180, 156] width 134 height 18
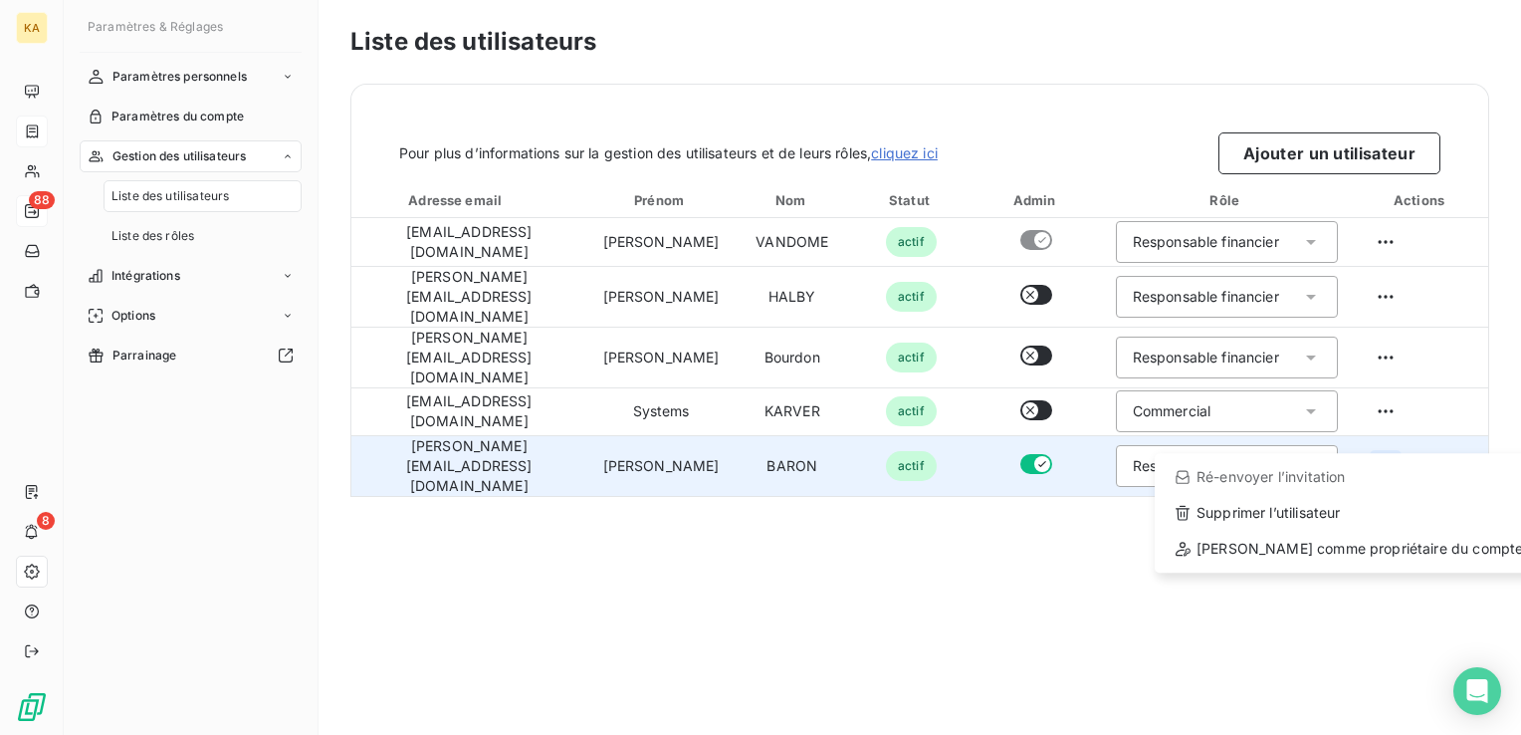
click at [1390, 428] on html "KA 88 8 Paramètres & Réglages Paramètres personnels Paramètres du compte Gestio…" at bounding box center [760, 367] width 1521 height 735
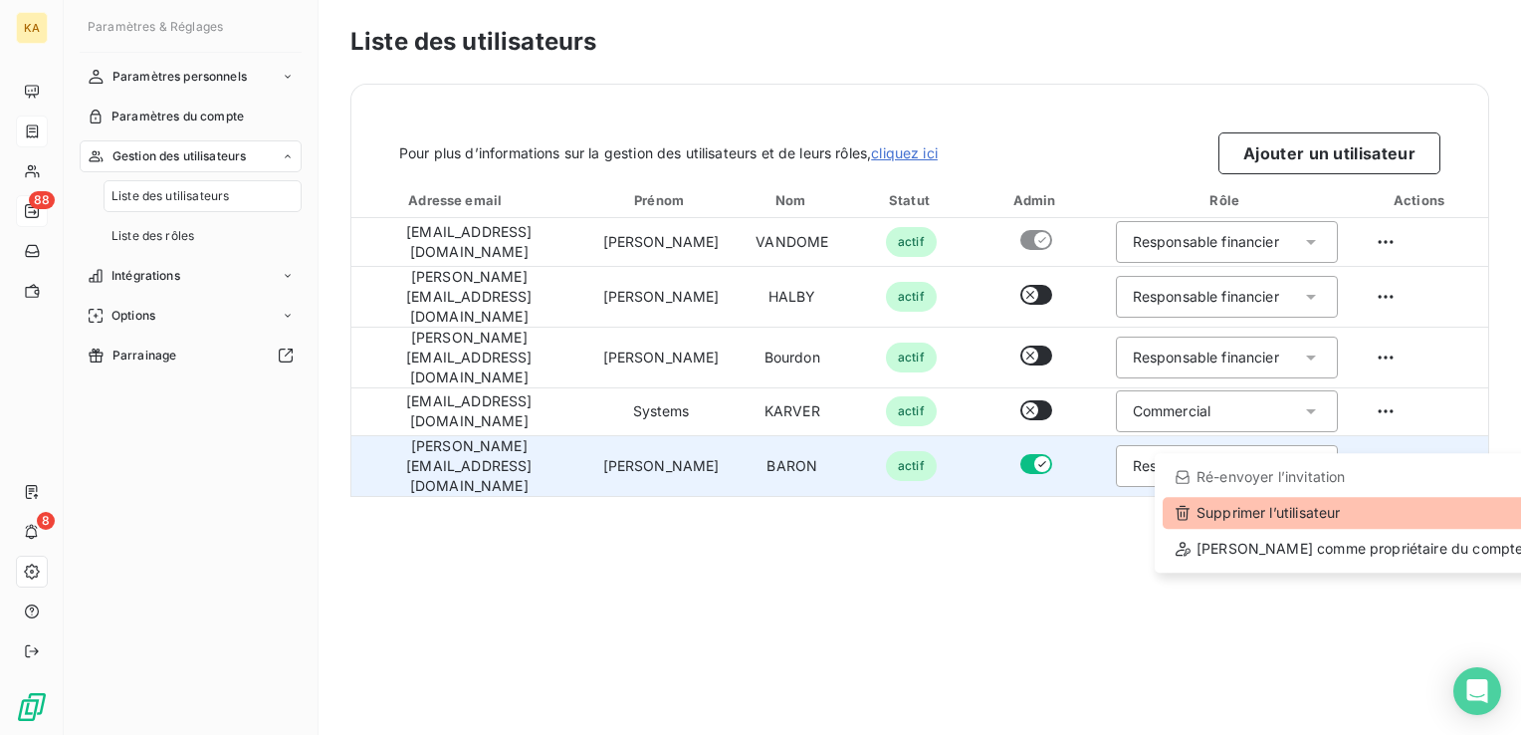
click at [1194, 512] on div "Supprimer l’utilisateur" at bounding box center [1349, 513] width 372 height 32
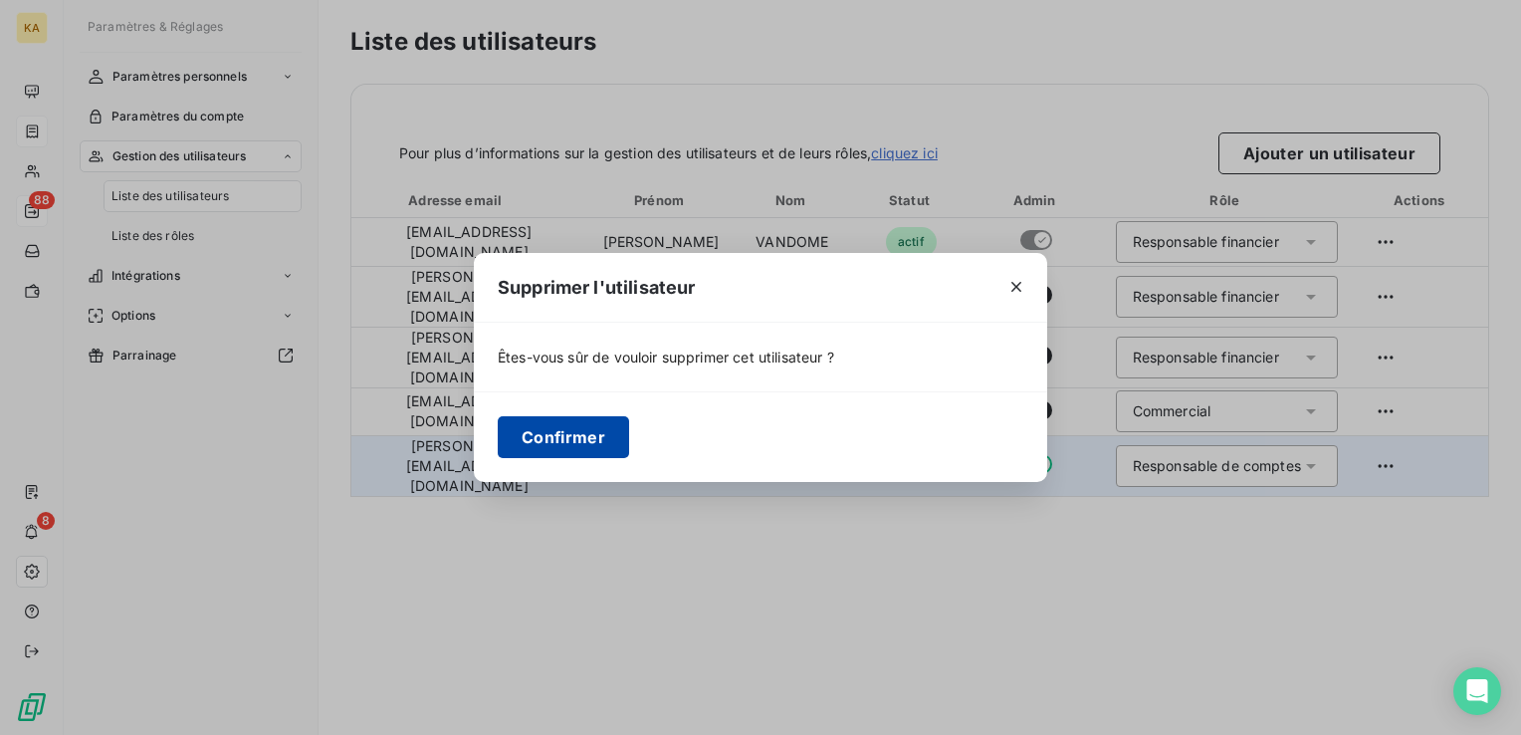
click at [522, 443] on button "Confirmer" at bounding box center [563, 437] width 131 height 42
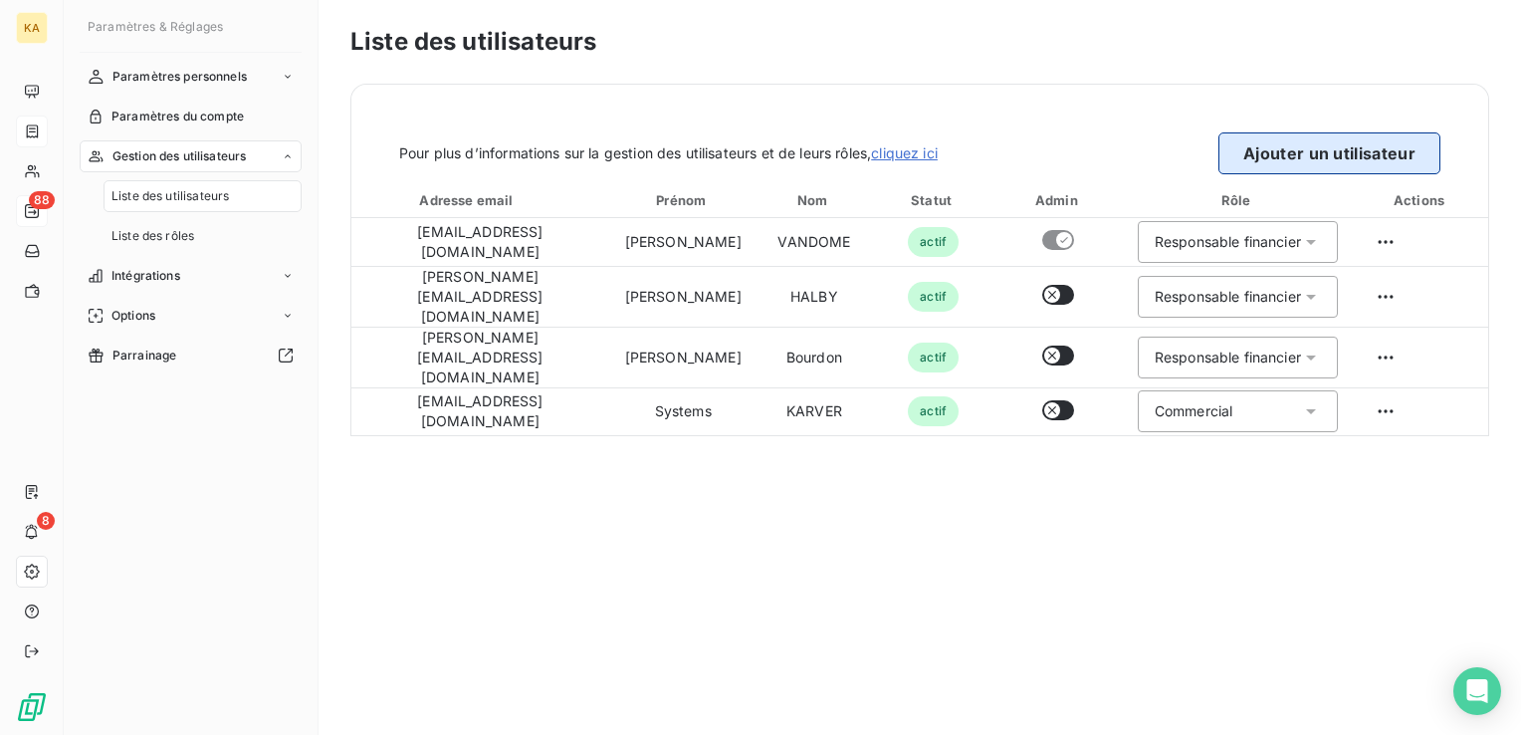
click at [1307, 157] on button "Ajouter un utilisateur" at bounding box center [1330, 153] width 222 height 42
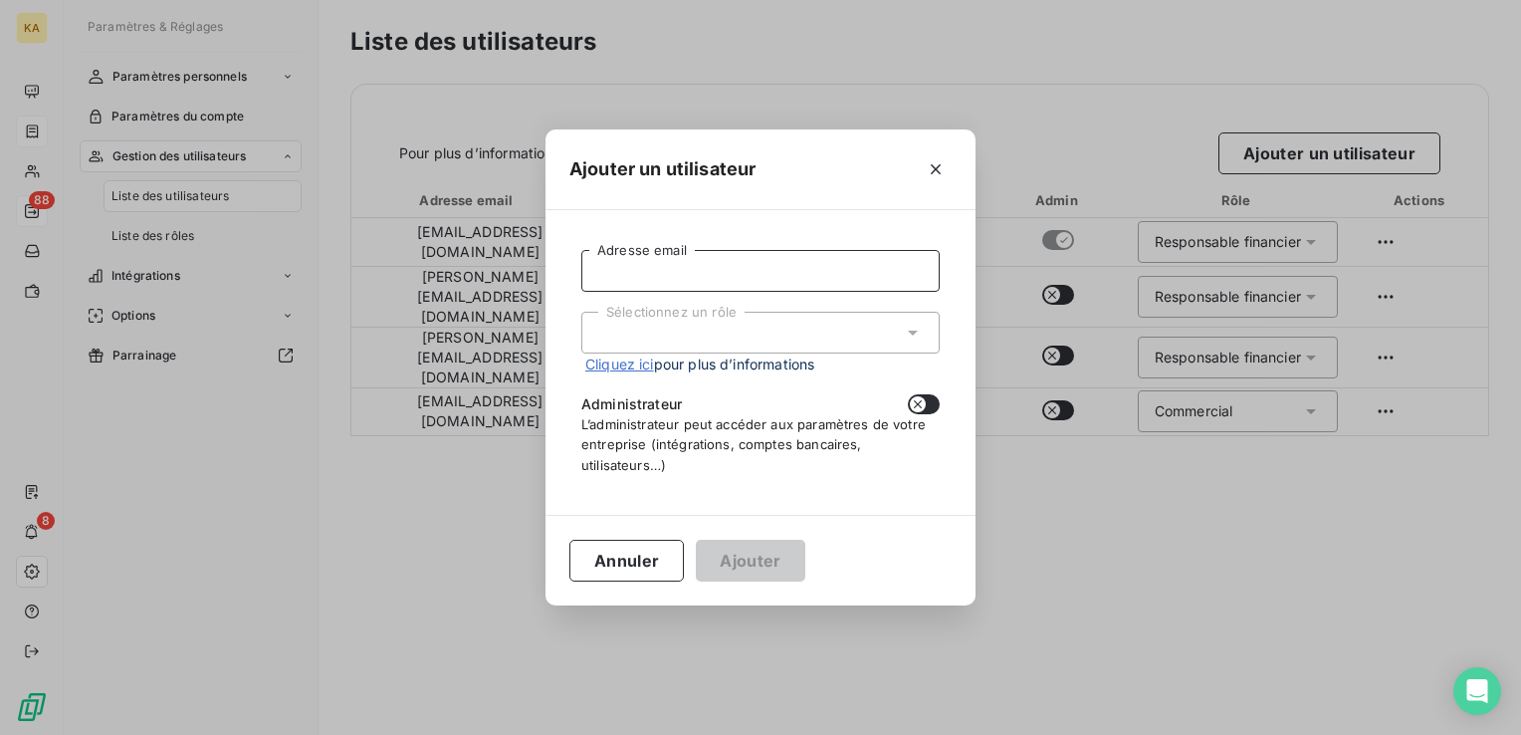
click at [745, 276] on input "Adresse email" at bounding box center [761, 271] width 358 height 42
type input "[PERSON_NAME][EMAIL_ADDRESS][DOMAIN_NAME]"
click at [916, 334] on icon at bounding box center [913, 333] width 20 height 20
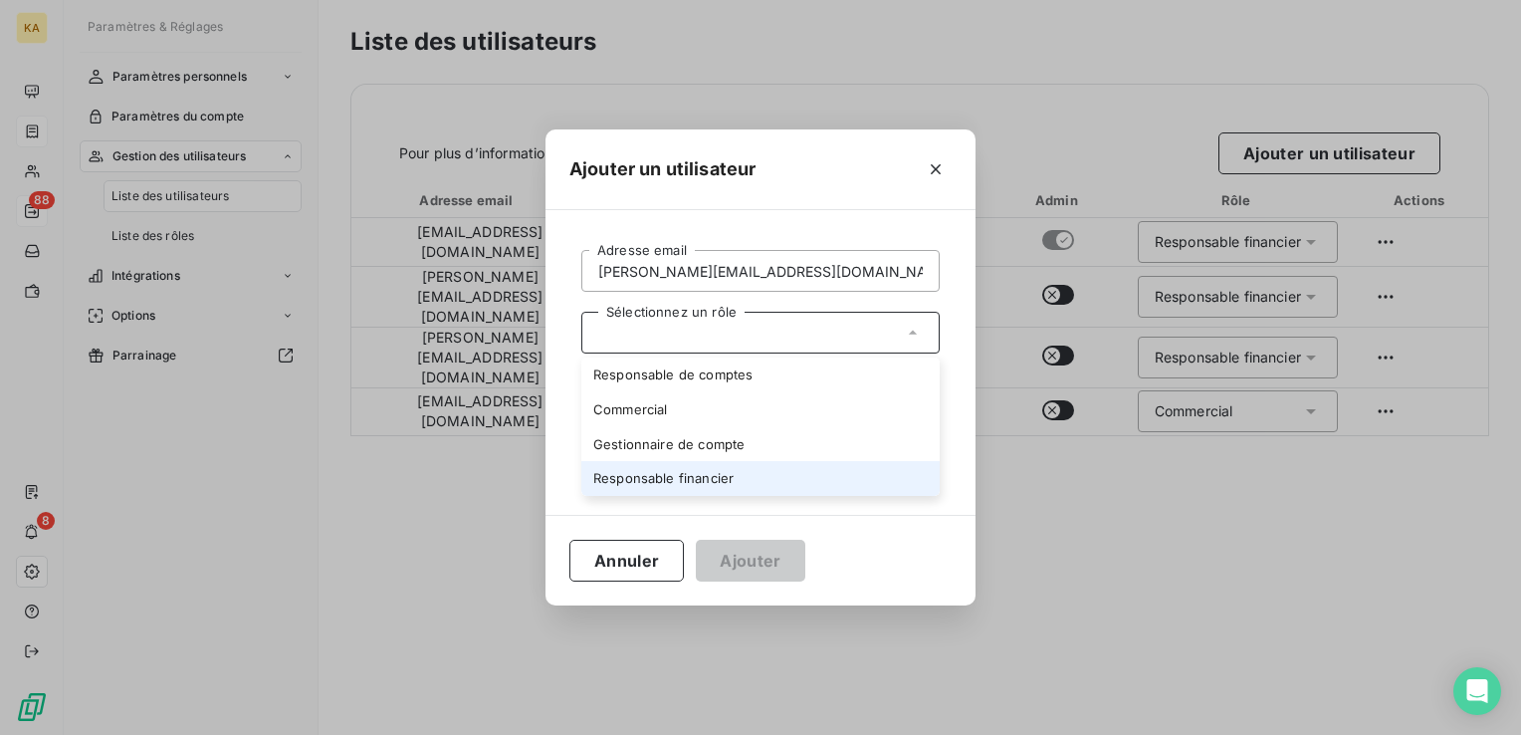
click at [644, 478] on li "Responsable financier" at bounding box center [761, 478] width 358 height 35
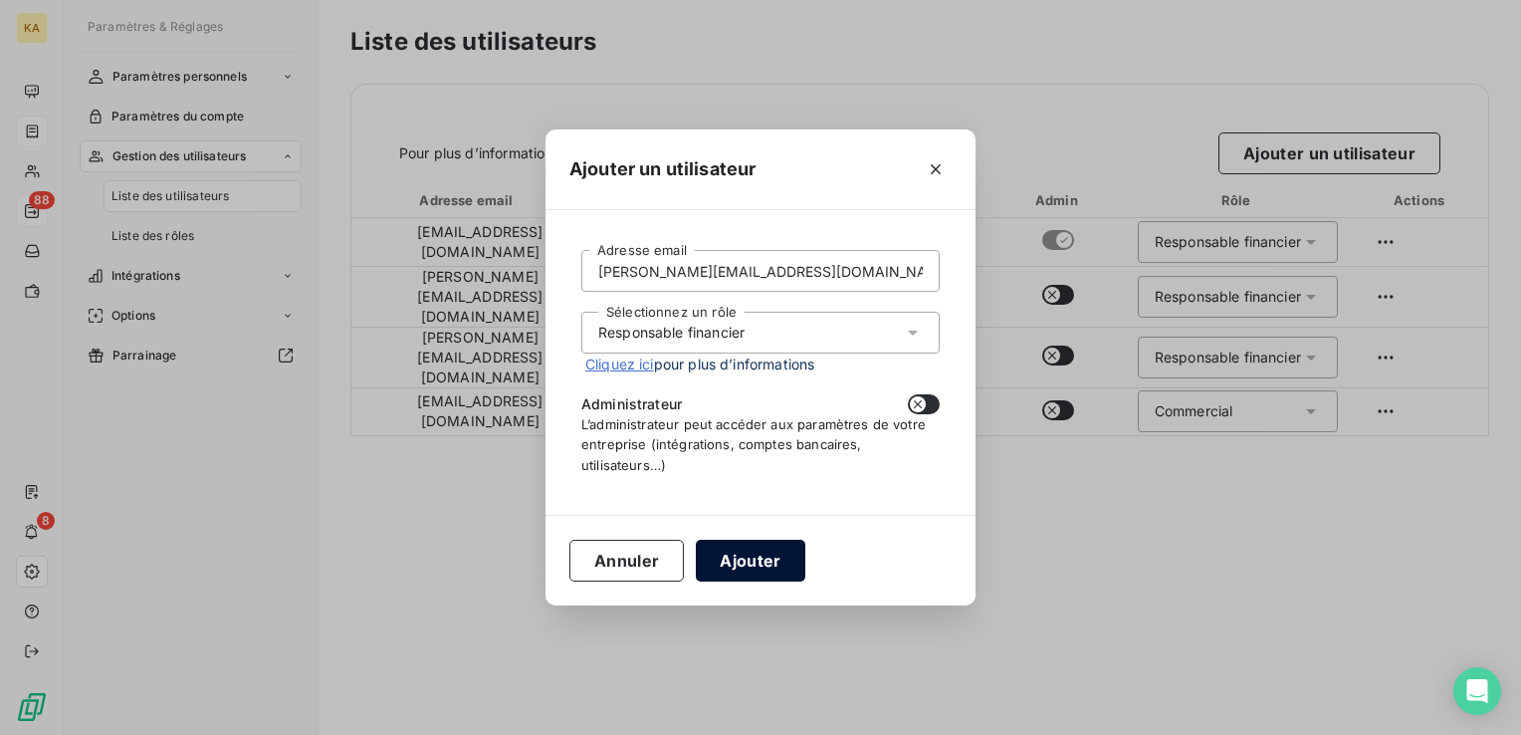
click at [757, 555] on button "Ajouter" at bounding box center [750, 561] width 109 height 42
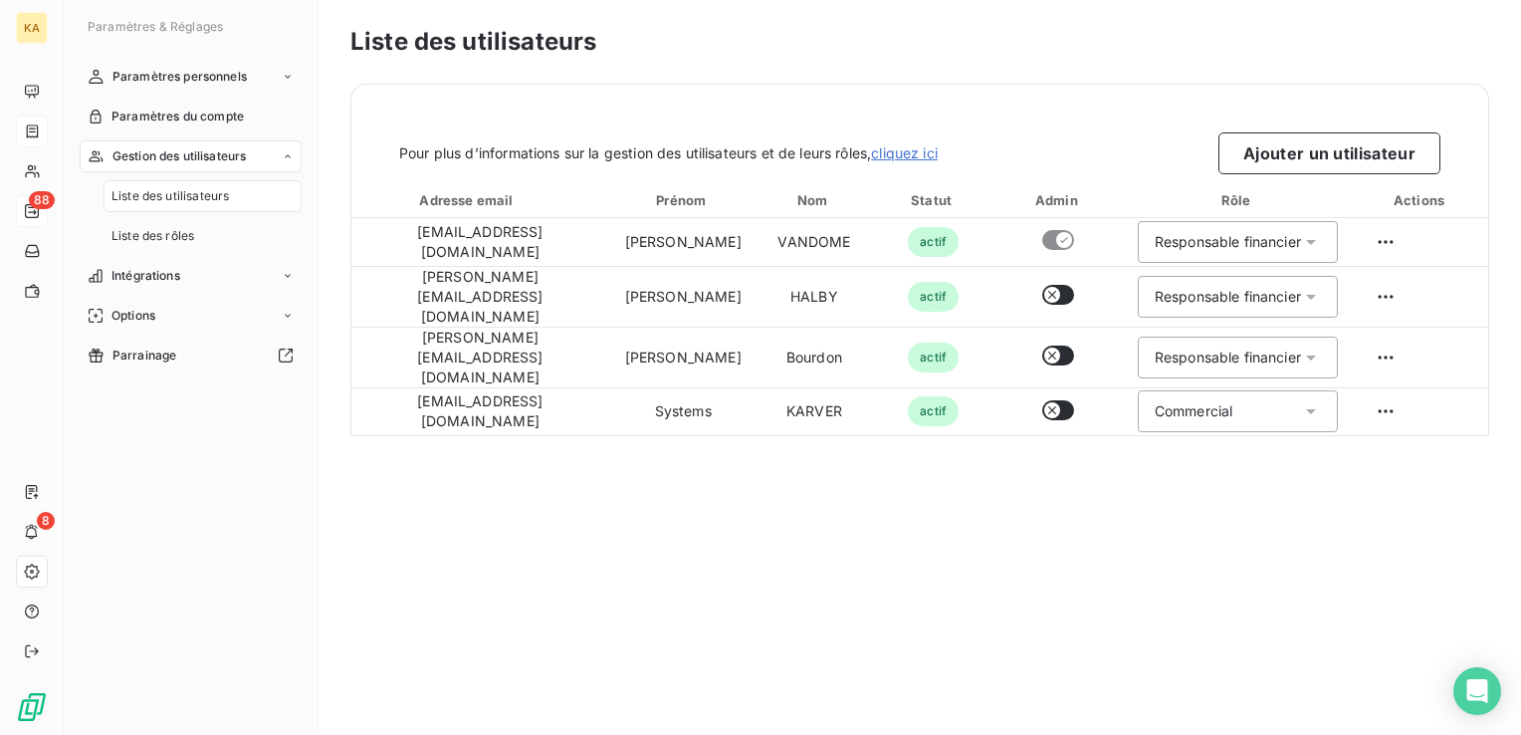
click at [160, 157] on span "Gestion des utilisateurs" at bounding box center [180, 156] width 134 height 18
click at [918, 148] on link "cliquez ici" at bounding box center [904, 152] width 67 height 17
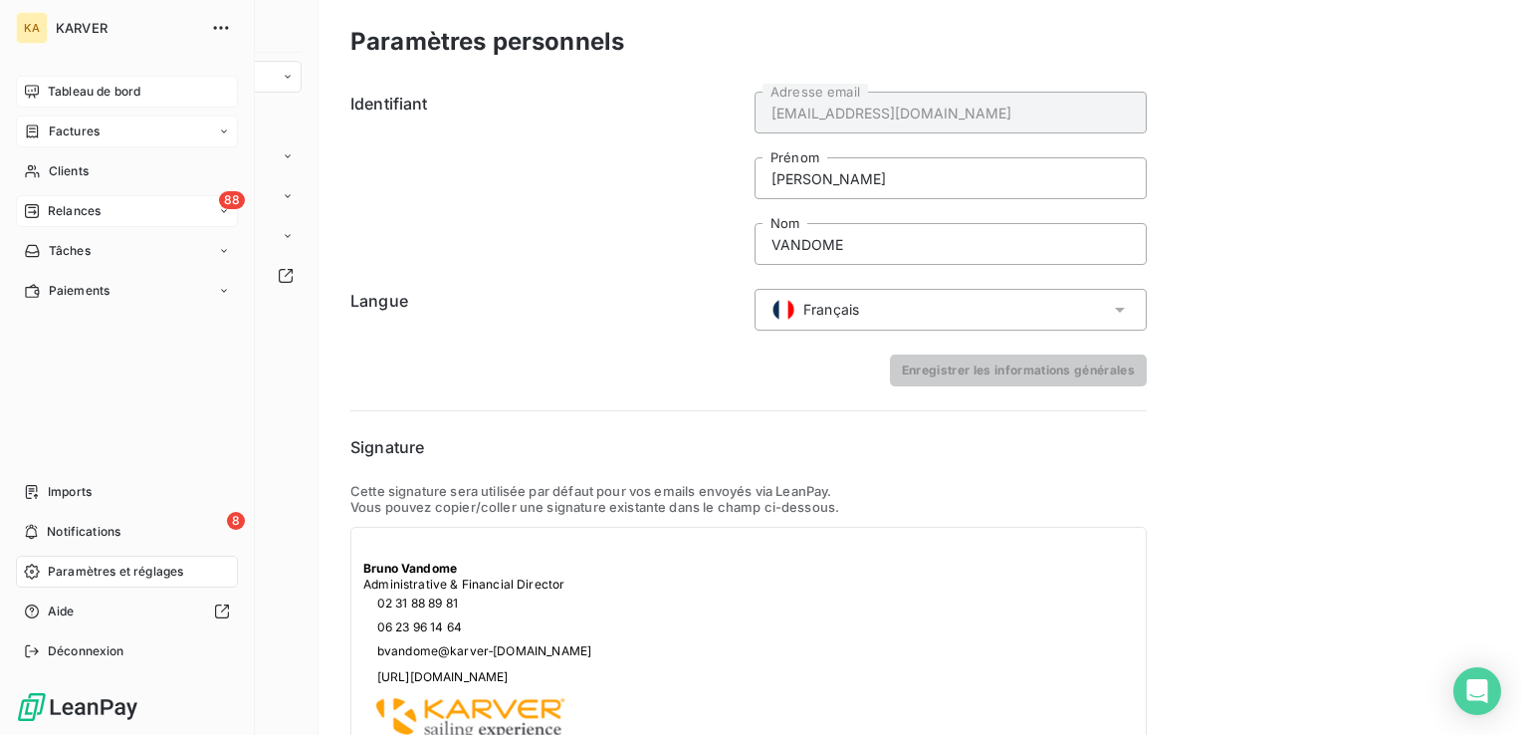
click at [96, 90] on span "Tableau de bord" at bounding box center [94, 92] width 93 height 18
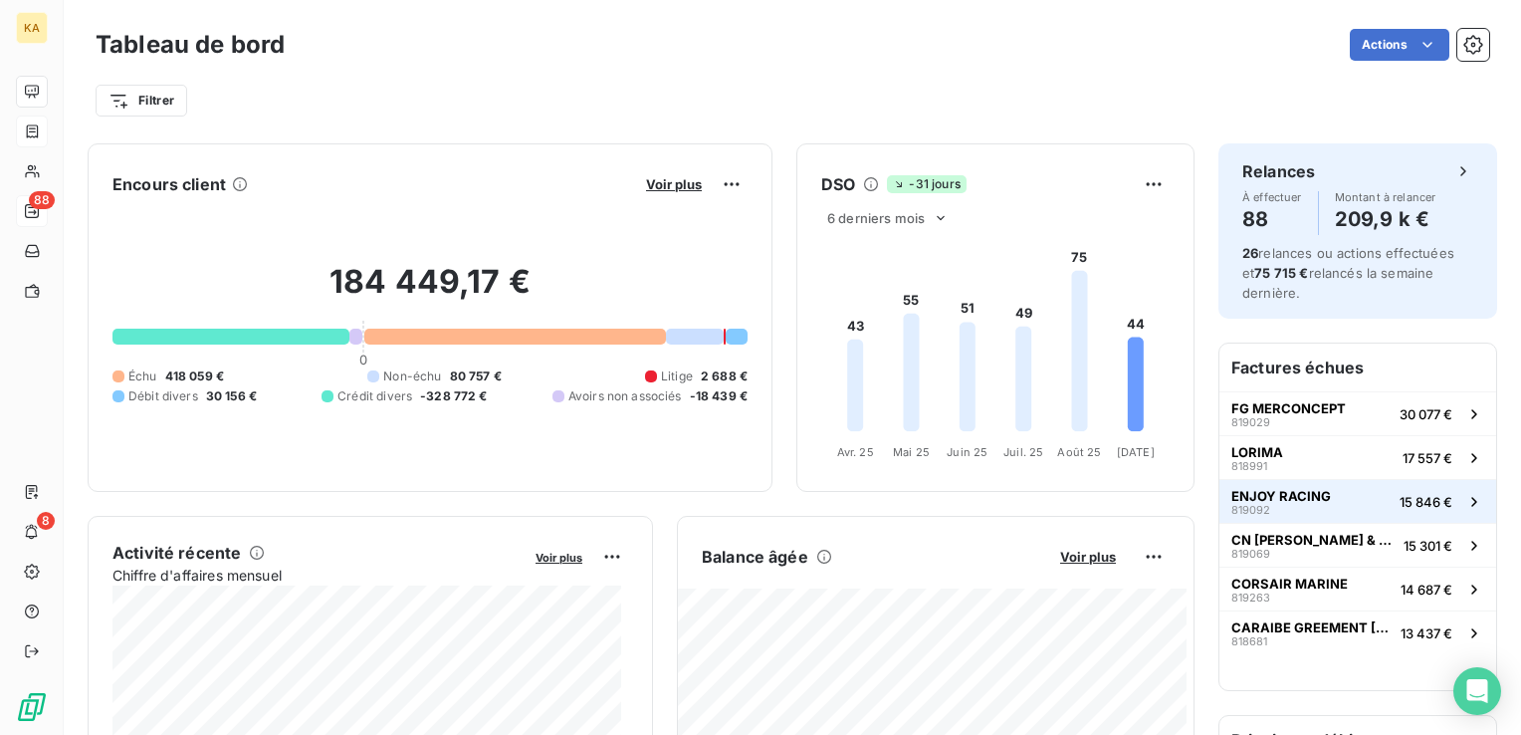
click at [1250, 506] on span "819092" at bounding box center [1251, 510] width 39 height 12
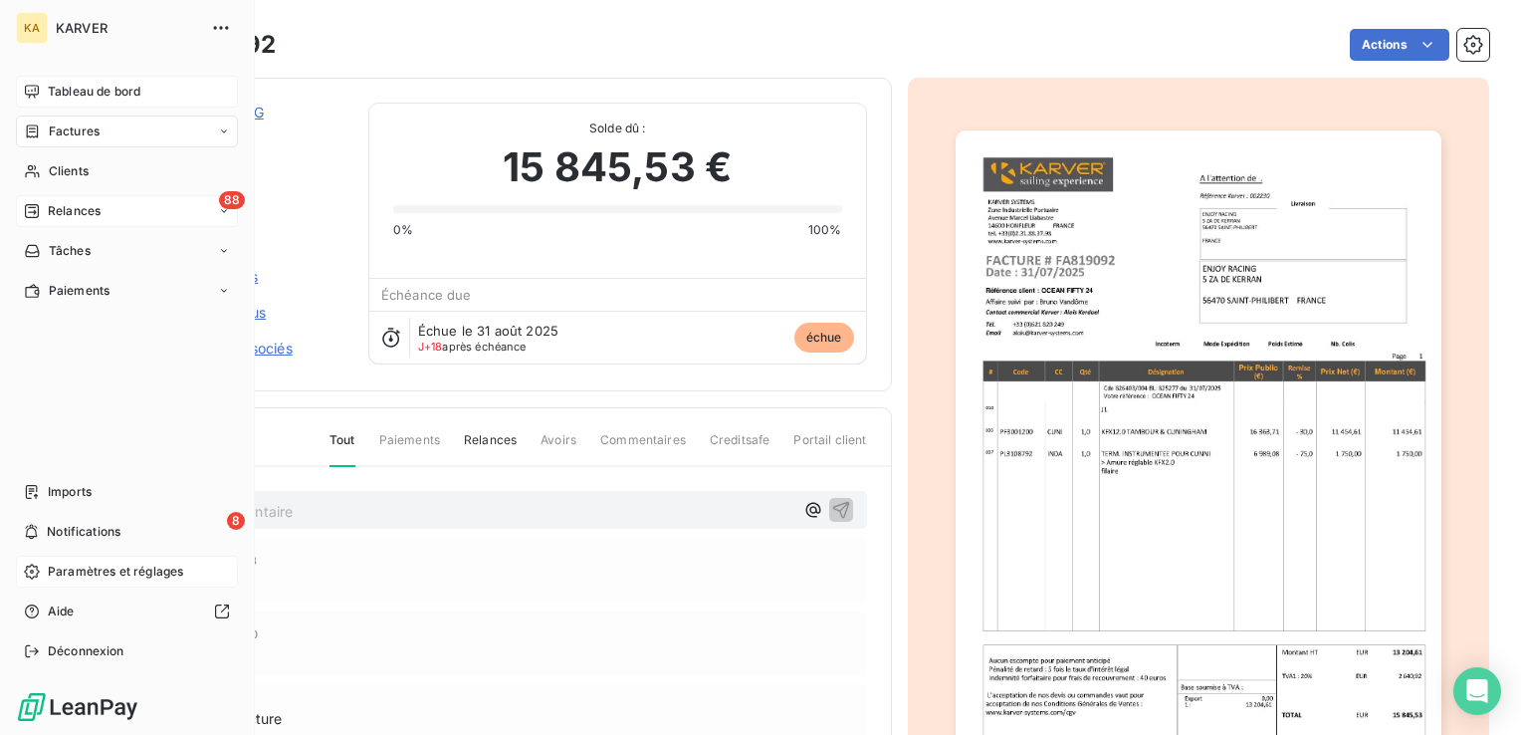
click at [108, 571] on span "Paramètres et réglages" at bounding box center [115, 572] width 135 height 18
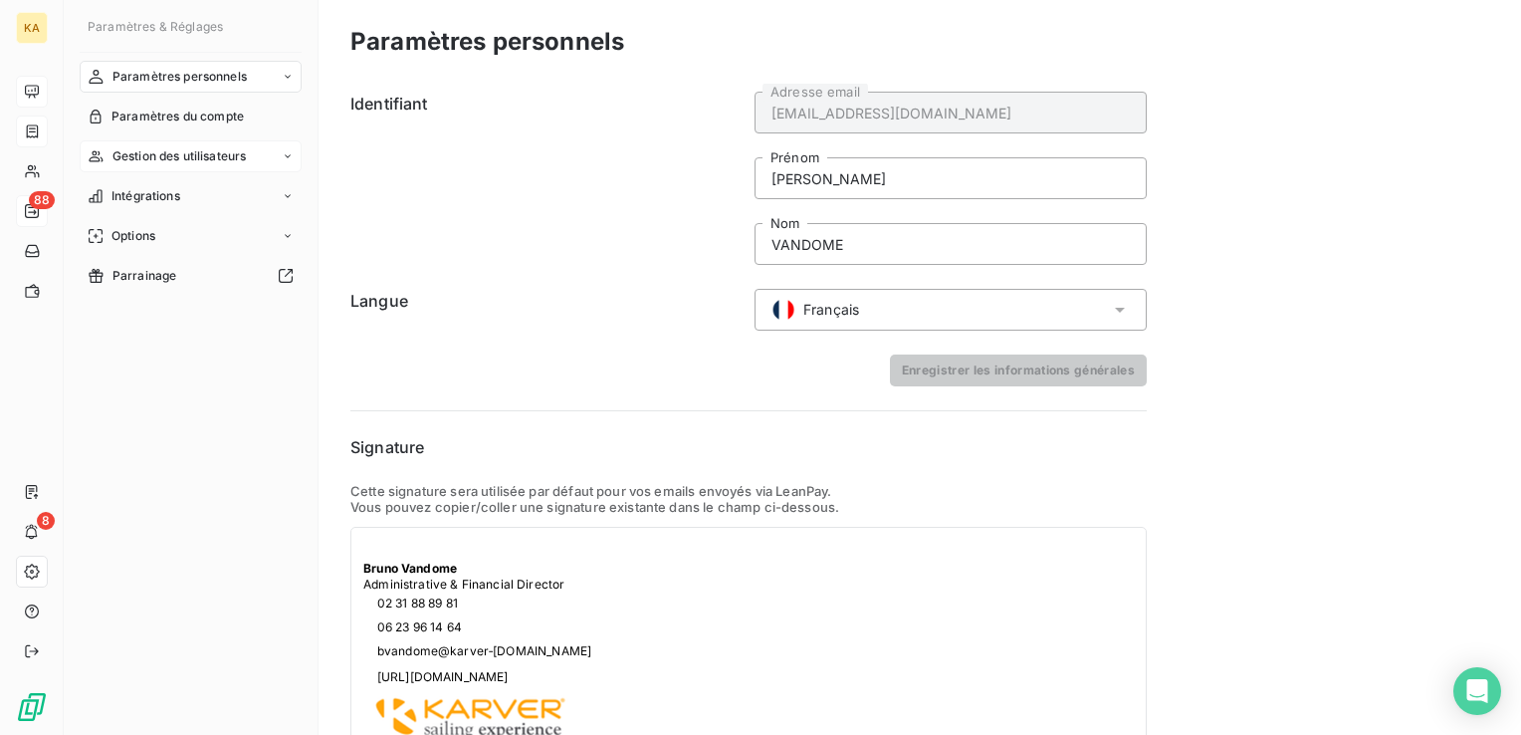
click at [206, 159] on span "Gestion des utilisateurs" at bounding box center [180, 156] width 134 height 18
